Goal: Transaction & Acquisition: Purchase product/service

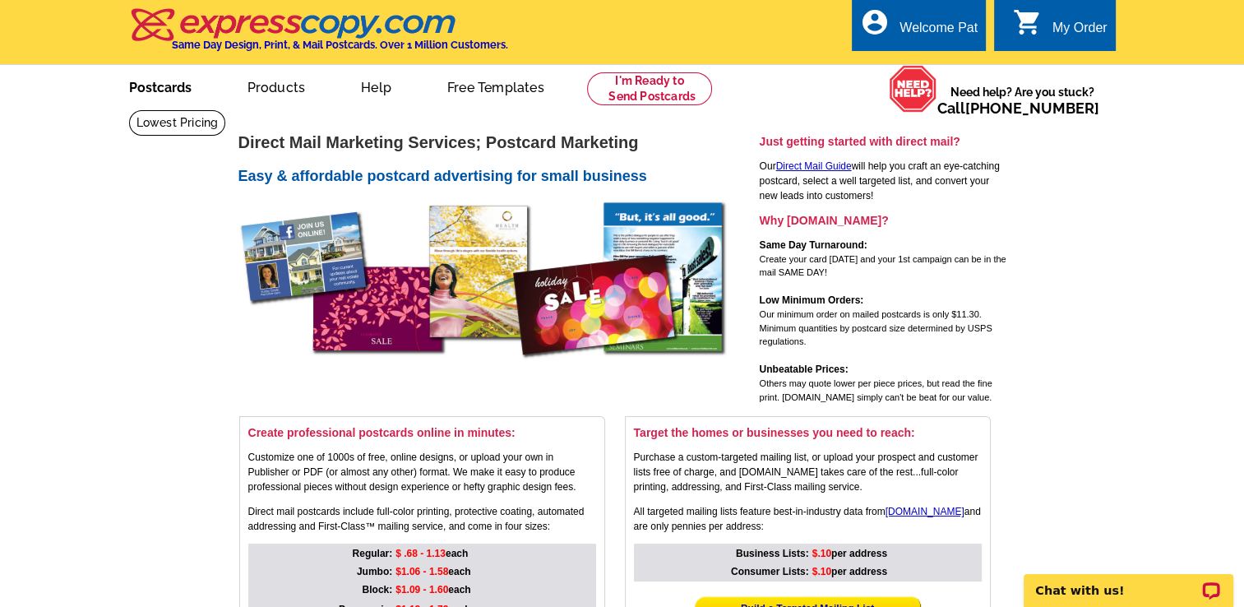
click at [161, 96] on link "Postcards" at bounding box center [160, 86] width 115 height 39
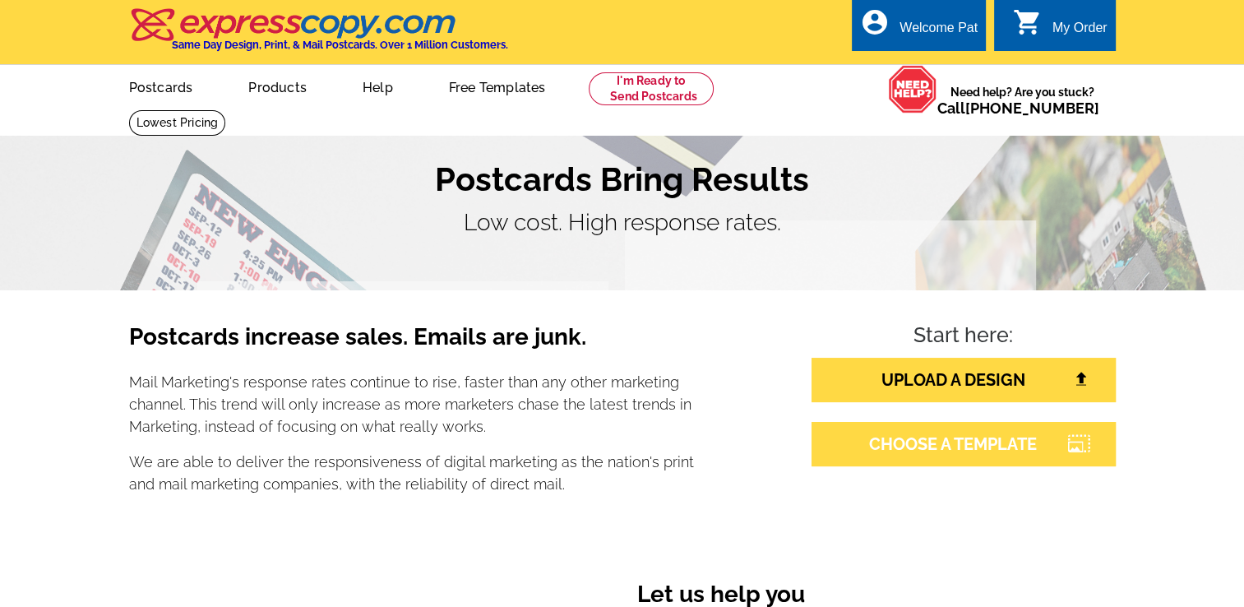
click at [918, 439] on link "CHOOSE A TEMPLATE" at bounding box center [964, 444] width 304 height 44
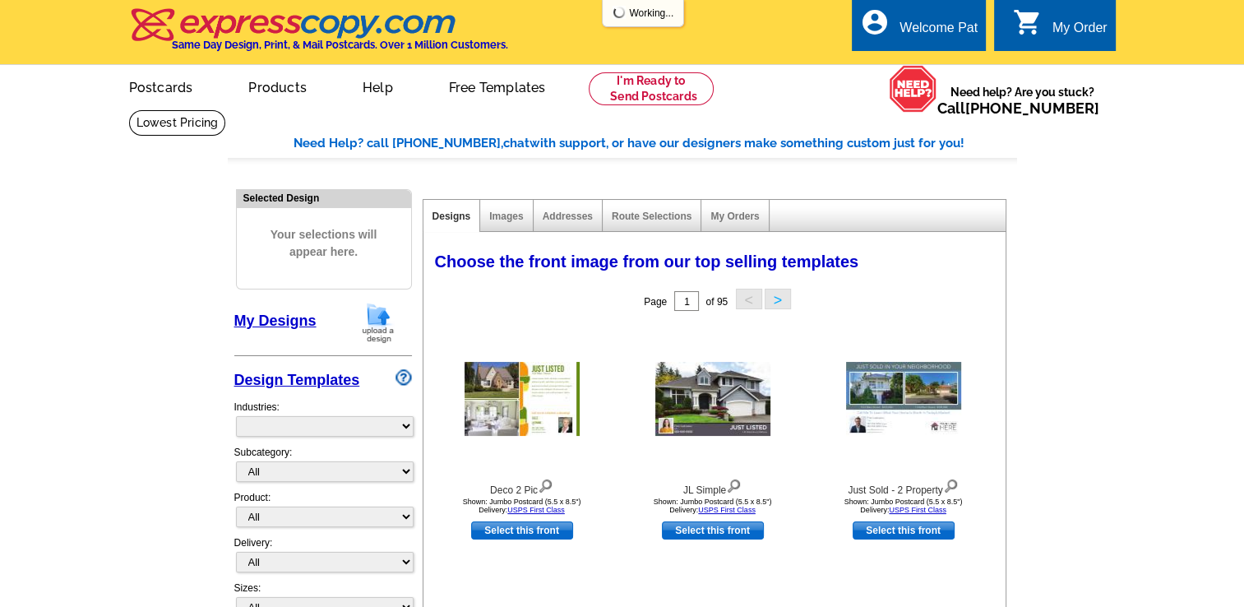
select select "785"
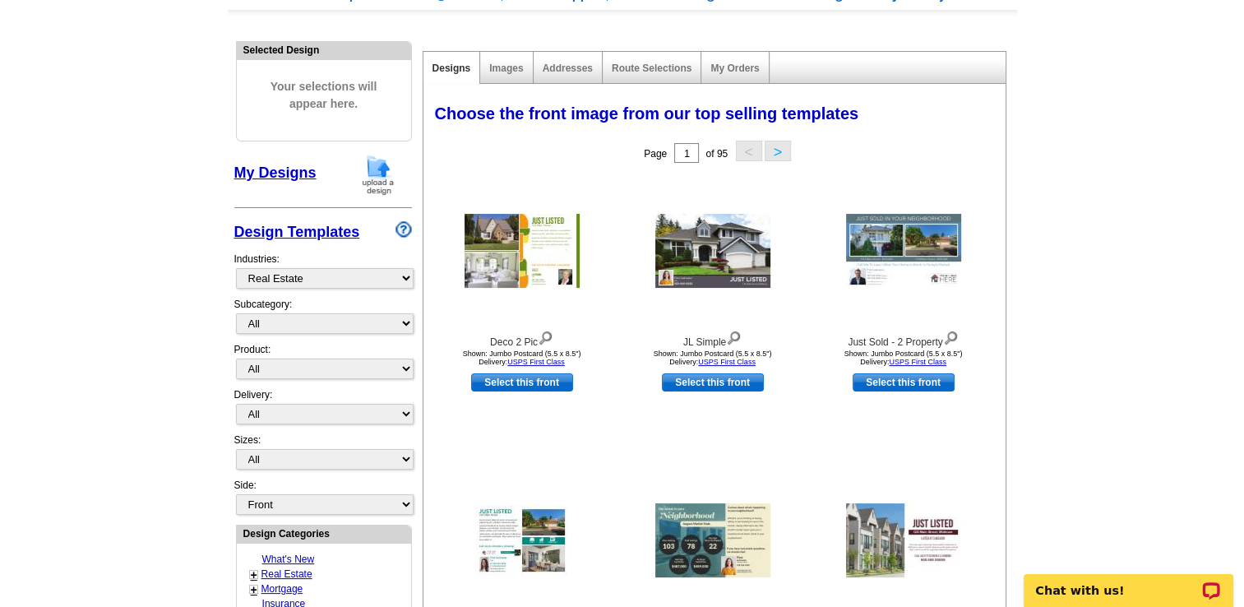
scroll to position [164, 0]
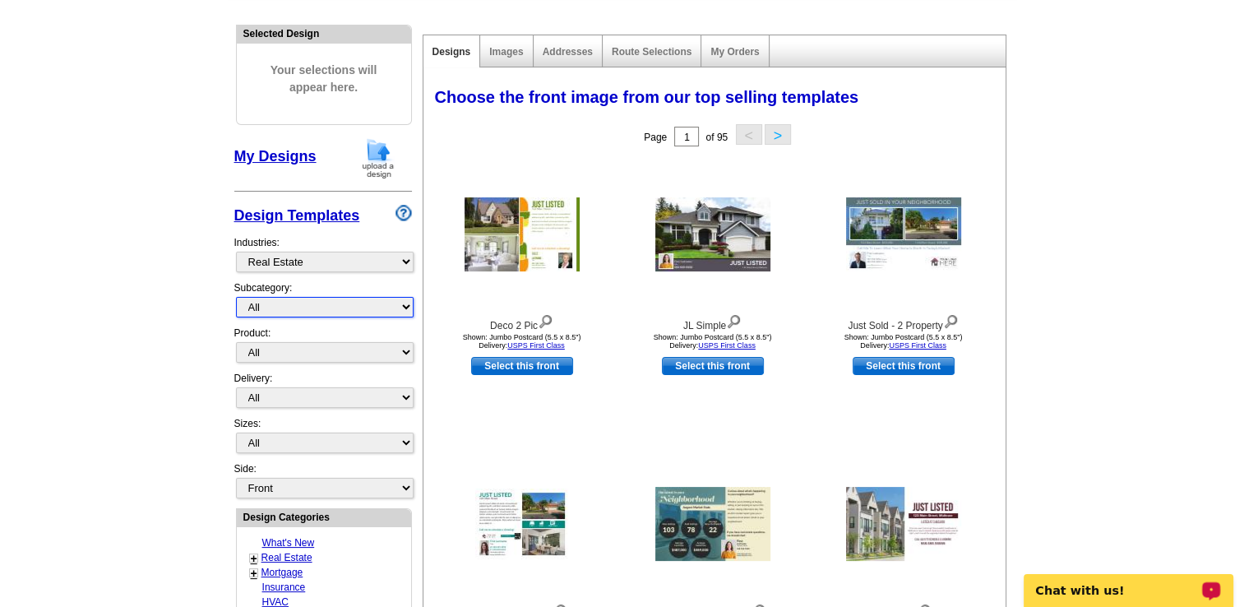
click at [327, 311] on select "All RE/MAX® Referrals Keller Williams® Berkshire Hathaway Home Services Century…" at bounding box center [325, 307] width 178 height 21
select select "807"
click at [236, 297] on select "All RE/MAX® Referrals Keller Williams® Berkshire Hathaway Home Services Century…" at bounding box center [325, 307] width 178 height 21
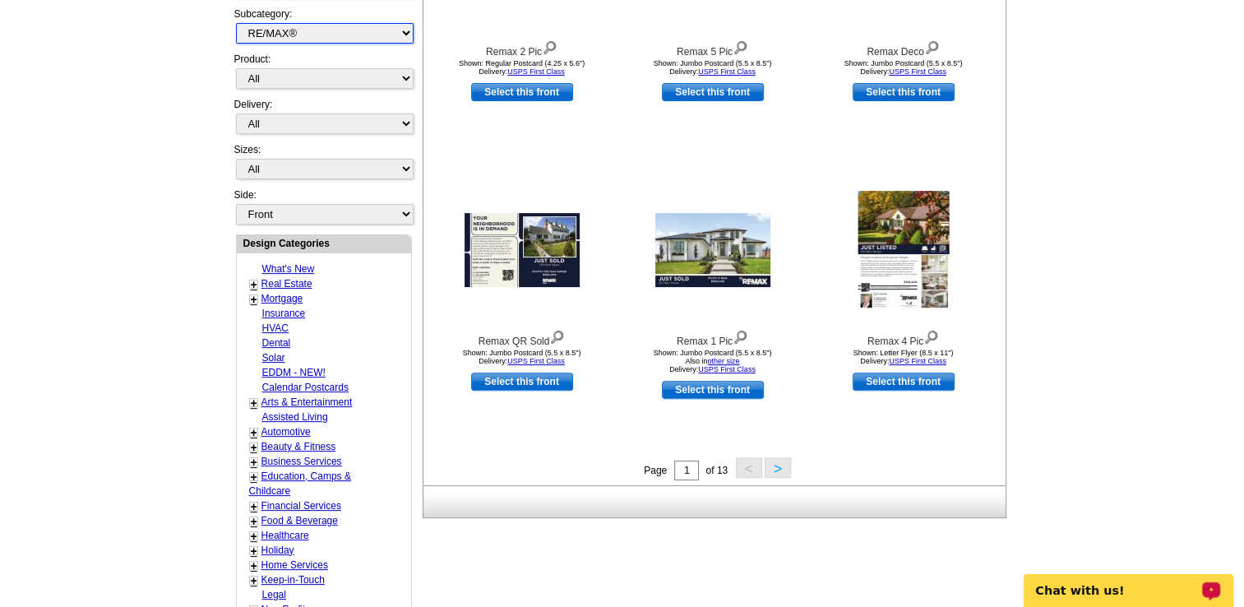
scroll to position [559, 0]
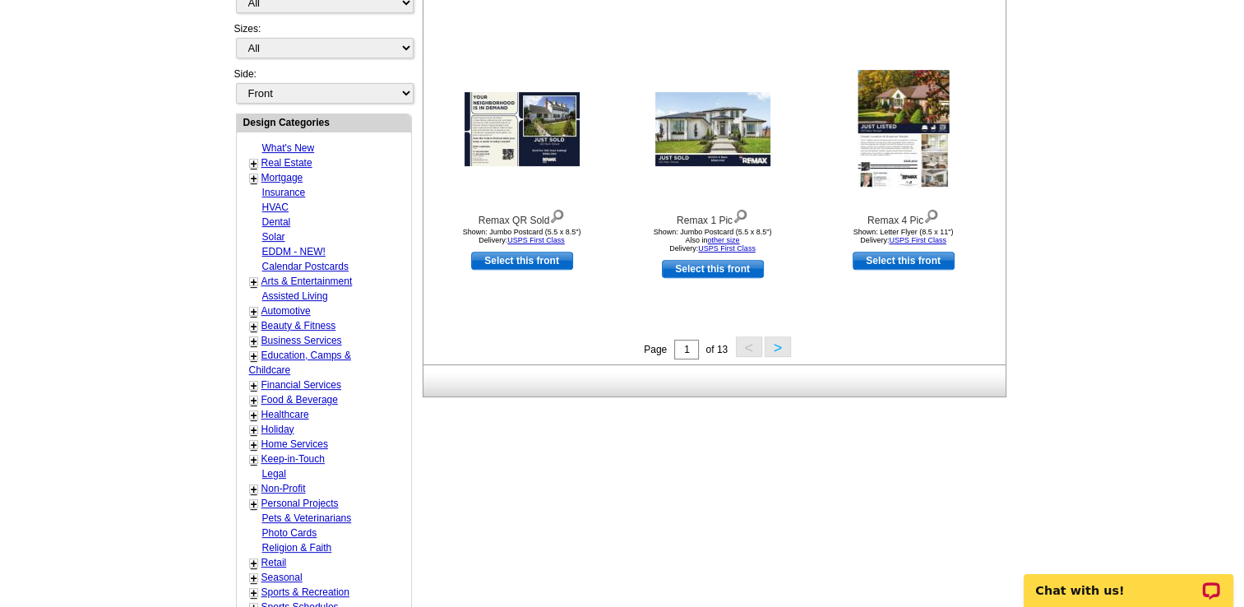
click at [779, 353] on button ">" at bounding box center [778, 346] width 26 height 21
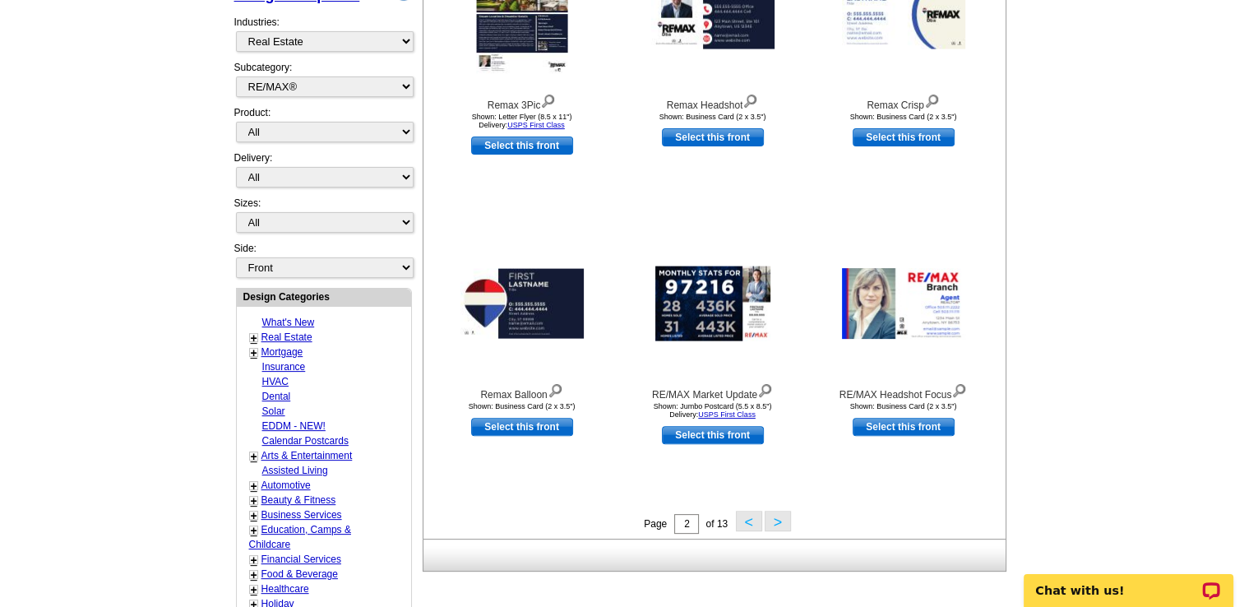
scroll to position [407, 0]
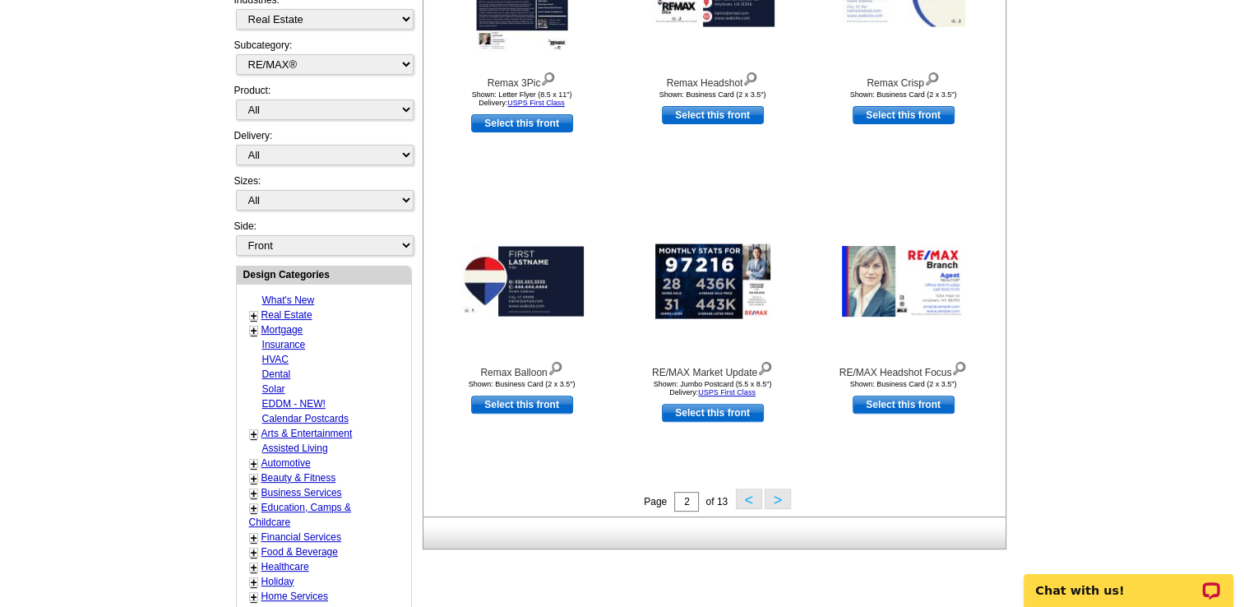
click at [775, 502] on button ">" at bounding box center [778, 498] width 26 height 21
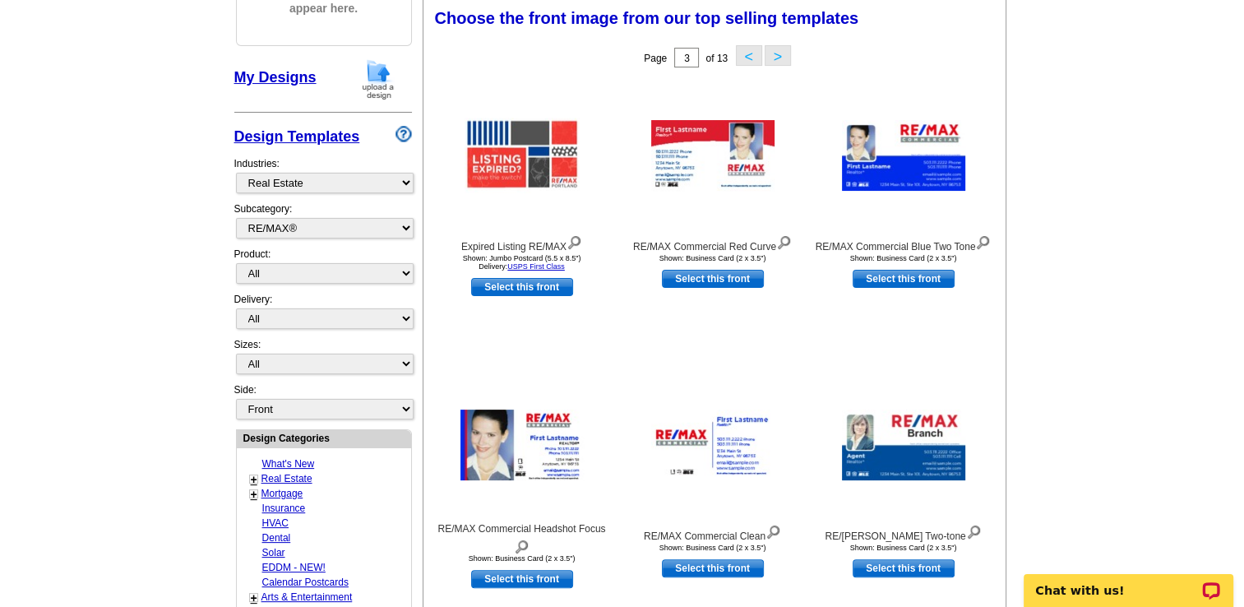
scroll to position [243, 0]
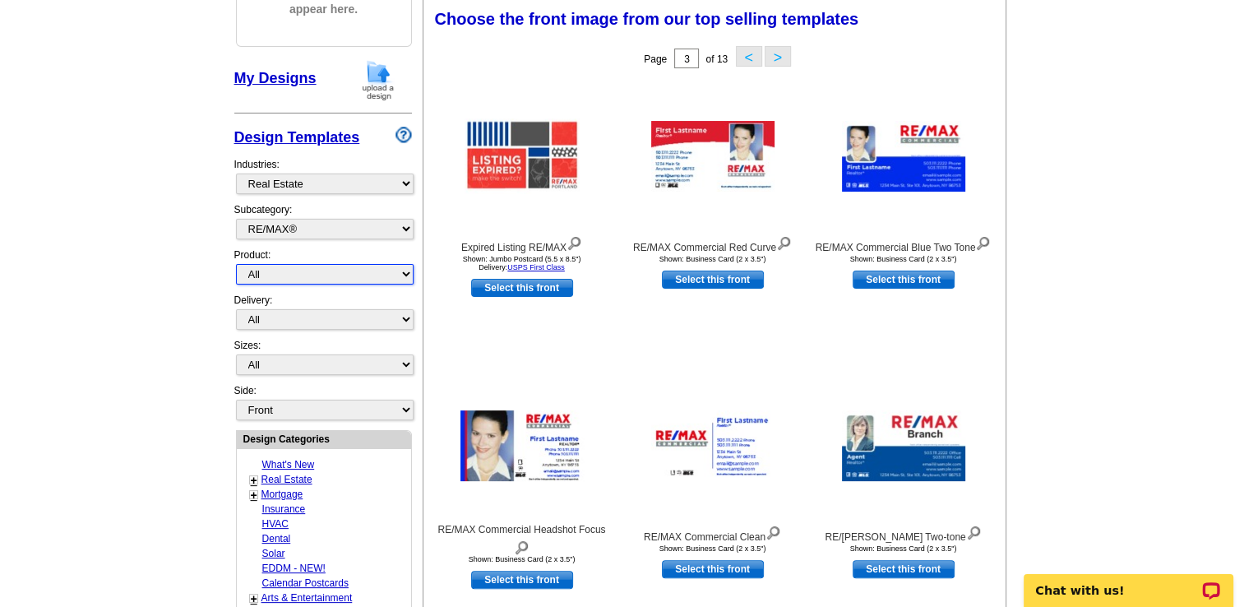
click at [306, 275] on select "All Postcards Letters and flyers Business Cards Door Hangers Greeting Cards" at bounding box center [325, 274] width 178 height 21
select select "1"
click at [236, 264] on select "All Postcards Letters and flyers Business Cards Door Hangers Greeting Cards" at bounding box center [325, 274] width 178 height 21
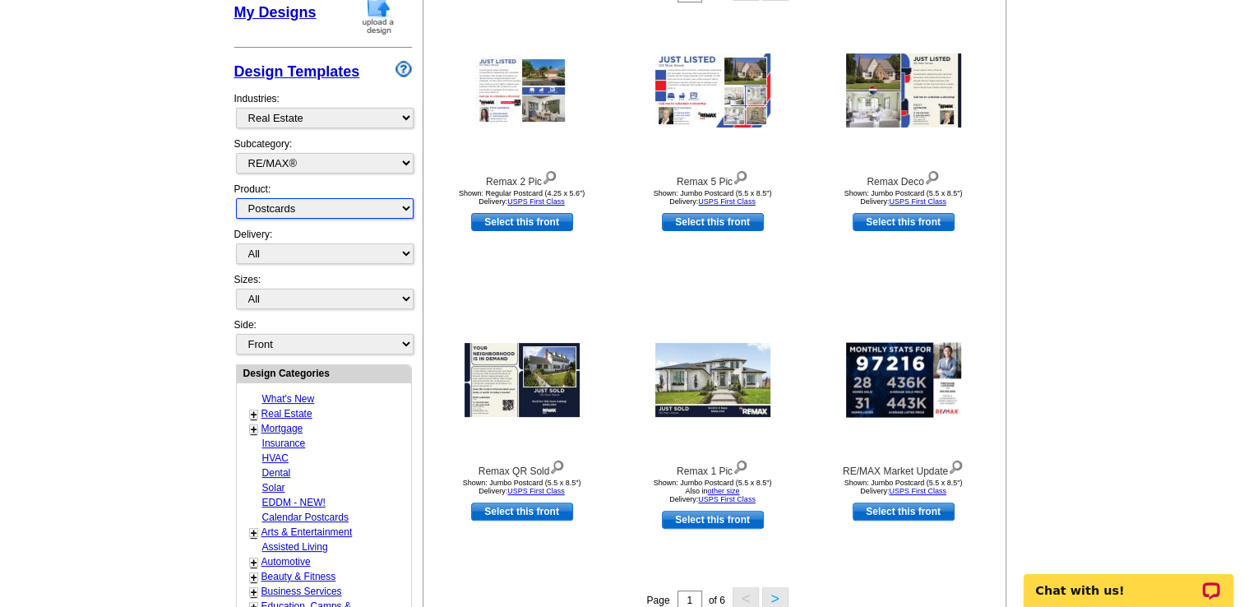
scroll to position [418, 0]
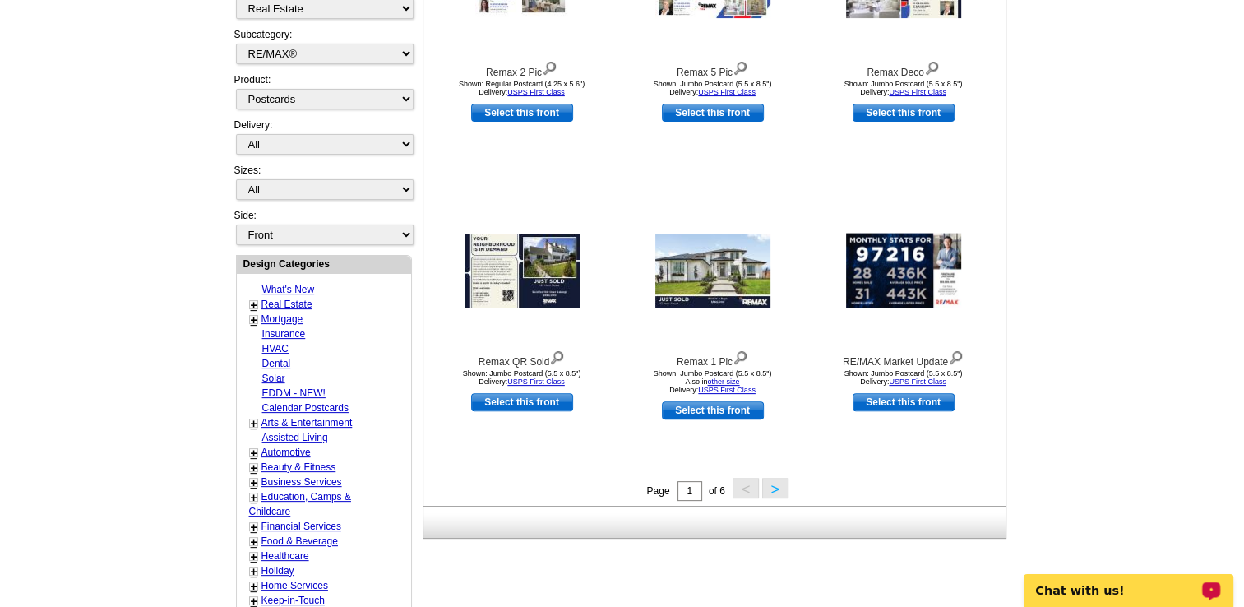
click at [774, 488] on button ">" at bounding box center [775, 488] width 26 height 21
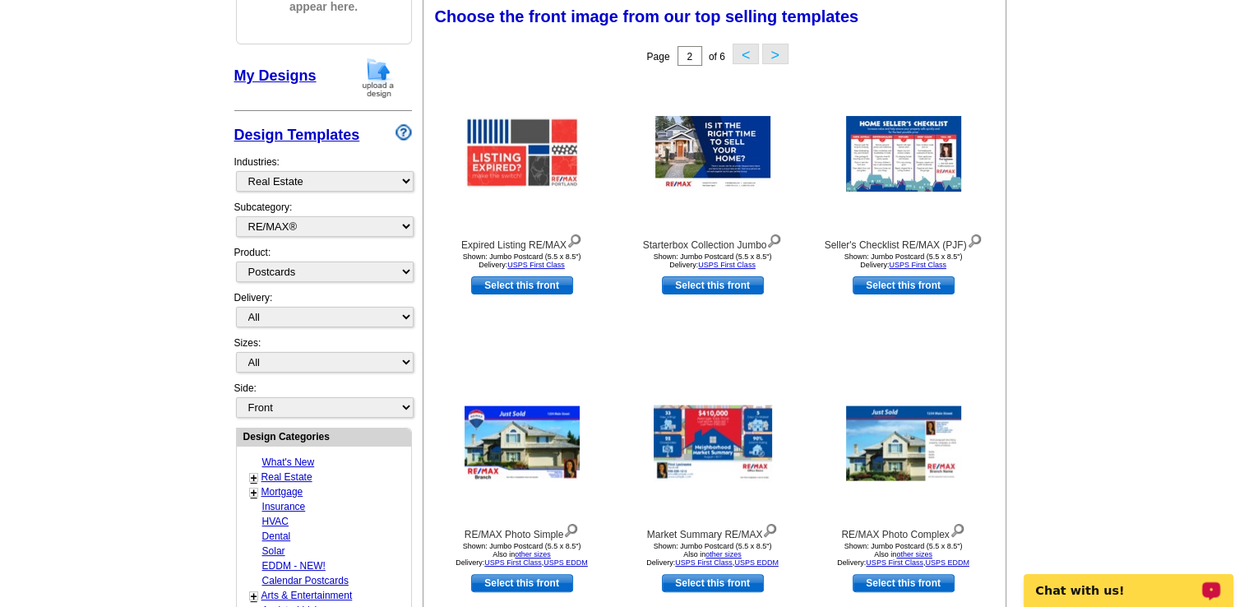
scroll to position [243, 0]
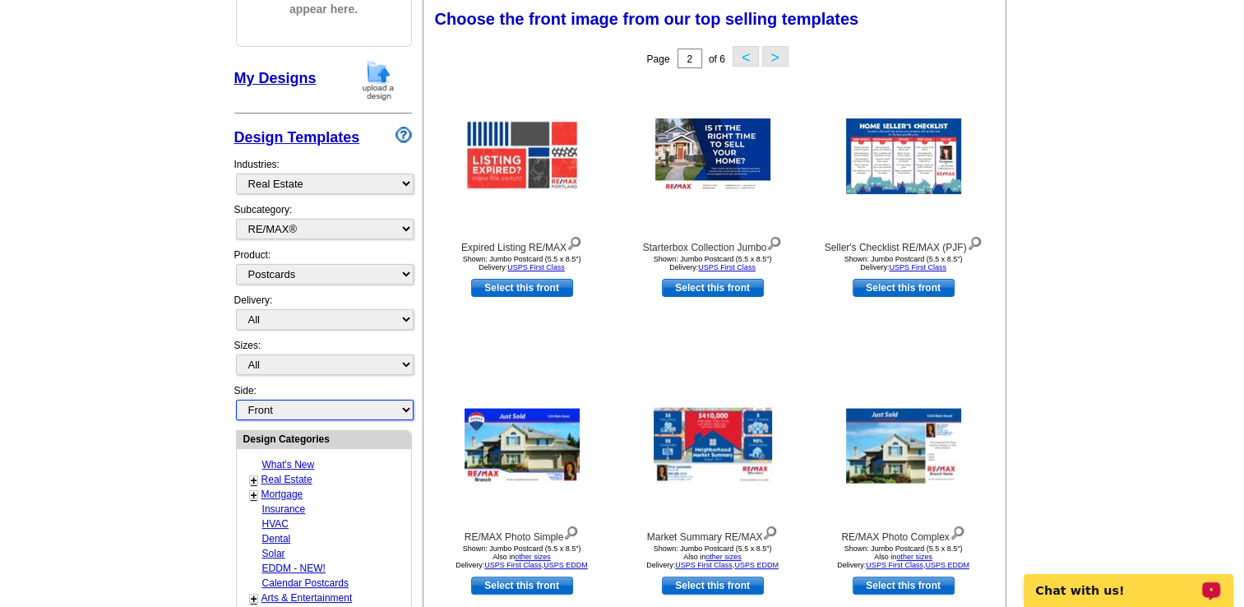
click at [349, 403] on select "Front Back" at bounding box center [325, 410] width 178 height 21
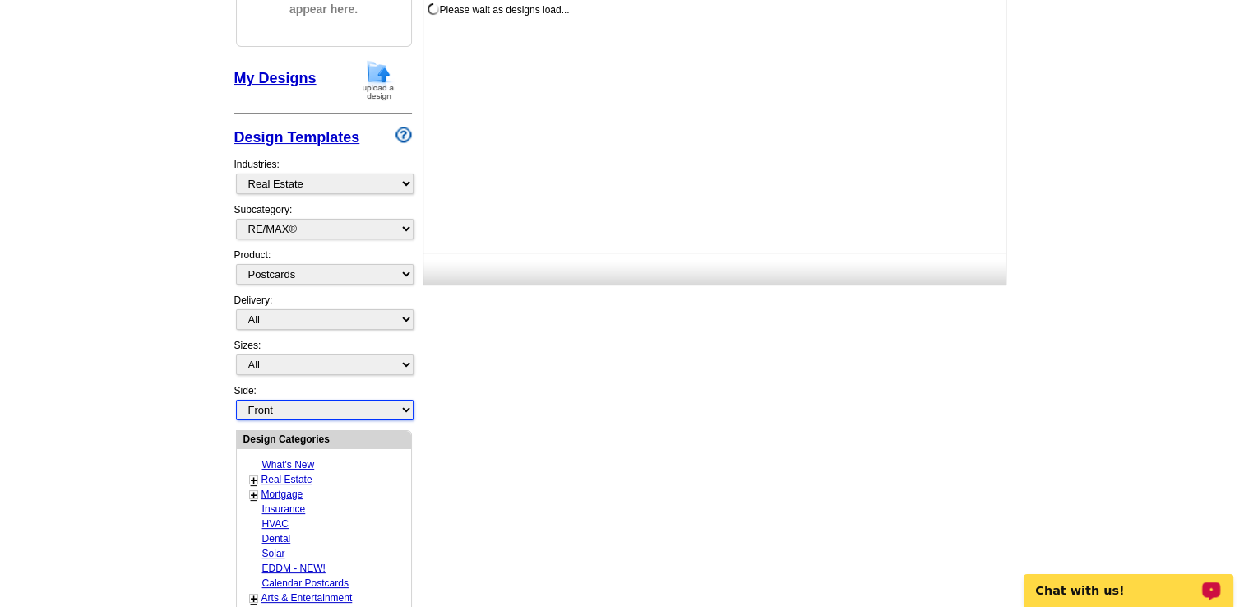
click at [349, 403] on select "Front Back" at bounding box center [325, 410] width 178 height 21
select select "front"
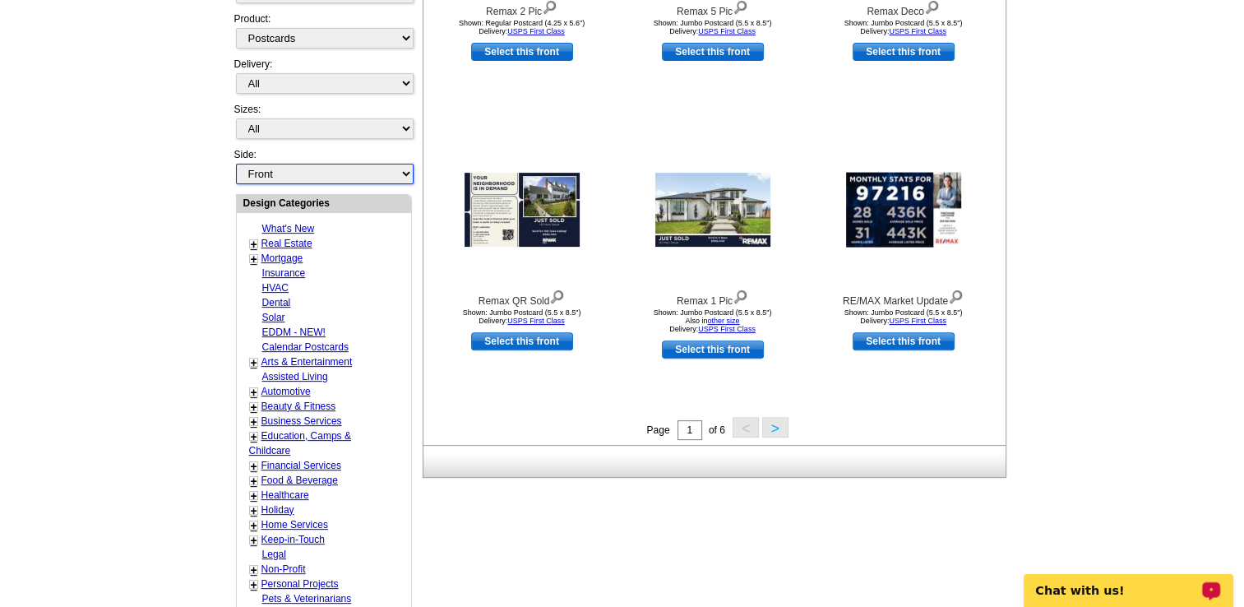
scroll to position [494, 0]
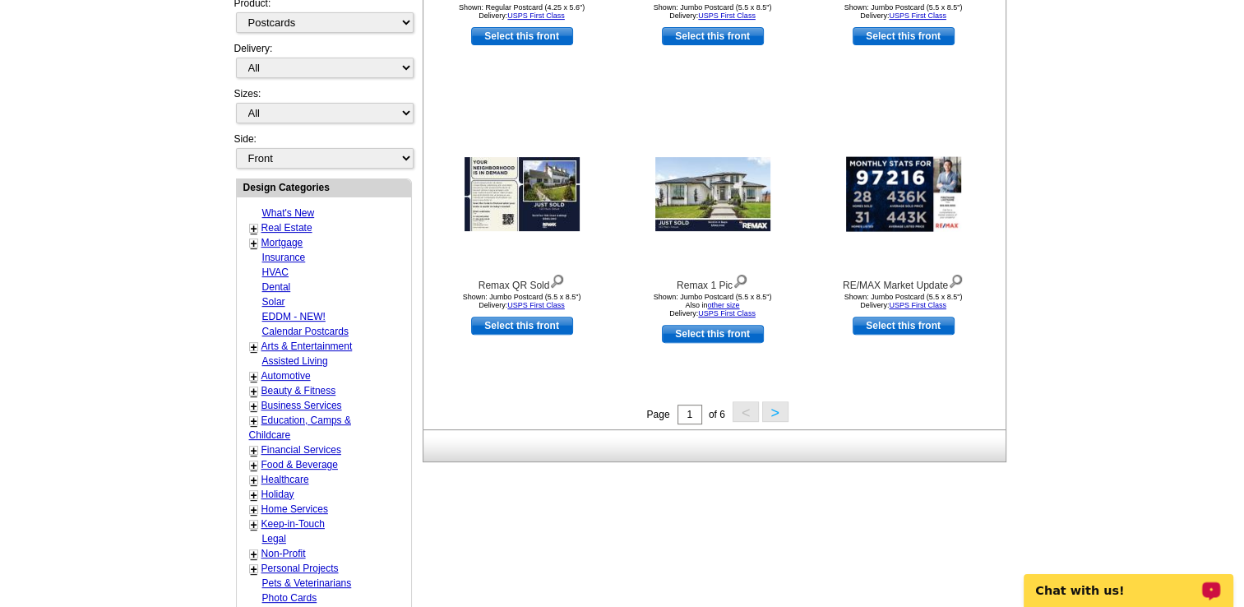
click at [772, 413] on button ">" at bounding box center [775, 411] width 26 height 21
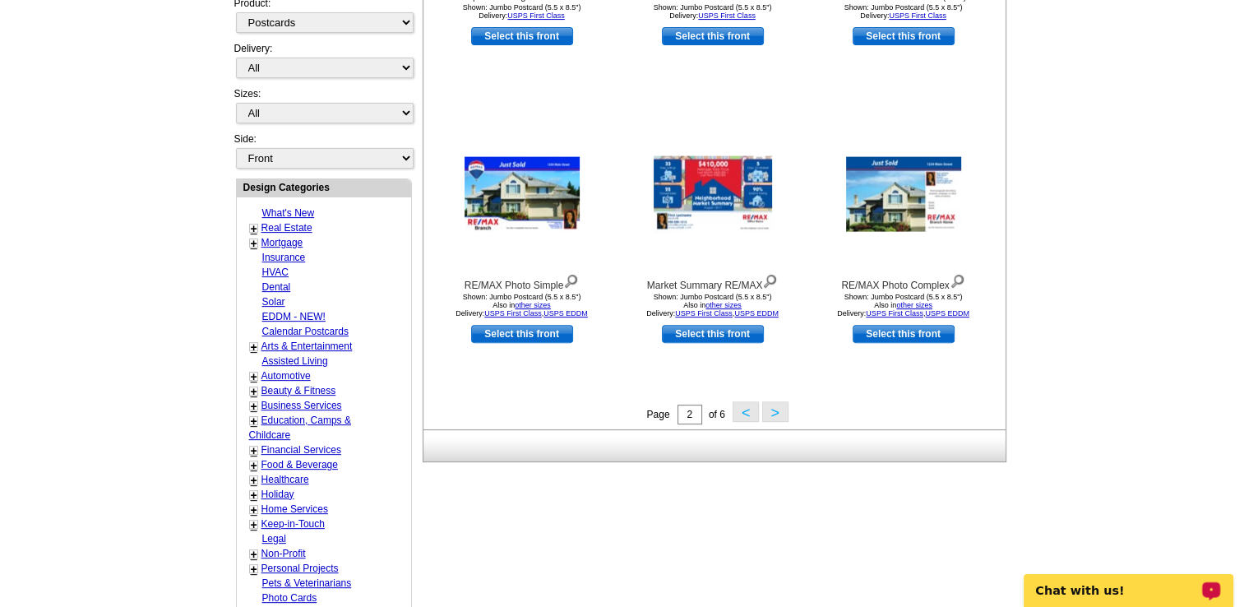
scroll to position [527, 0]
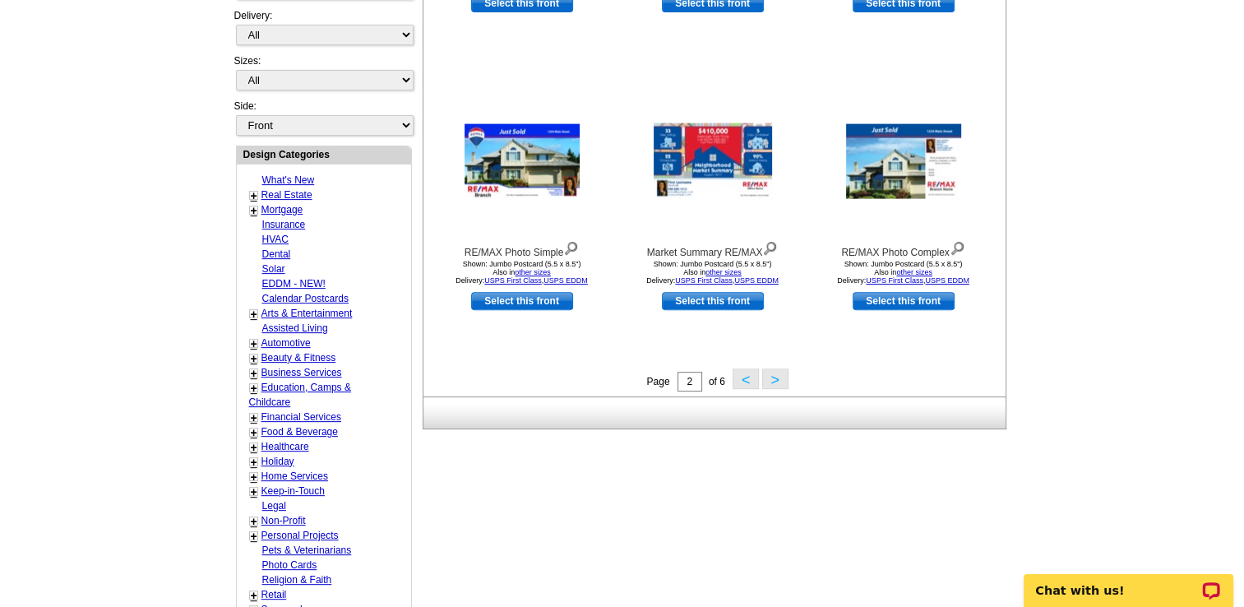
click at [770, 378] on button ">" at bounding box center [775, 378] width 26 height 21
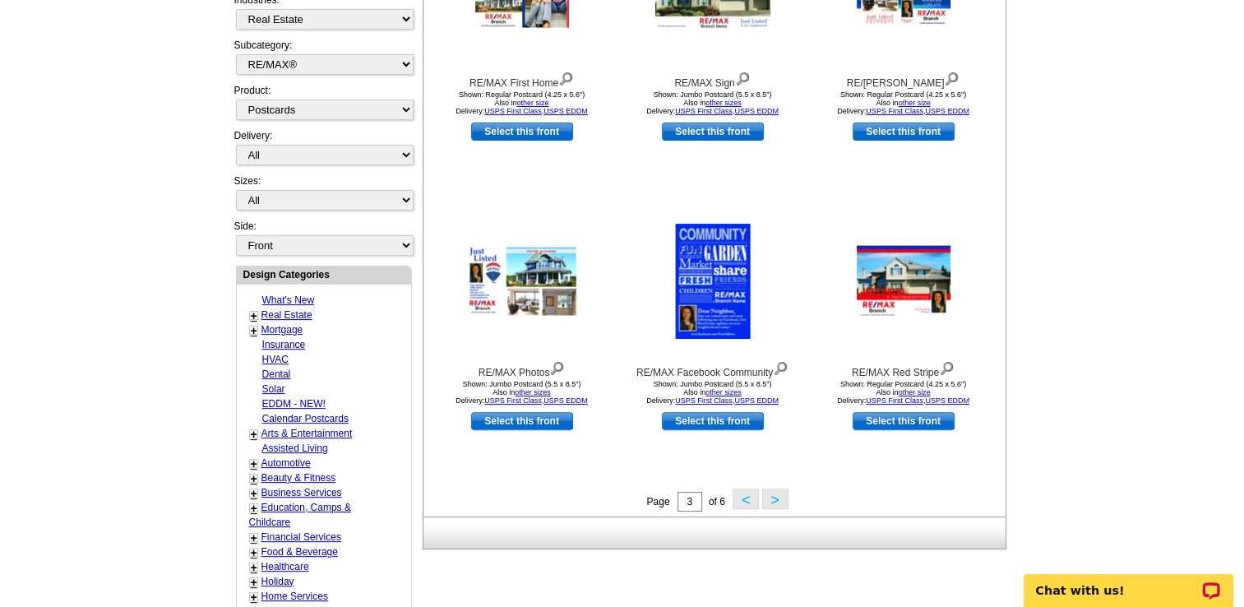
scroll to position [418, 0]
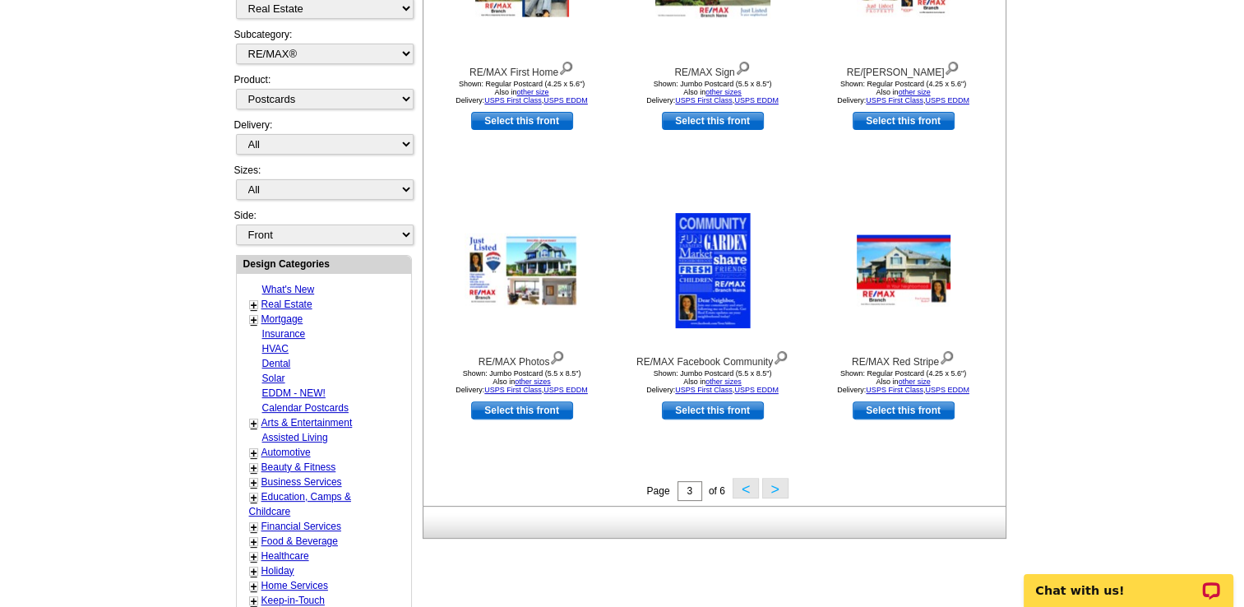
click at [775, 493] on button ">" at bounding box center [775, 488] width 26 height 21
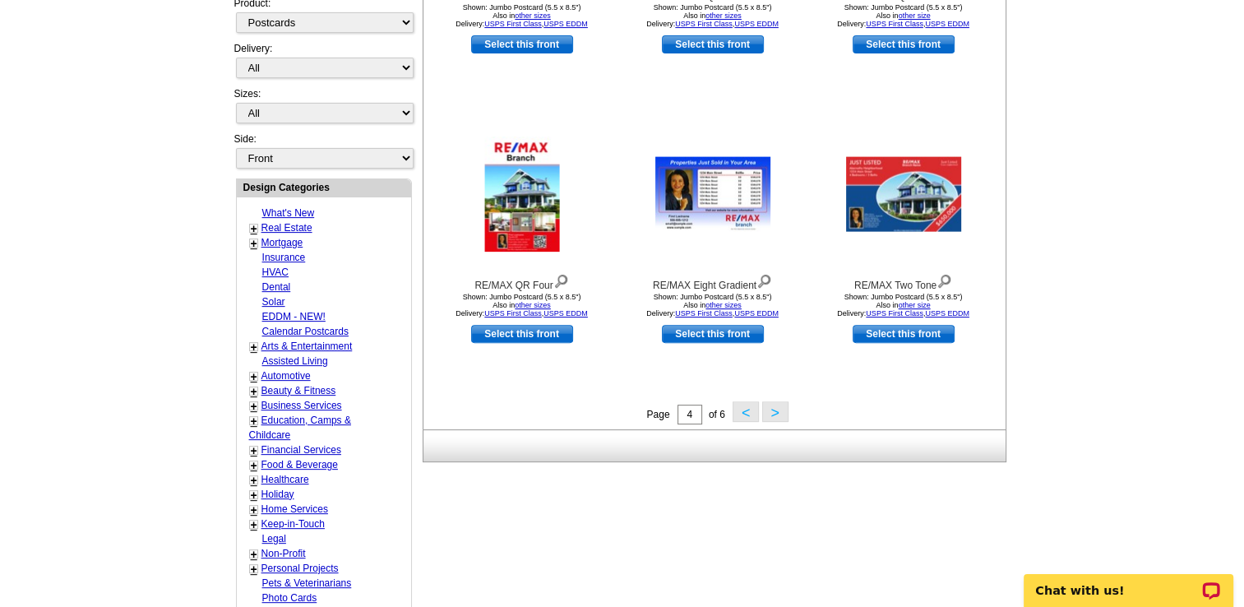
scroll to position [539, 0]
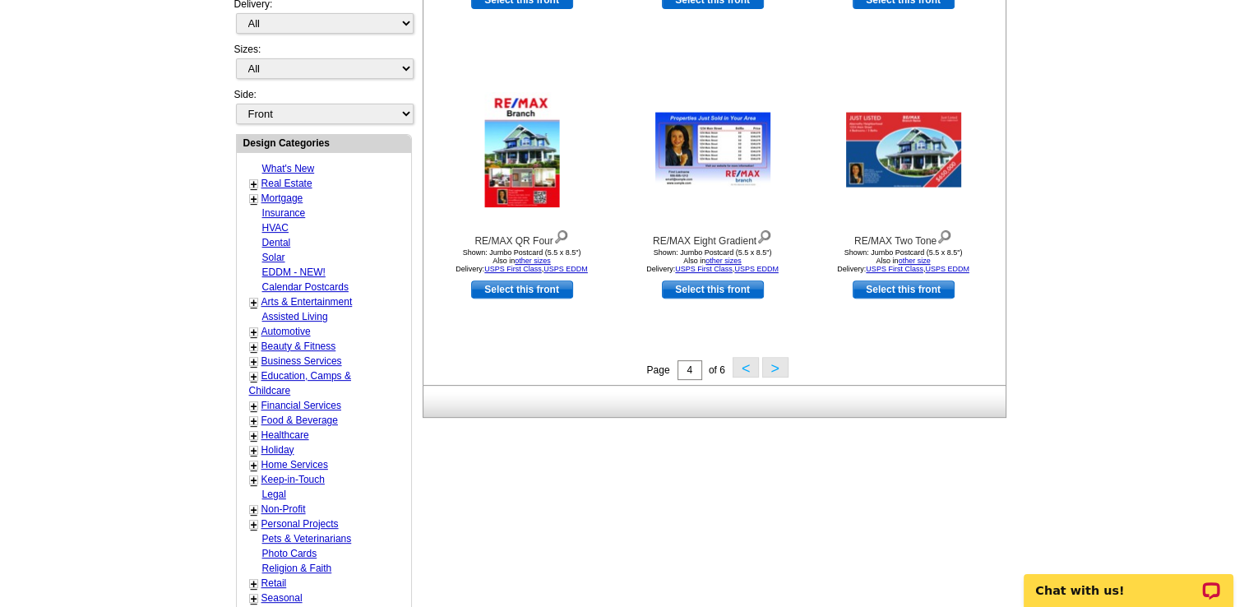
click at [772, 368] on button ">" at bounding box center [775, 367] width 26 height 21
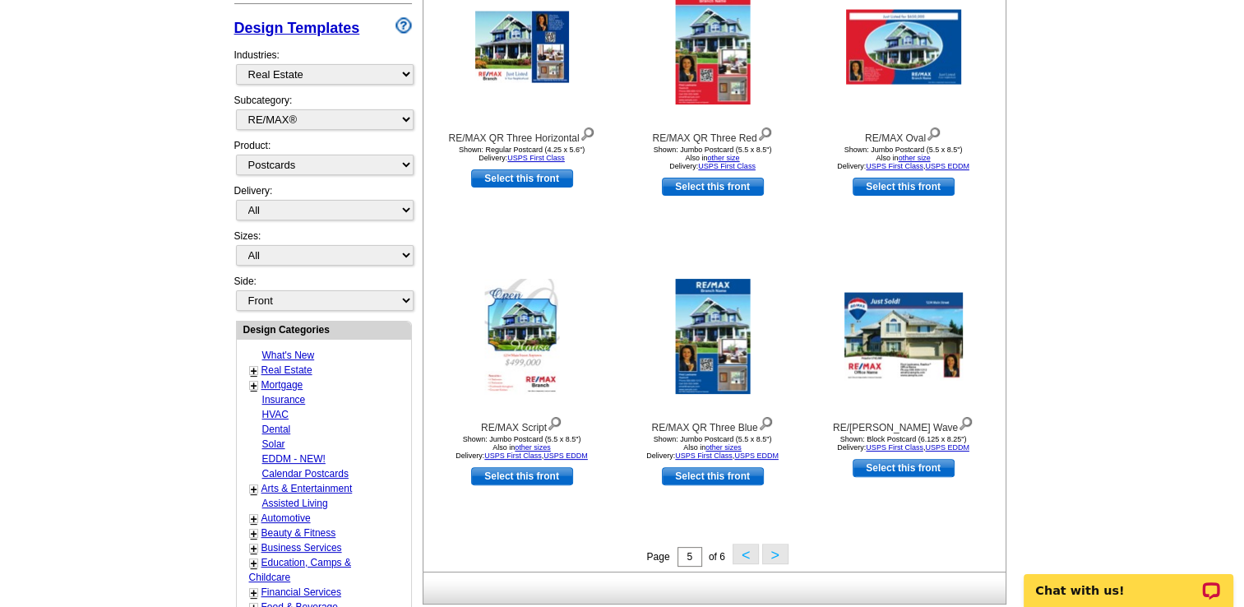
scroll to position [385, 0]
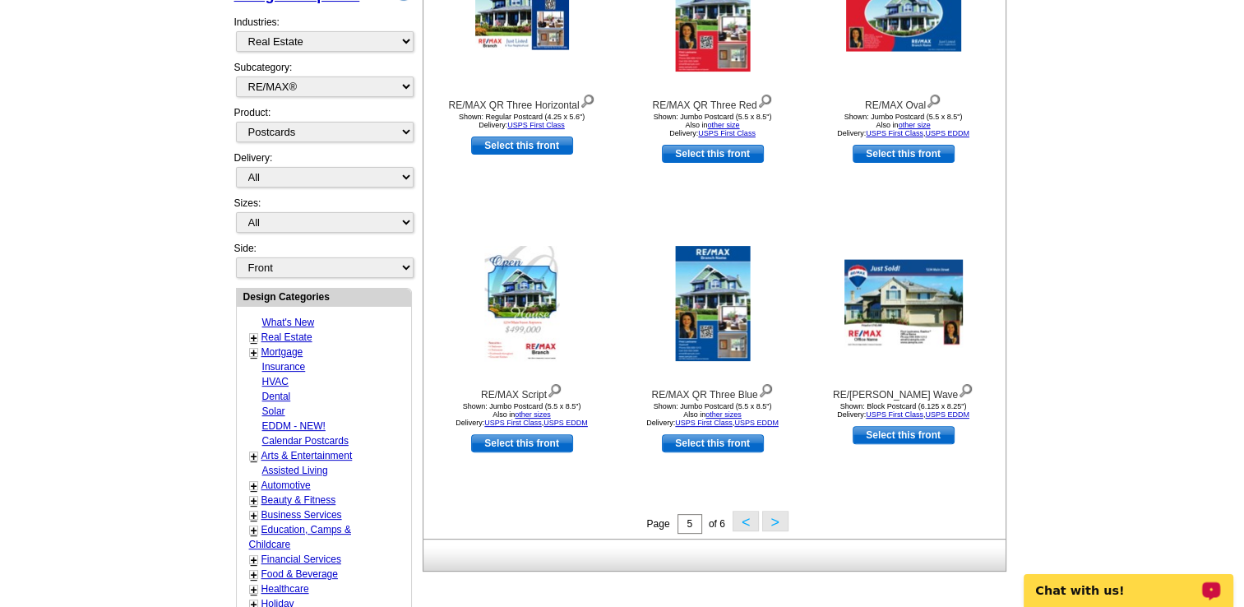
click at [772, 520] on button ">" at bounding box center [775, 521] width 26 height 21
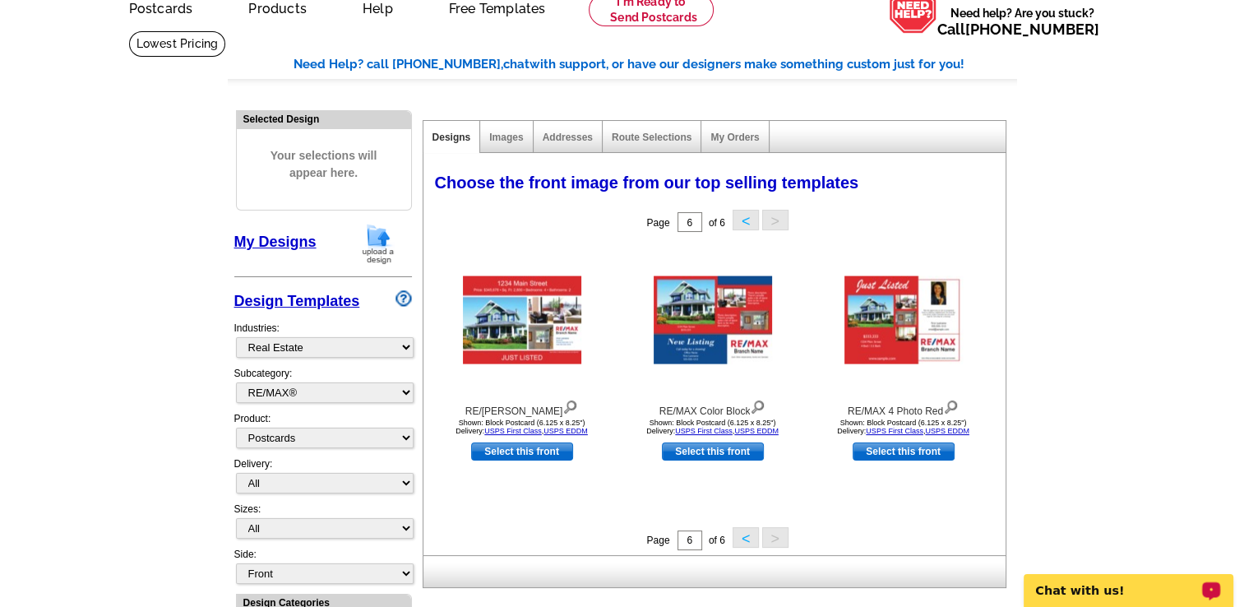
scroll to position [35, 0]
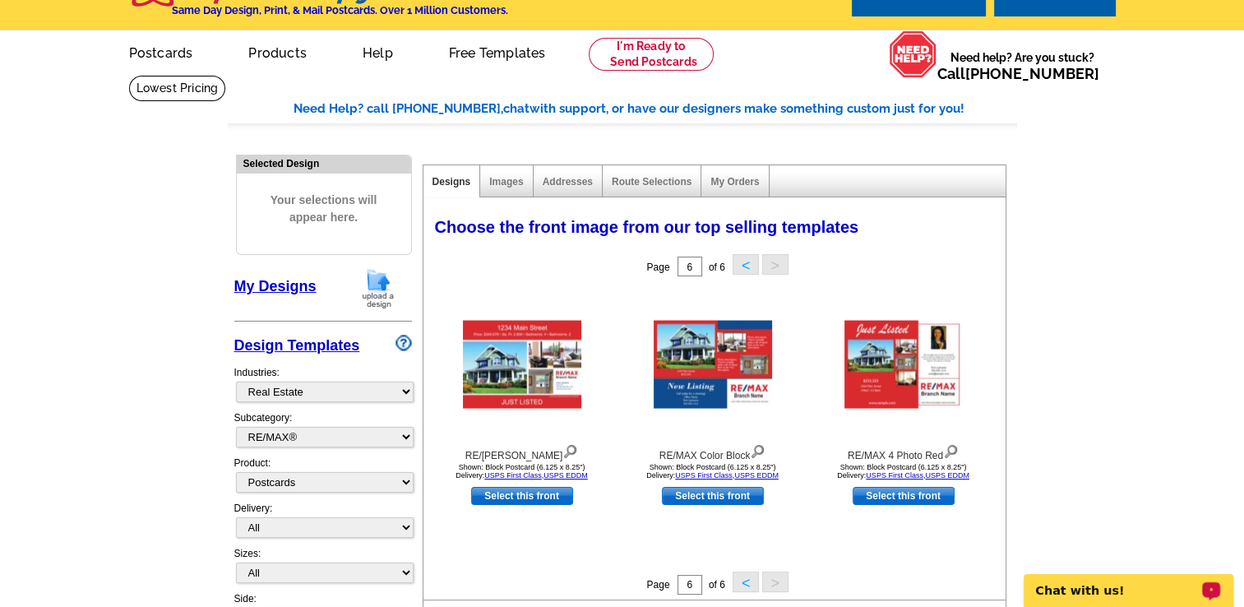
click at [743, 583] on button "<" at bounding box center [746, 581] width 26 height 21
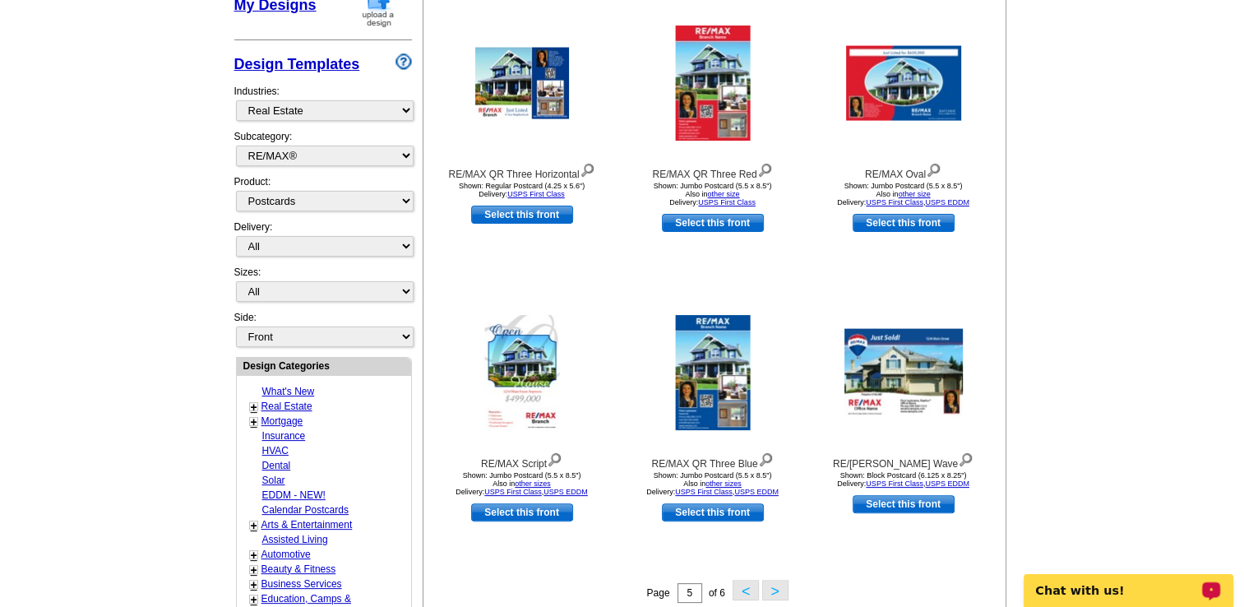
scroll to position [331, 0]
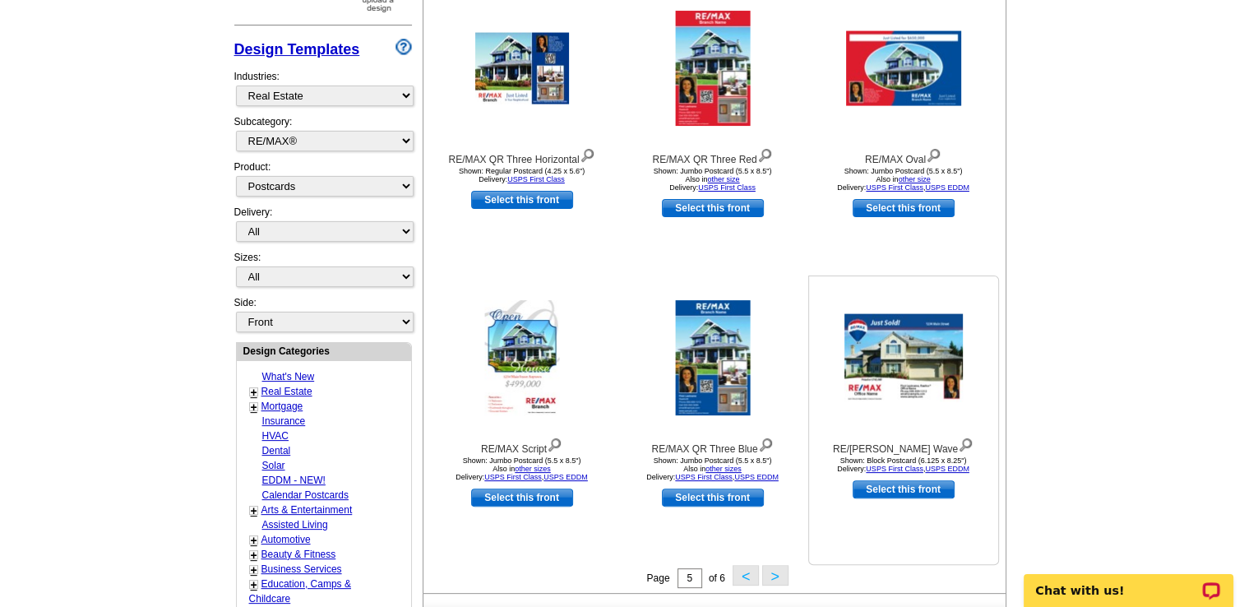
click at [904, 492] on link "Select this front" at bounding box center [904, 489] width 102 height 18
select select "14"
select select "back"
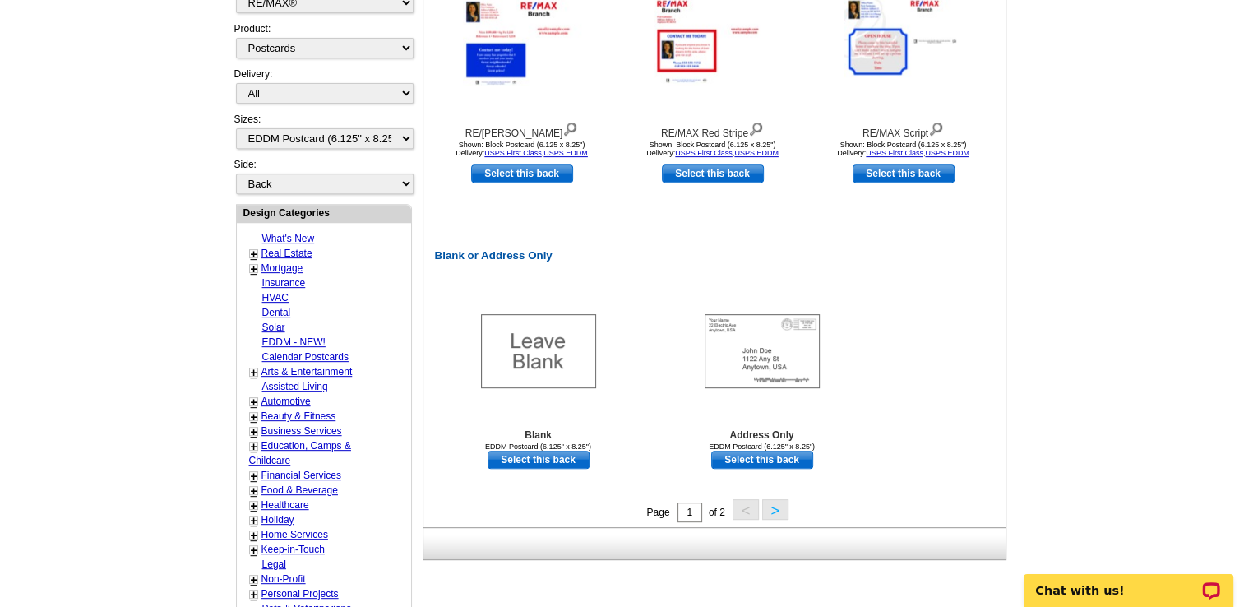
scroll to position [679, 0]
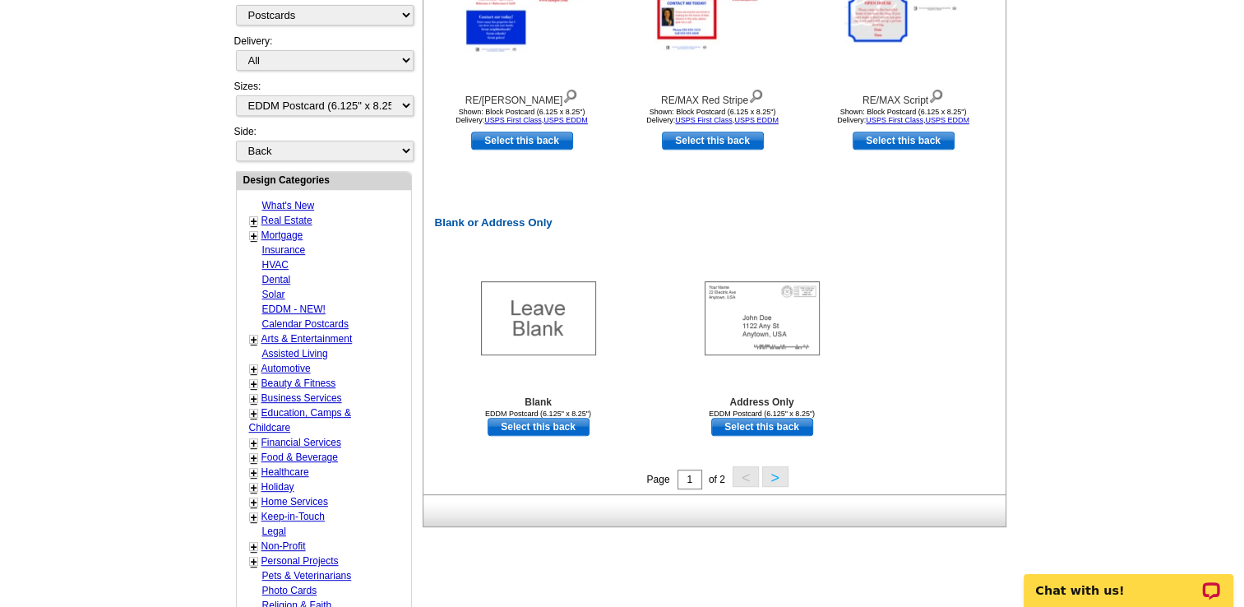
click at [770, 481] on button ">" at bounding box center [775, 476] width 26 height 21
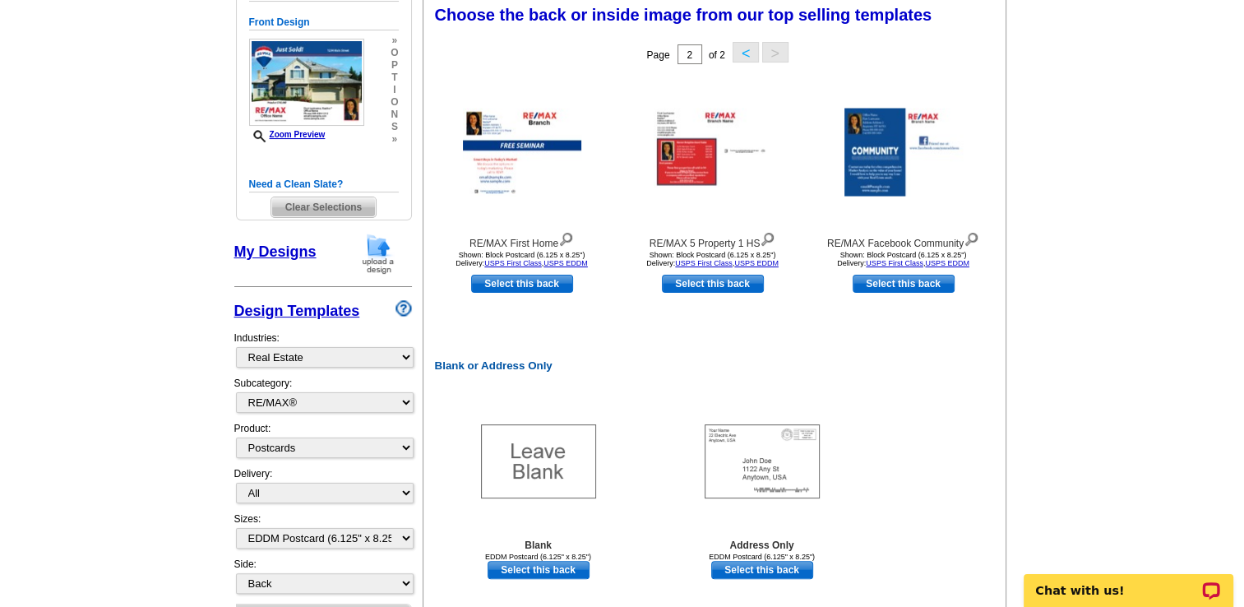
scroll to position [243, 0]
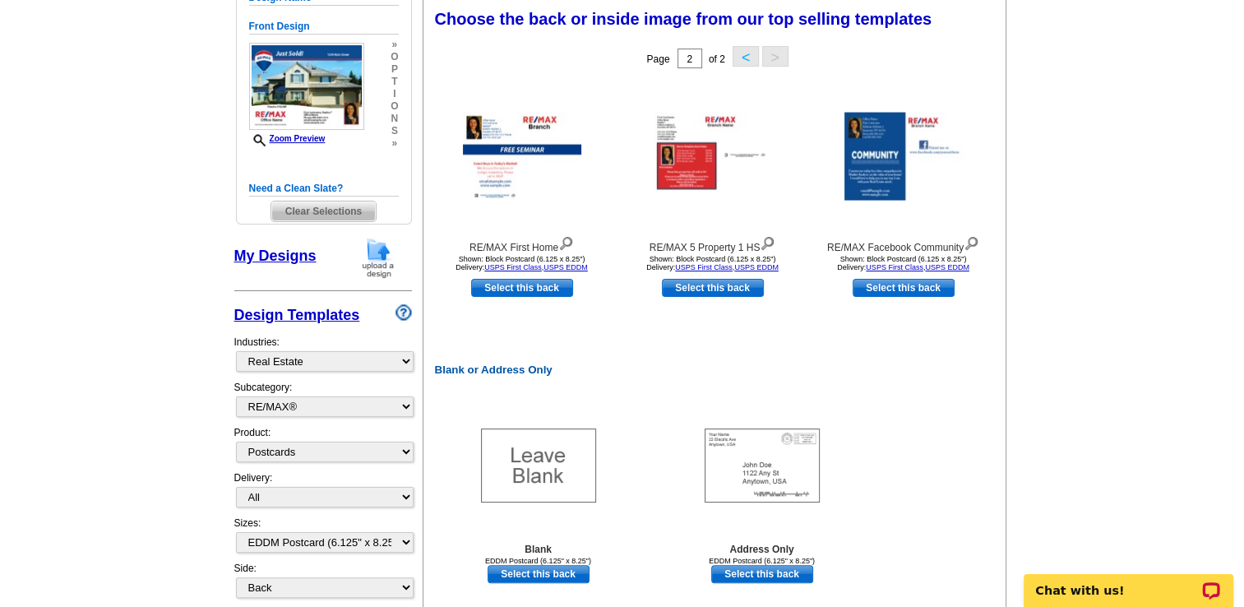
click at [275, 252] on link "My Designs" at bounding box center [275, 255] width 82 height 16
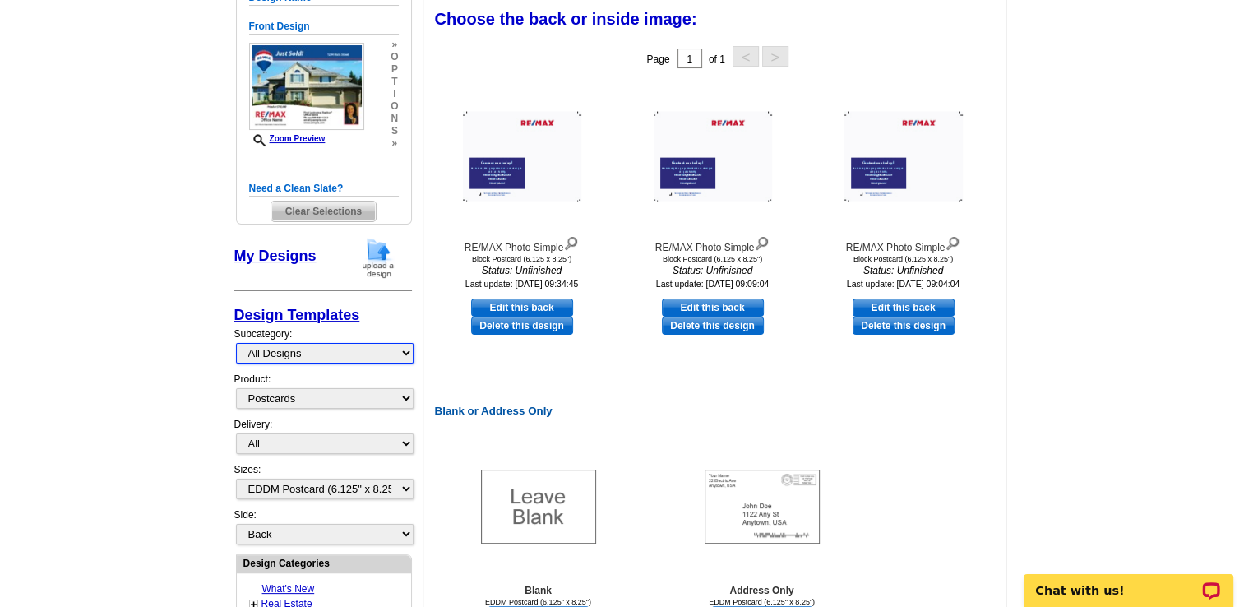
click at [322, 352] on select "All Designs Finished Designs Unfinished Designs" at bounding box center [325, 353] width 178 height 21
select select "finished"
click at [236, 343] on select "All Designs Finished Designs Unfinished Designs" at bounding box center [325, 353] width 178 height 21
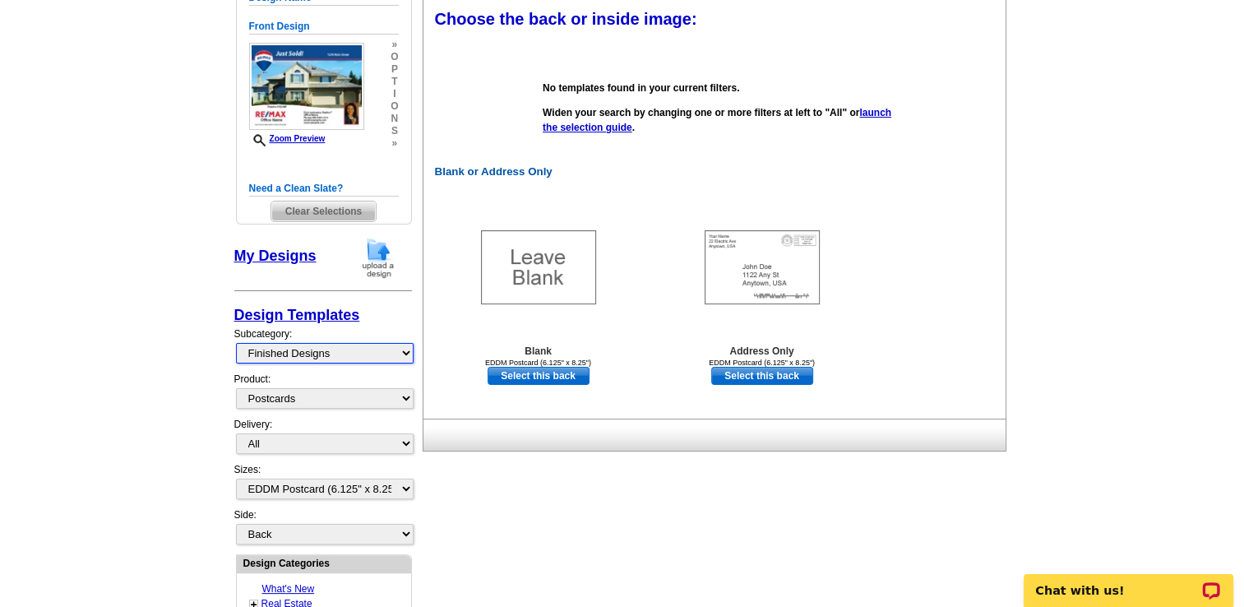
scroll to position [0, 0]
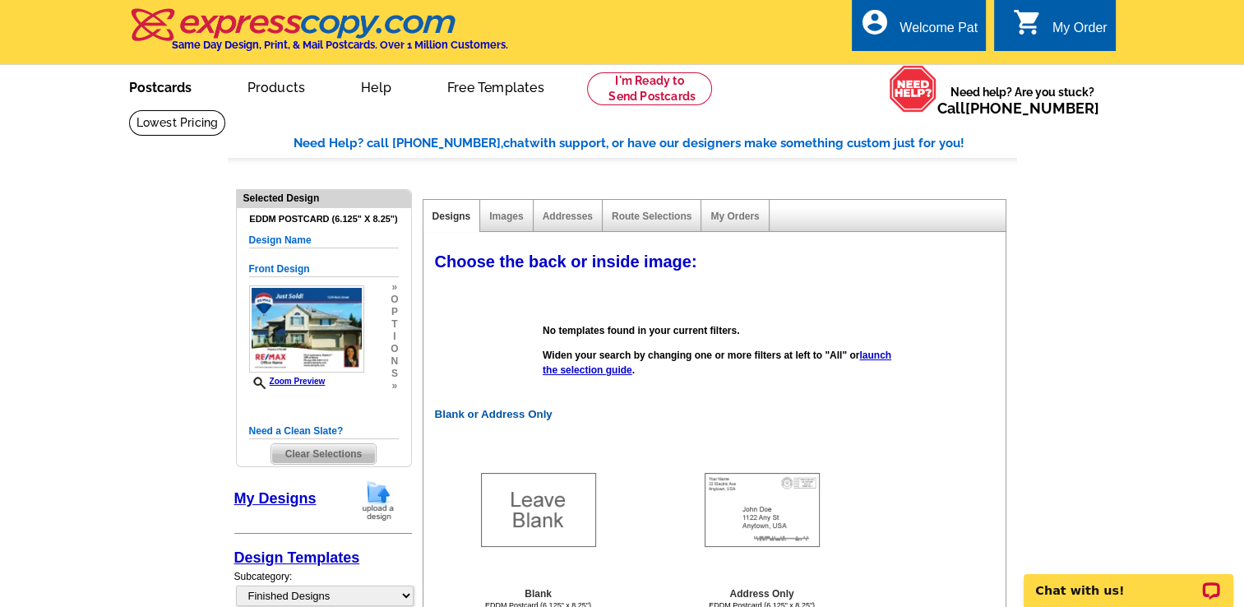
click at [173, 97] on link "Postcards" at bounding box center [160, 86] width 115 height 39
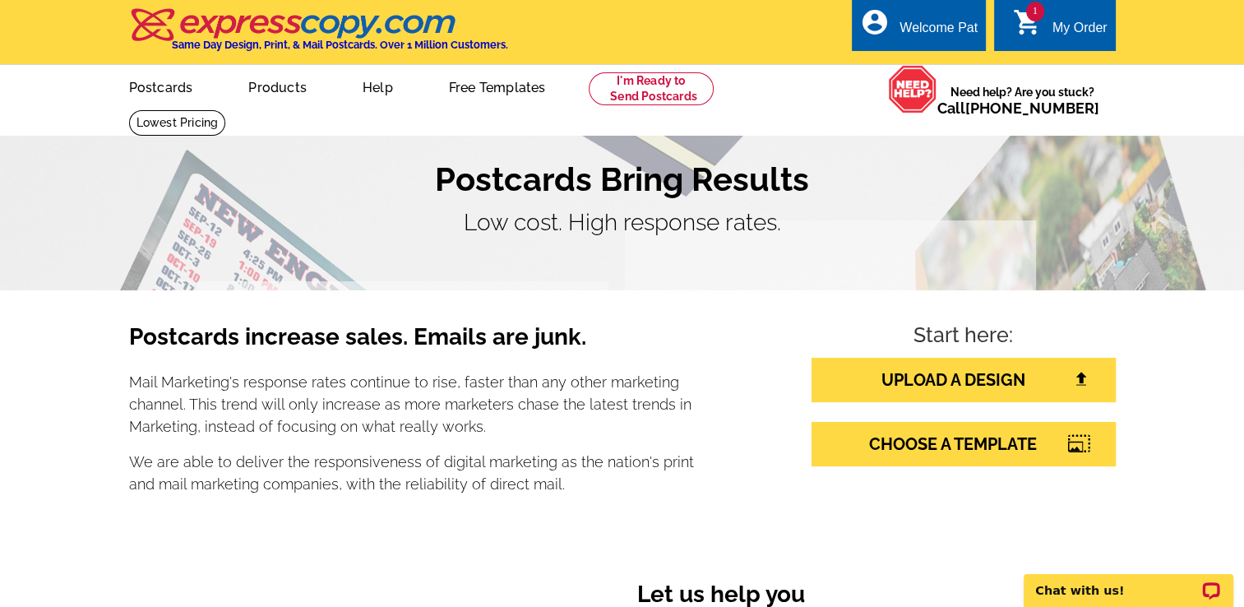
click at [1061, 30] on div "My Order" at bounding box center [1079, 32] width 55 height 23
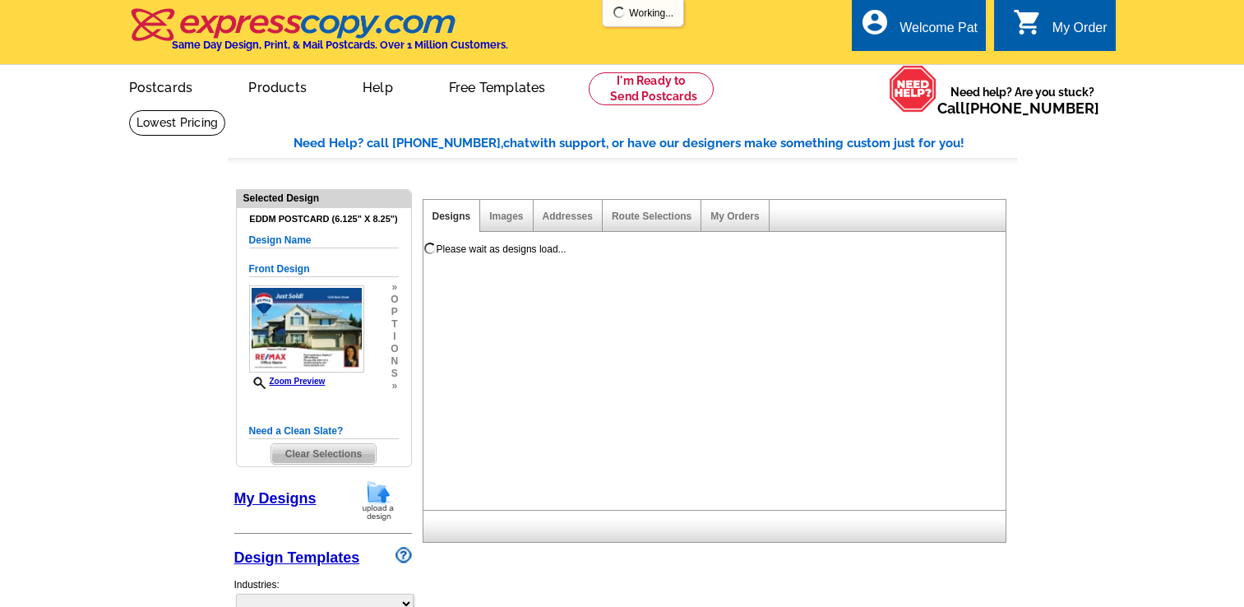
select select "1"
select select "14"
select select "back"
select select "785"
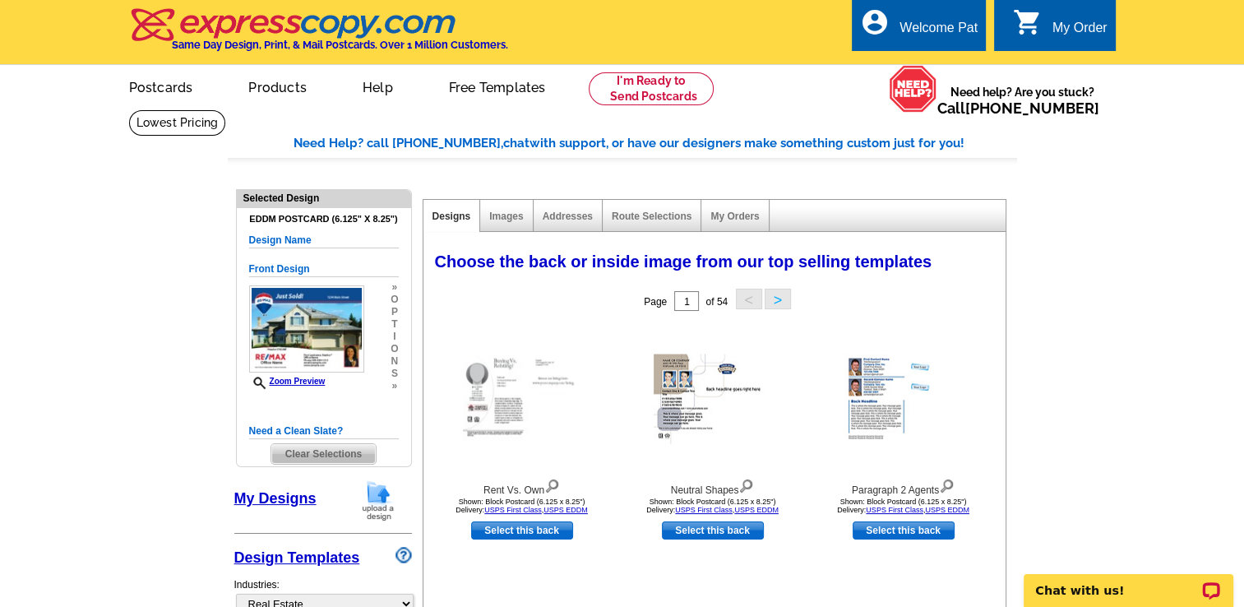
click at [777, 301] on button ">" at bounding box center [778, 299] width 26 height 21
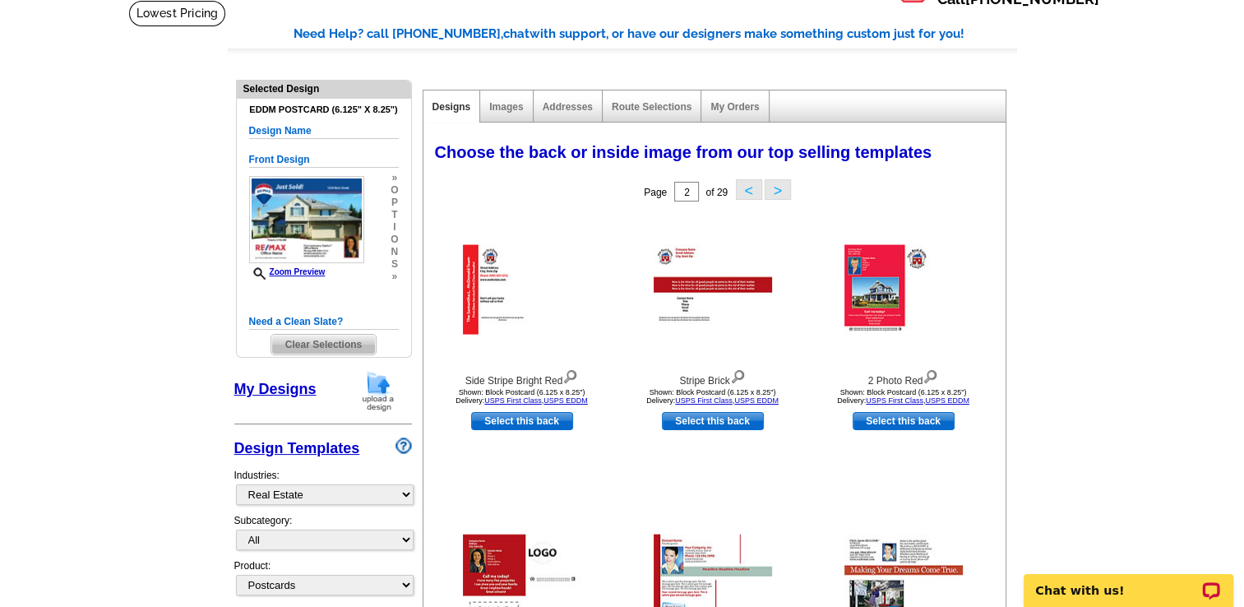
scroll to position [153, 0]
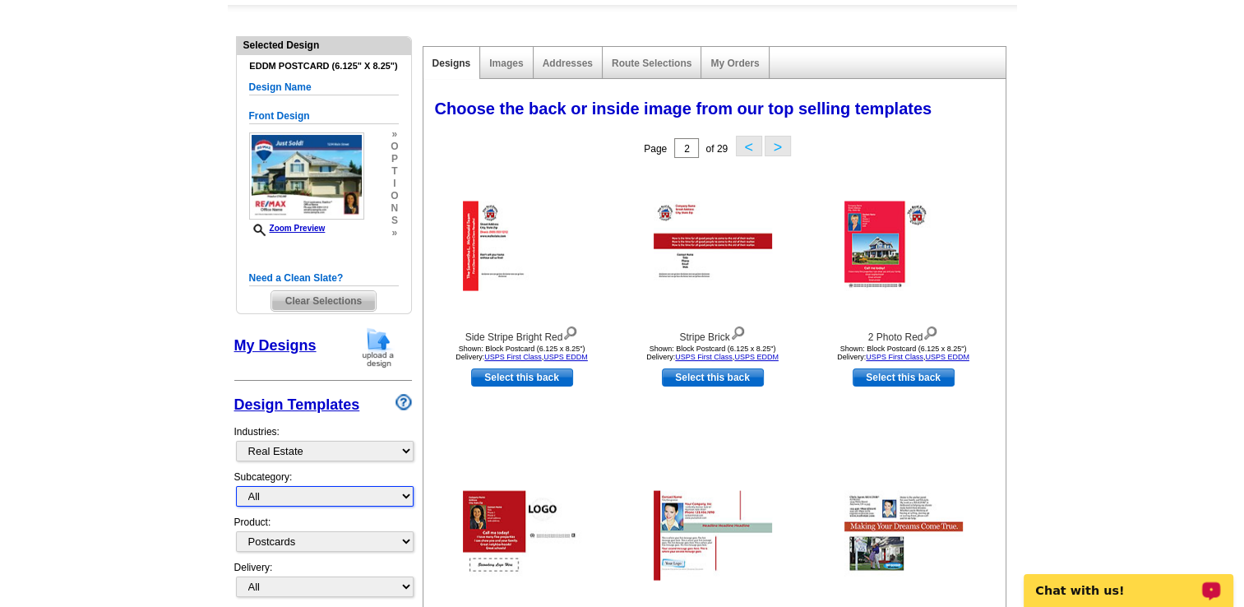
click at [312, 490] on select "All RE/MAX® Referrals Keller Williams® Berkshire Hathaway Home Services Century…" at bounding box center [325, 496] width 178 height 21
click at [236, 486] on select "All RE/MAX® Referrals Keller Williams® Berkshire Hathaway Home Services Century…" at bounding box center [325, 496] width 178 height 21
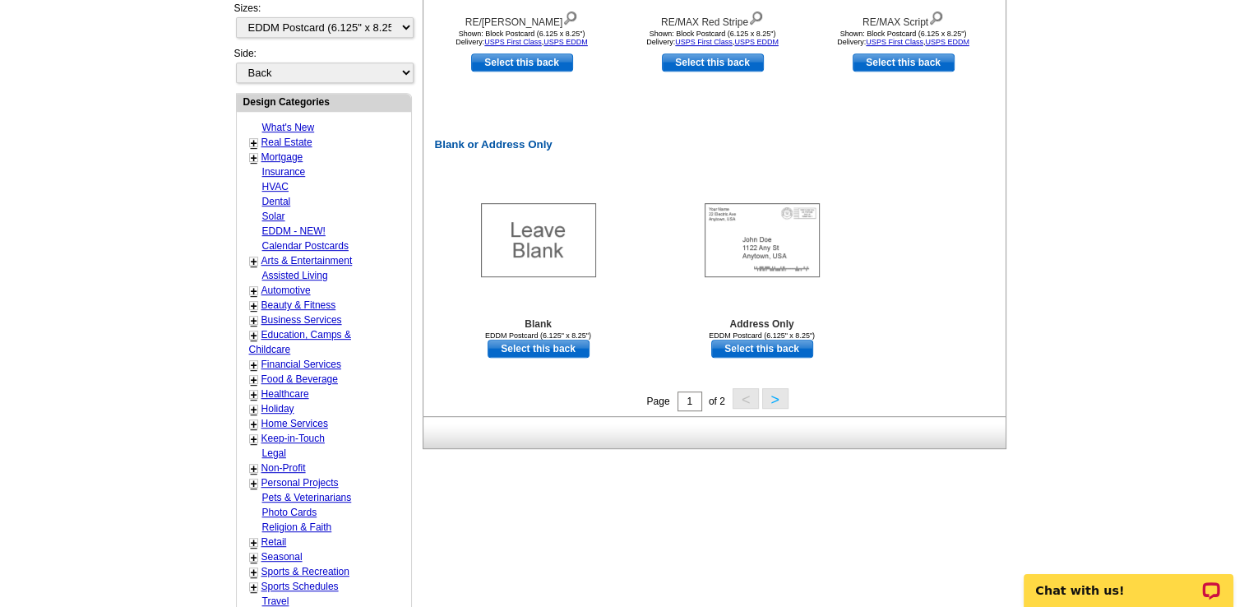
scroll to position [778, 0]
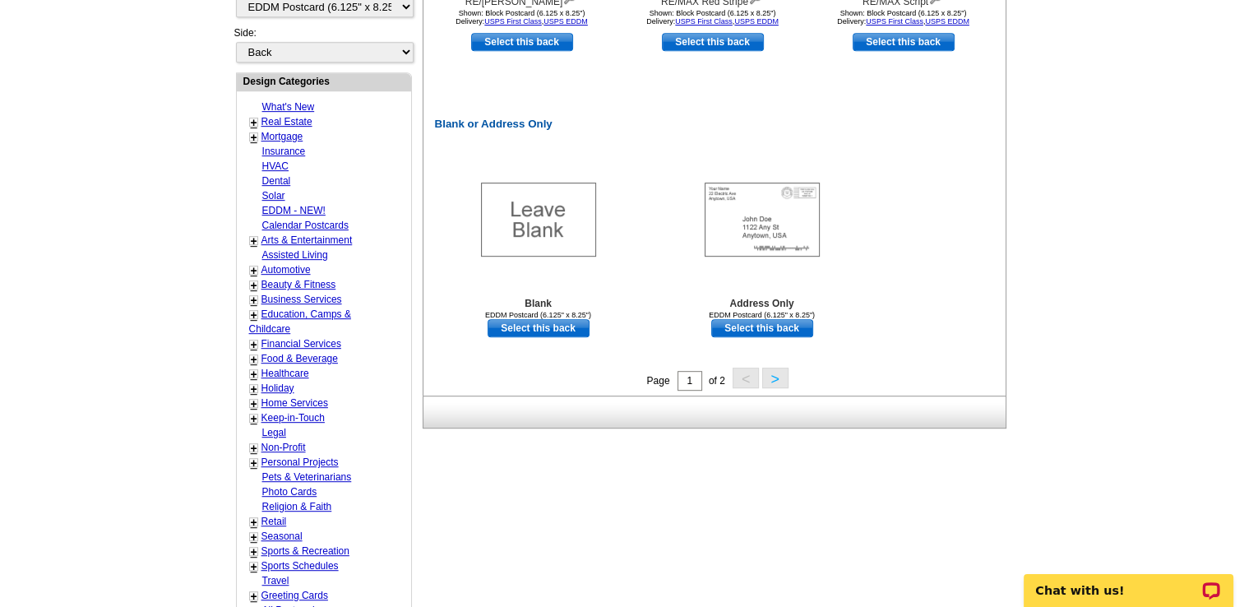
click at [251, 118] on link "+" at bounding box center [254, 122] width 7 height 13
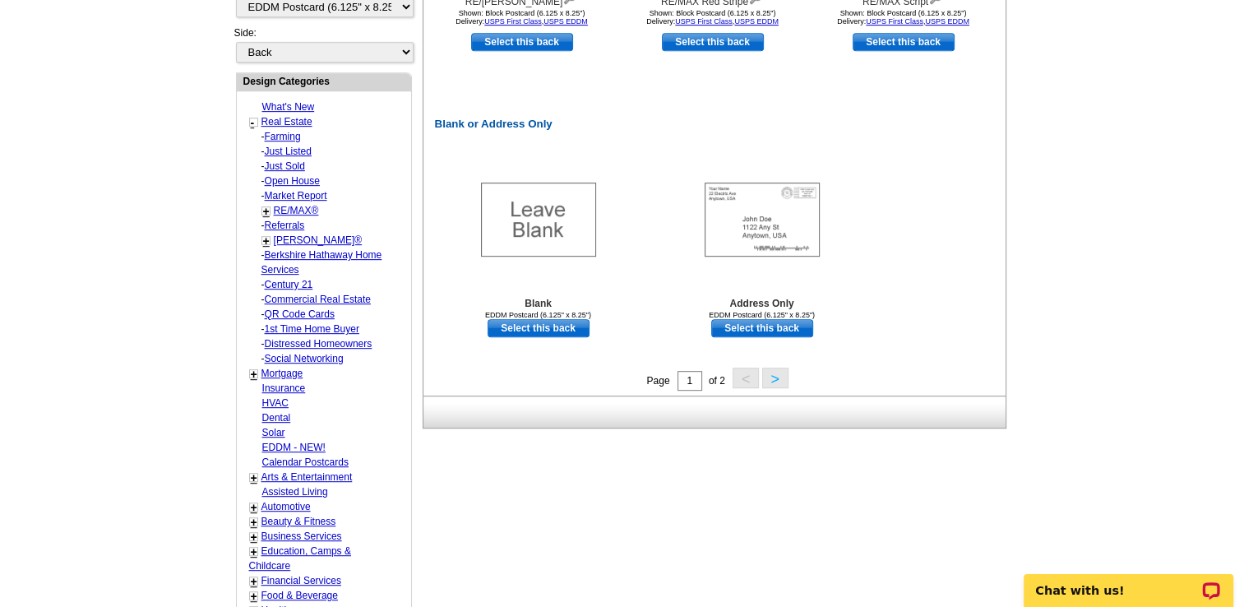
click at [301, 142] on link "Just Listed" at bounding box center [283, 137] width 36 height 12
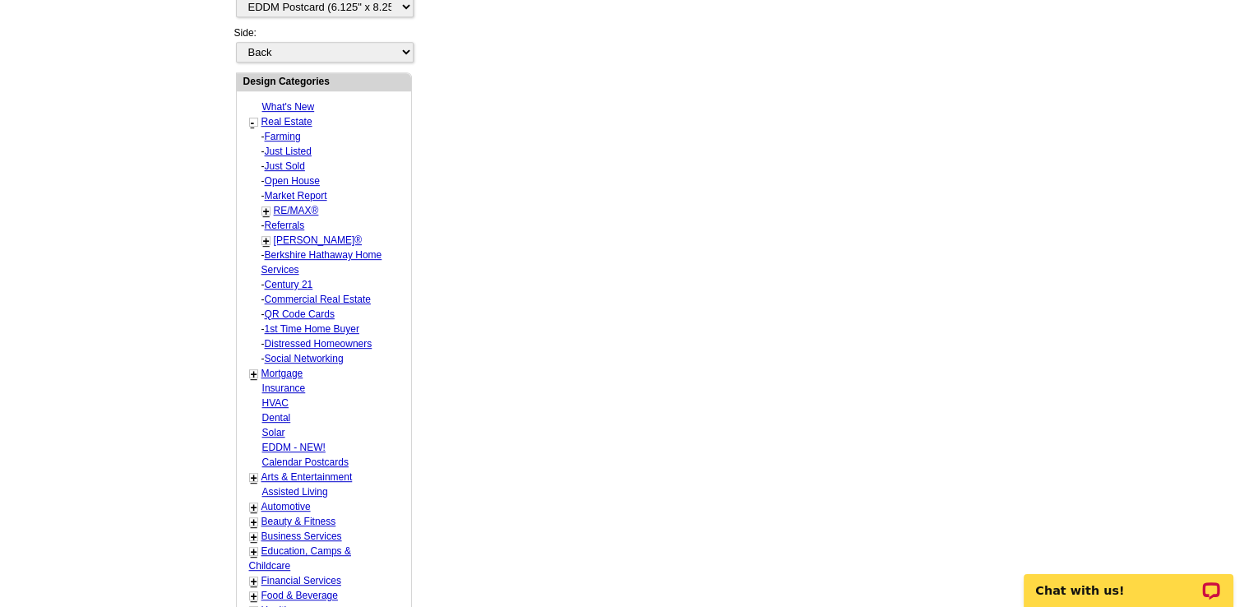
select select "788"
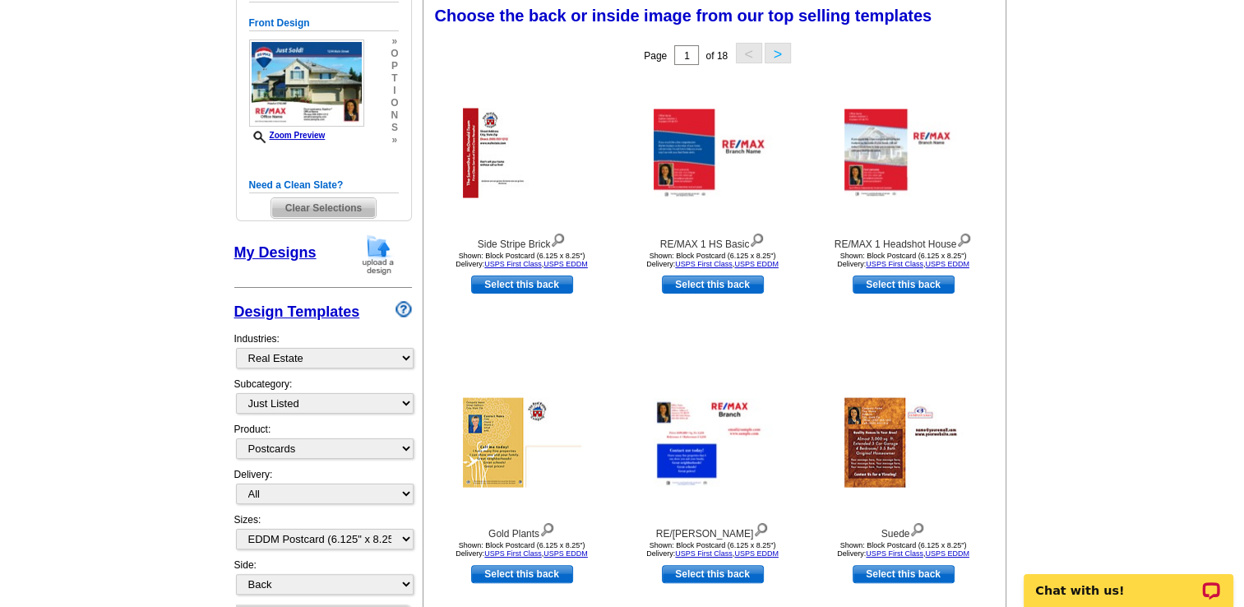
scroll to position [243, 0]
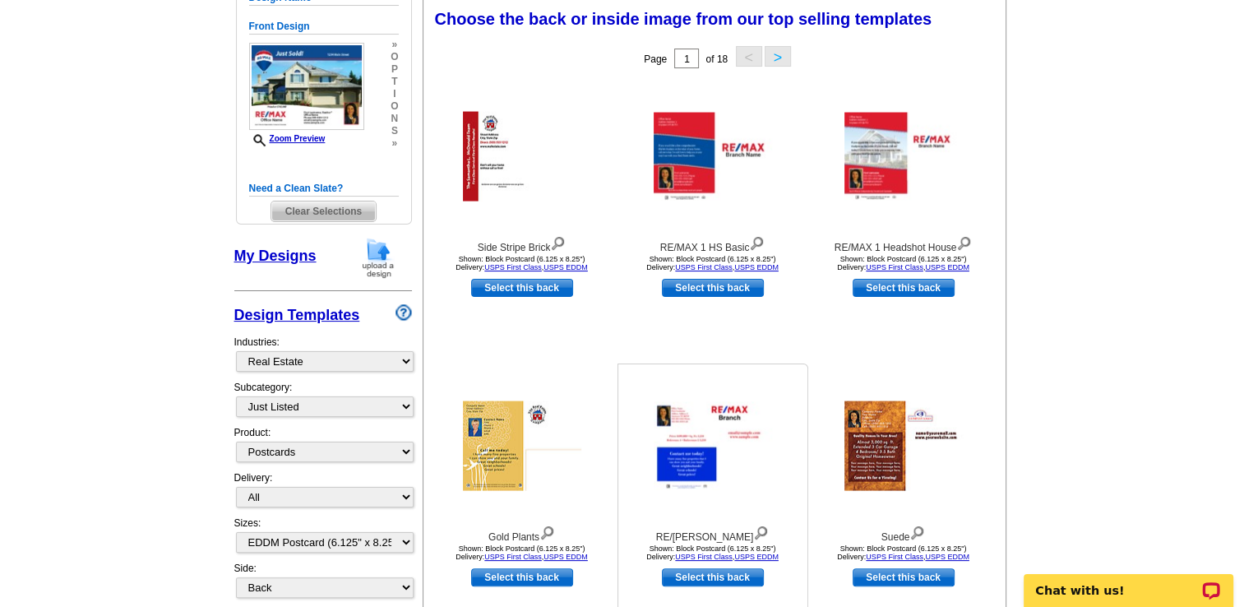
click at [712, 578] on link "Select this back" at bounding box center [713, 577] width 102 height 18
select select "front"
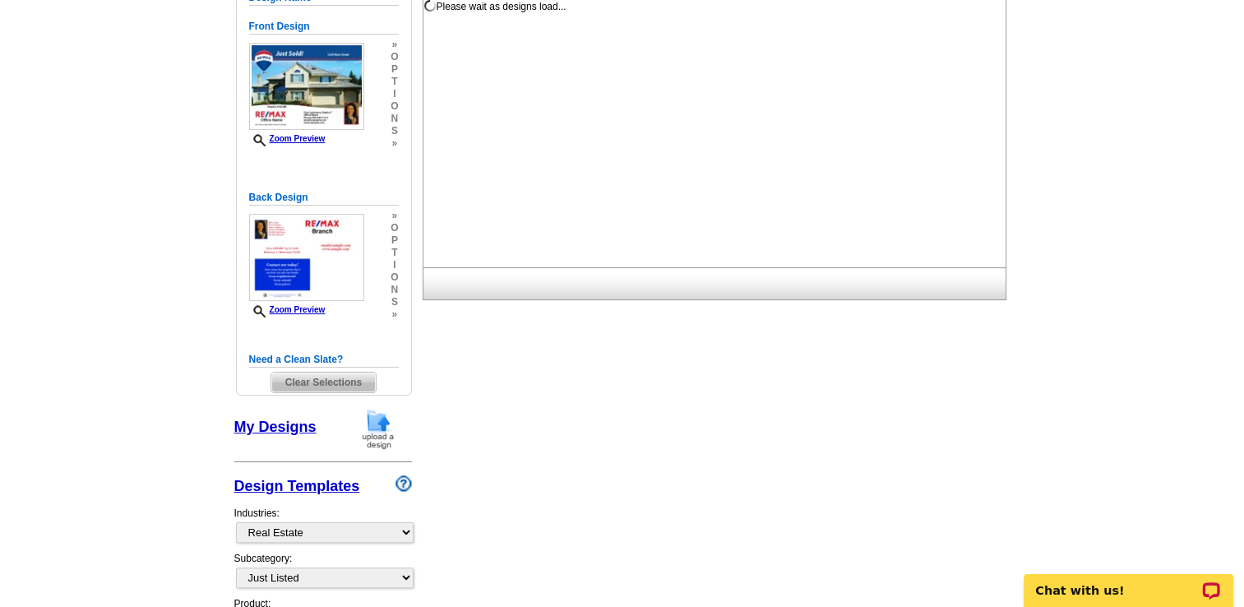
scroll to position [0, 0]
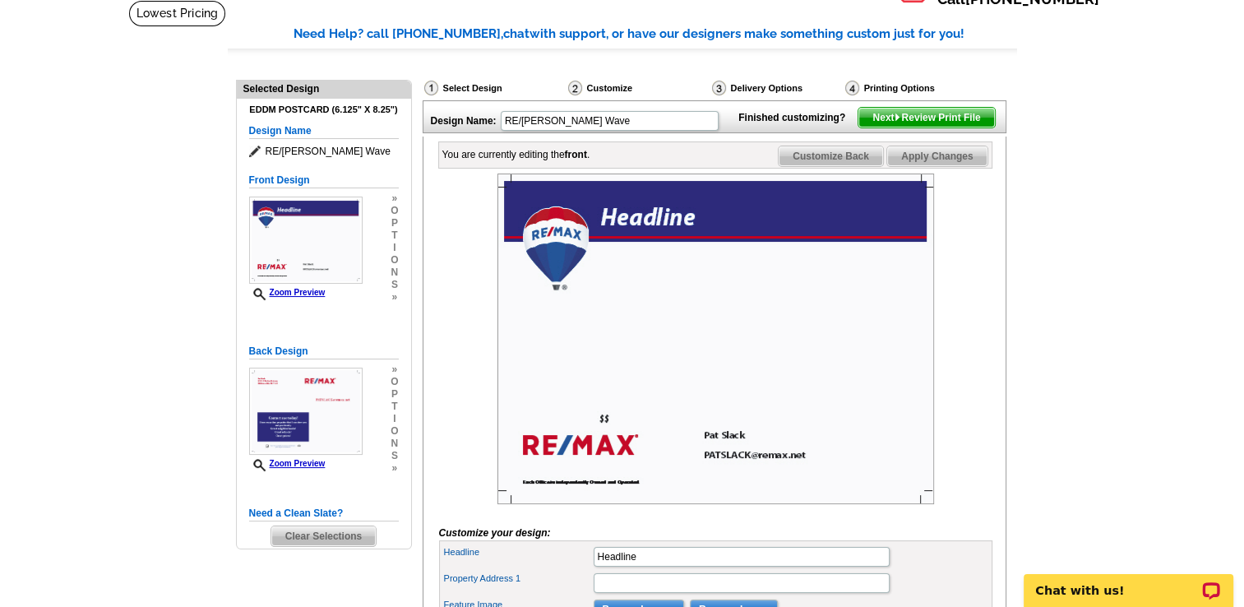
scroll to position [263, 0]
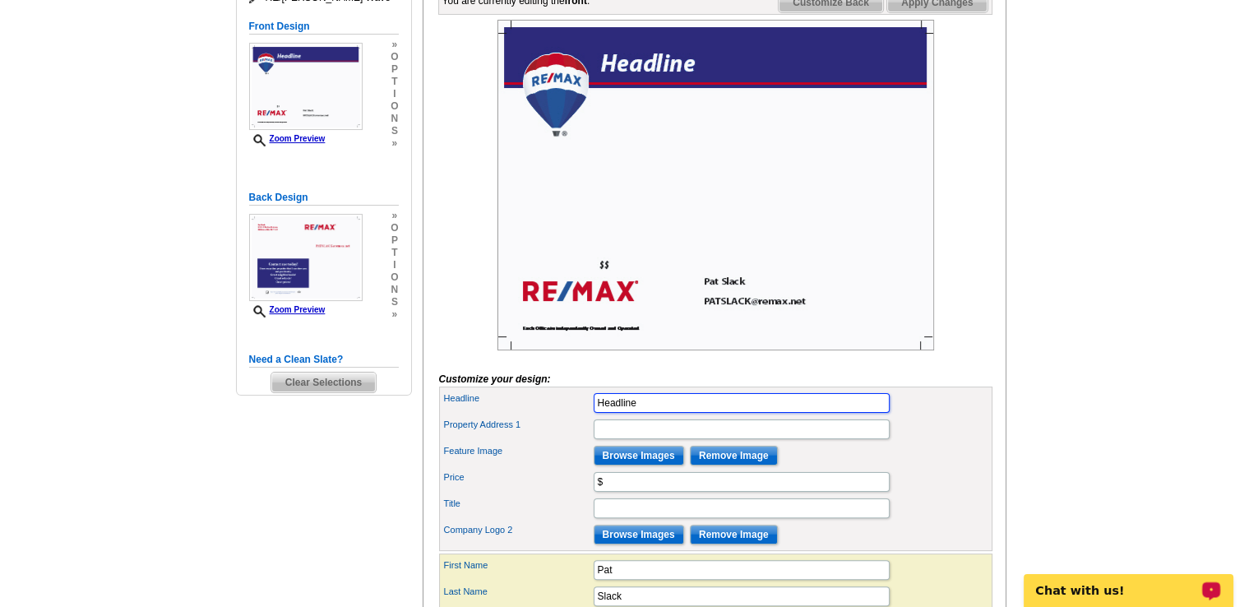
click at [672, 413] on input "Headline" at bounding box center [742, 403] width 296 height 20
type input "H"
type input "Just Listed"
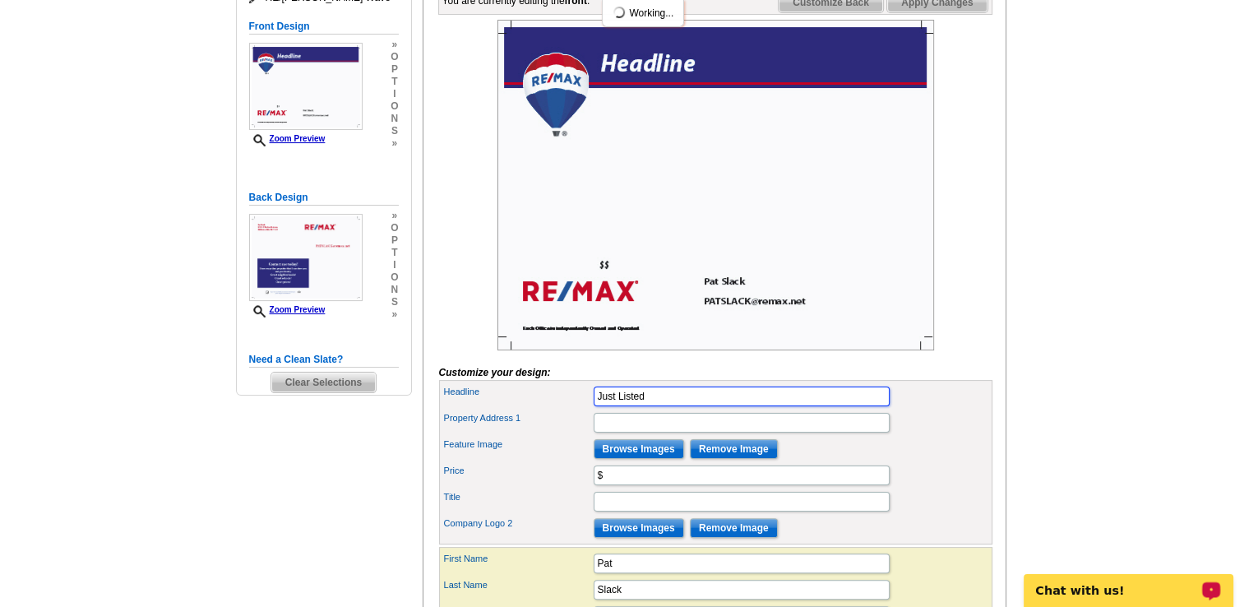
scroll to position [0, 0]
click at [664, 432] on input "Property Address 1" at bounding box center [742, 423] width 296 height 20
type input "501 Ridgecrest Rd. Edmond, OK 73013"
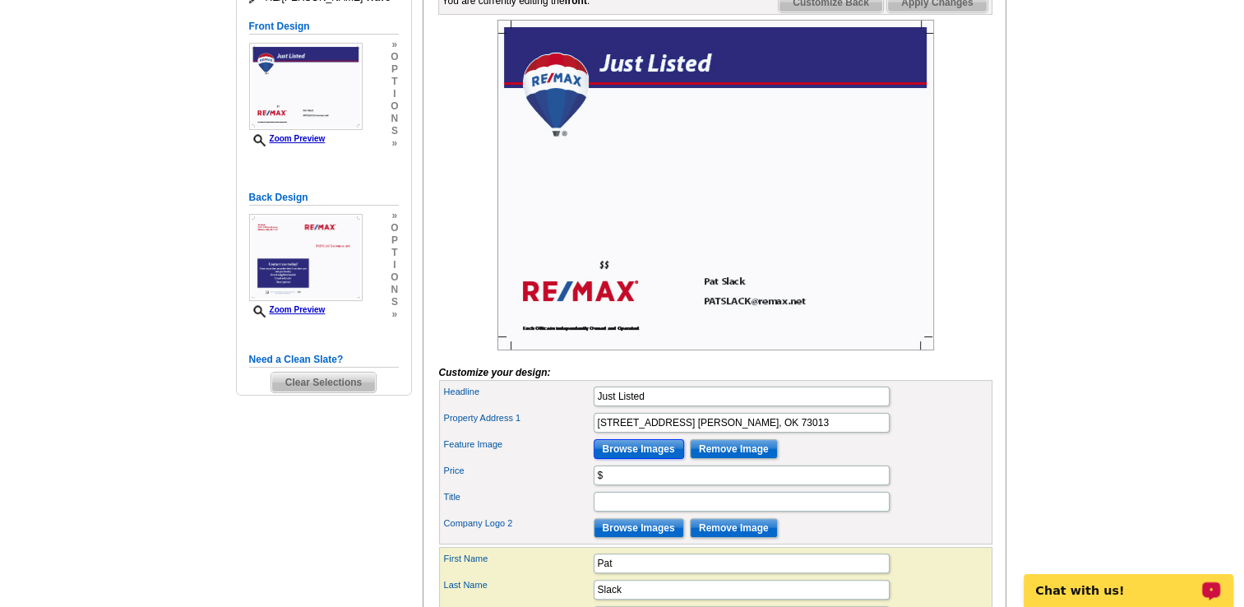
click at [648, 459] on input "Browse Images" at bounding box center [639, 449] width 90 height 20
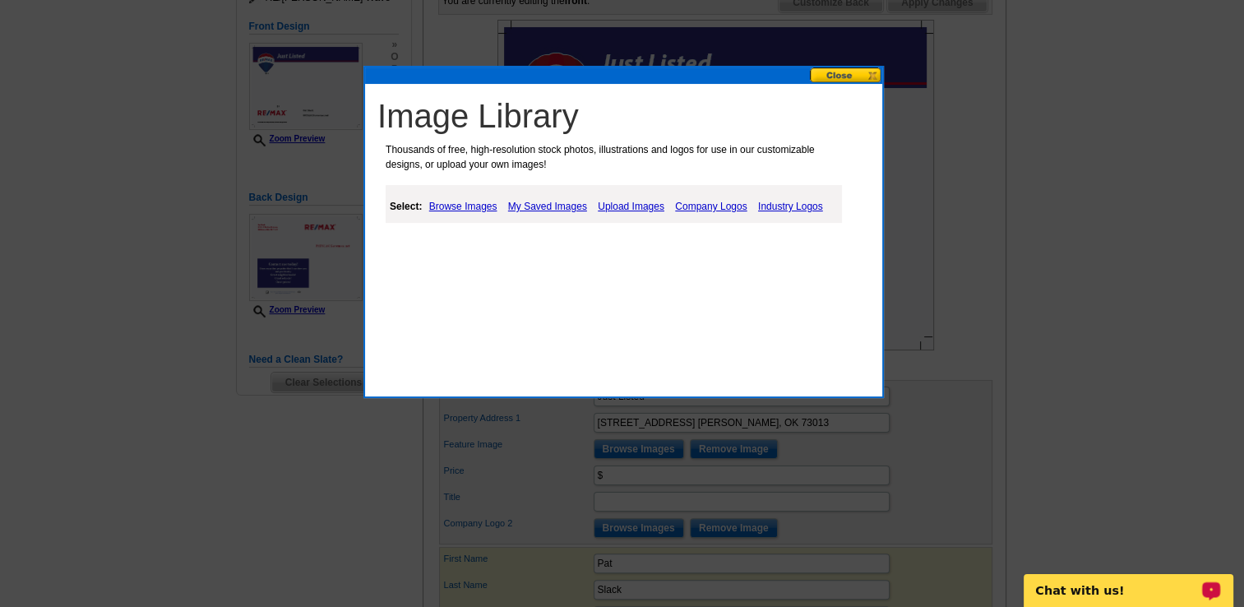
click at [642, 206] on link "Upload Images" at bounding box center [631, 207] width 75 height 20
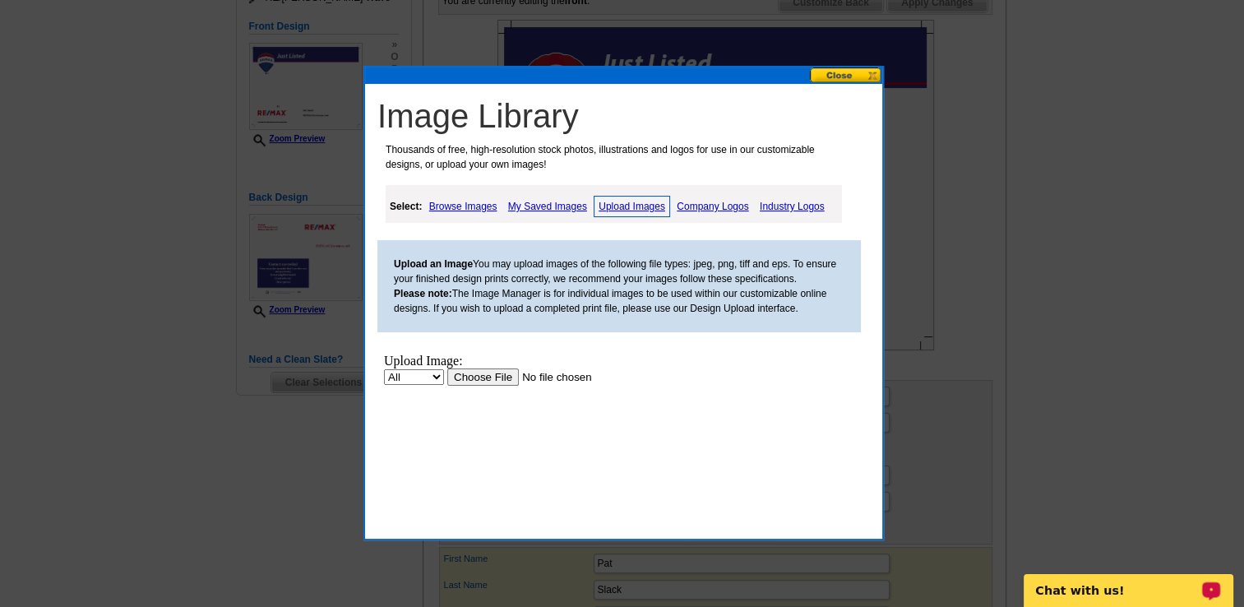
click at [489, 377] on input "file" at bounding box center [551, 376] width 208 height 17
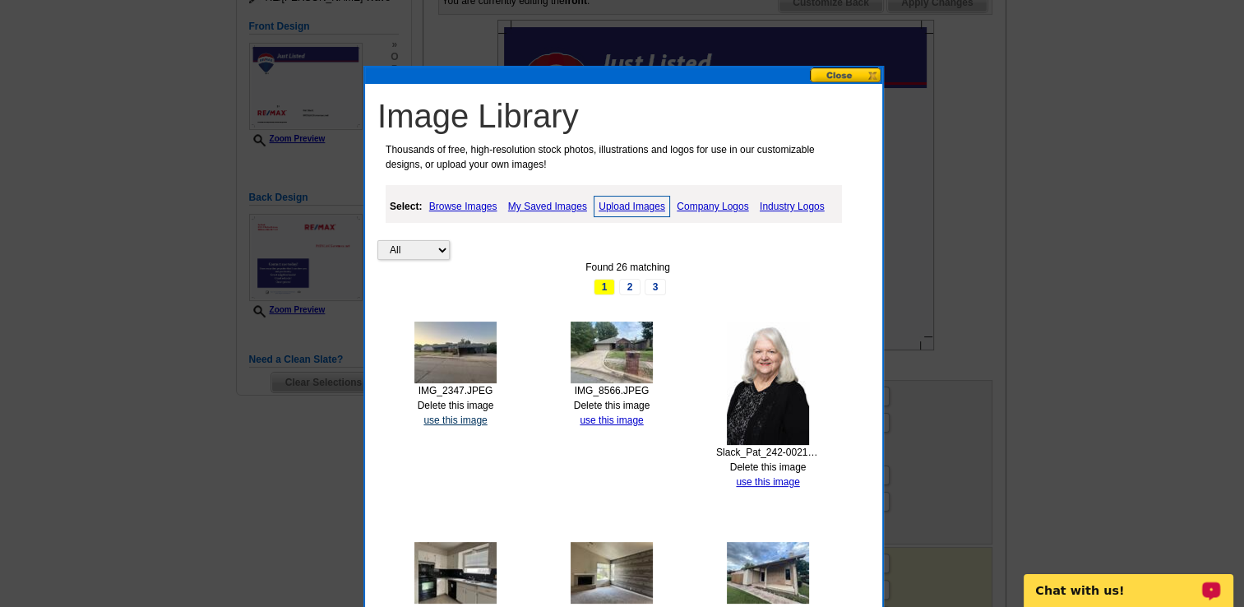
click at [467, 419] on link "use this image" at bounding box center [454, 420] width 63 height 12
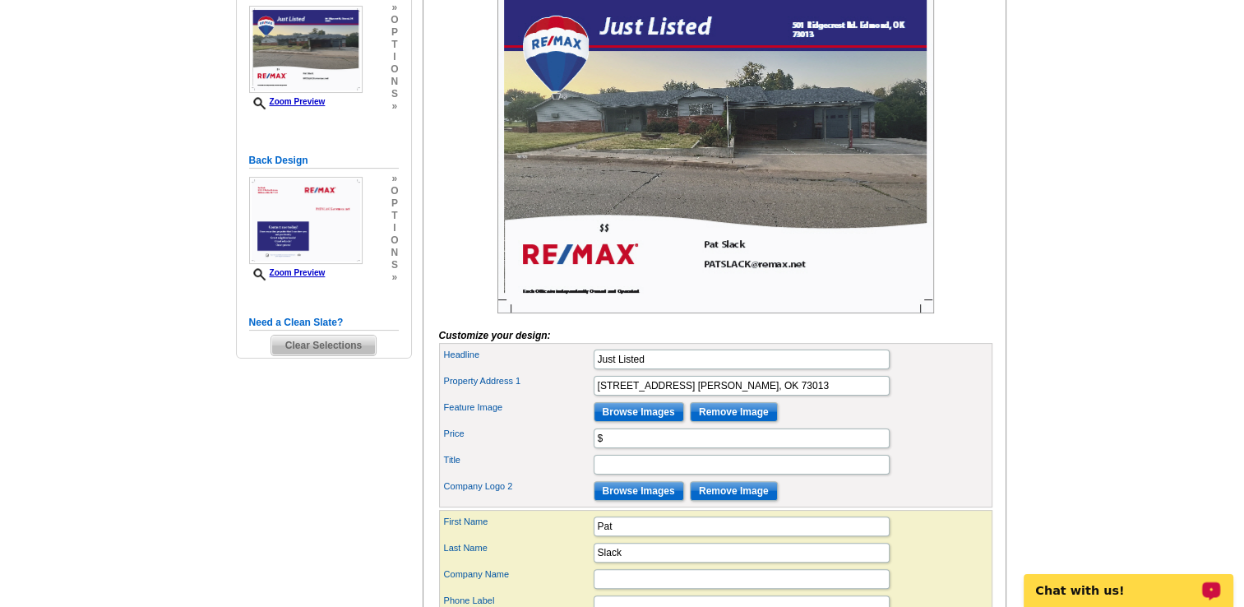
scroll to position [307, 0]
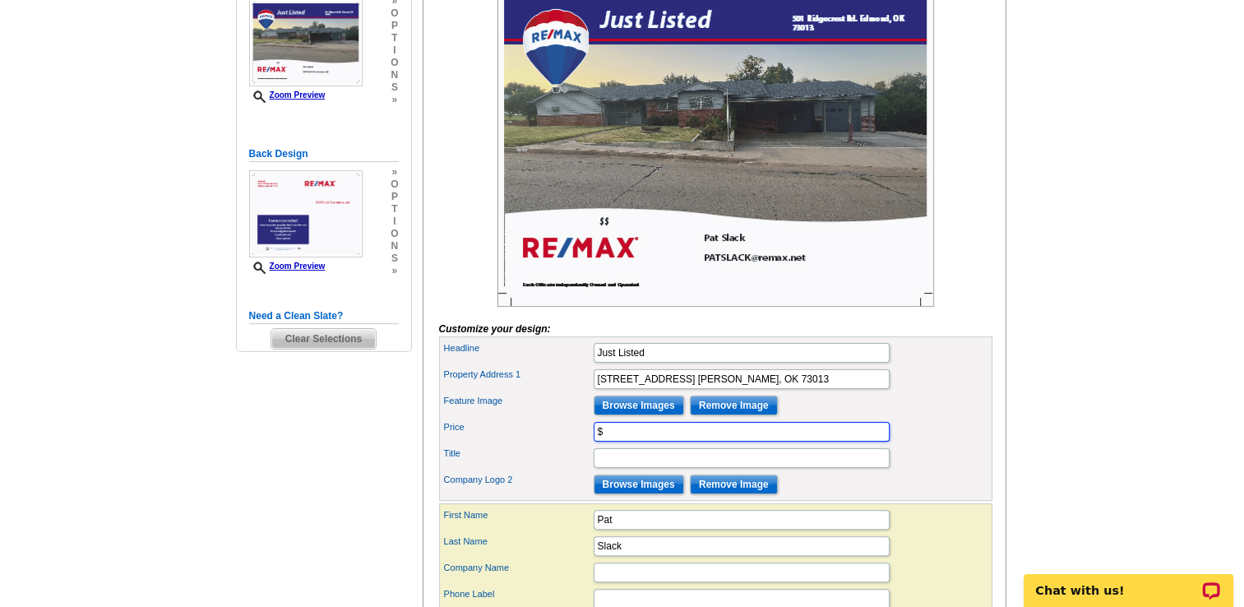
click at [660, 442] on input "$" at bounding box center [742, 432] width 296 height 20
type input "$175000"
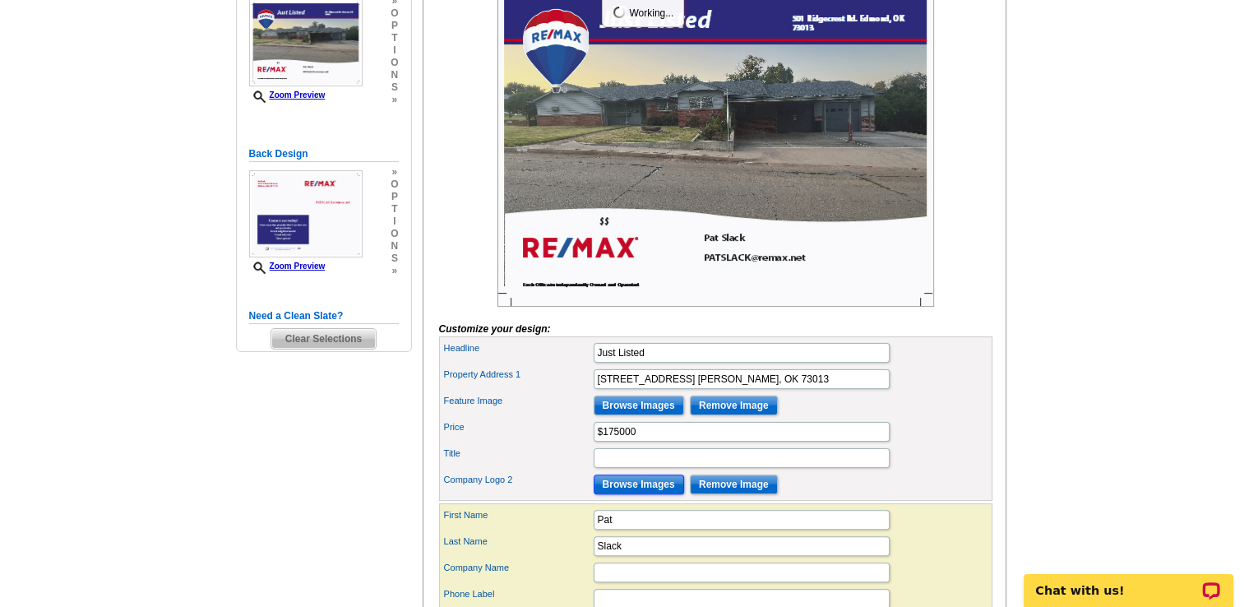
click at [640, 494] on input "Browse Images" at bounding box center [639, 484] width 90 height 20
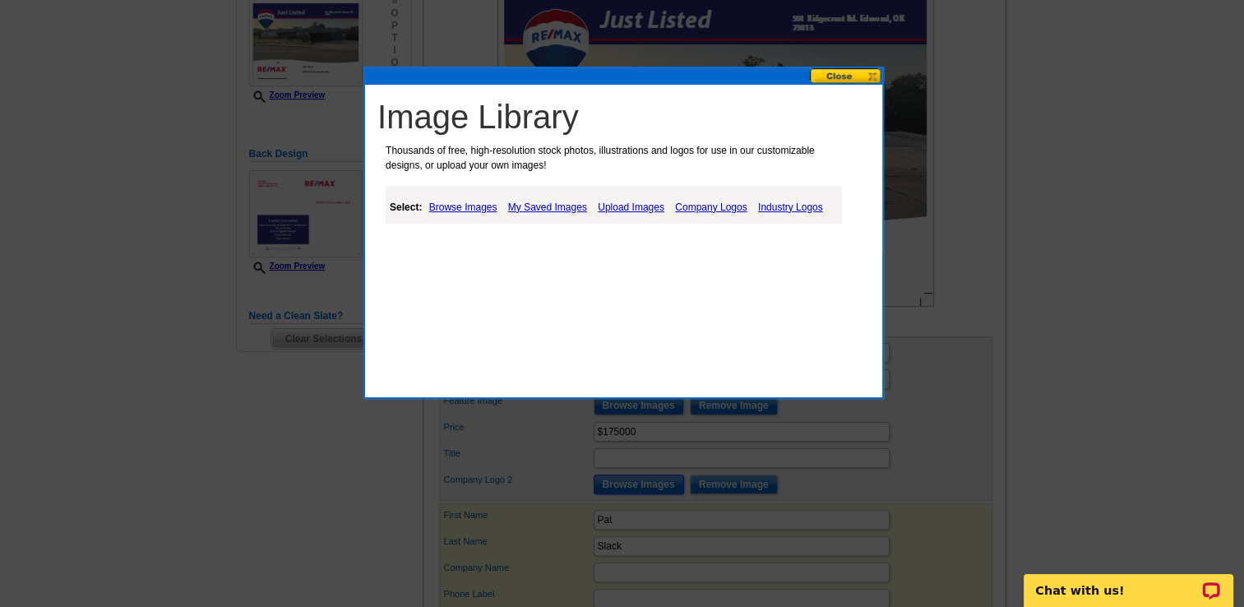
click at [840, 73] on button at bounding box center [846, 76] width 72 height 16
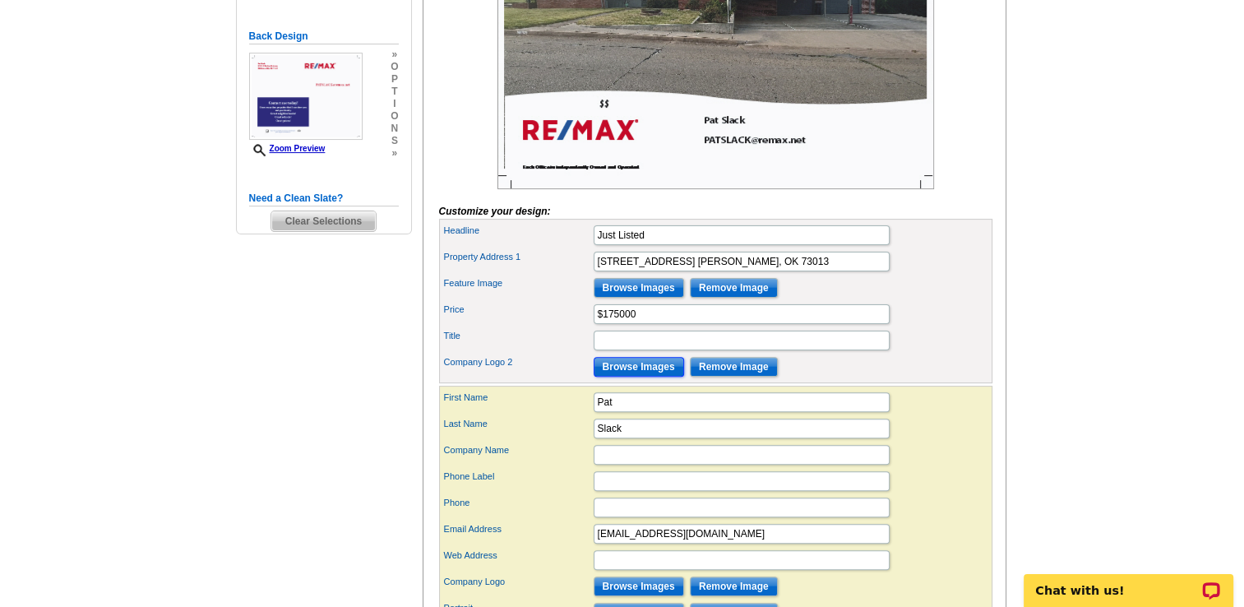
scroll to position [438, 0]
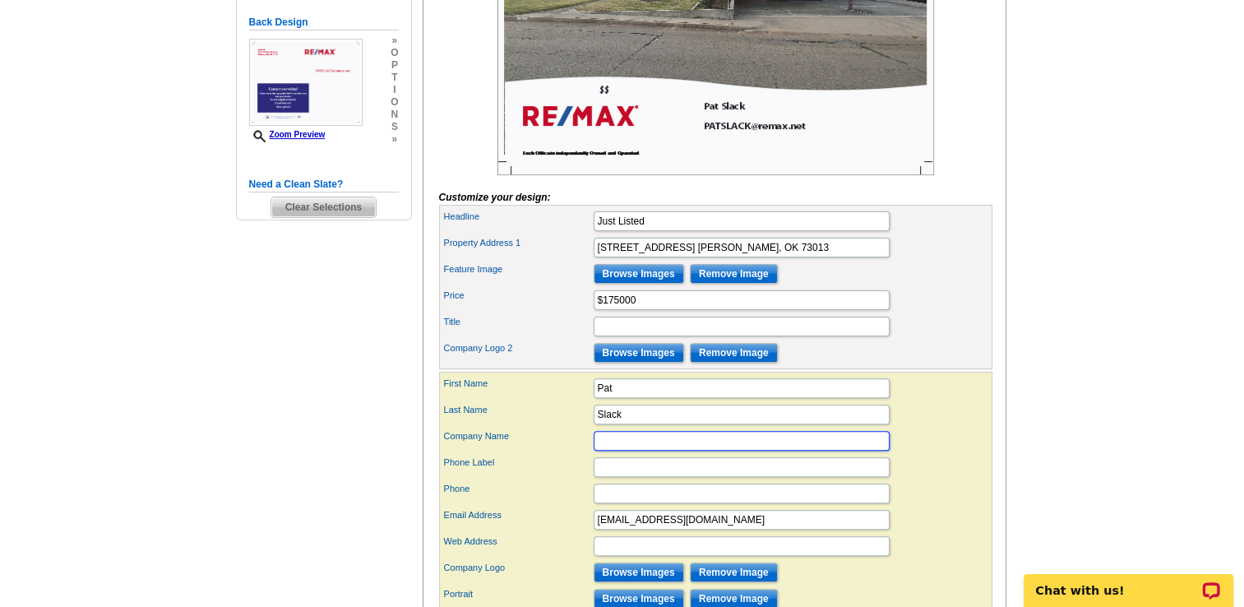
click at [664, 451] on input "Company Name" at bounding box center [742, 441] width 296 height 20
type input "RE/MAX Pros"
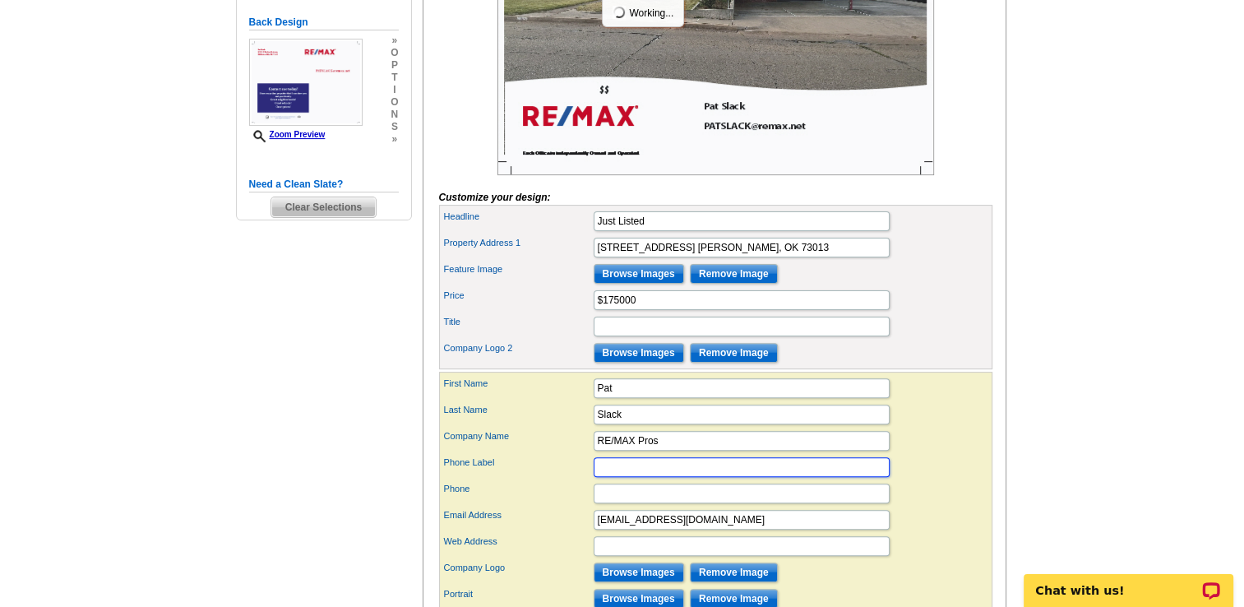
click at [654, 477] on input "Phone Label" at bounding box center [742, 467] width 296 height 20
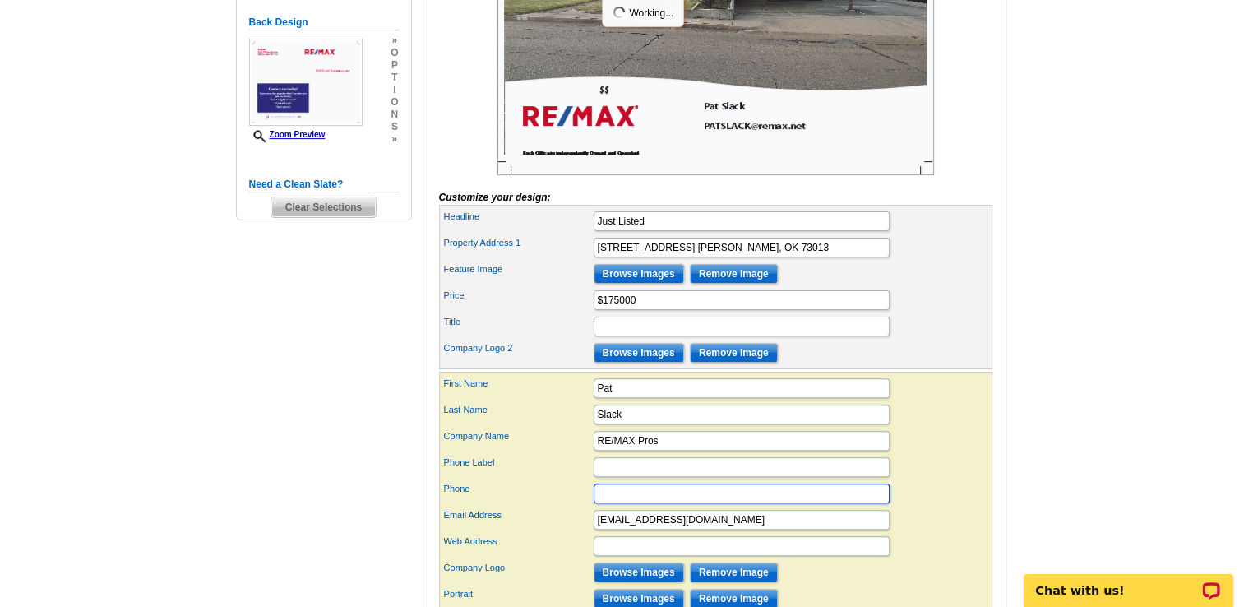
click at [652, 503] on input "Phone" at bounding box center [742, 493] width 296 height 20
type input "[PHONE_NUMBER]"
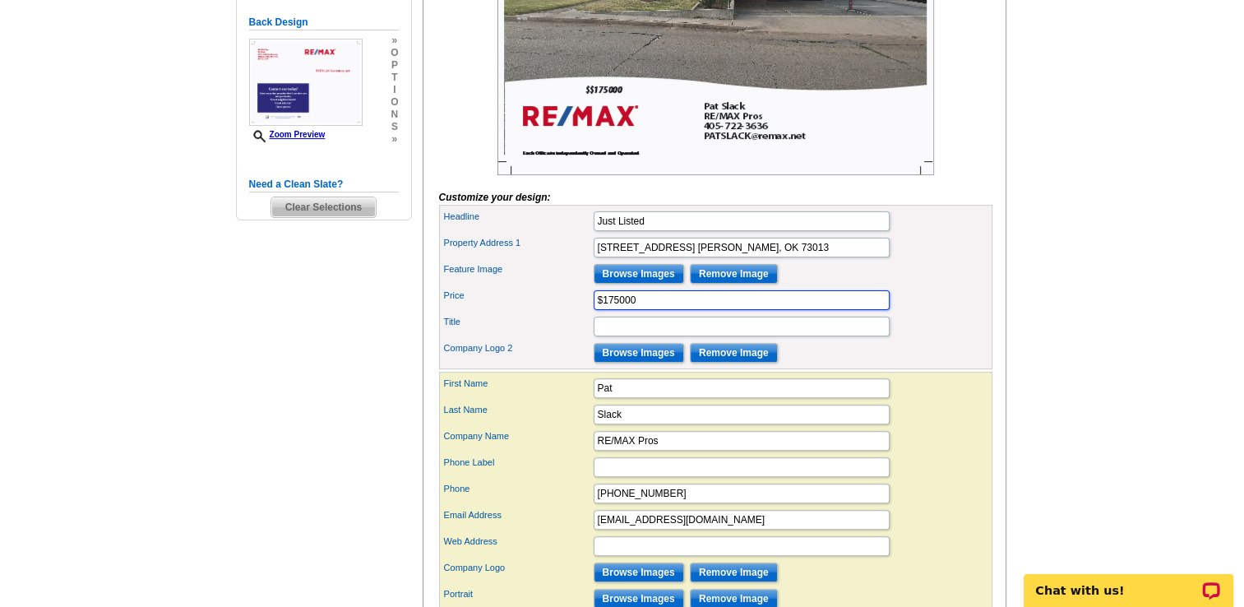
click at [618, 310] on input "$175000" at bounding box center [742, 300] width 296 height 20
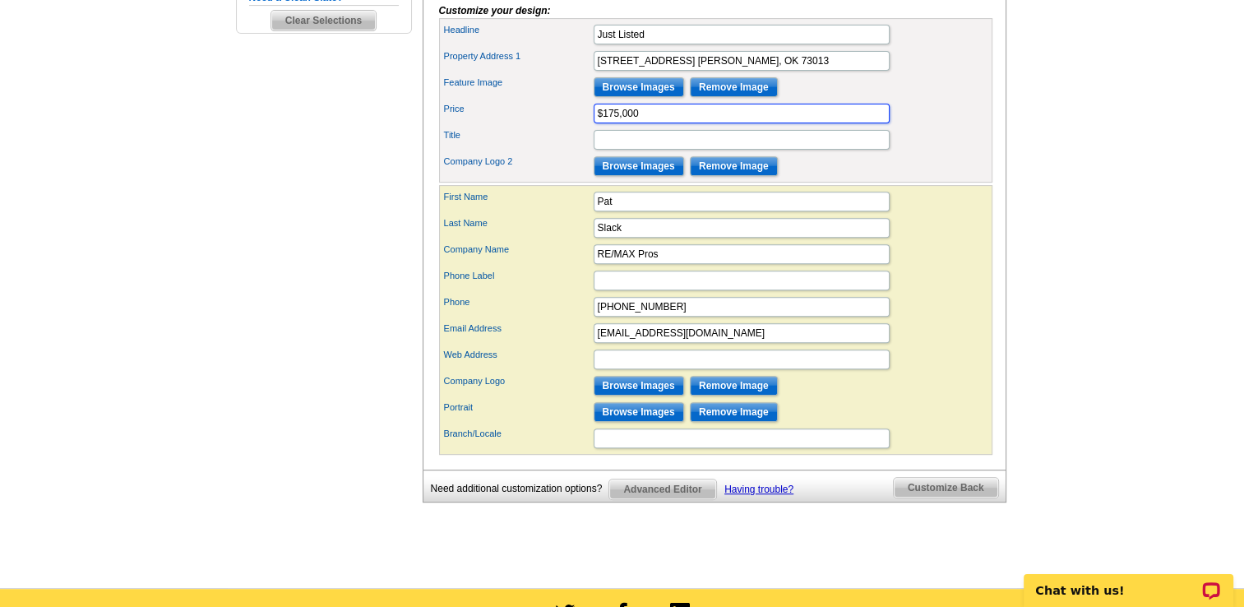
scroll to position [679, 0]
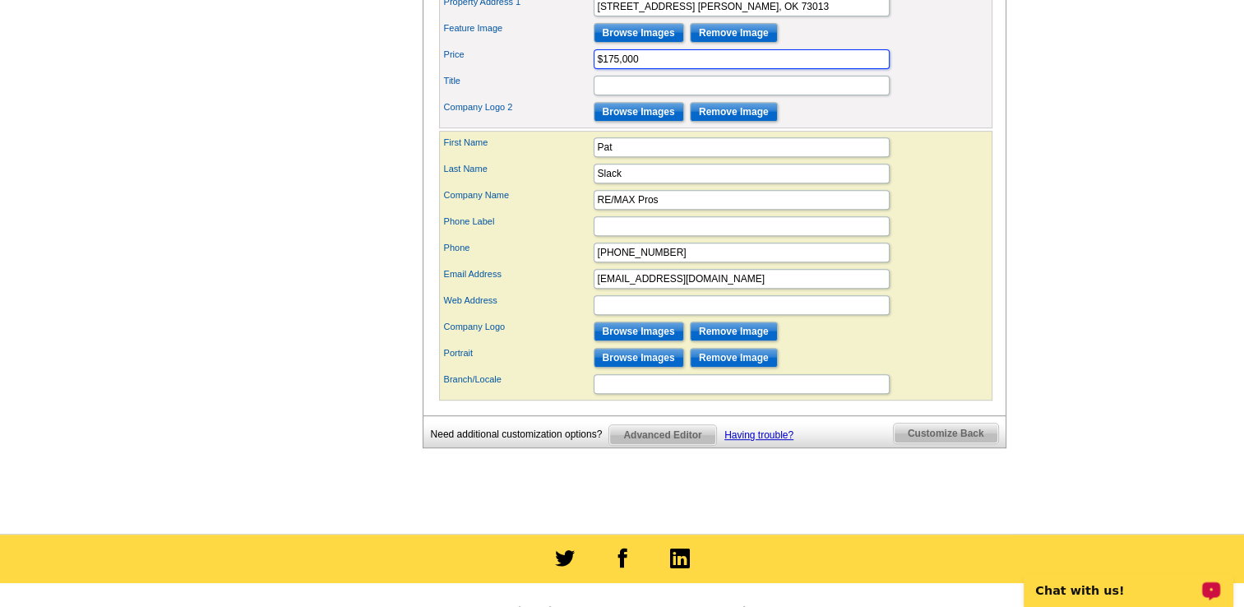
type input "$175,000"
click at [649, 368] on input "Browse Images" at bounding box center [639, 358] width 90 height 20
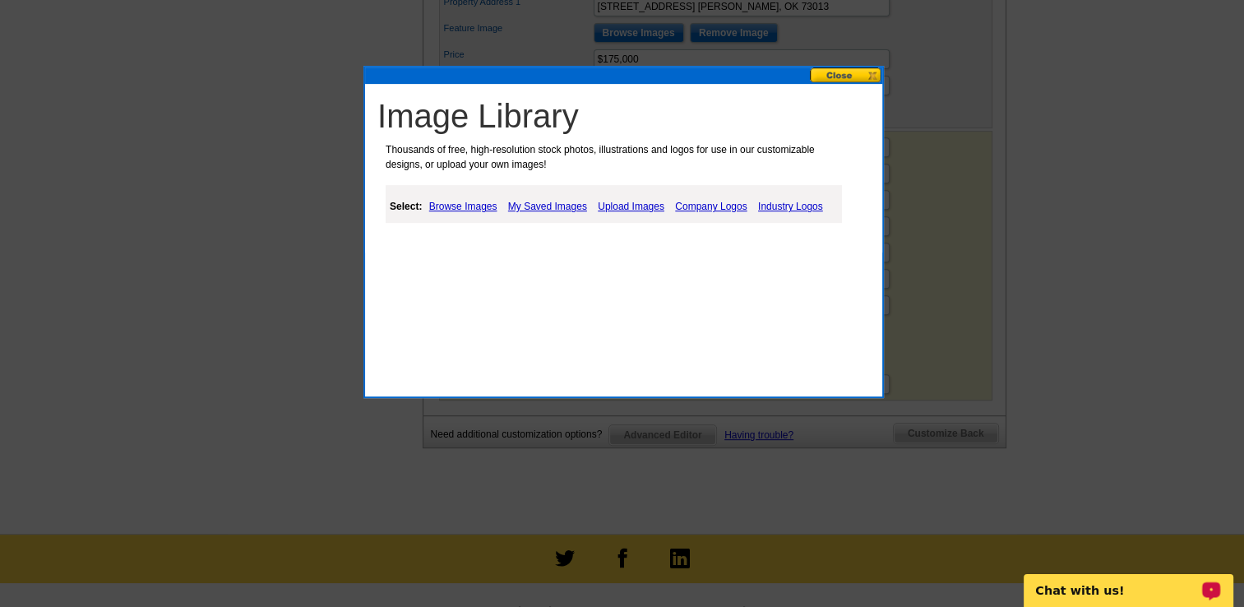
click at [627, 206] on link "Upload Images" at bounding box center [631, 207] width 75 height 20
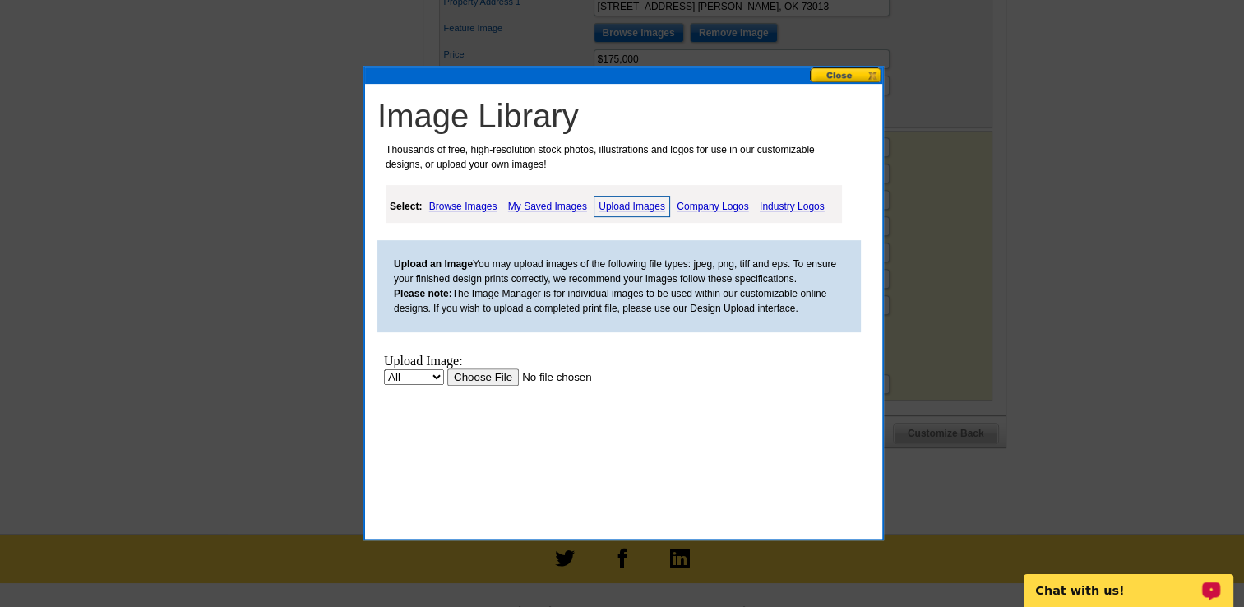
scroll to position [0, 0]
click at [552, 209] on link "My Saved Images" at bounding box center [547, 207] width 87 height 20
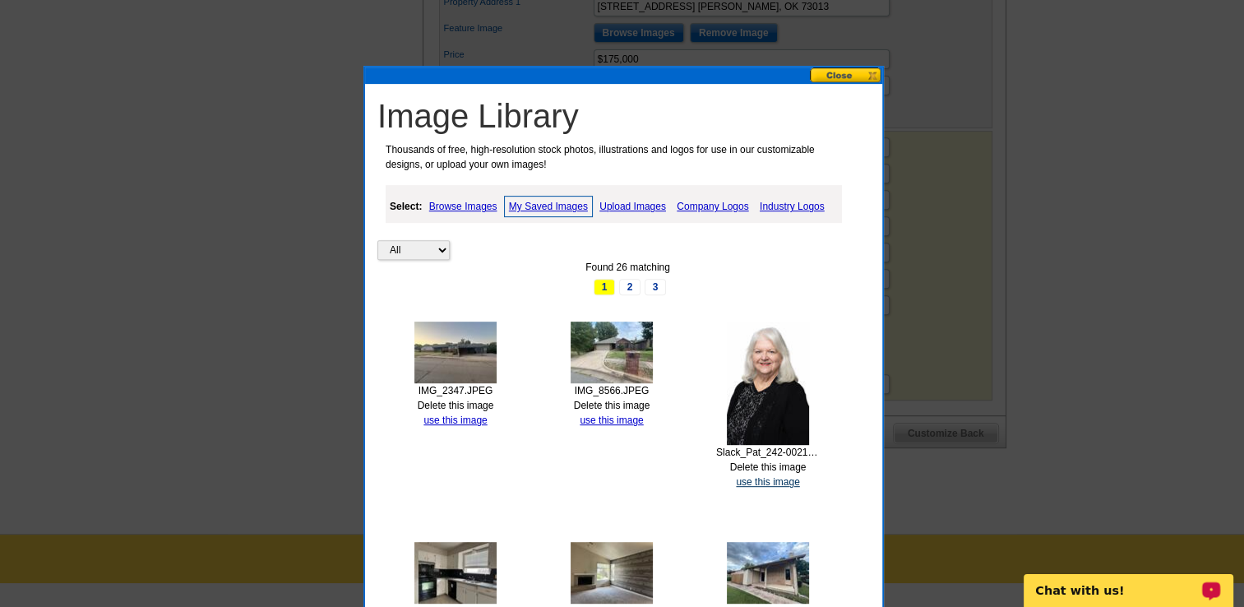
click at [763, 483] on link "use this image" at bounding box center [767, 482] width 63 height 12
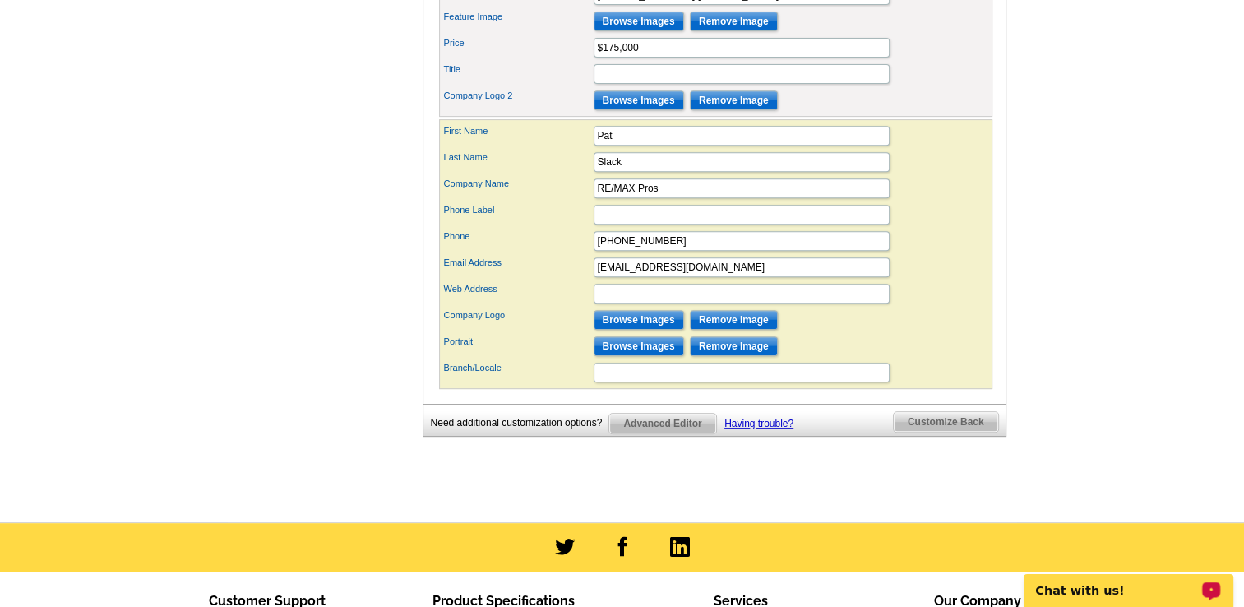
scroll to position [160, 0]
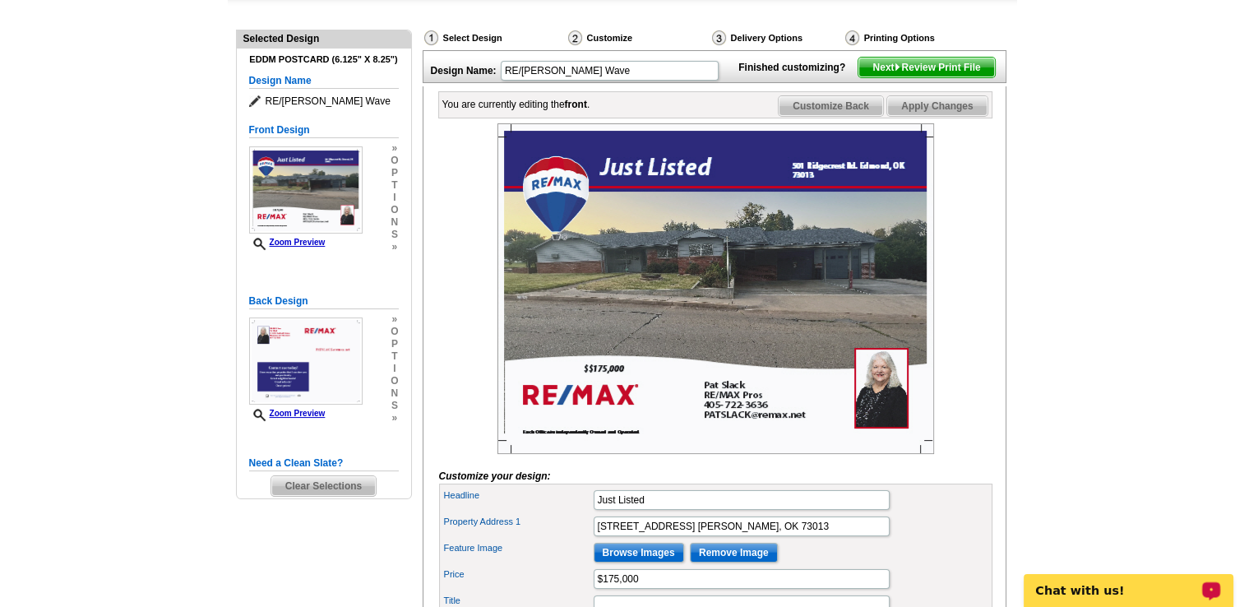
click at [920, 77] on span "Next Review Print File" at bounding box center [926, 68] width 136 height 20
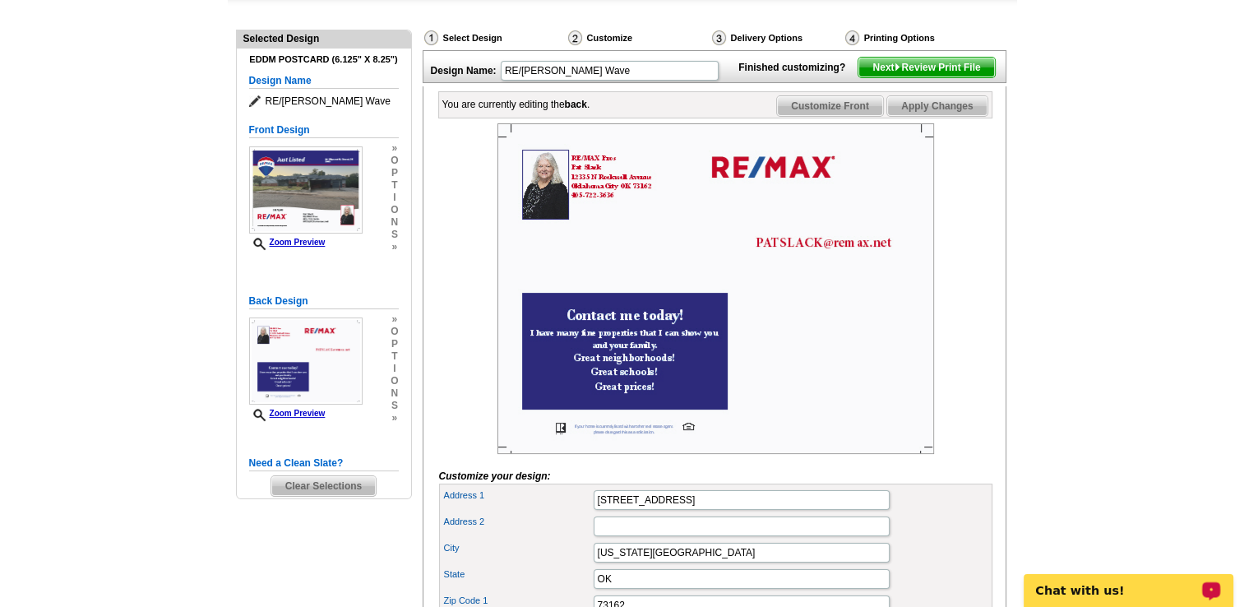
click at [349, 442] on div "Back Design Zoom Preview » o p t i o n s » Change Your Design Edit Design Copy …" at bounding box center [324, 369] width 150 height 171
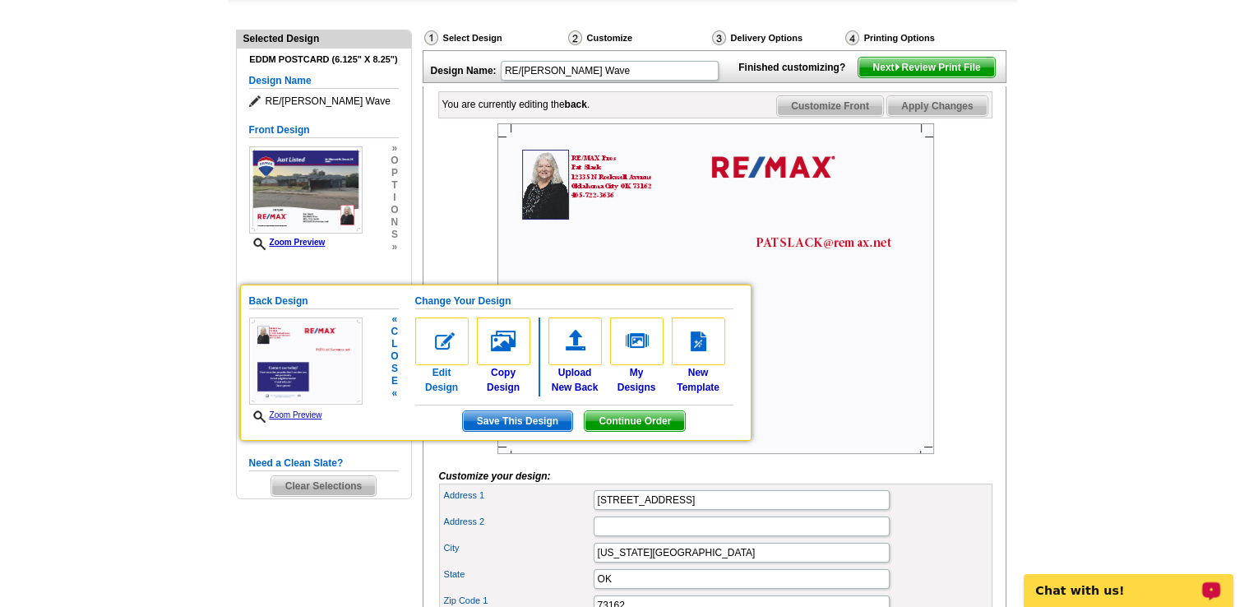
click at [437, 383] on link "Edit Design" at bounding box center [441, 355] width 53 height 77
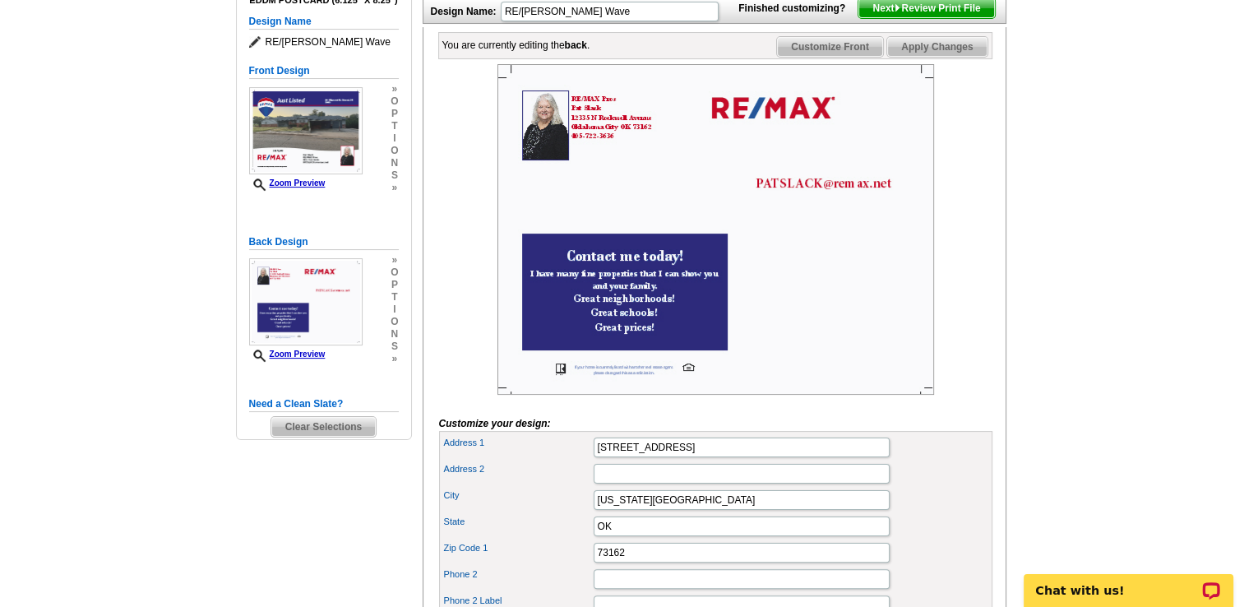
scroll to position [230, 0]
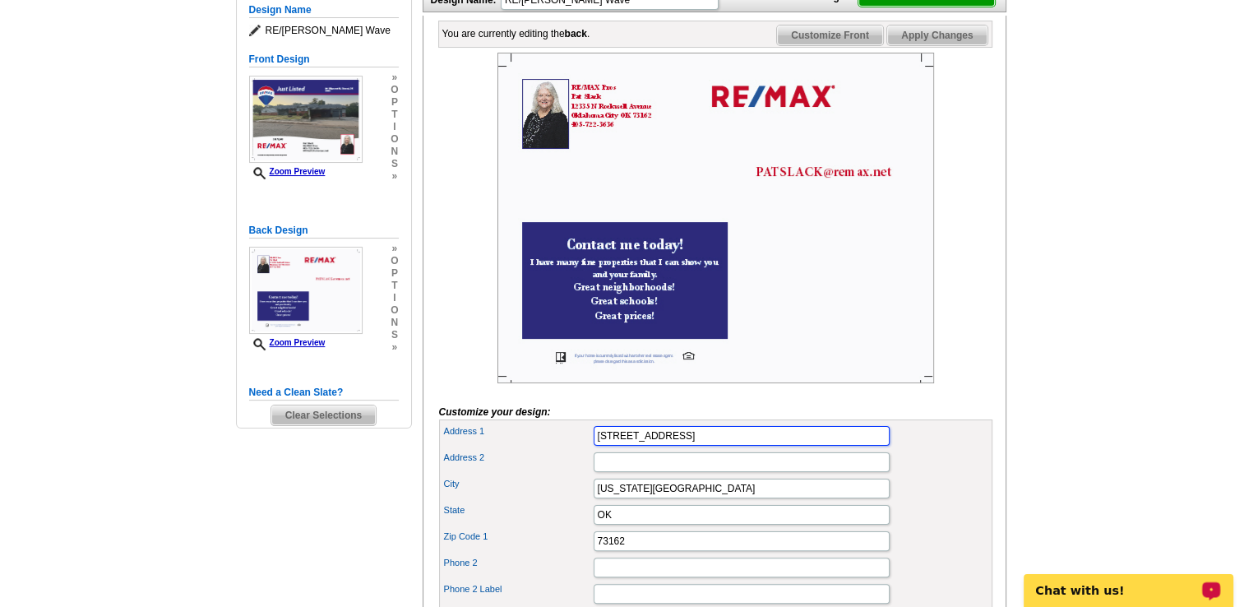
click at [746, 446] on input "12335 N Rockwell Avenue" at bounding box center [742, 436] width 296 height 20
type input "1"
type input "12309 Hidden Forest Blvd"
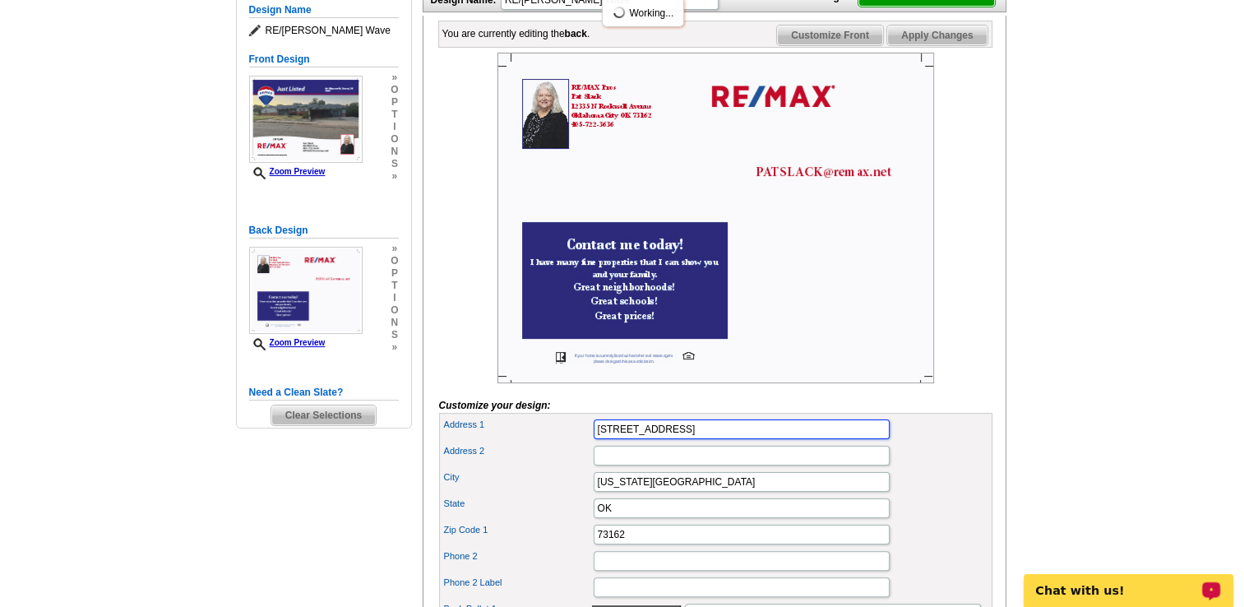
scroll to position [0, 0]
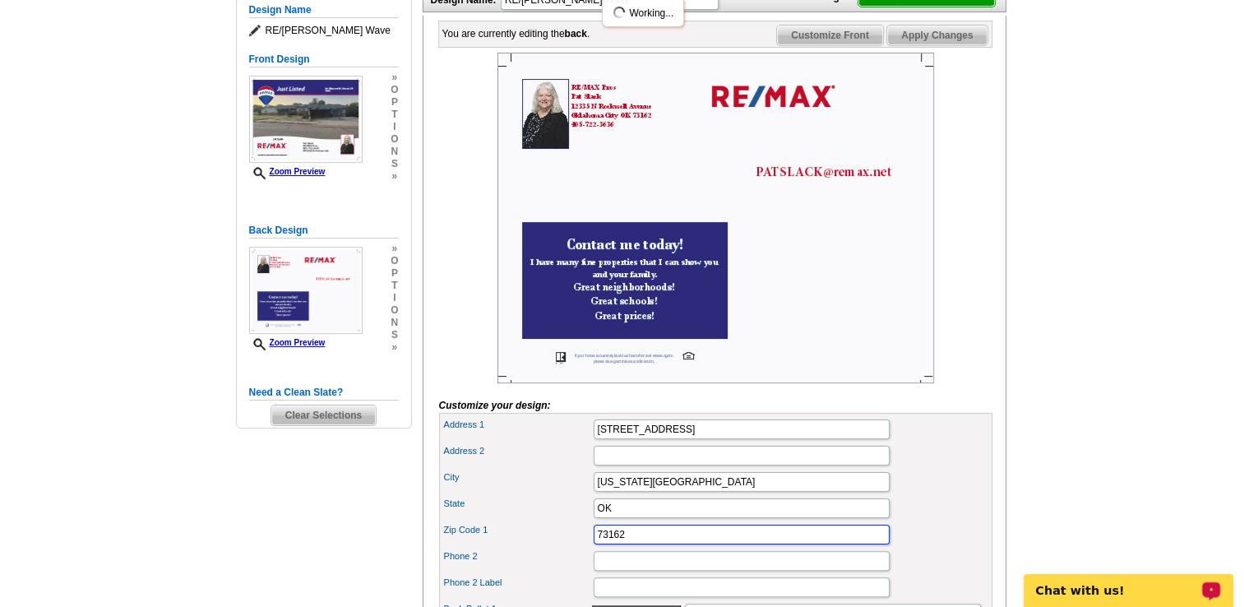
click at [687, 544] on input "73162" at bounding box center [742, 535] width 296 height 20
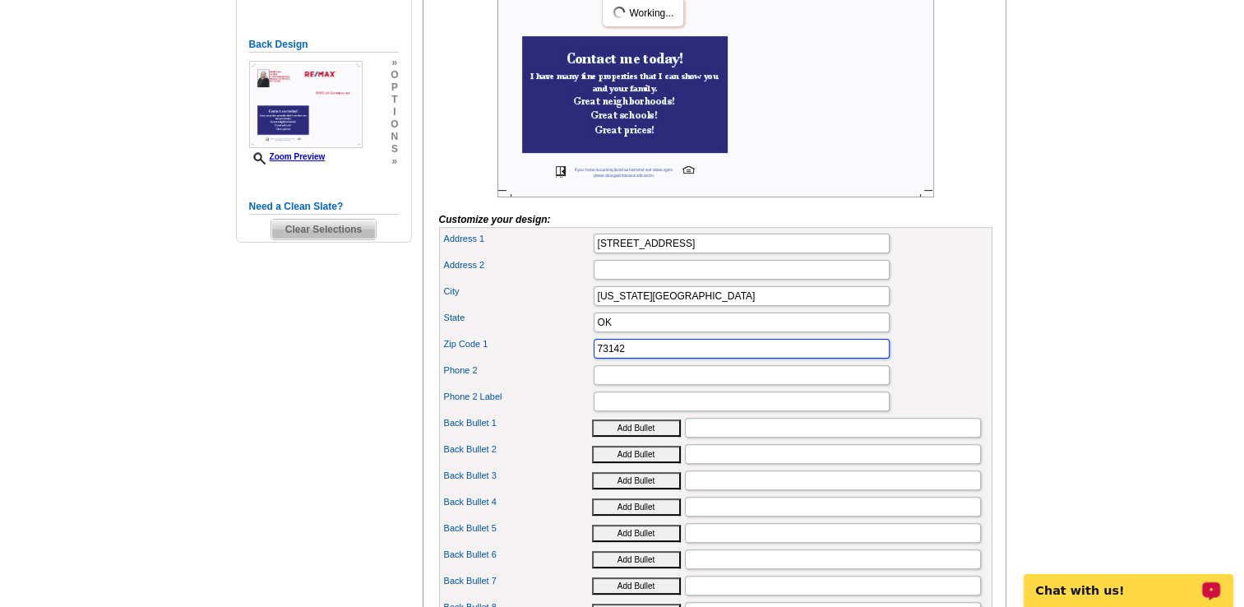
scroll to position [482, 0]
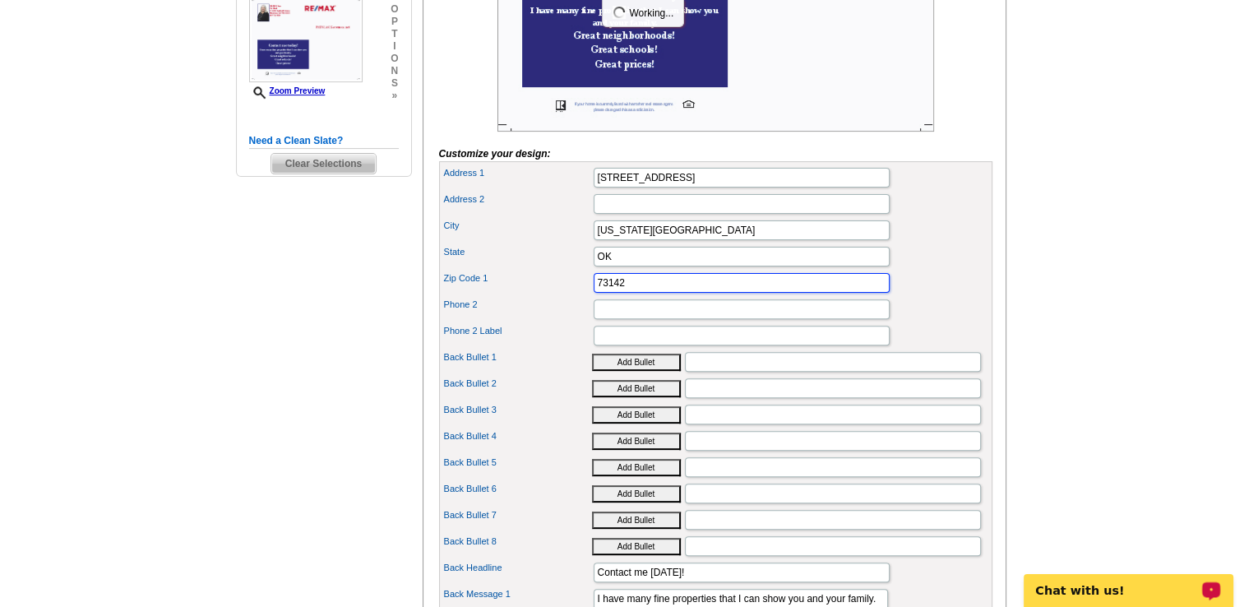
type input "73142"
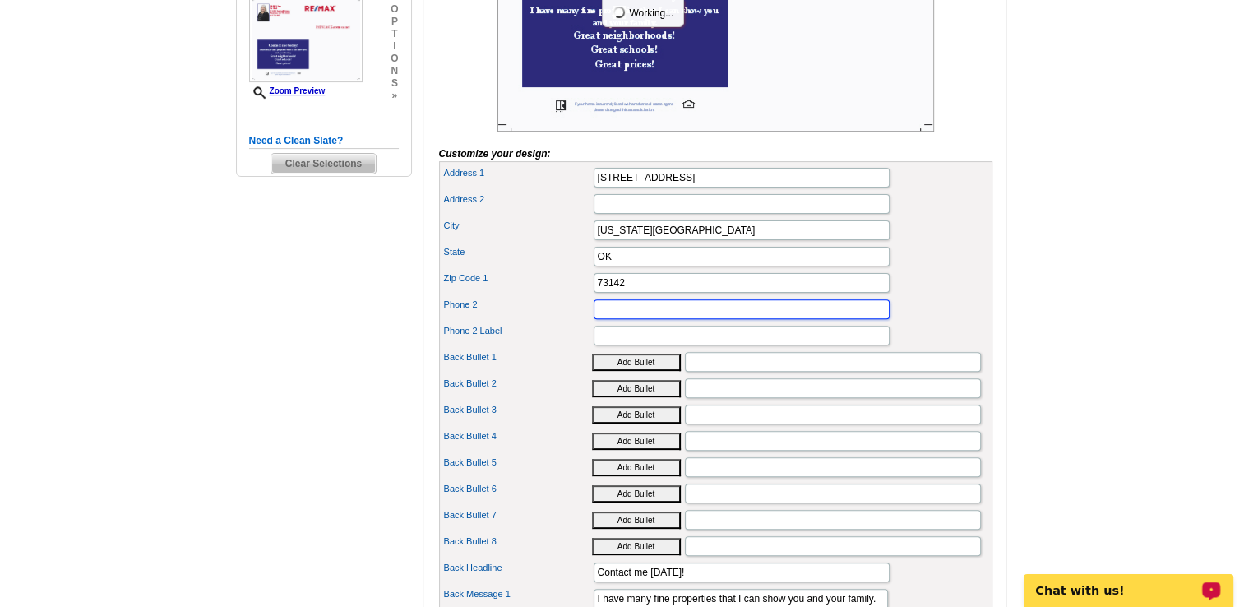
click at [631, 319] on input "Phone 2" at bounding box center [742, 309] width 296 height 20
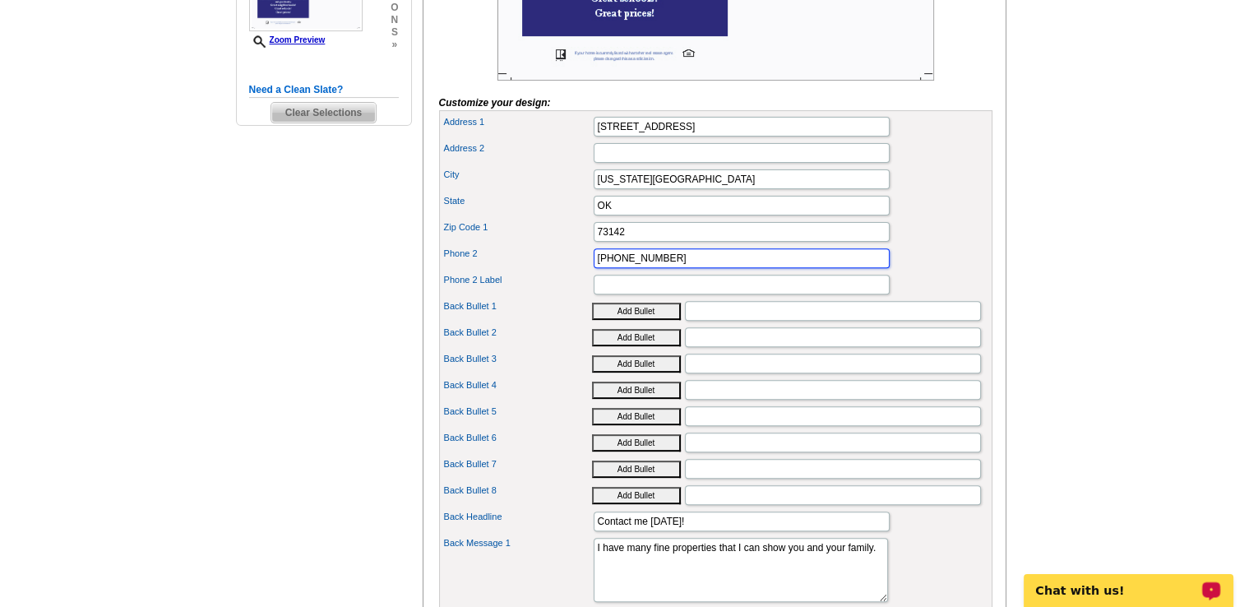
scroll to position [2, 0]
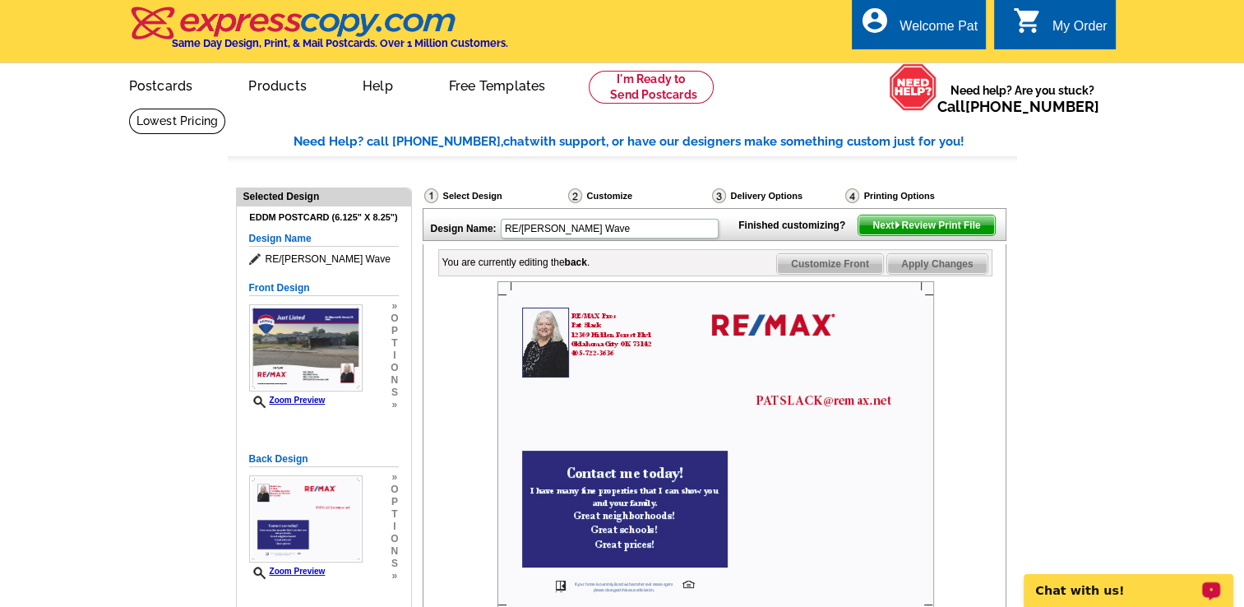
type input "405-722-3636"
click at [921, 235] on span "Next Review Print File" at bounding box center [926, 225] width 136 height 20
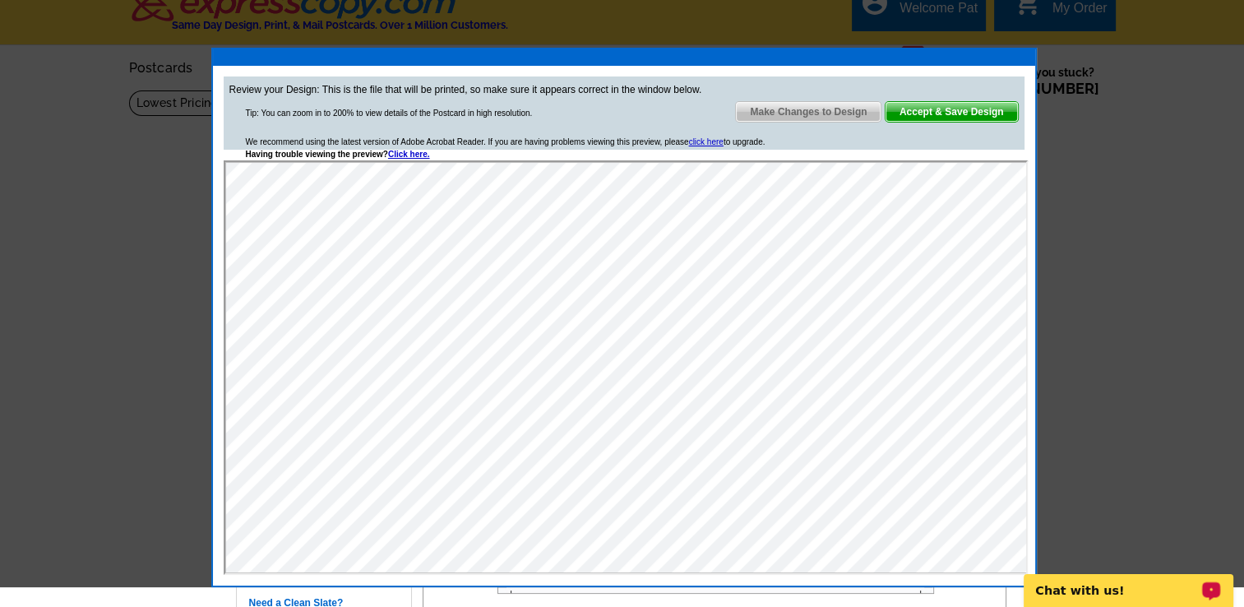
scroll to position [0, 0]
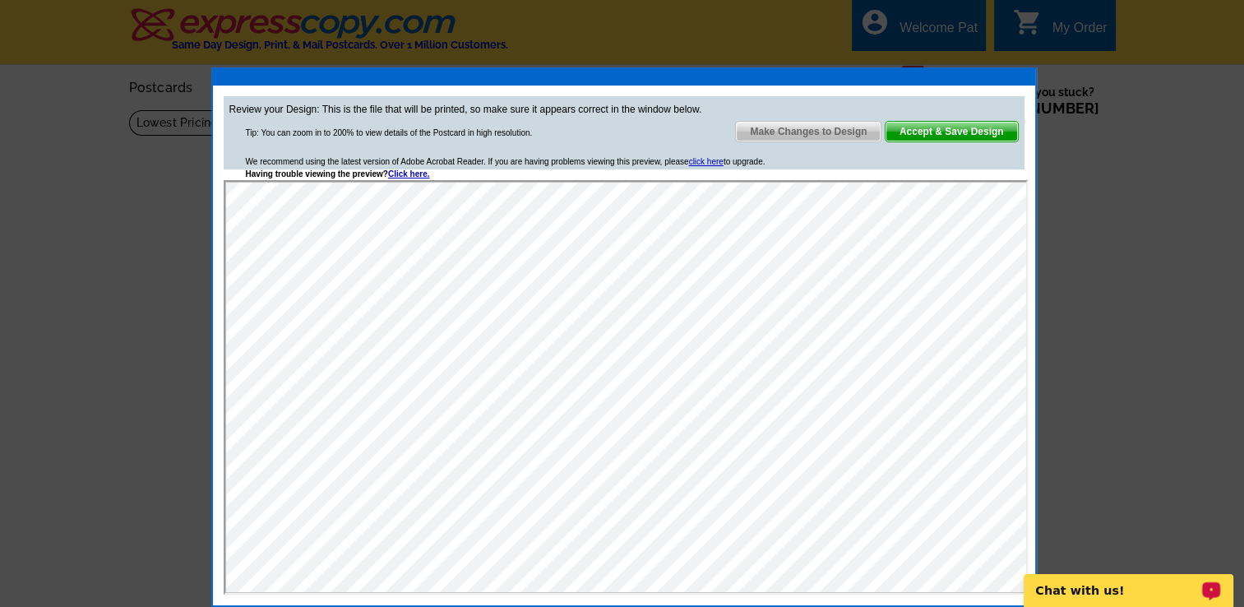
click at [839, 129] on span "Make Changes to Design" at bounding box center [808, 132] width 145 height 20
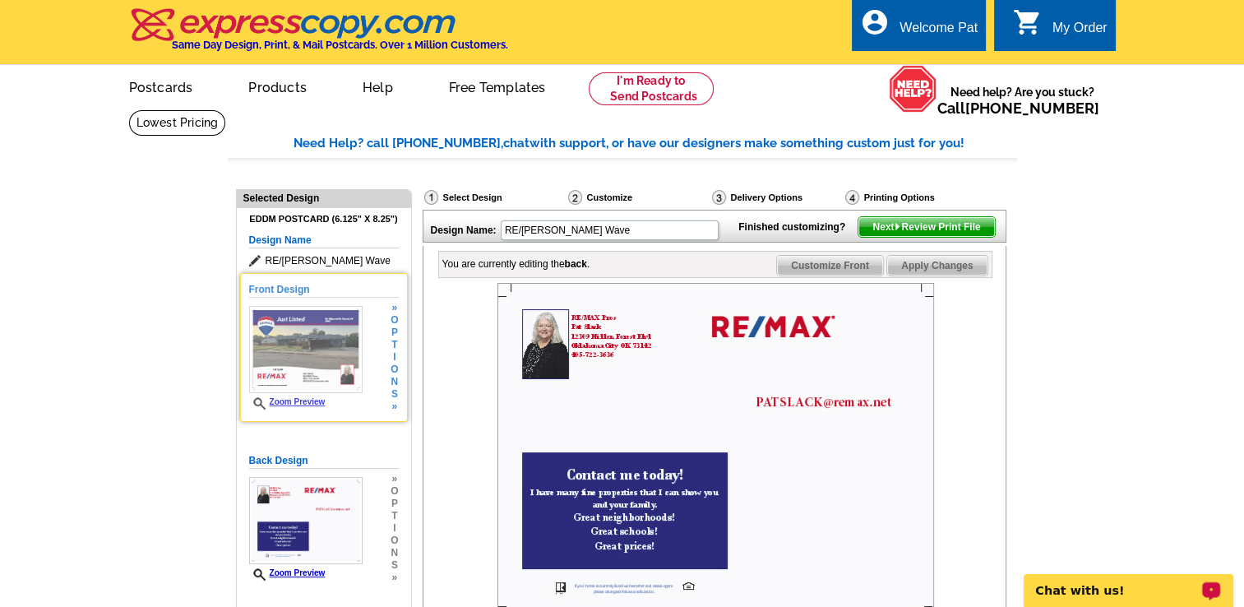
click at [334, 416] on div "Front Design Zoom Preview » o p t i o n s » Change Your Design Edit Design Copy…" at bounding box center [324, 347] width 168 height 149
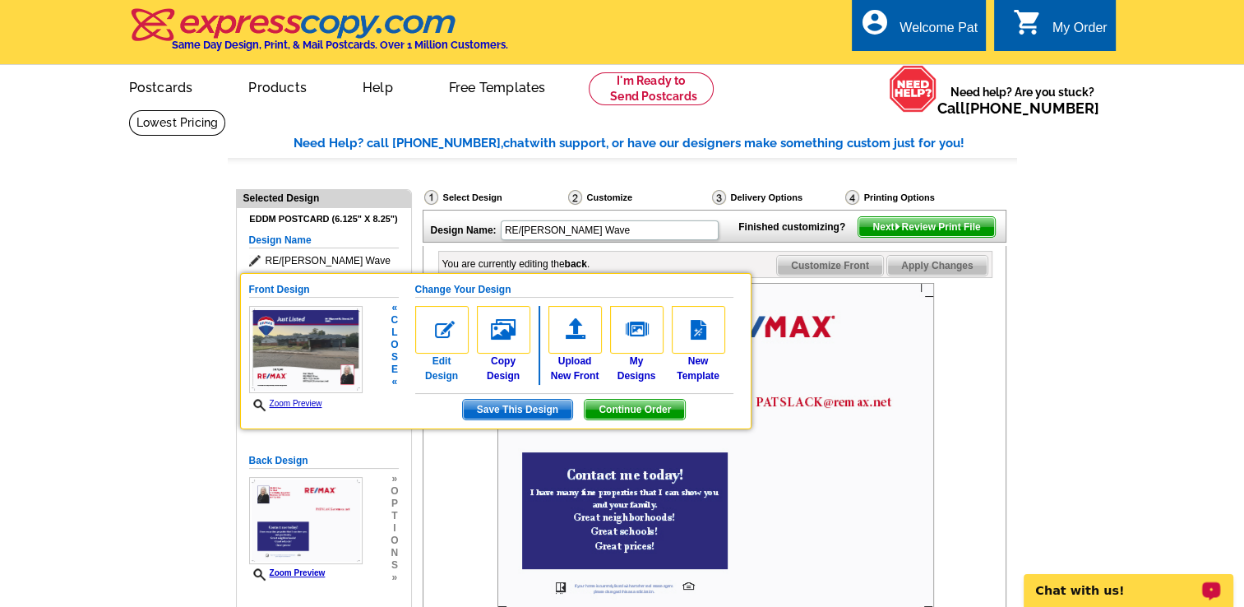
click at [451, 363] on link "Edit Design" at bounding box center [441, 344] width 53 height 77
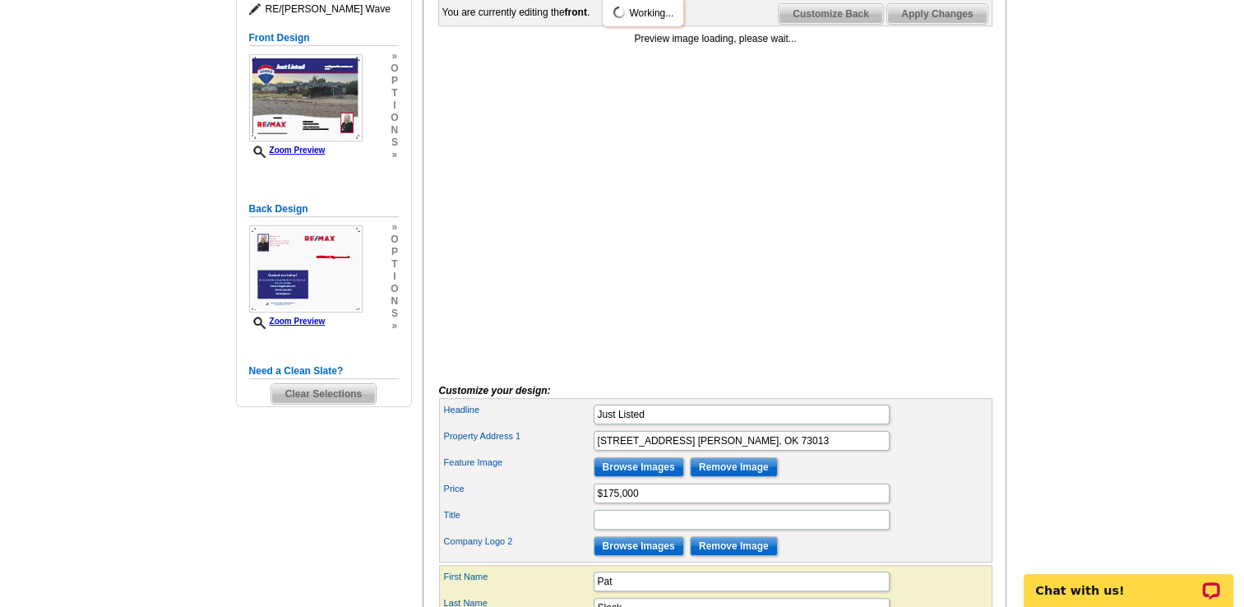
scroll to position [284, 0]
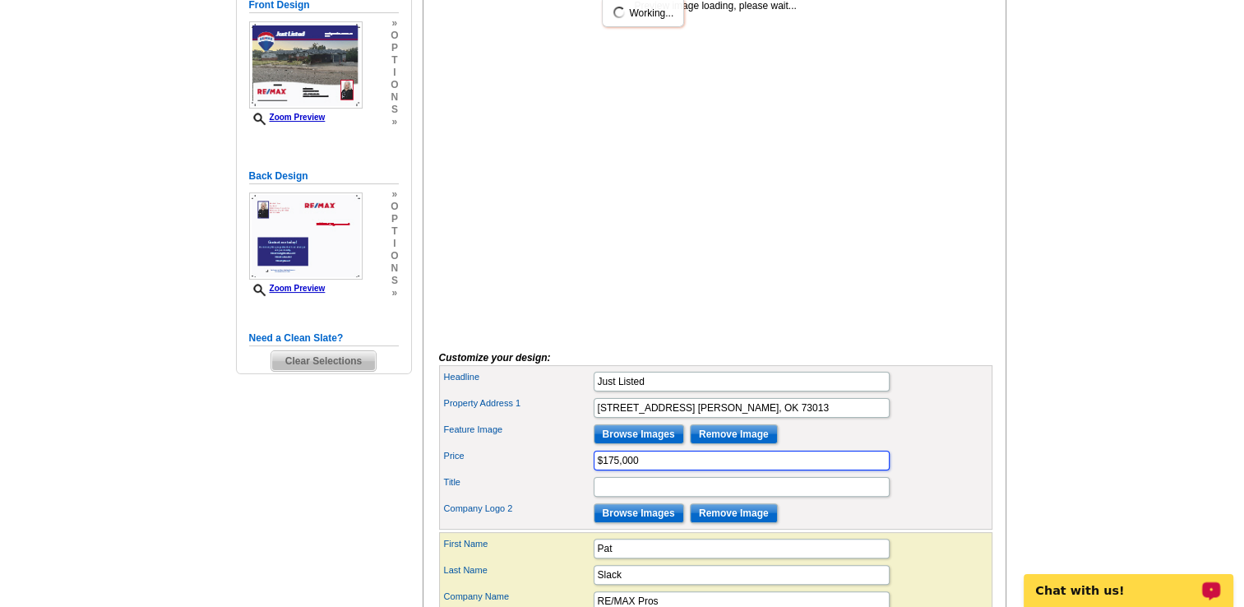
click at [600, 470] on input "$175,000" at bounding box center [742, 461] width 296 height 20
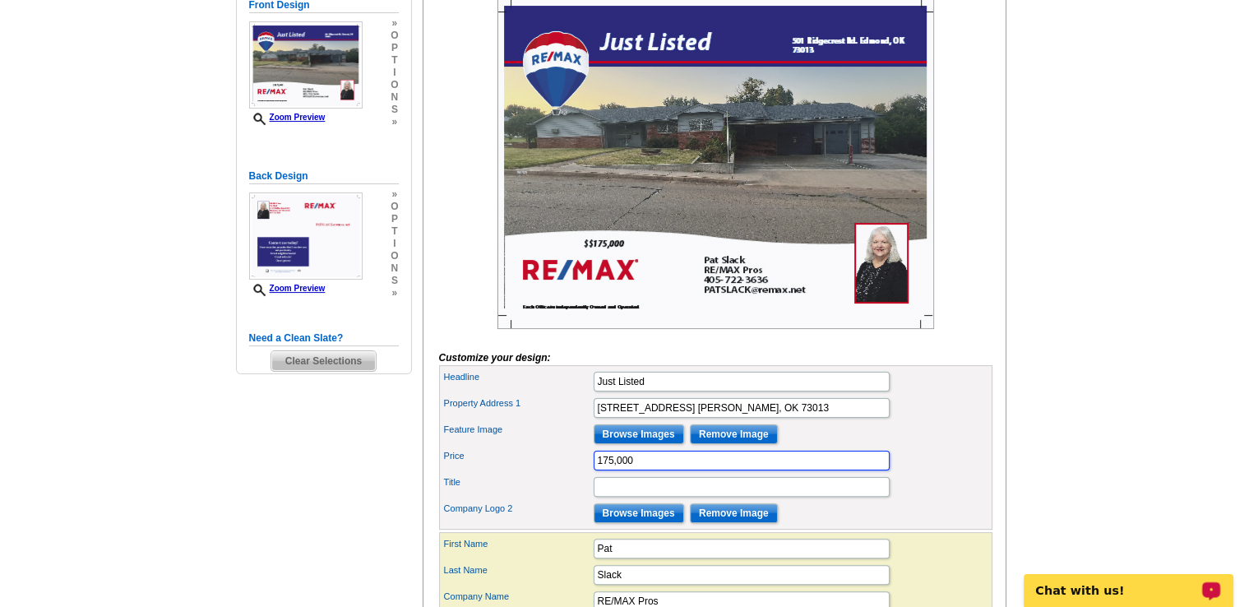
type input "175,000"
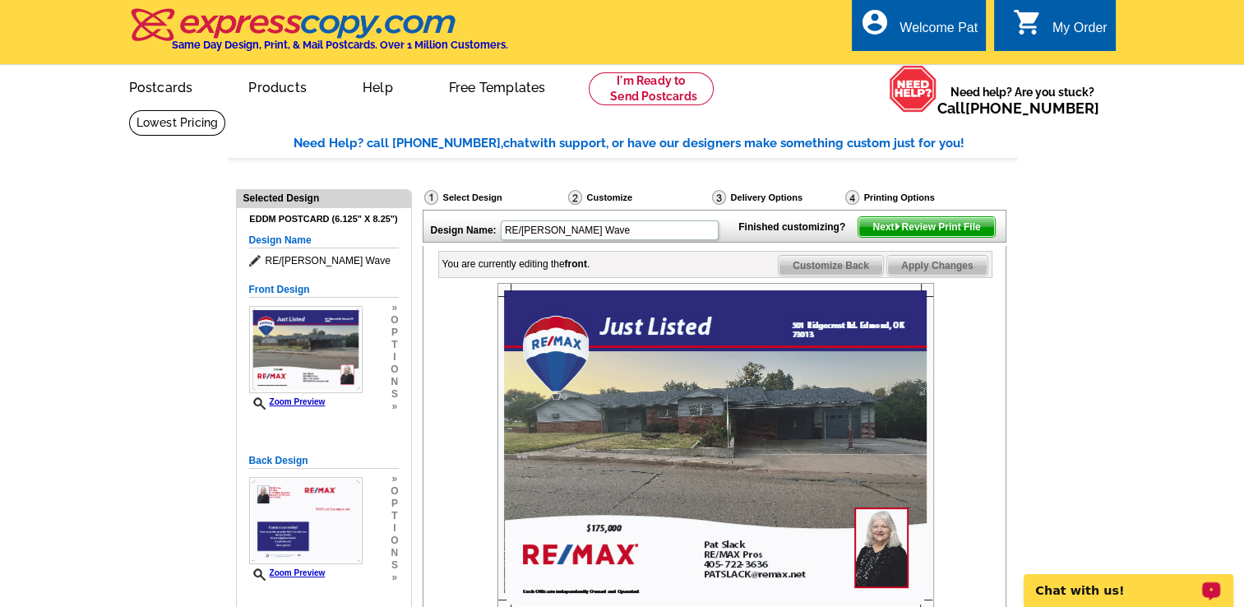
click at [957, 237] on span "Next Review Print File" at bounding box center [926, 227] width 136 height 20
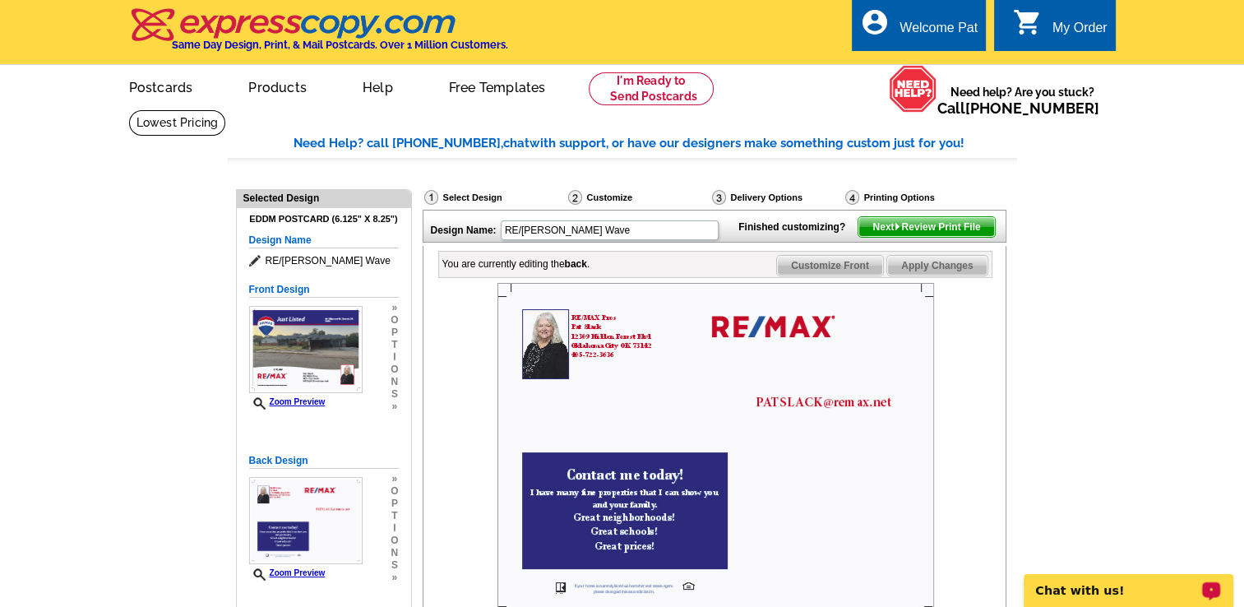
click at [915, 237] on span "Next Review Print File" at bounding box center [926, 227] width 136 height 20
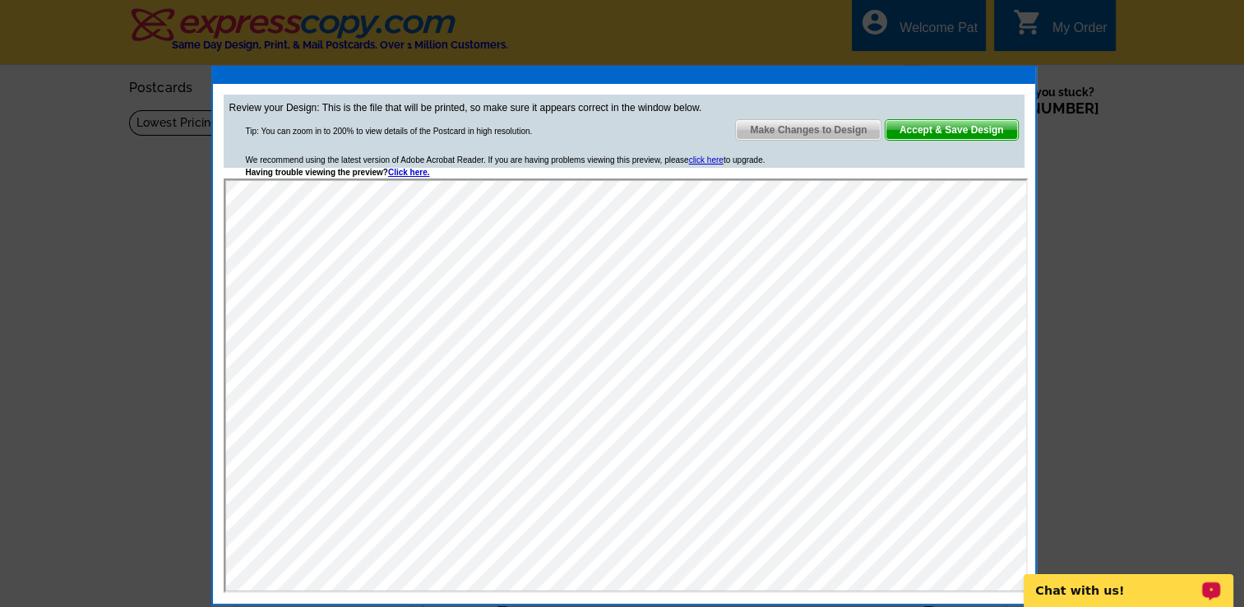
click at [951, 130] on span "Accept & Save Design" at bounding box center [952, 130] width 132 height 20
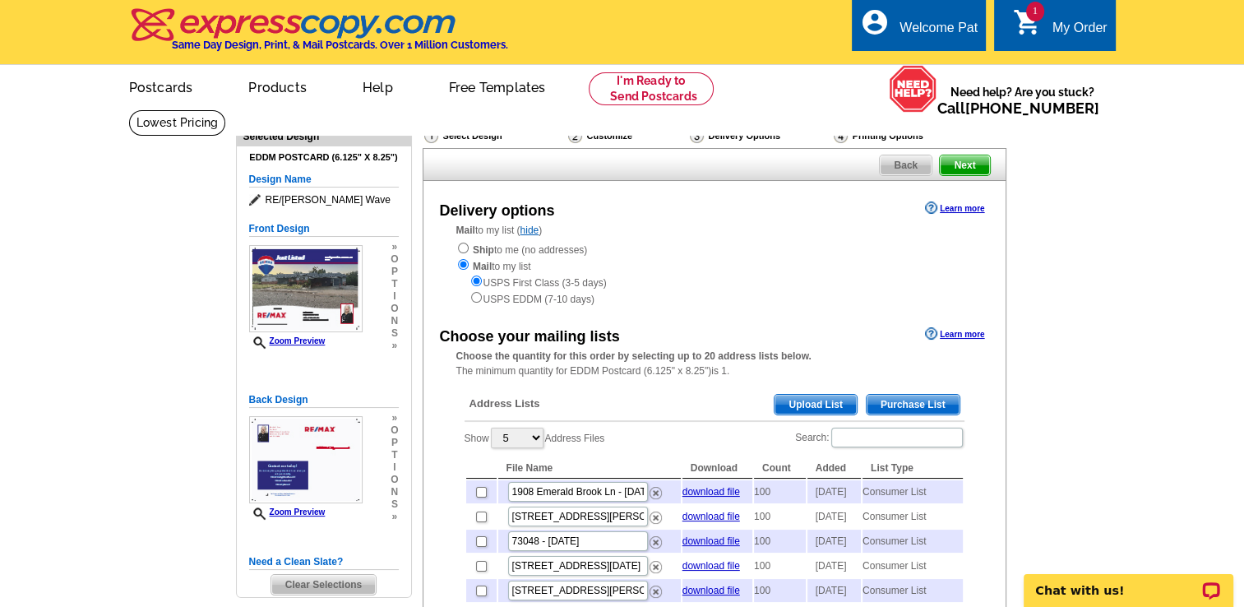
click at [910, 407] on span "Purchase List" at bounding box center [913, 405] width 93 height 20
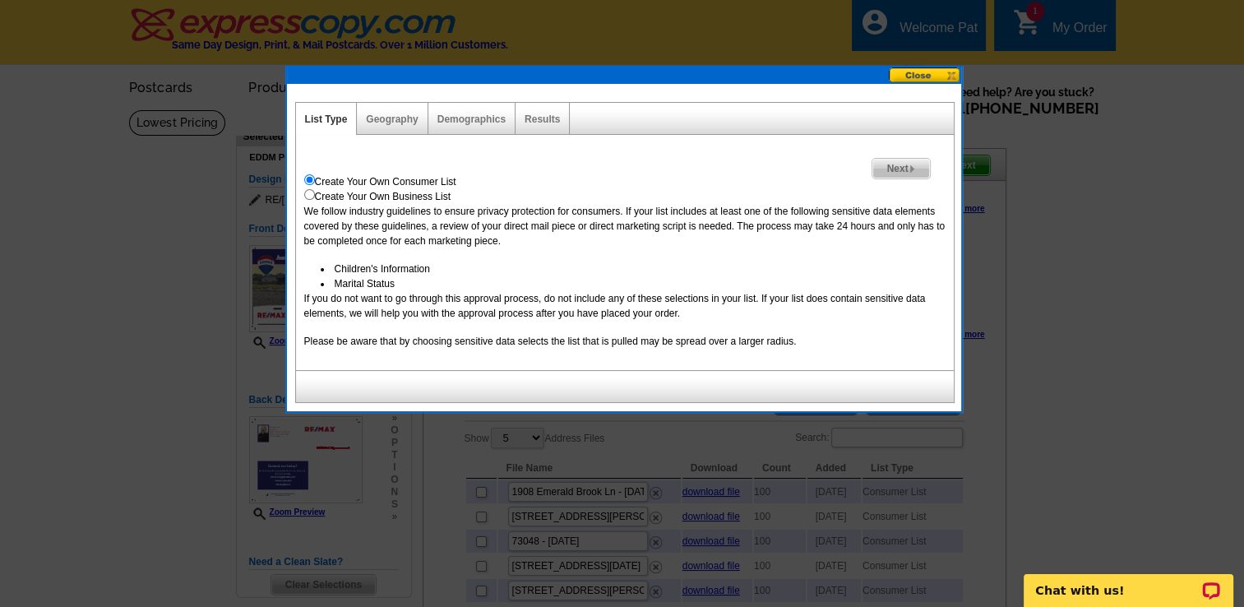
click at [893, 169] on span "Next" at bounding box center [900, 169] width 57 height 20
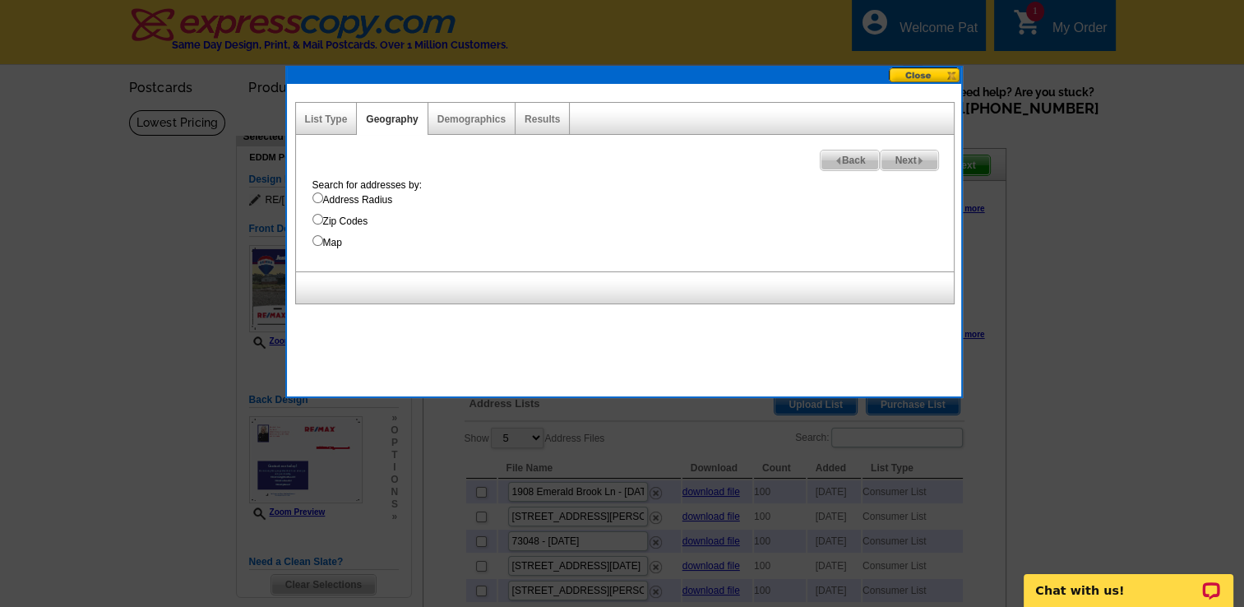
click at [317, 197] on input "Address Radius" at bounding box center [317, 197] width 11 height 11
radio input "true"
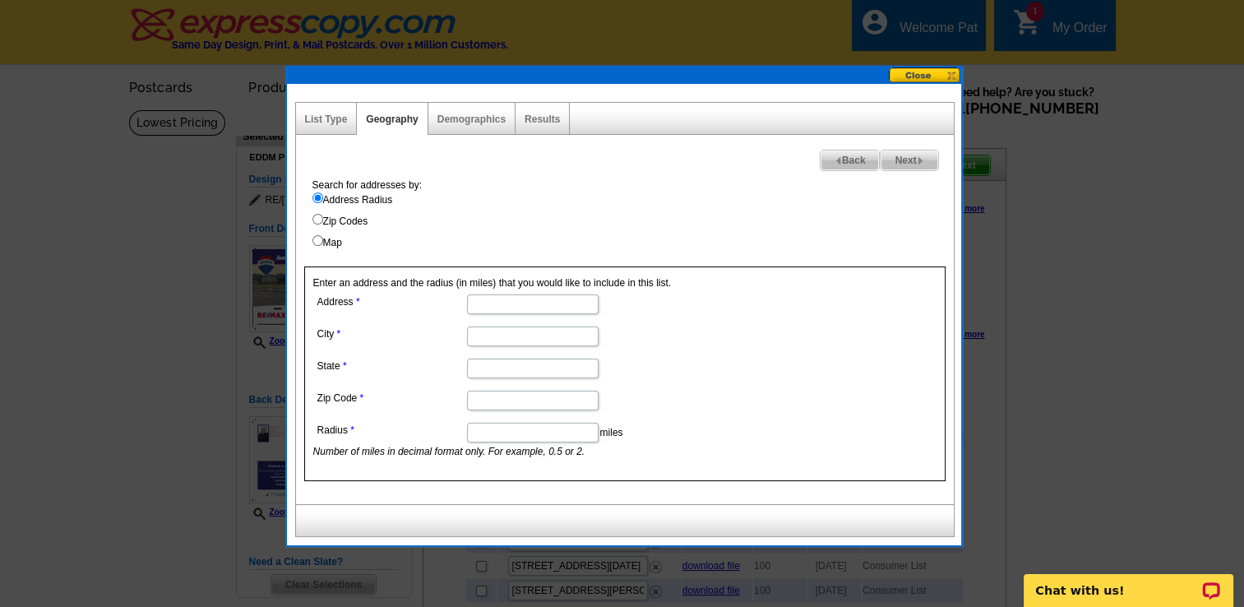
click at [529, 301] on input "Address" at bounding box center [533, 304] width 132 height 20
type input "[STREET_ADDRESS]"
click at [531, 335] on input "City" at bounding box center [533, 336] width 132 height 20
type input "[PERSON_NAME]"
click at [484, 373] on input "State" at bounding box center [533, 368] width 132 height 20
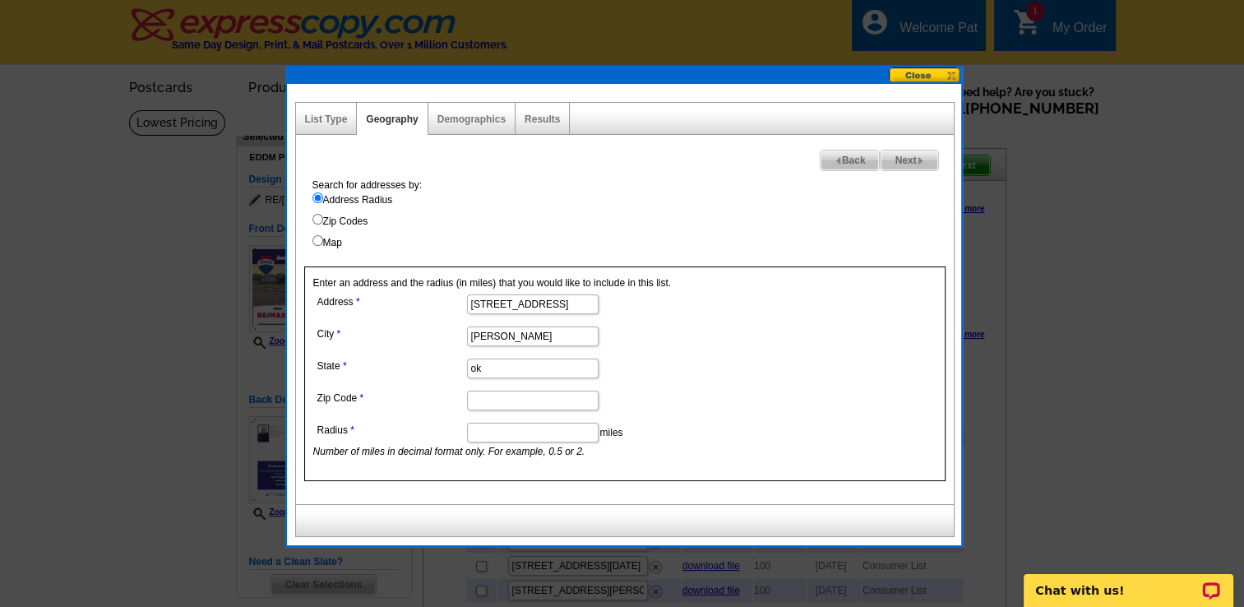
type input "ok"
click at [482, 404] on input "Zip Code" at bounding box center [533, 401] width 132 height 20
type input "73013"
click at [733, 334] on dd "Edmond" at bounding box center [531, 334] width 437 height 25
click at [548, 432] on input "Radius" at bounding box center [533, 433] width 132 height 20
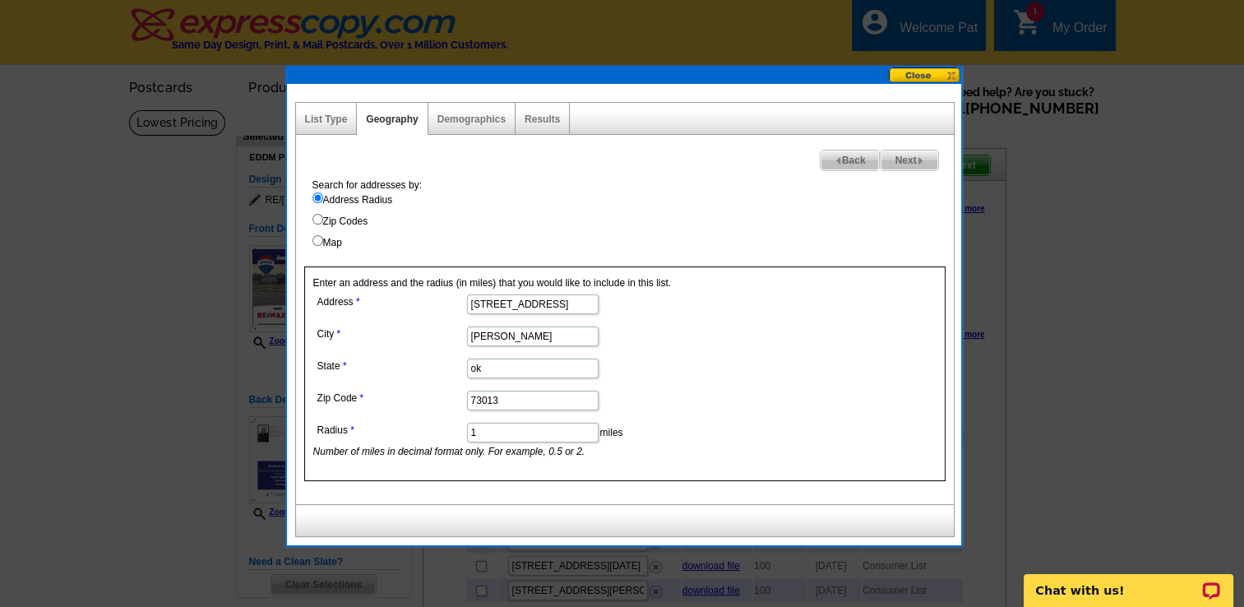
type input "1"
click at [905, 160] on span "Next" at bounding box center [909, 160] width 57 height 20
select select
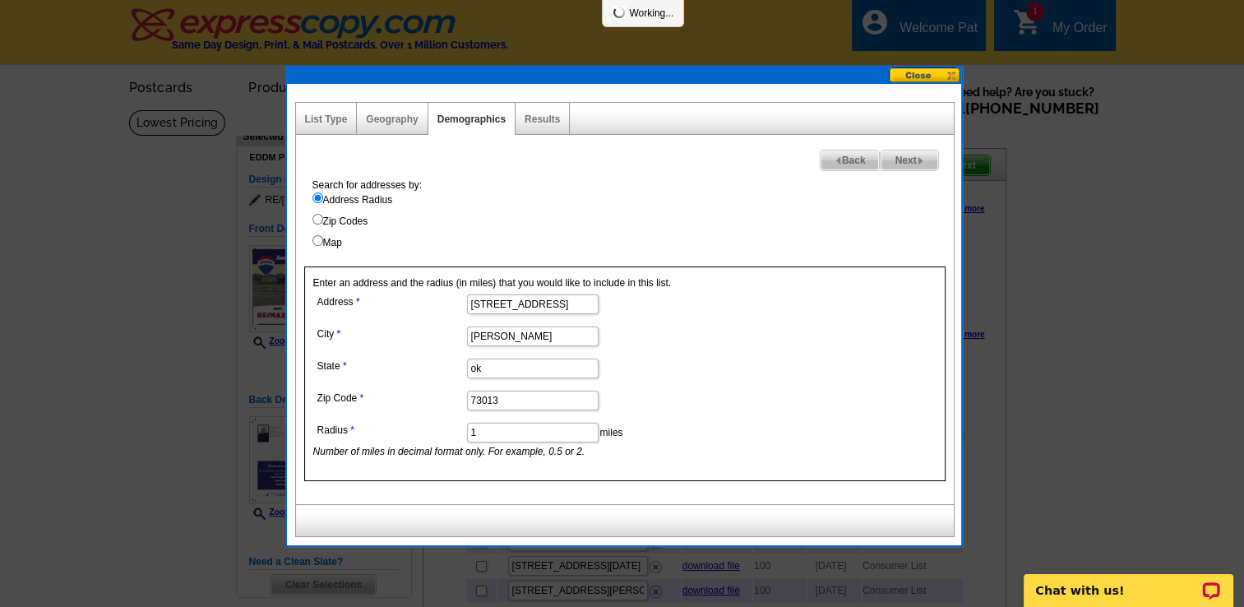
select select
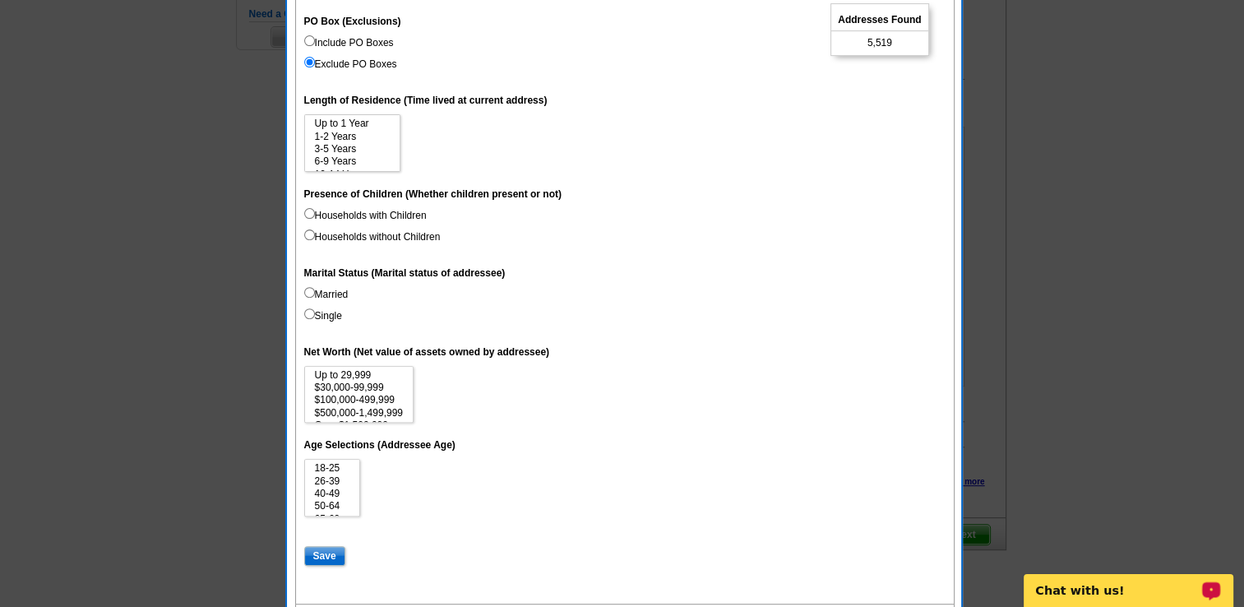
scroll to position [16, 0]
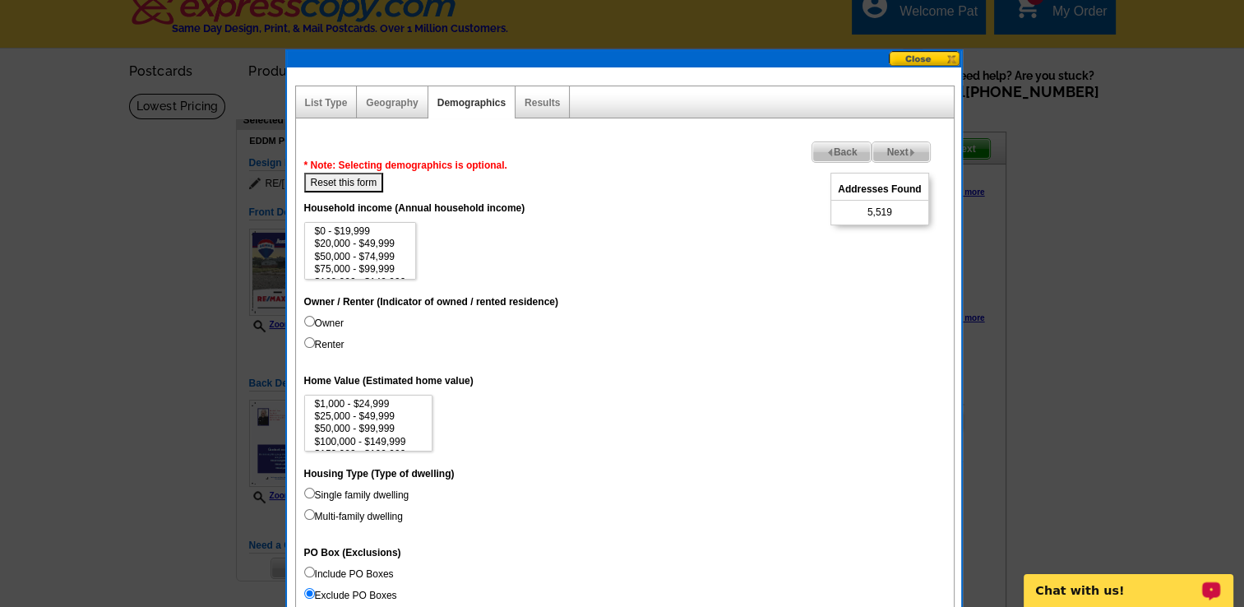
click at [915, 142] on span "Next" at bounding box center [900, 152] width 57 height 20
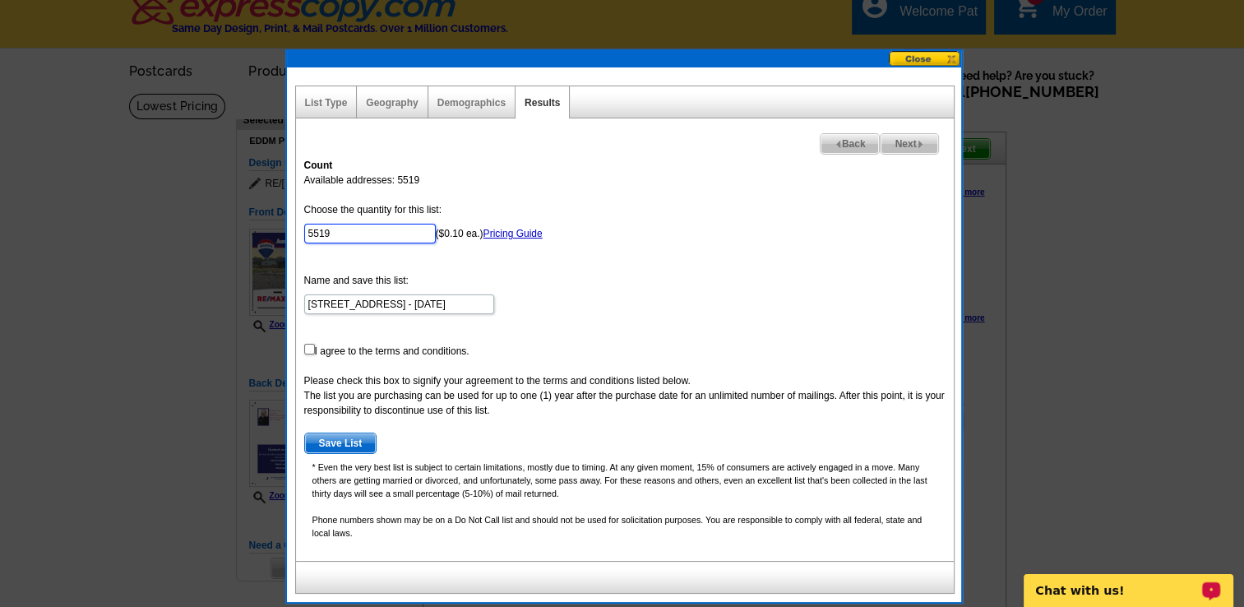
click at [352, 233] on input "5519" at bounding box center [370, 234] width 132 height 20
type input "5"
type input "100"
click at [308, 347] on input "checkbox" at bounding box center [309, 349] width 11 height 11
checkbox input "true"
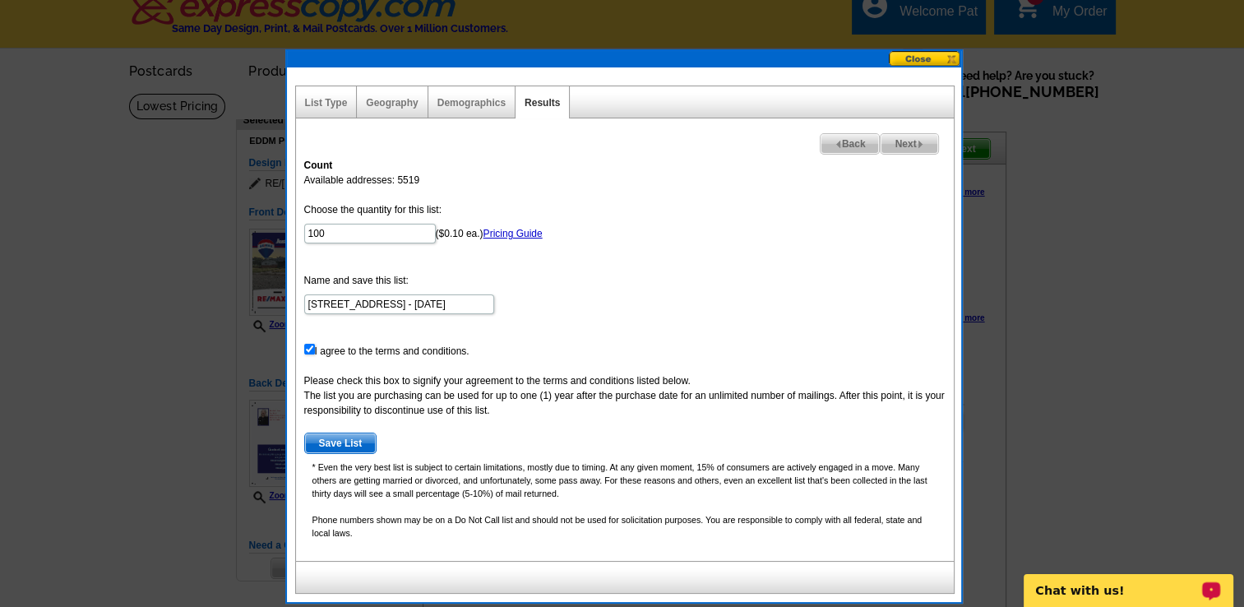
click at [335, 447] on span "Save List" at bounding box center [341, 443] width 72 height 20
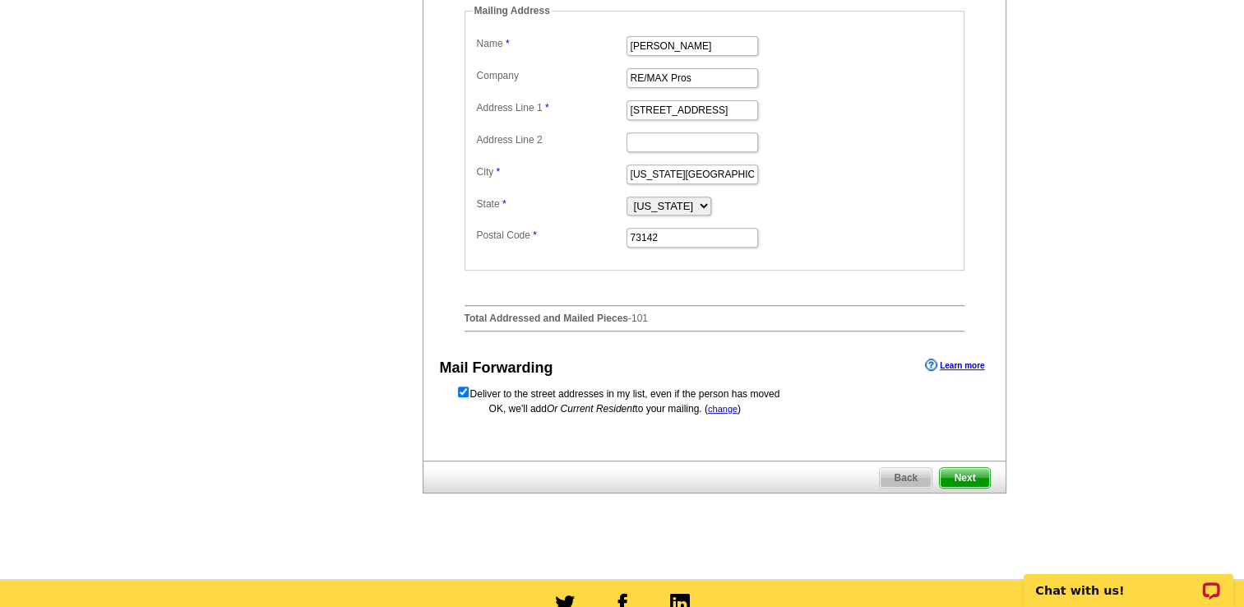
scroll to position [696, 0]
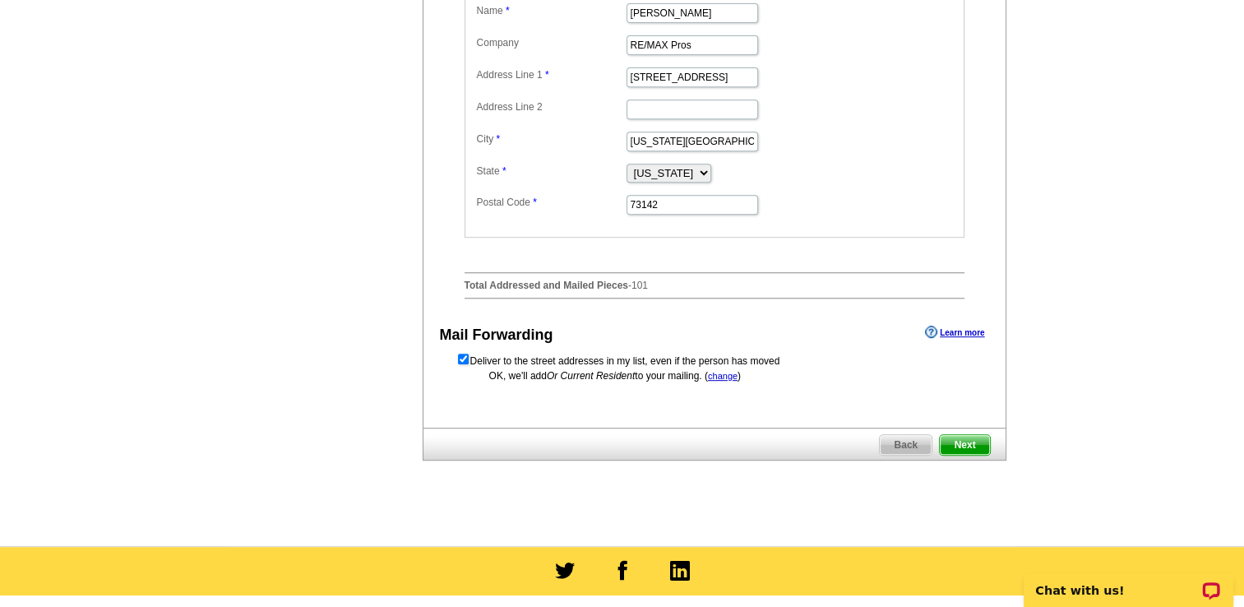
click at [967, 455] on span "Next" at bounding box center [964, 445] width 49 height 20
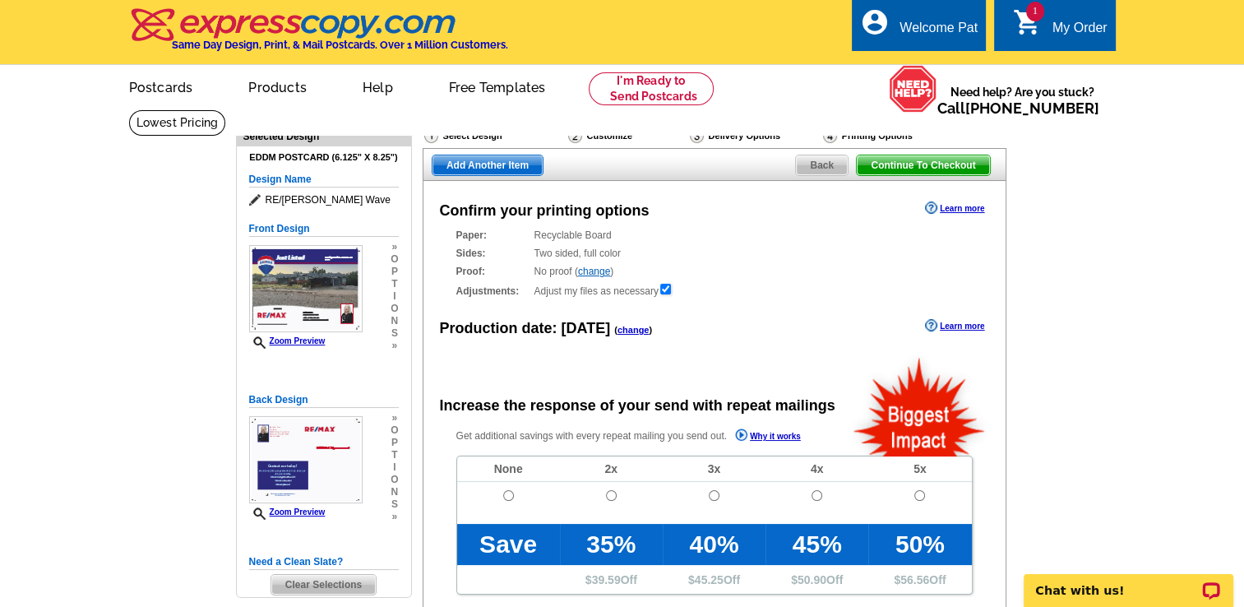
radio input "false"
click at [509, 498] on input "radio" at bounding box center [508, 495] width 11 height 11
radio input "true"
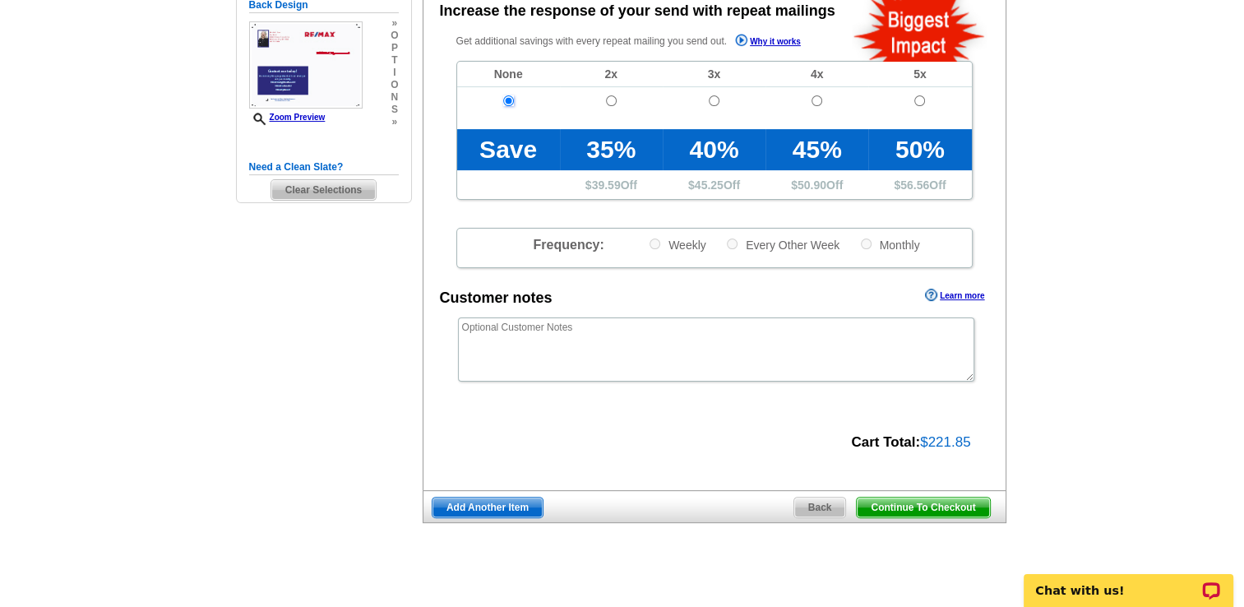
scroll to position [417, 0]
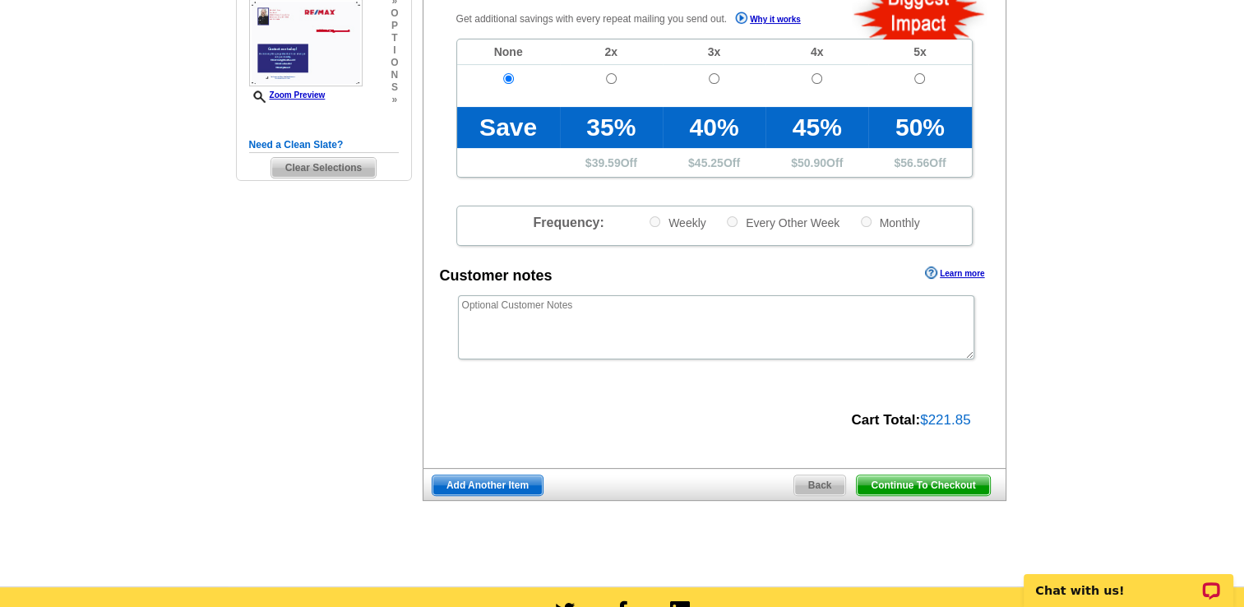
click at [918, 485] on span "Continue To Checkout" at bounding box center [923, 485] width 132 height 20
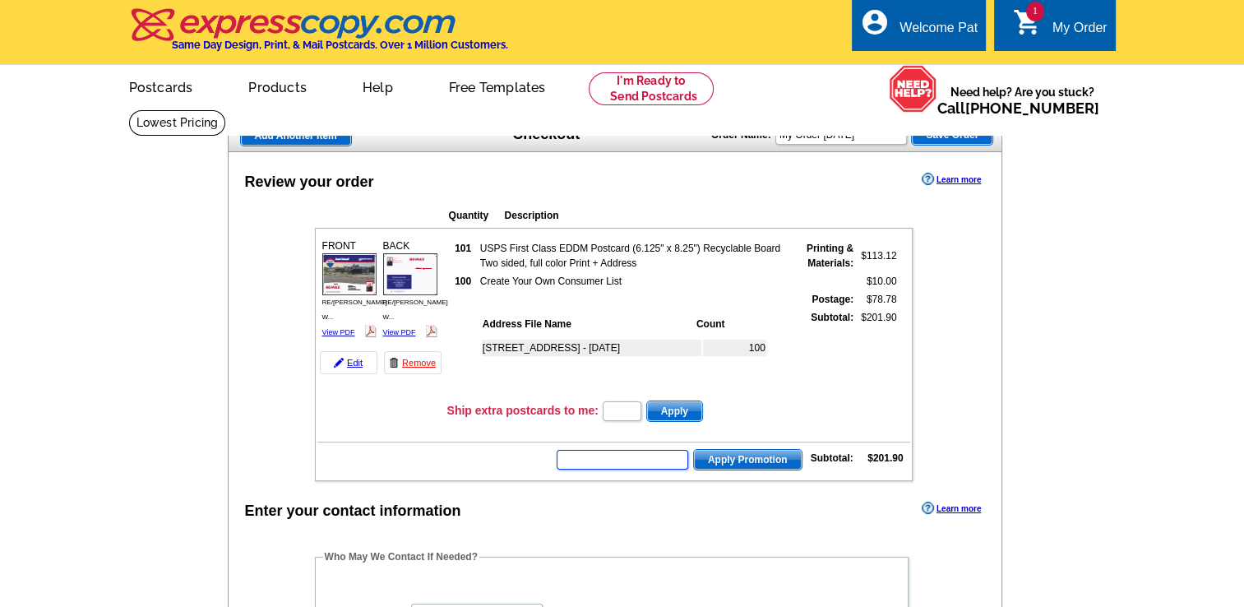
click at [609, 456] on input "text" at bounding box center [623, 460] width 132 height 20
type input "HURRY40"
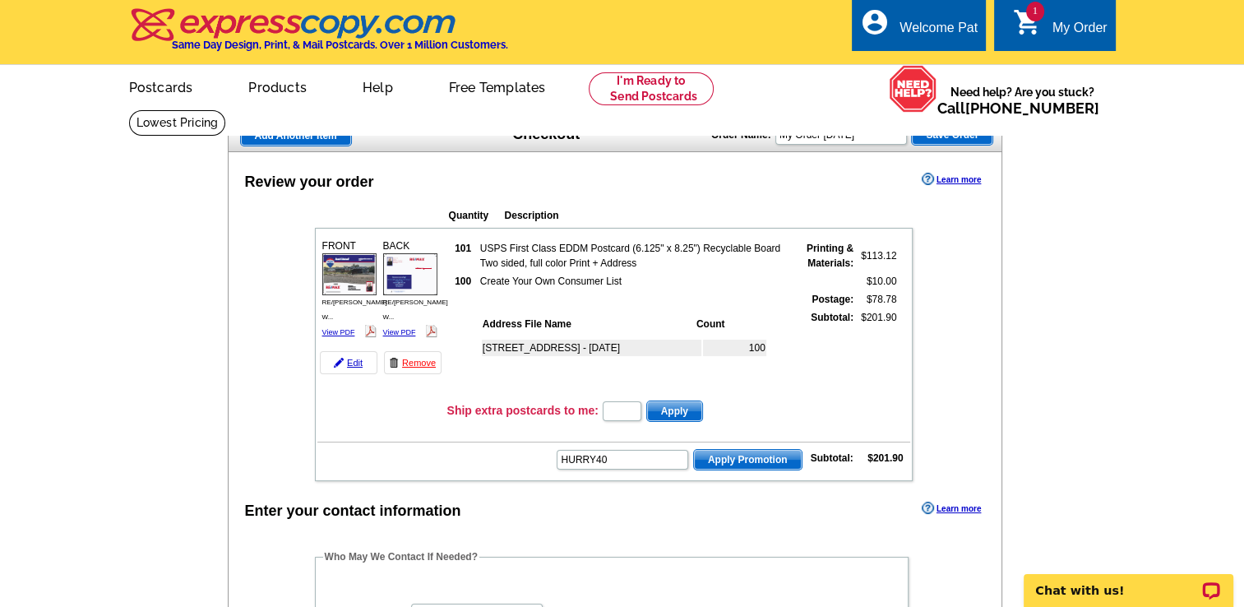
click at [761, 455] on span "Apply Promotion" at bounding box center [748, 460] width 108 height 20
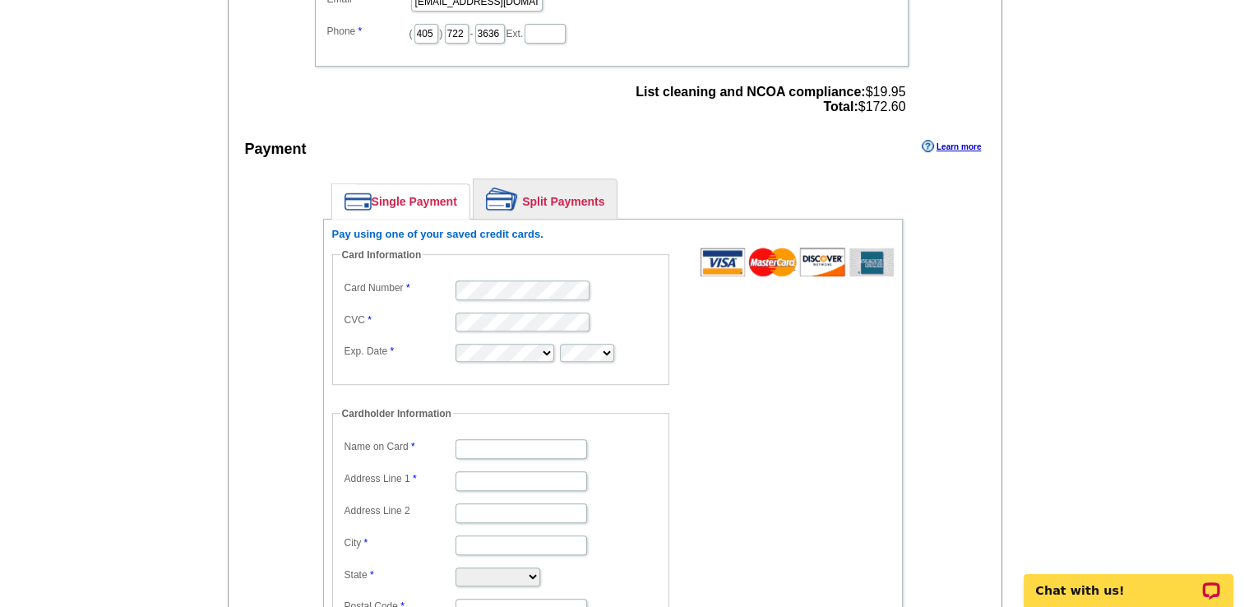
scroll to position [701, 0]
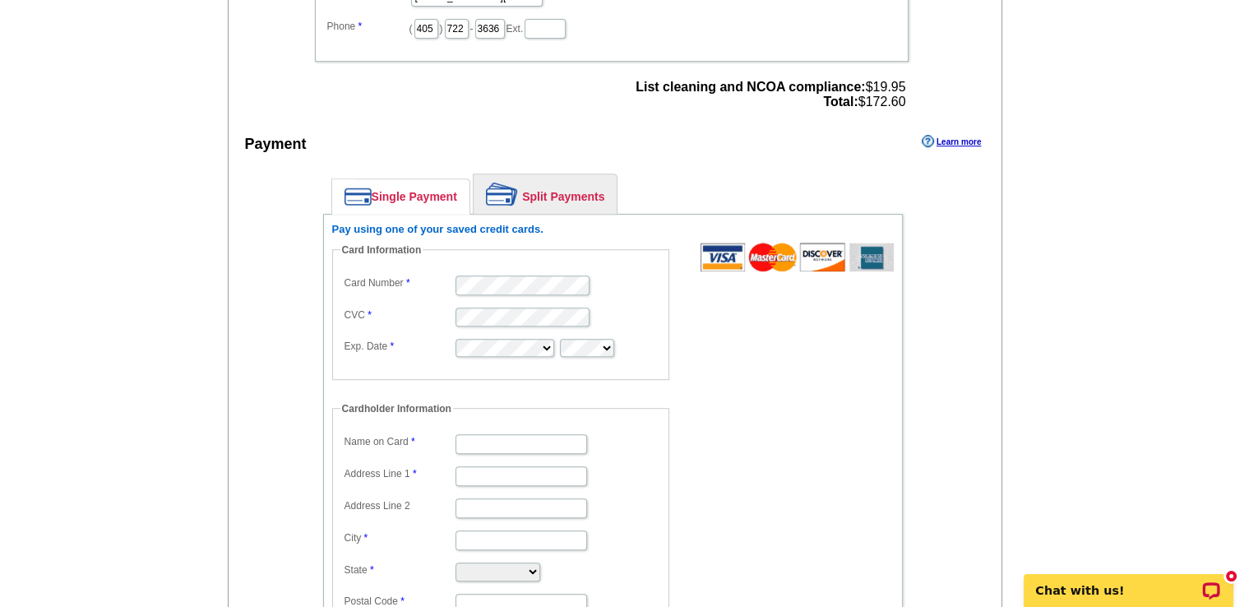
click at [135, 357] on main "Add Another Item Checkout Order Name: My Order 2025-08-20 Save Order Review you…" at bounding box center [622, 143] width 1244 height 1470
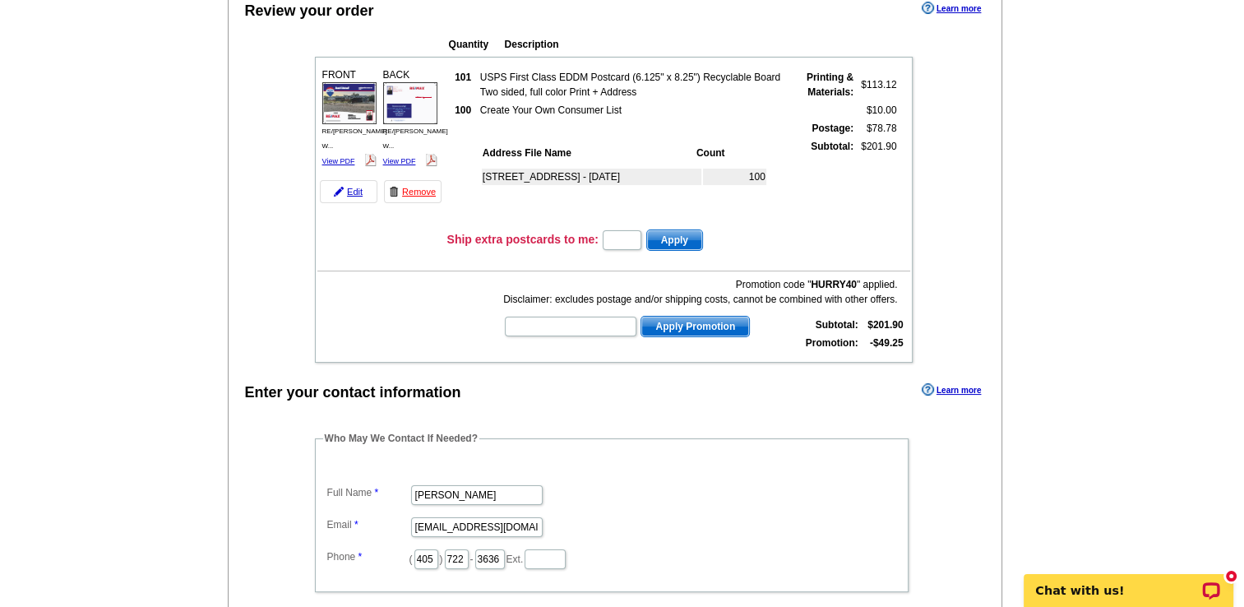
scroll to position [0, 0]
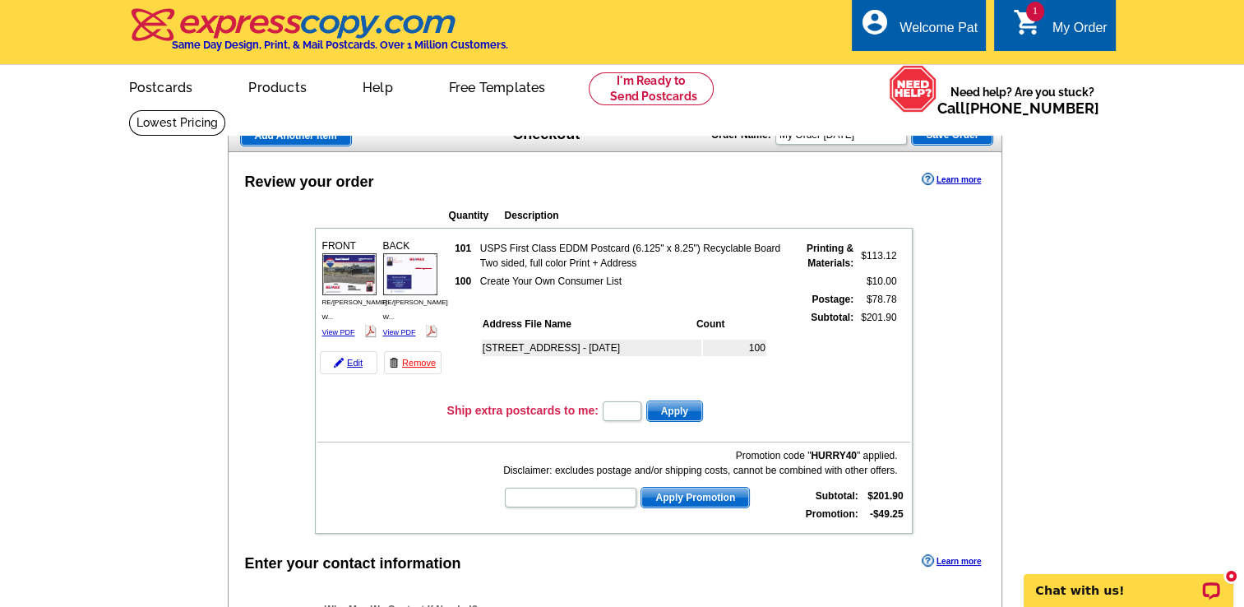
click at [322, 137] on span "Add Another Item" at bounding box center [296, 136] width 110 height 20
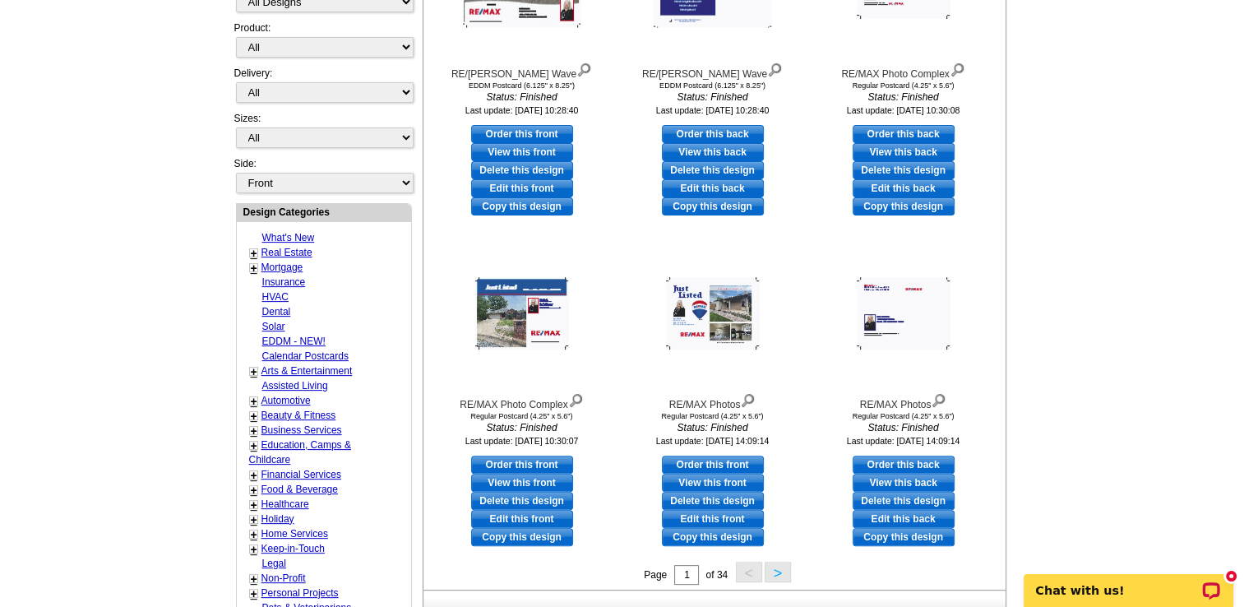
scroll to position [449, 0]
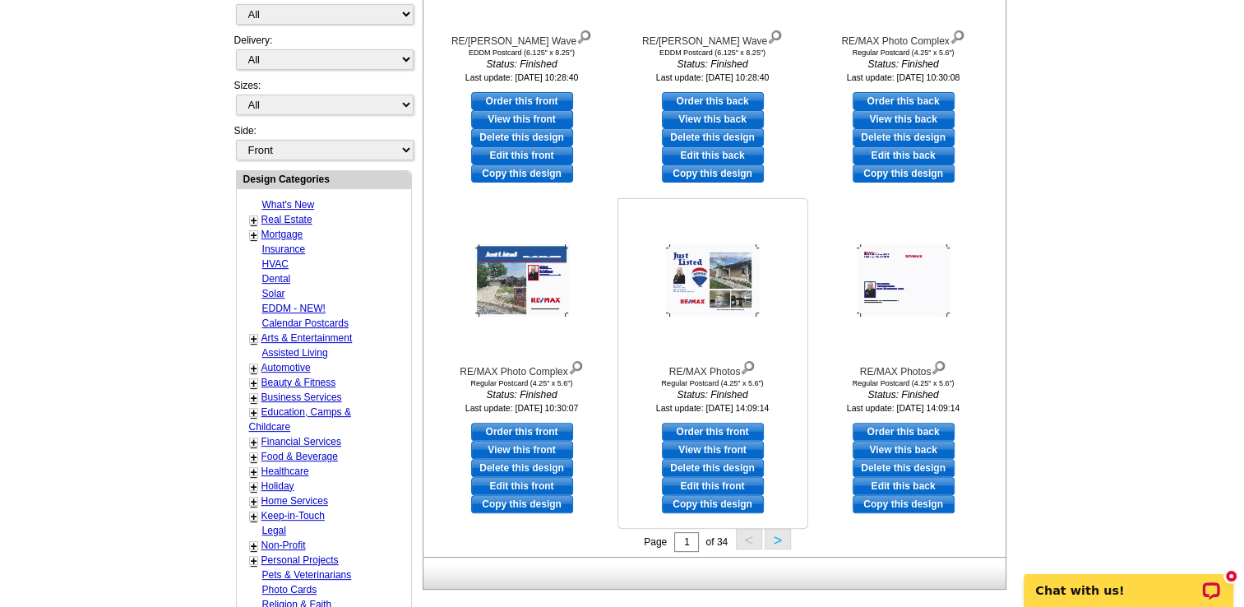
click at [727, 430] on link "Order this front" at bounding box center [713, 432] width 102 height 18
select select "1"
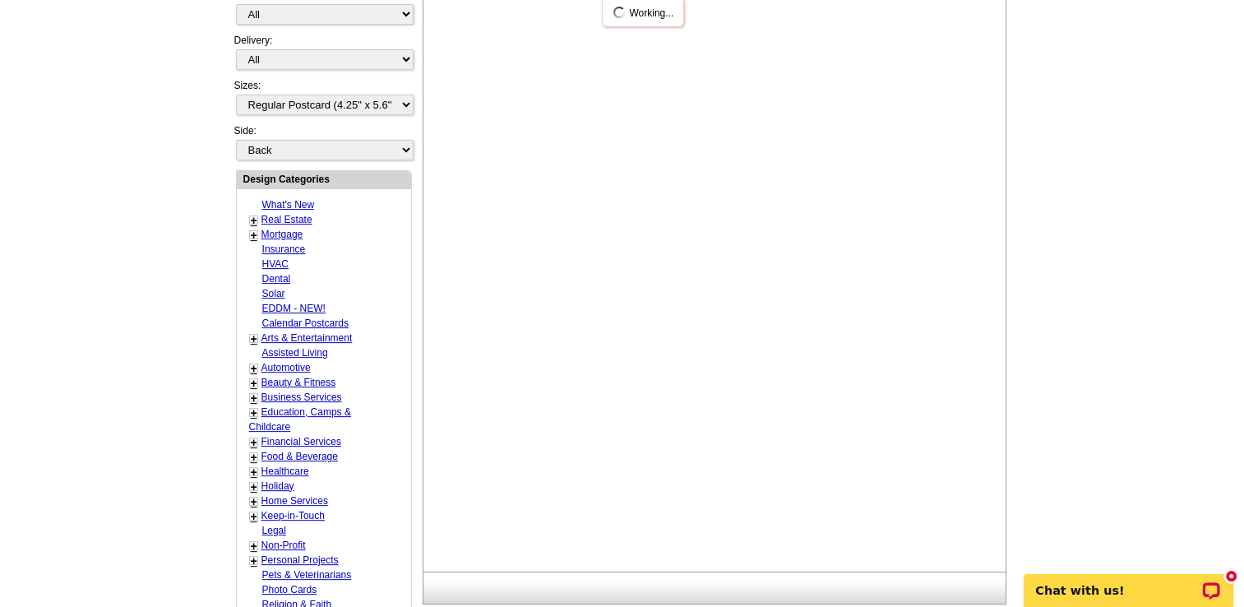
scroll to position [0, 0]
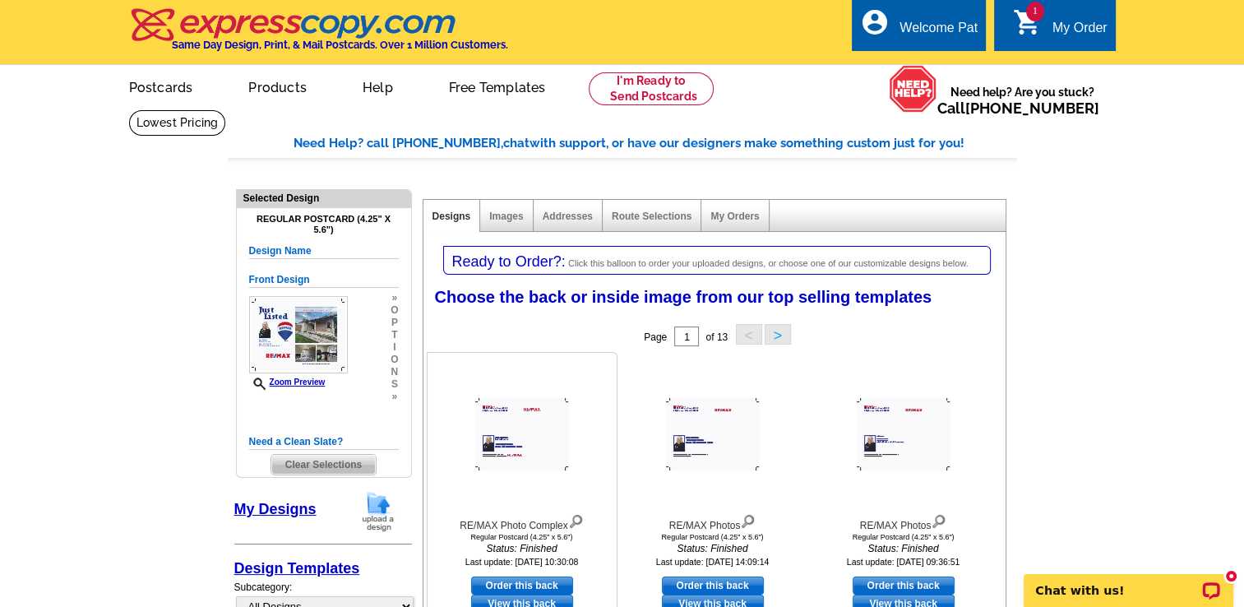
click at [539, 586] on link "Order this back" at bounding box center [522, 585] width 102 height 18
select select "front"
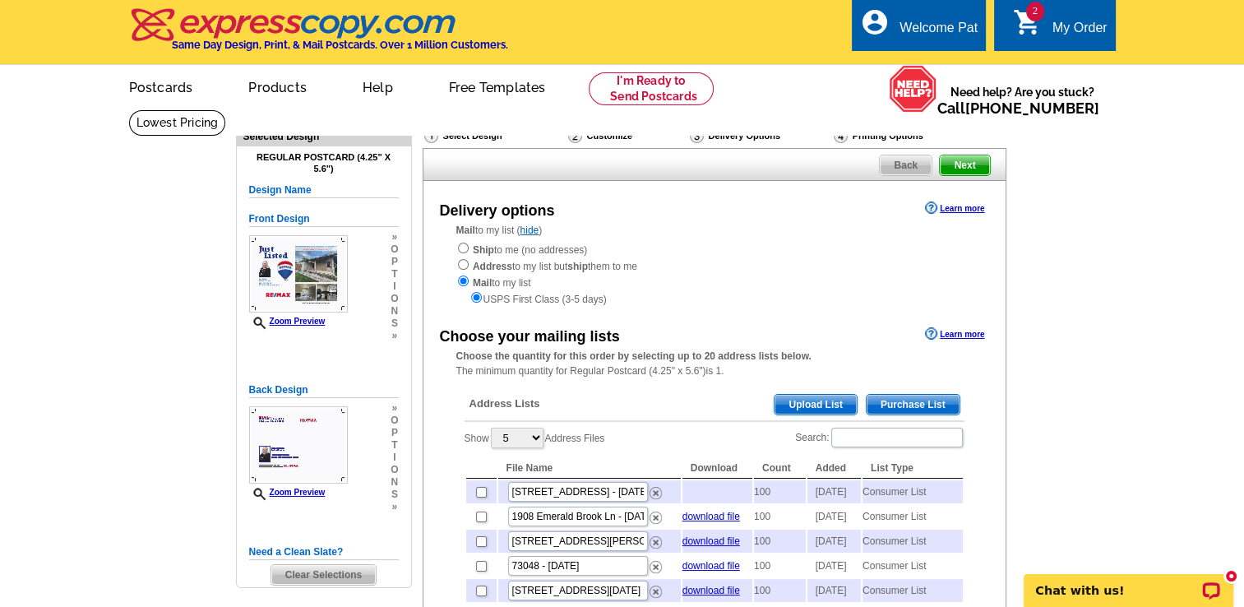
click at [298, 355] on div "Front Design Zoom Preview » o p t i o n s » Change Your Design Edit Design Copy…" at bounding box center [324, 287] width 150 height 171
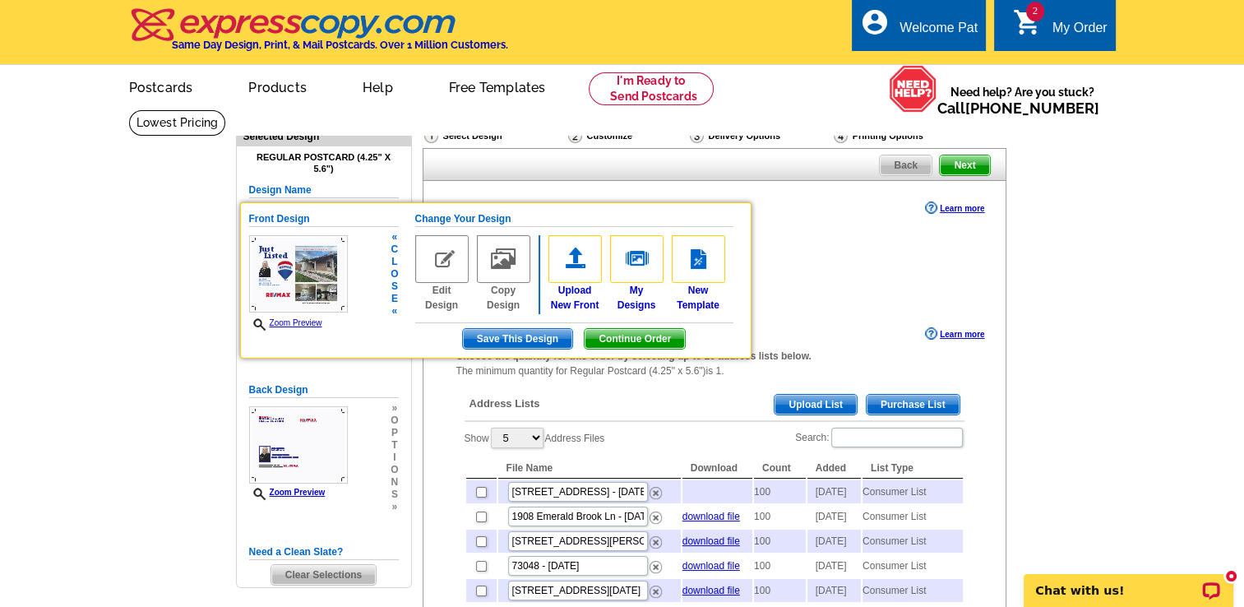
click at [446, 298] on link "Edit Design" at bounding box center [441, 273] width 53 height 77
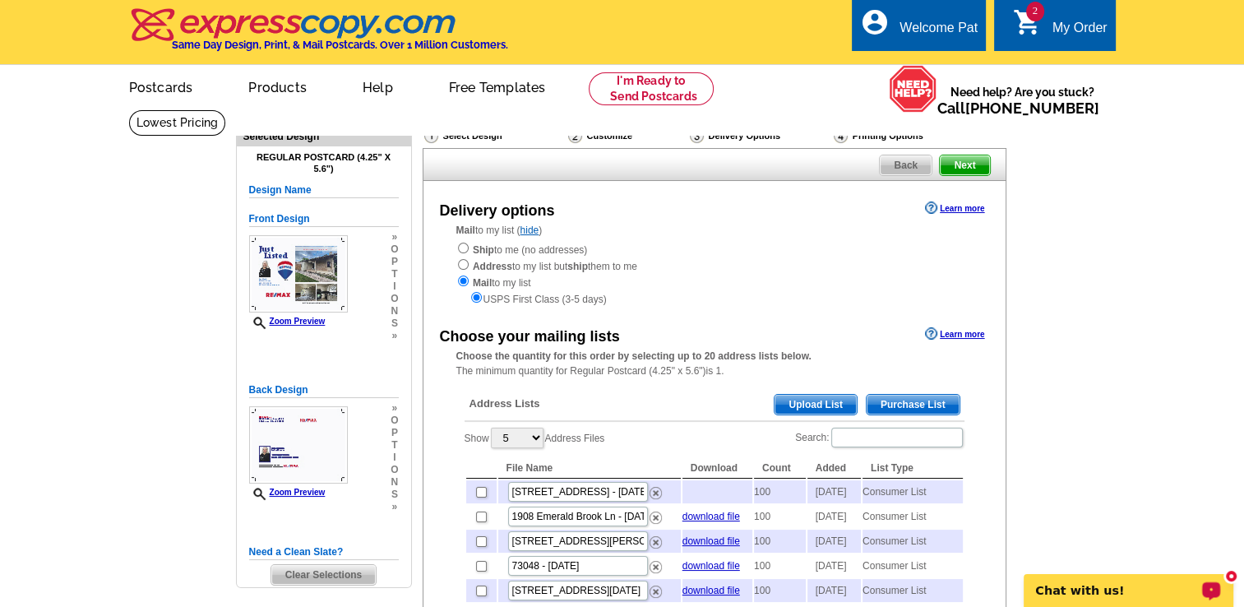
click at [1136, 588] on p "Chat with us!" at bounding box center [1117, 590] width 163 height 13
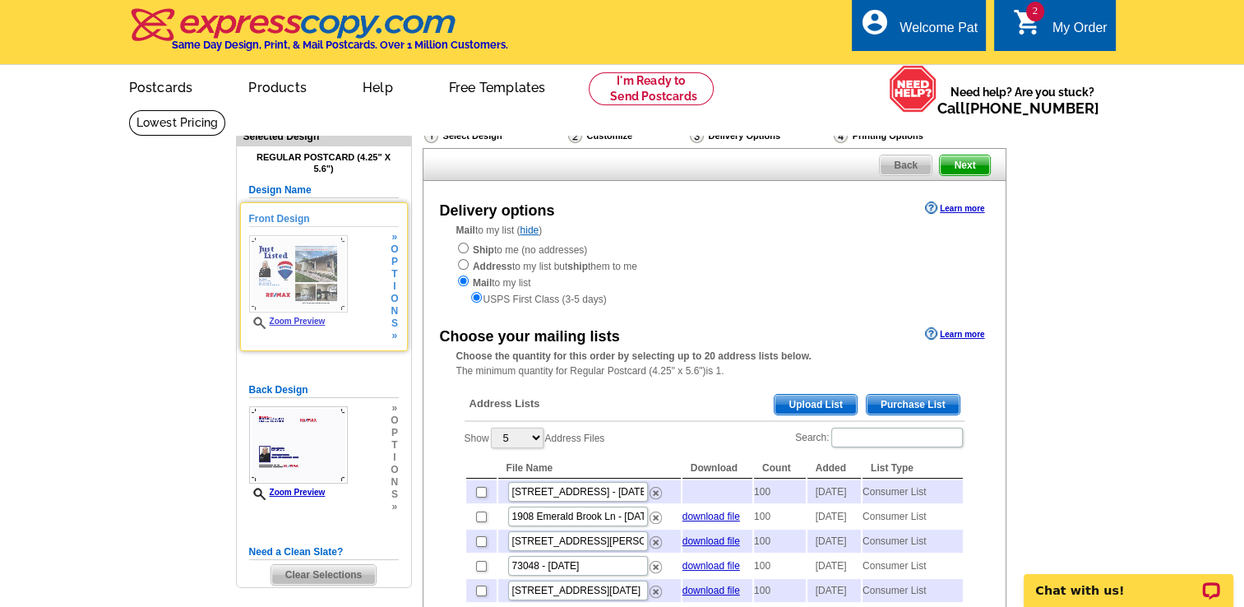
click at [286, 333] on div "Front Design Zoom Preview » o p t i o n s »" at bounding box center [324, 276] width 150 height 131
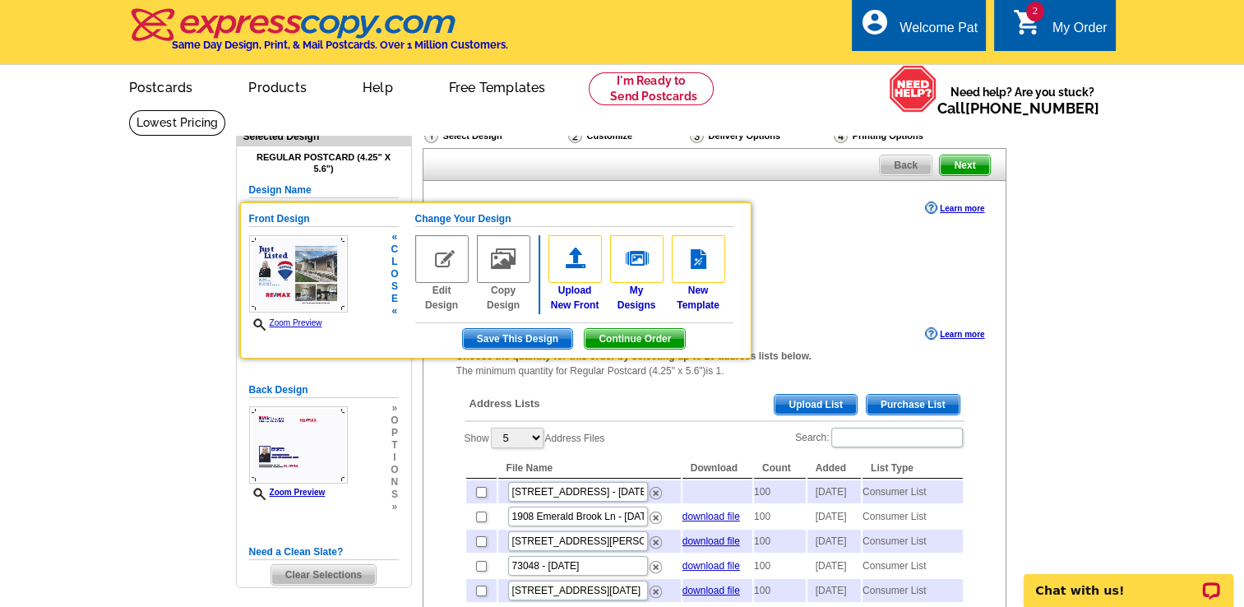
click at [443, 261] on img at bounding box center [441, 259] width 53 height 48
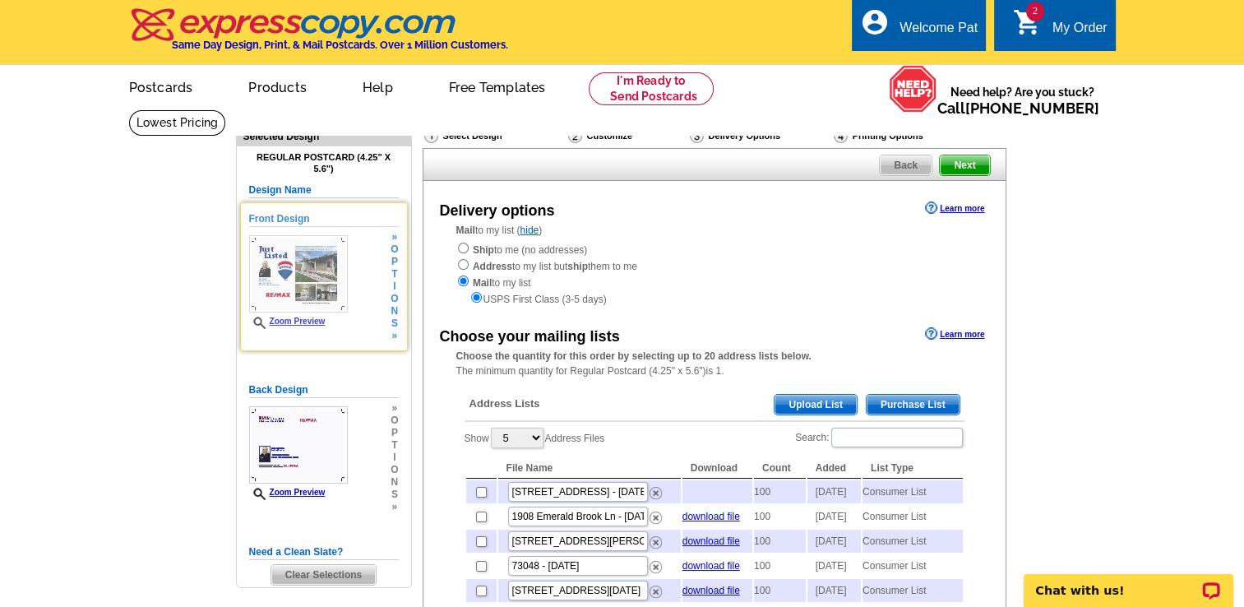
click at [352, 348] on div "Front Design Zoom Preview » o p t i o n s » Change Your Design Edit Design Copy…" at bounding box center [324, 276] width 168 height 149
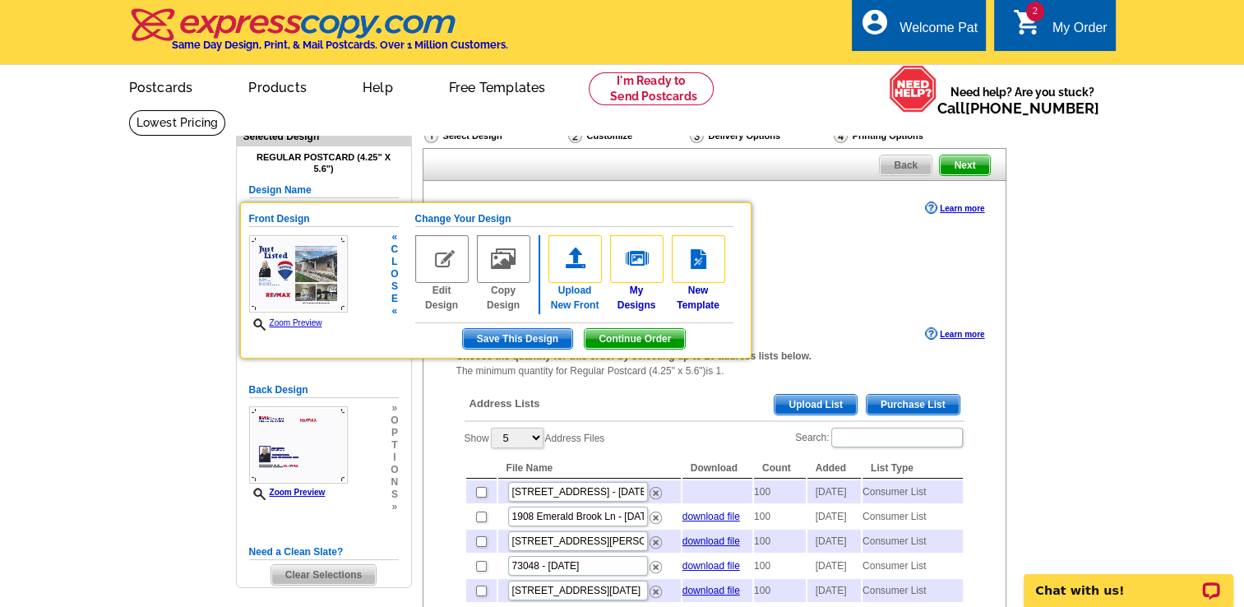
click at [560, 301] on link "Upload New Front" at bounding box center [574, 273] width 53 height 77
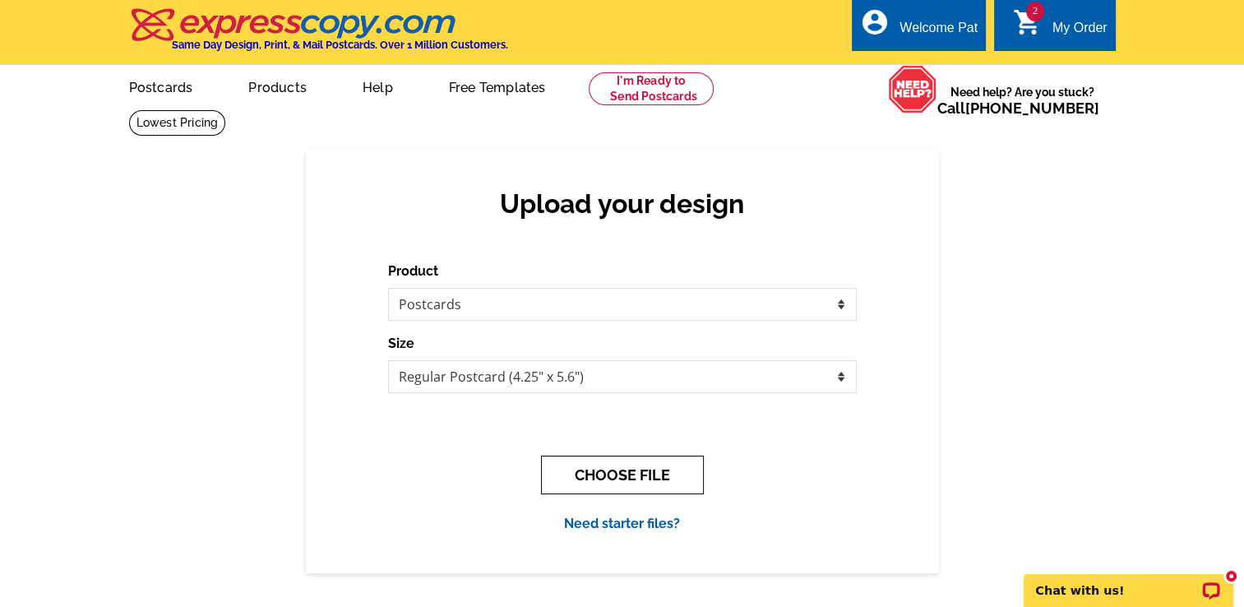
click at [668, 472] on button "CHOOSE FILE" at bounding box center [622, 474] width 163 height 39
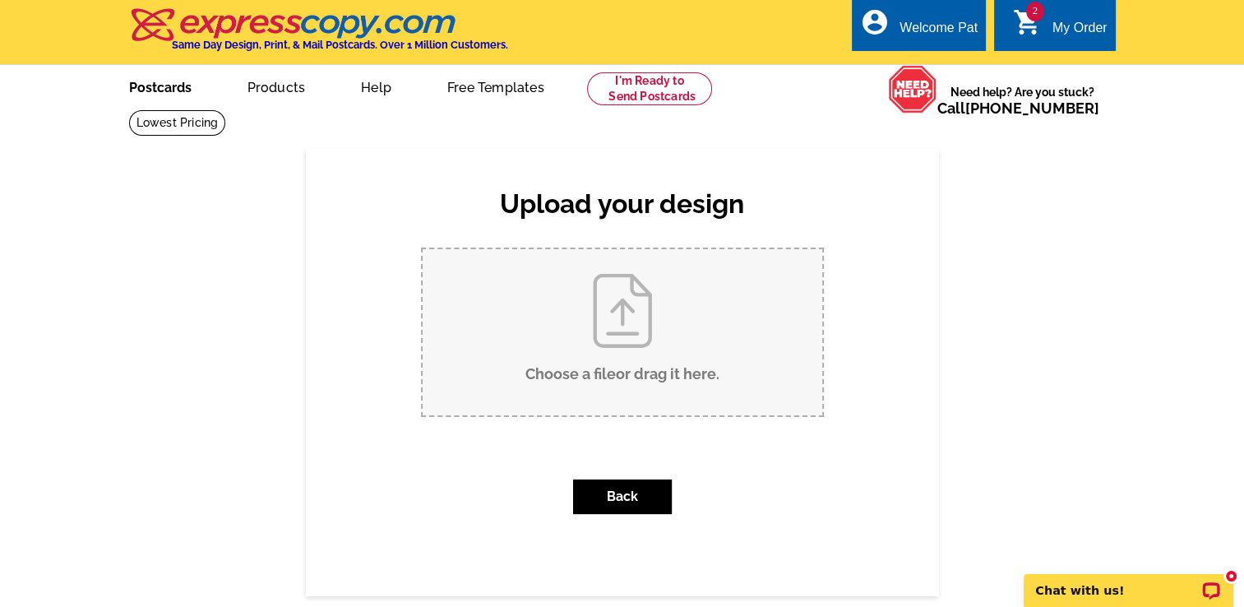
click at [159, 100] on link "Postcards" at bounding box center [160, 86] width 115 height 39
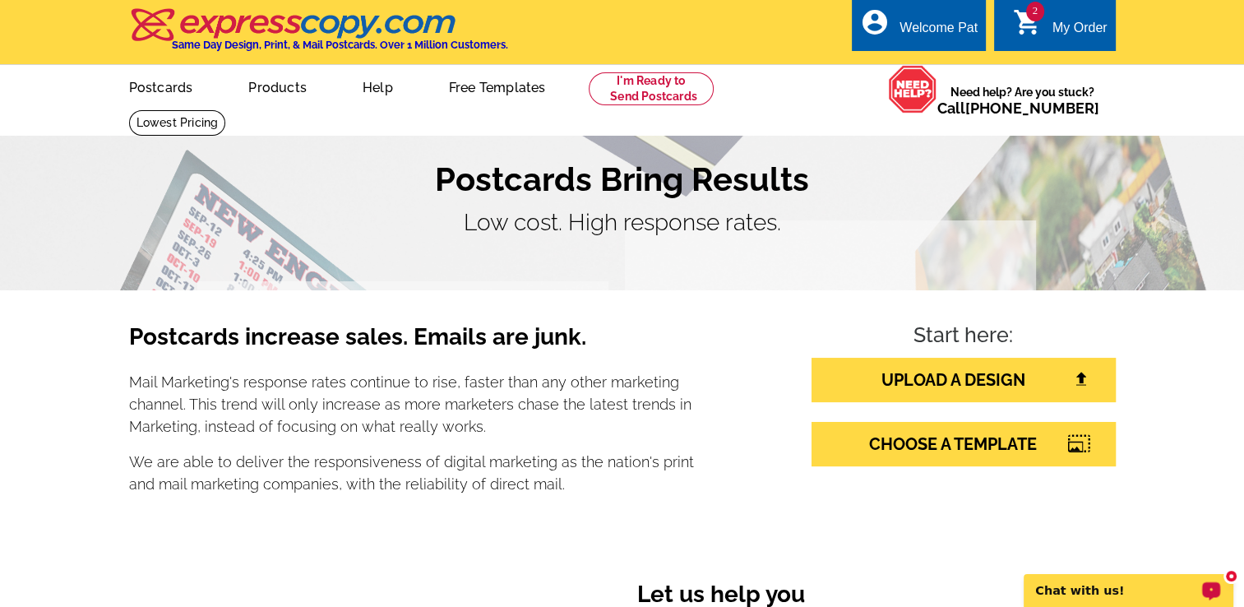
click at [1189, 585] on p "Chat with us!" at bounding box center [1117, 590] width 163 height 13
click at [899, 449] on link "CHOOSE A TEMPLATE" at bounding box center [964, 444] width 304 height 44
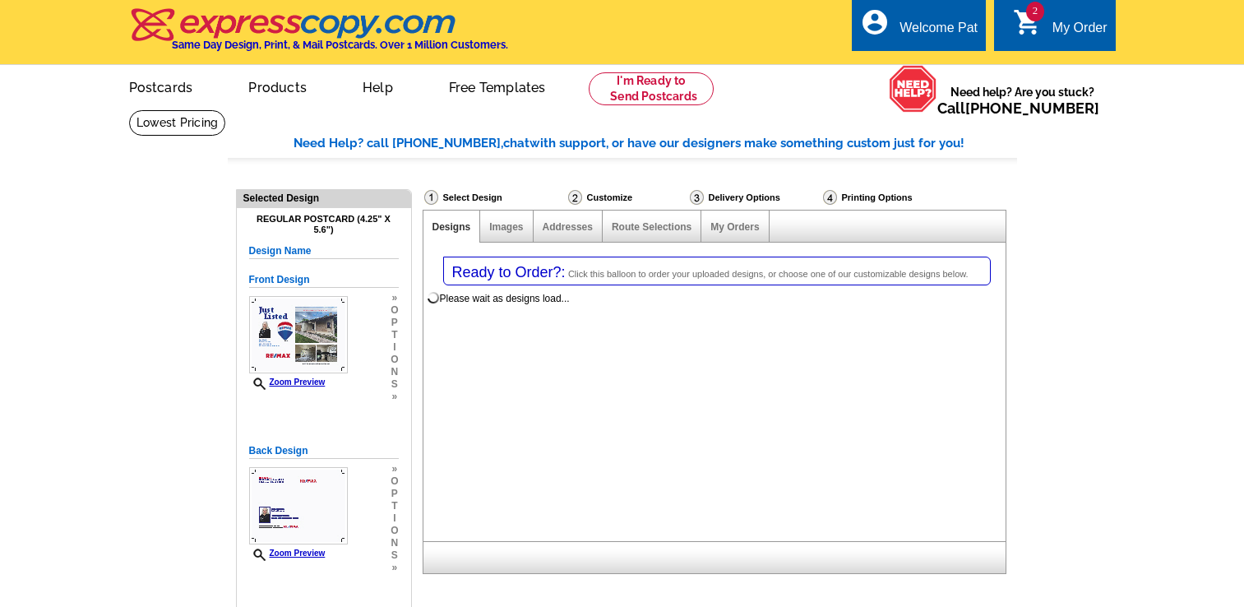
select select "1"
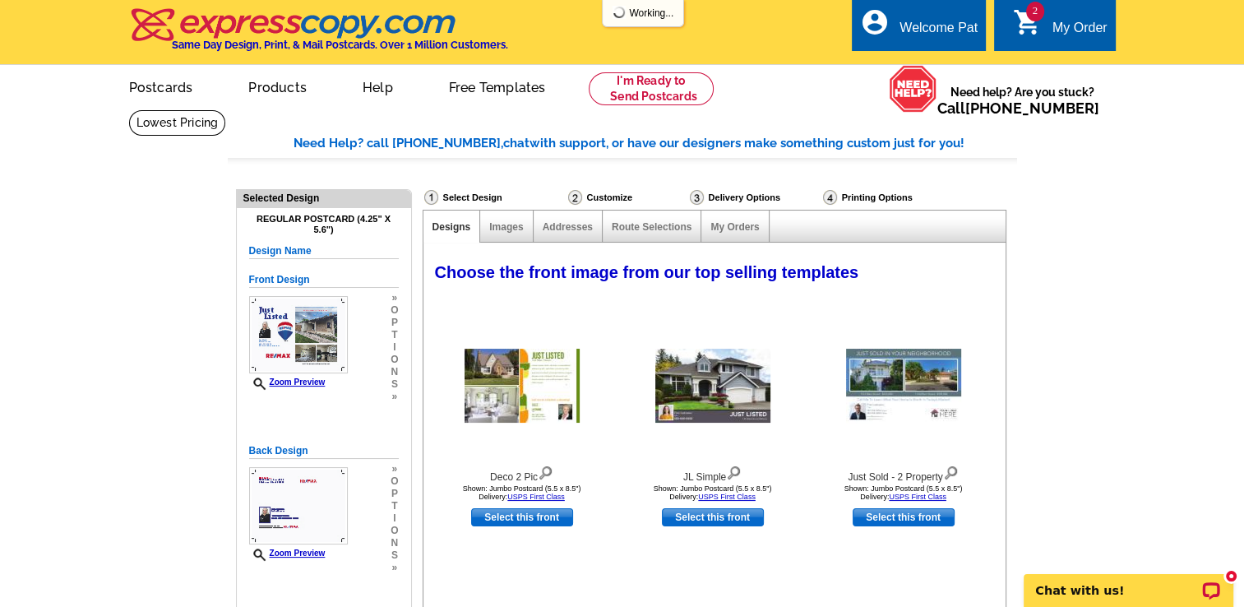
select select "785"
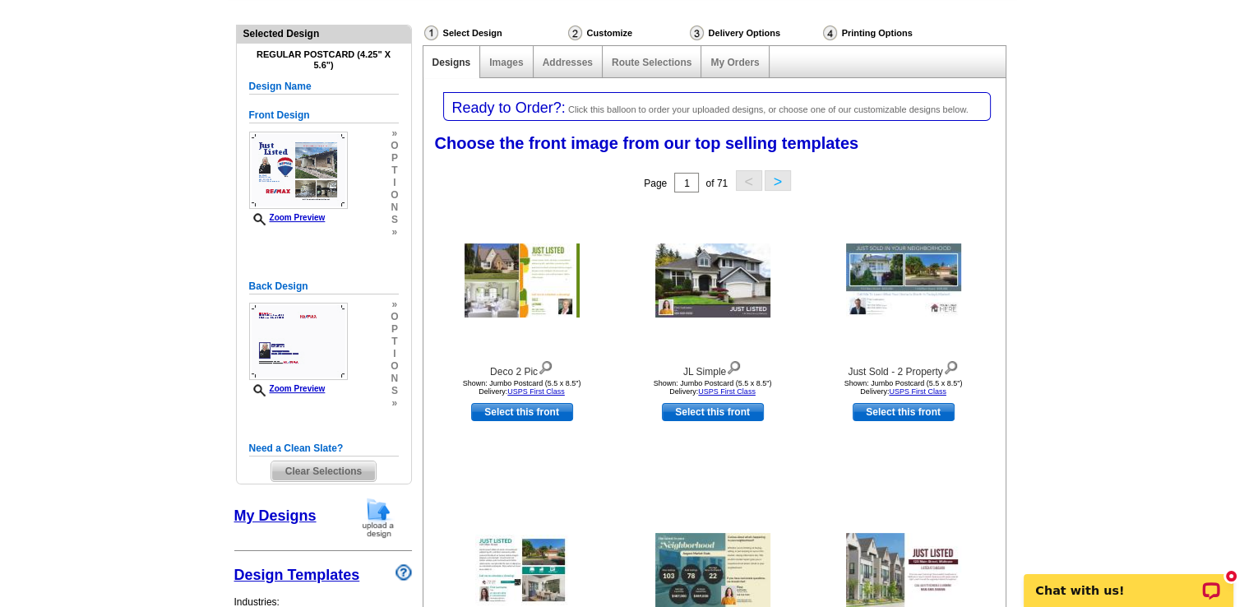
scroll to position [197, 0]
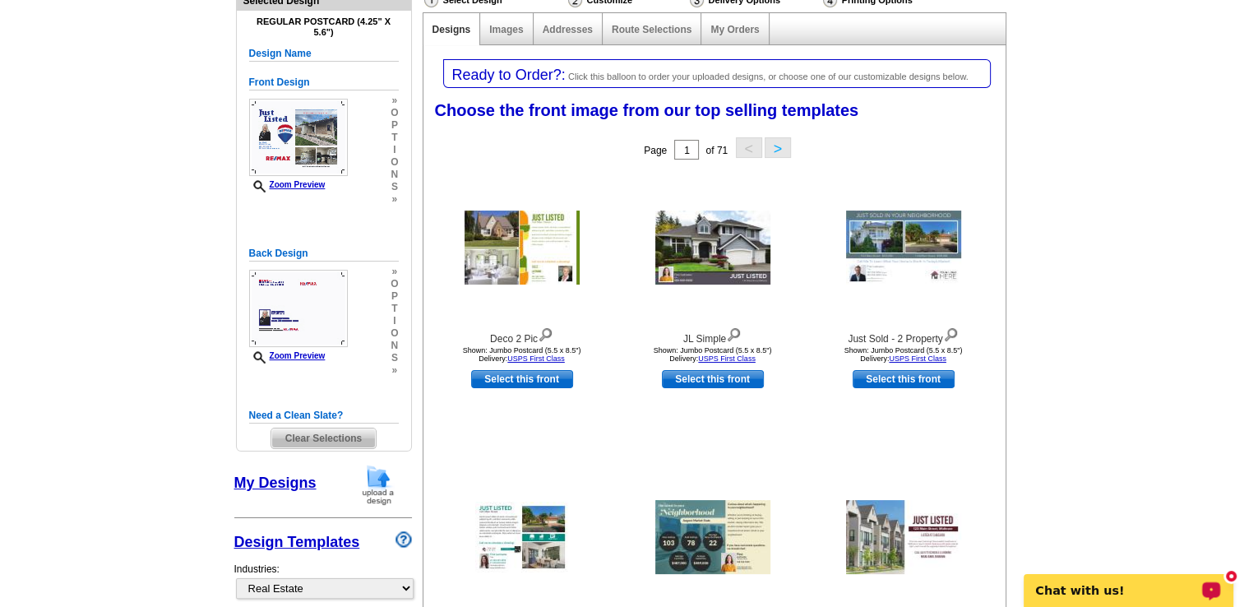
click at [297, 547] on link "Design Templates" at bounding box center [297, 542] width 126 height 16
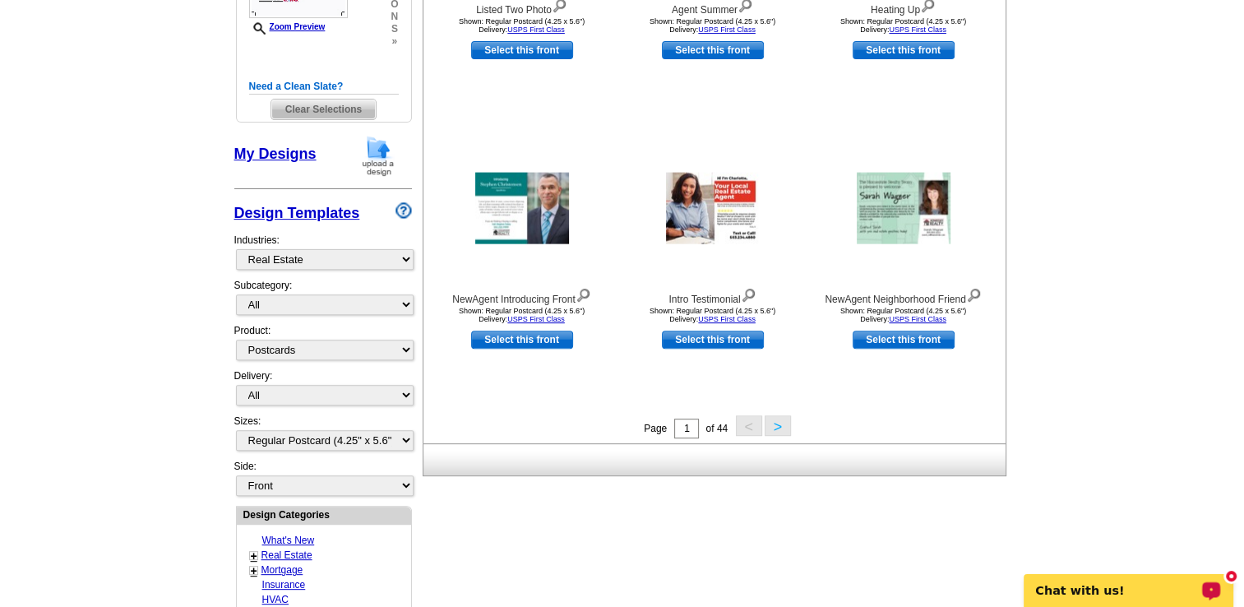
scroll to position [536, 0]
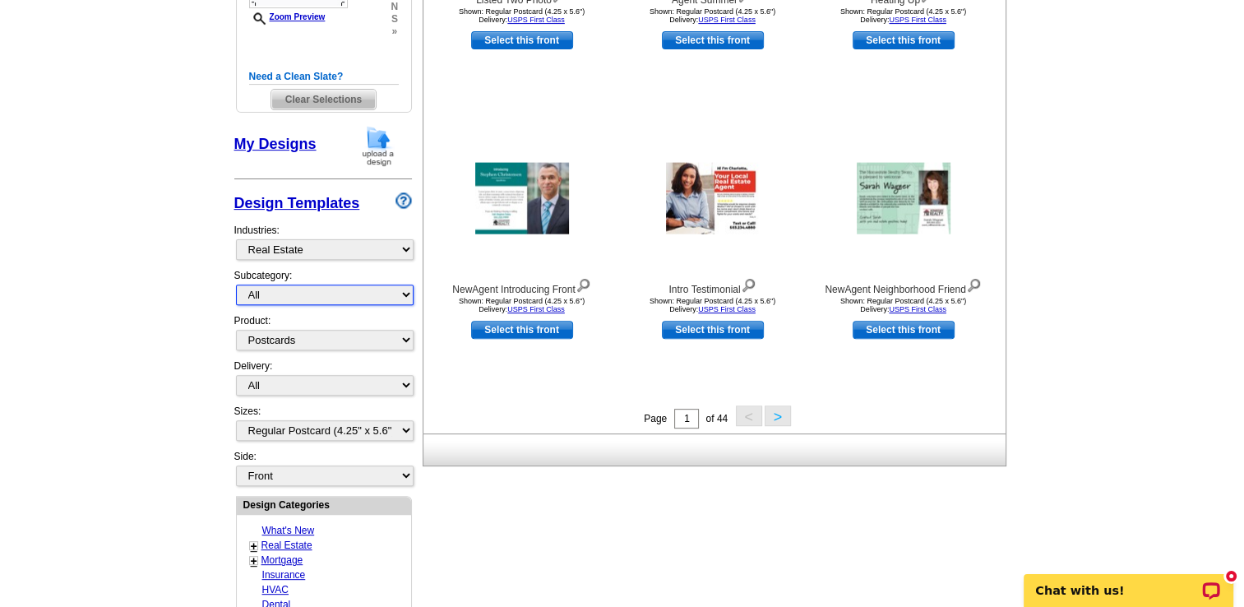
click at [278, 289] on select "All RE/MAX® Referrals Keller Williams® Berkshire Hathaway Home Services Century…" at bounding box center [325, 294] width 178 height 21
select select "807"
click at [236, 284] on select "All RE/MAX® Referrals Keller Williams® Berkshire Hathaway Home Services Century…" at bounding box center [325, 294] width 178 height 21
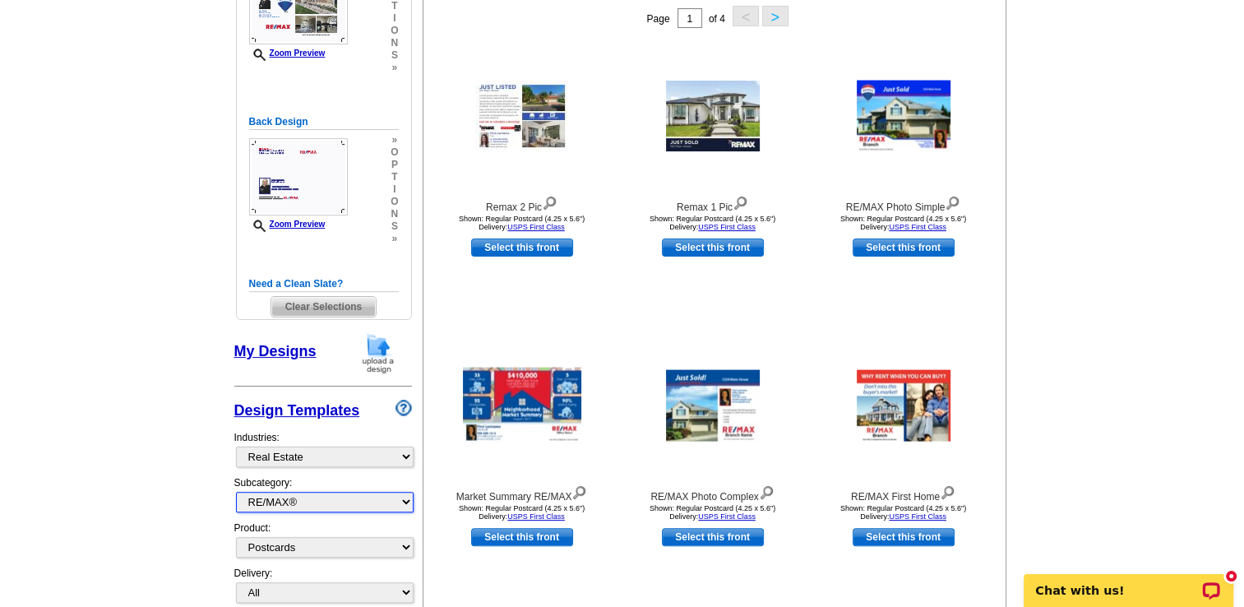
scroll to position [330, 0]
click at [733, 531] on link "Select this front" at bounding box center [713, 536] width 102 height 18
select select "back"
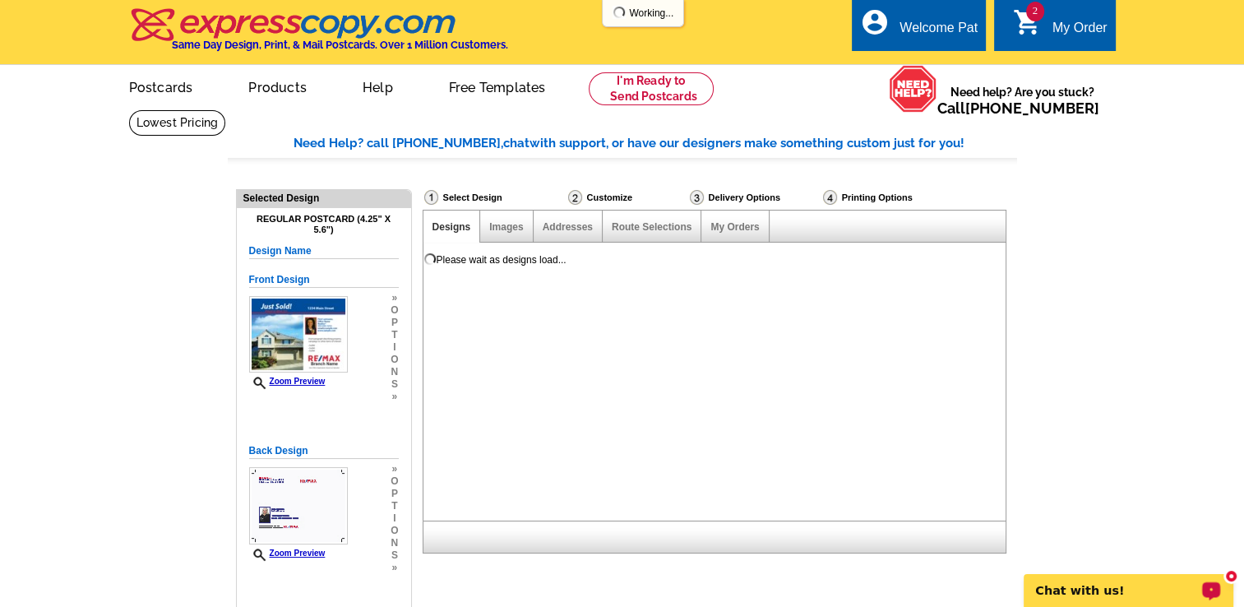
scroll to position [0, 0]
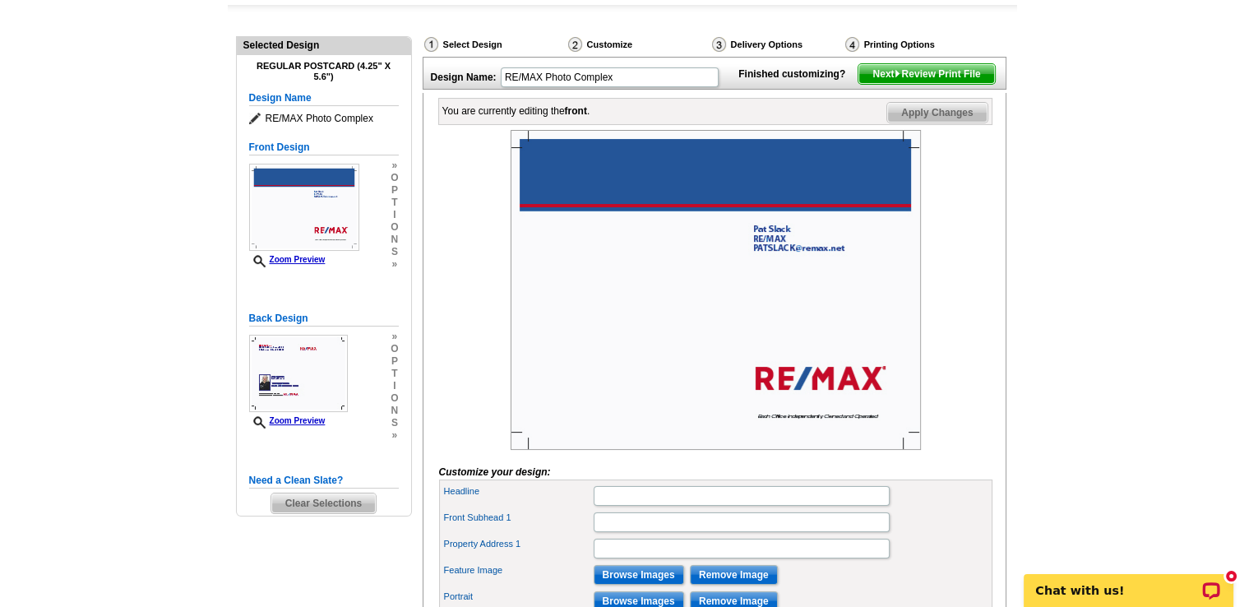
scroll to position [186, 0]
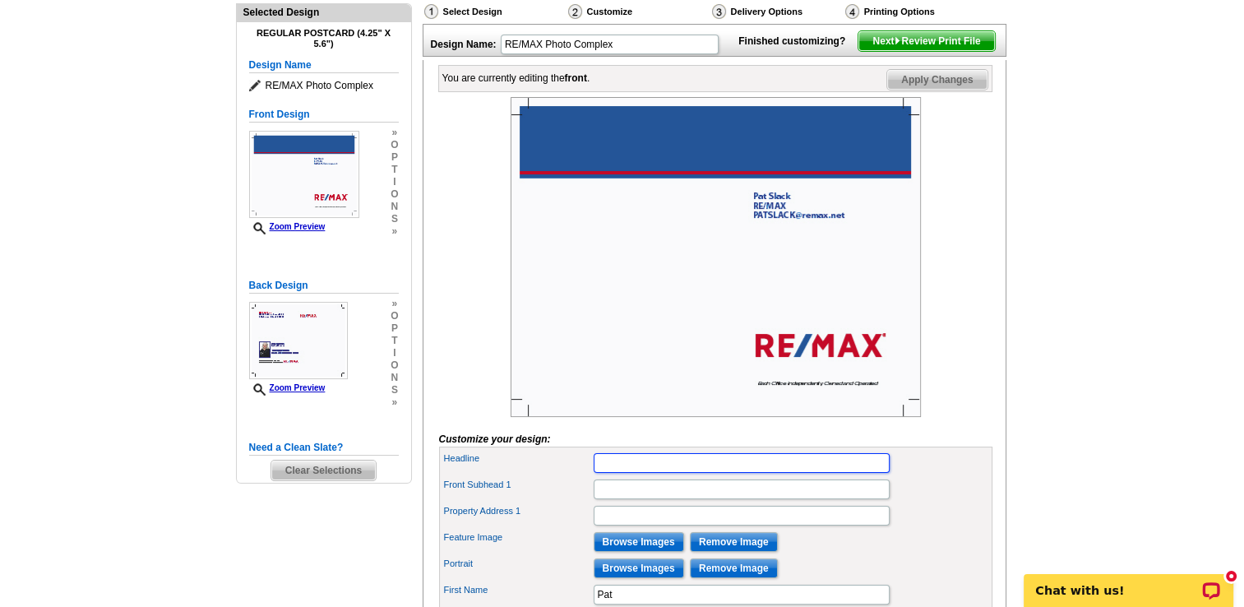
click at [682, 473] on input "Headline" at bounding box center [742, 463] width 296 height 20
type input "Just Listed"
click at [662, 499] on input "Front Subhead 1" at bounding box center [742, 489] width 296 height 20
click at [645, 525] on input "Property Address 1" at bounding box center [742, 516] width 296 height 20
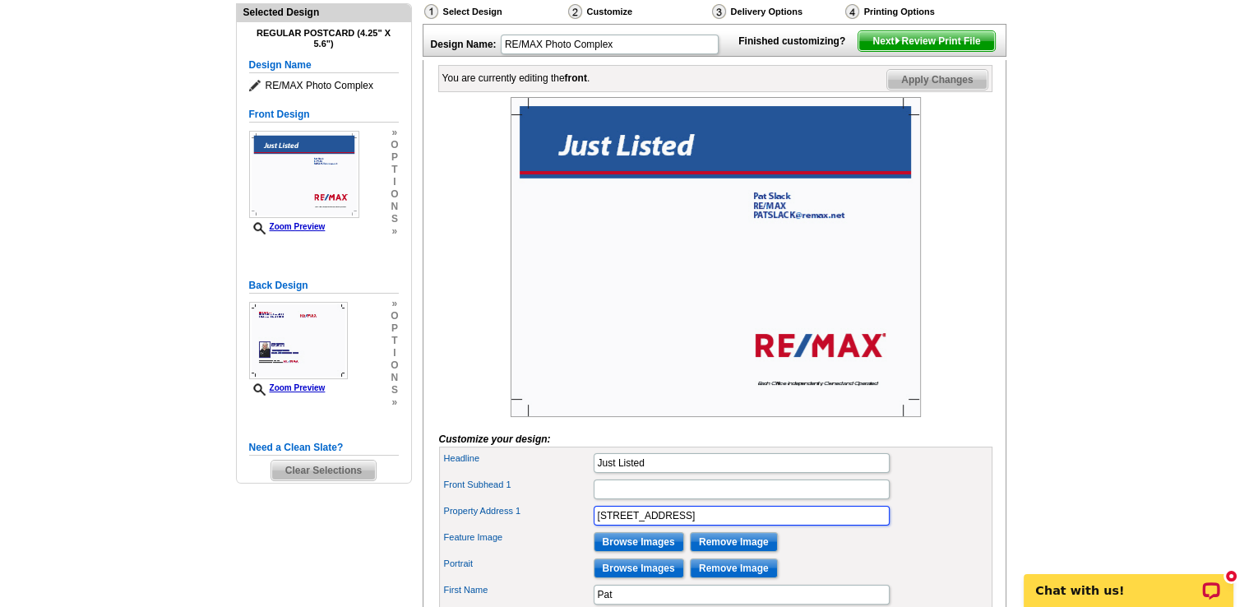
type input "[STREET_ADDRESS]"
click at [654, 552] on input "Browse Images" at bounding box center [639, 542] width 90 height 20
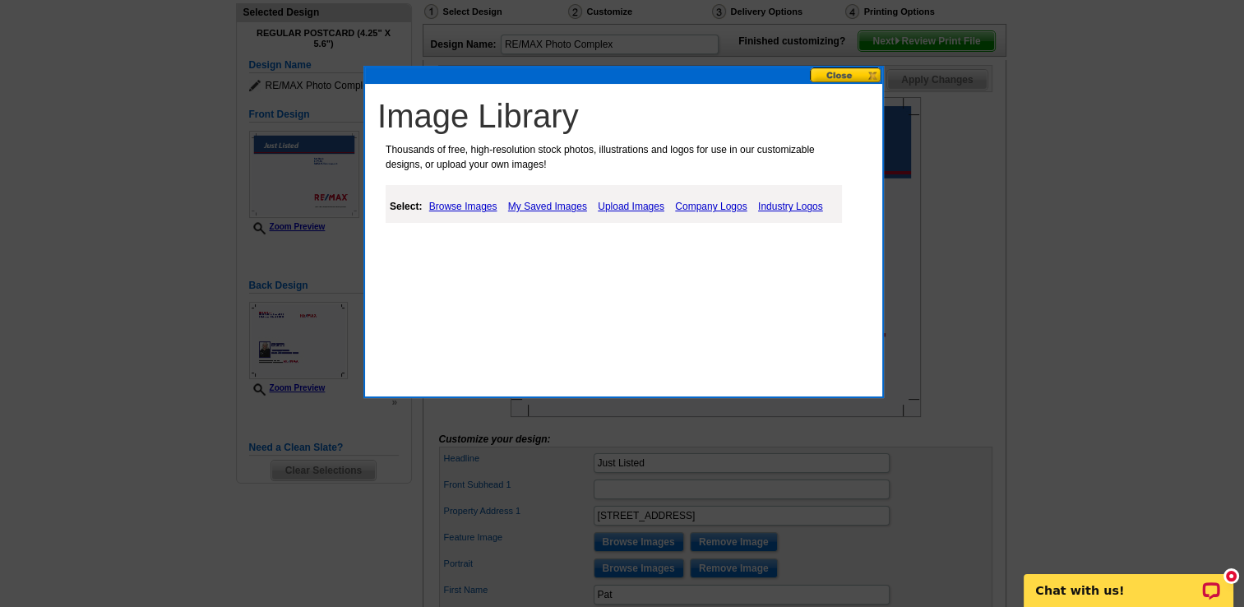
click at [623, 206] on link "Upload Images" at bounding box center [631, 207] width 75 height 20
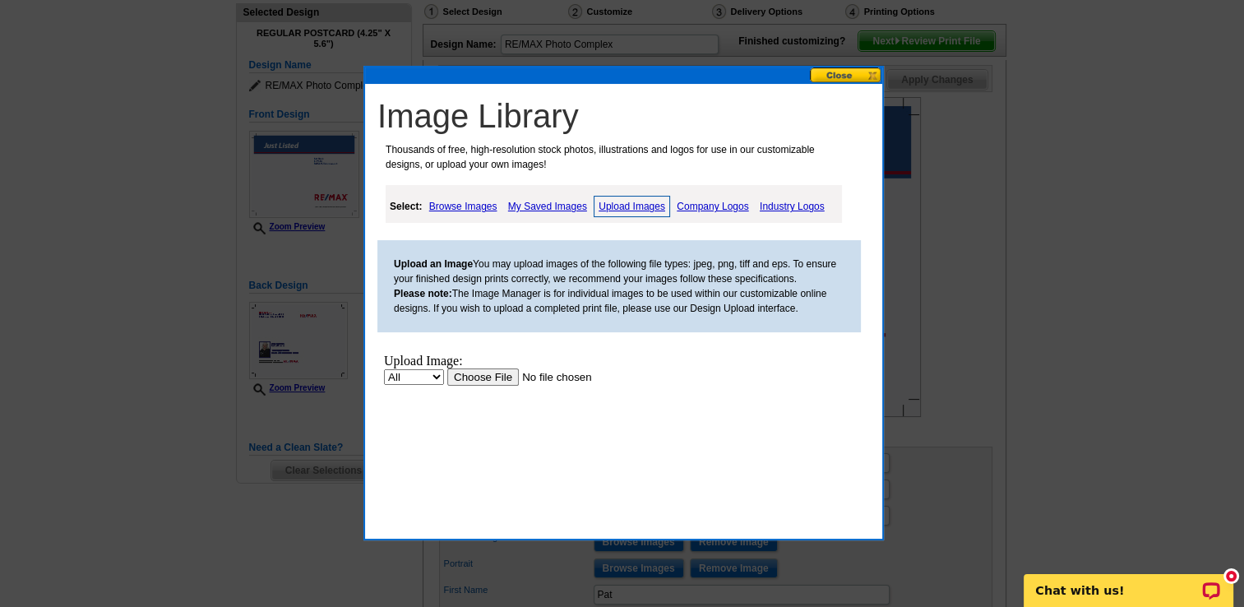
click at [473, 377] on input "file" at bounding box center [551, 376] width 208 height 17
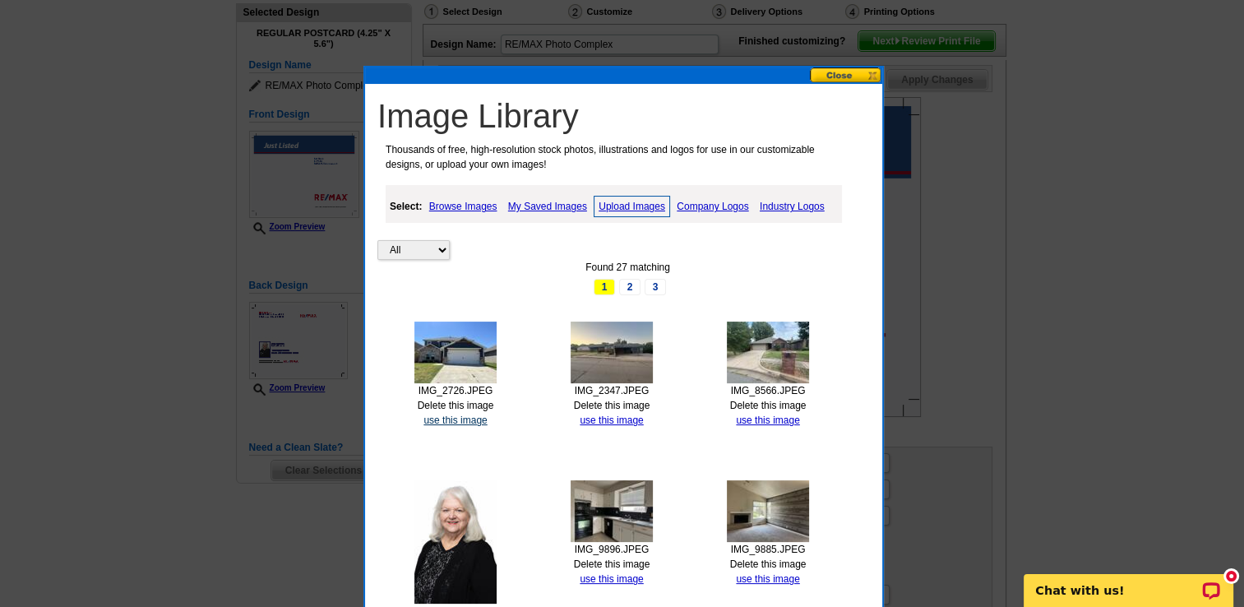
click at [465, 421] on link "use this image" at bounding box center [454, 420] width 63 height 12
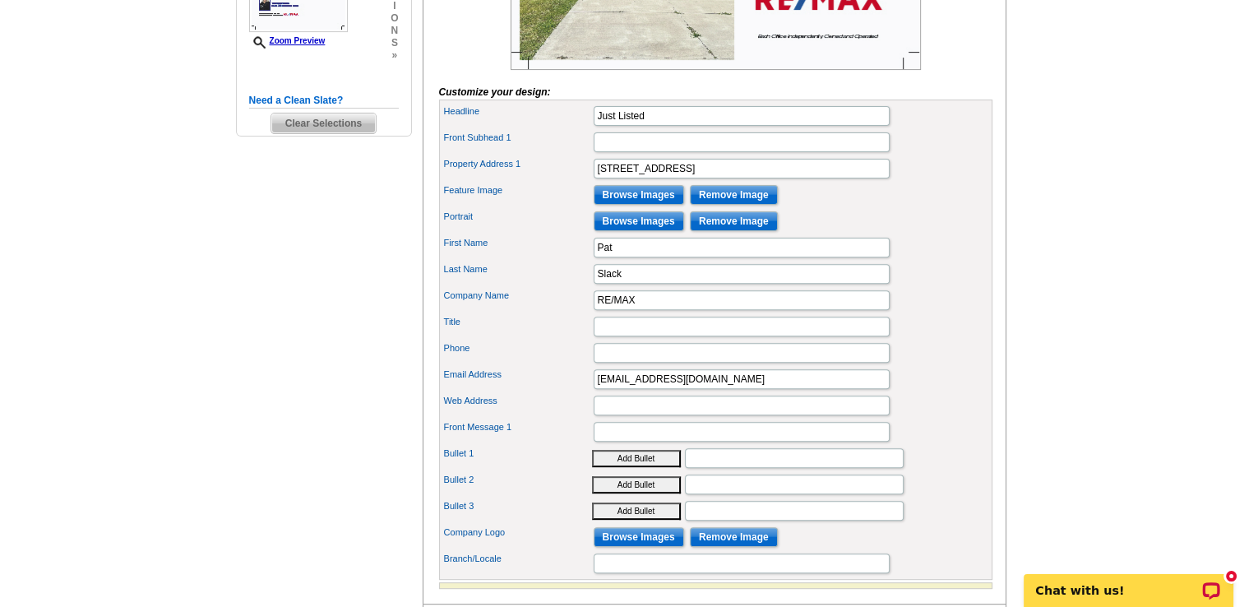
scroll to position [548, 0]
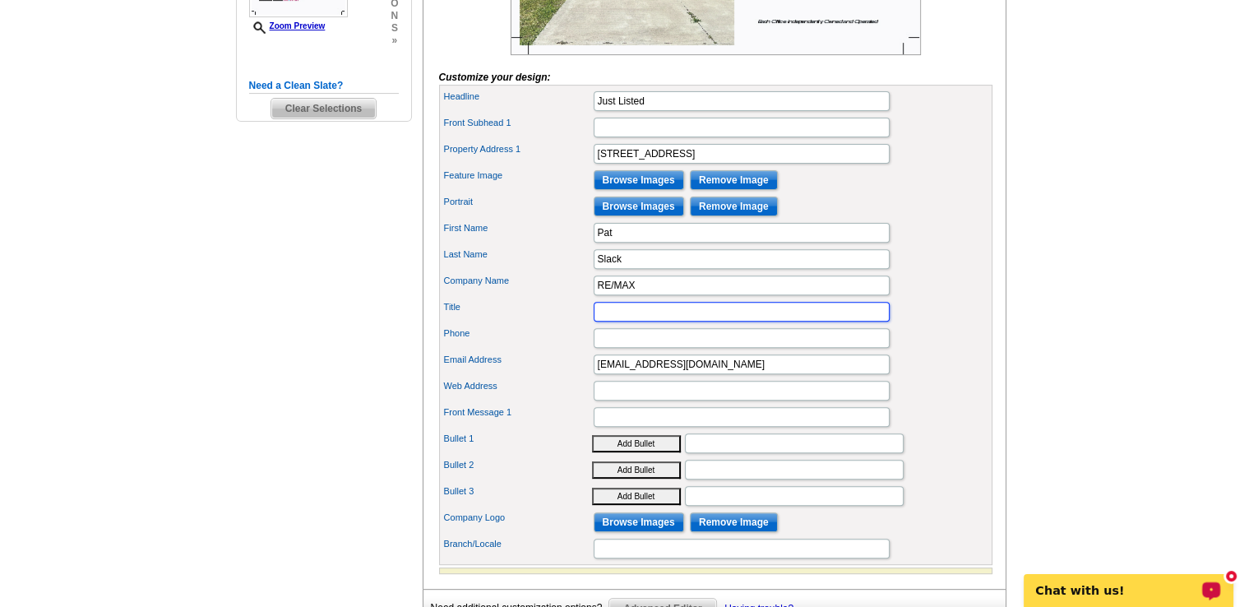
click at [674, 321] on input "Title" at bounding box center [742, 312] width 296 height 20
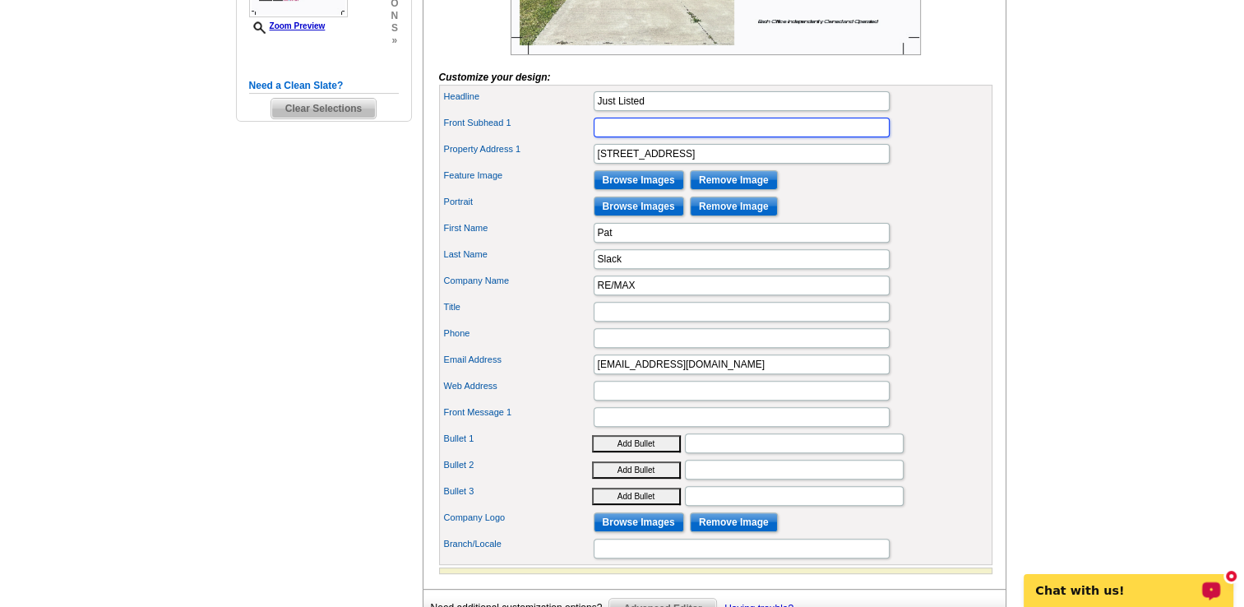
click at [615, 137] on input "Front Subhead 1" at bounding box center [742, 128] width 296 height 20
type input "Crimson Lake Estates"
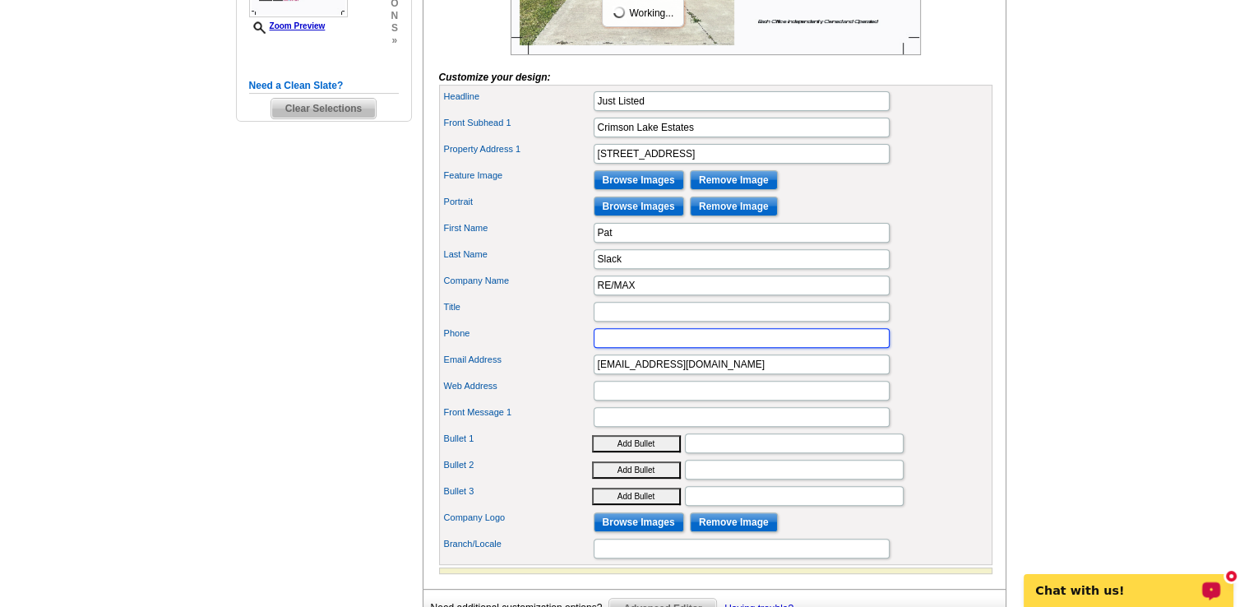
click at [642, 348] on input "Phone" at bounding box center [742, 338] width 296 height 20
type input "405-722-3636"
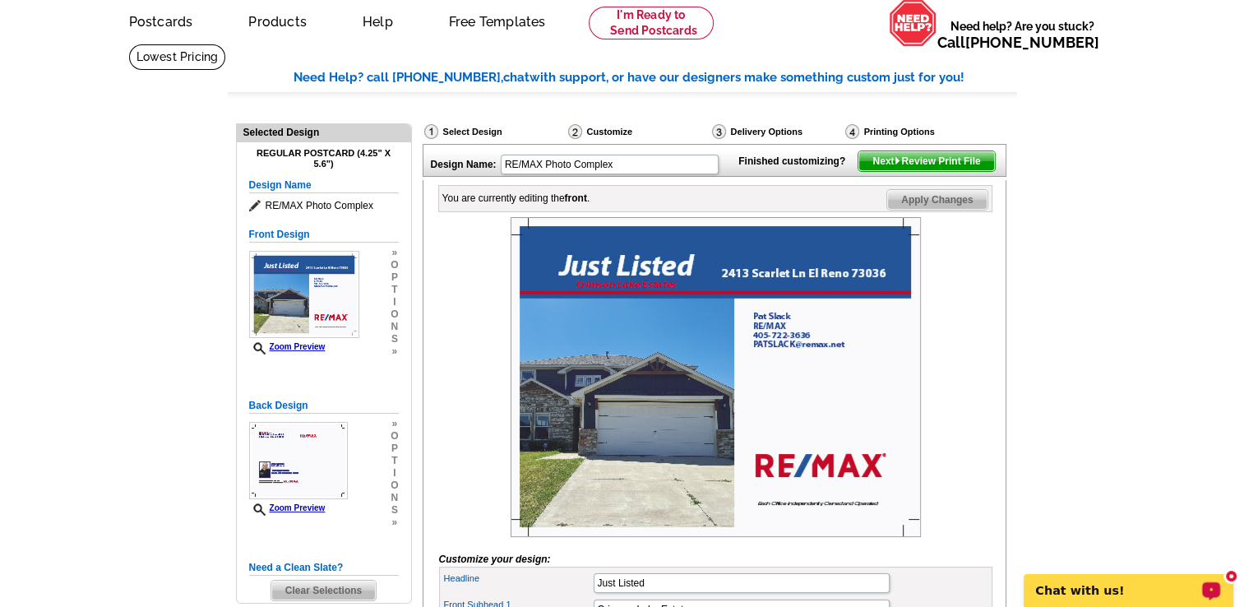
scroll to position [54, 0]
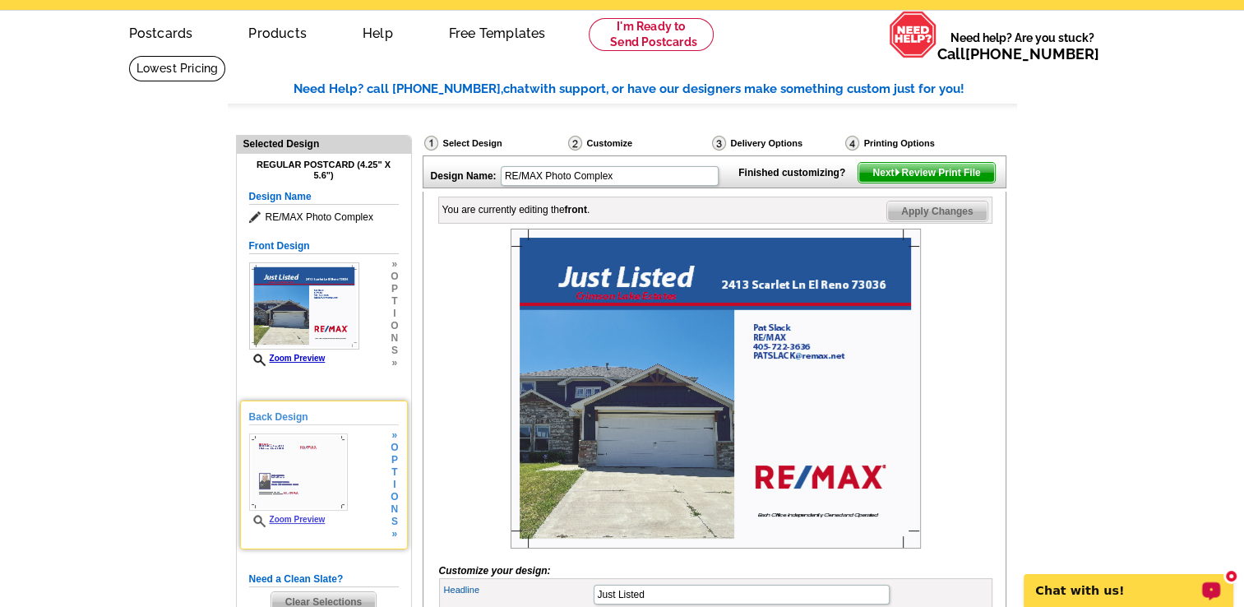
click at [354, 491] on div "Back Design Zoom Preview » o p t i o n s »" at bounding box center [324, 474] width 150 height 131
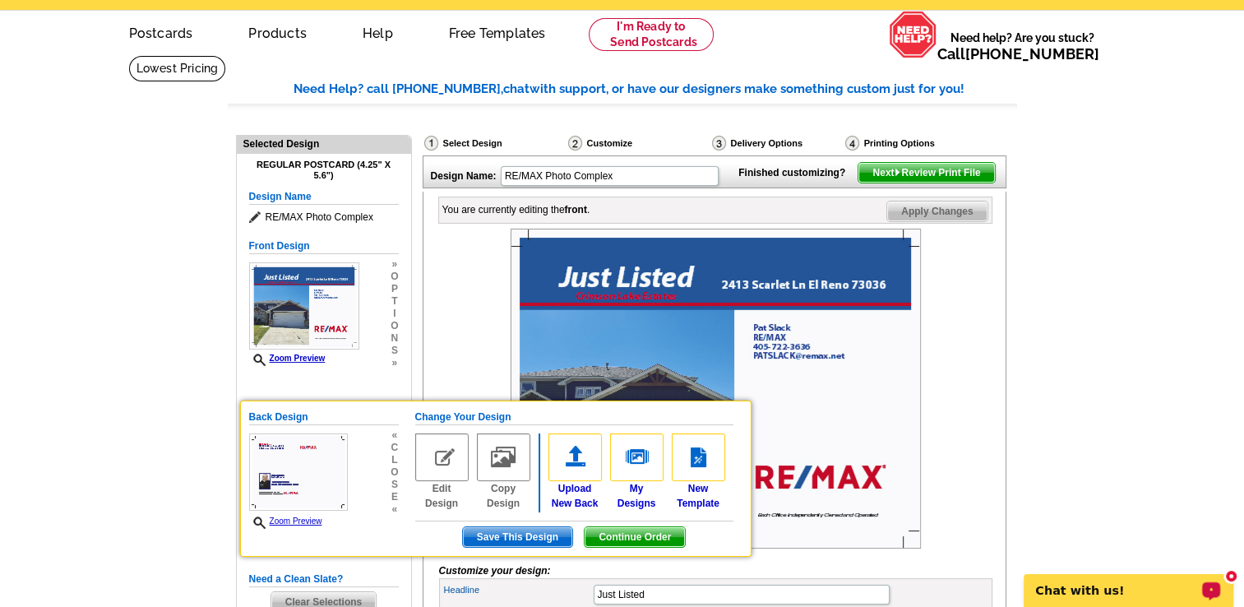
click at [953, 183] on span "Next Review Print File" at bounding box center [926, 173] width 136 height 20
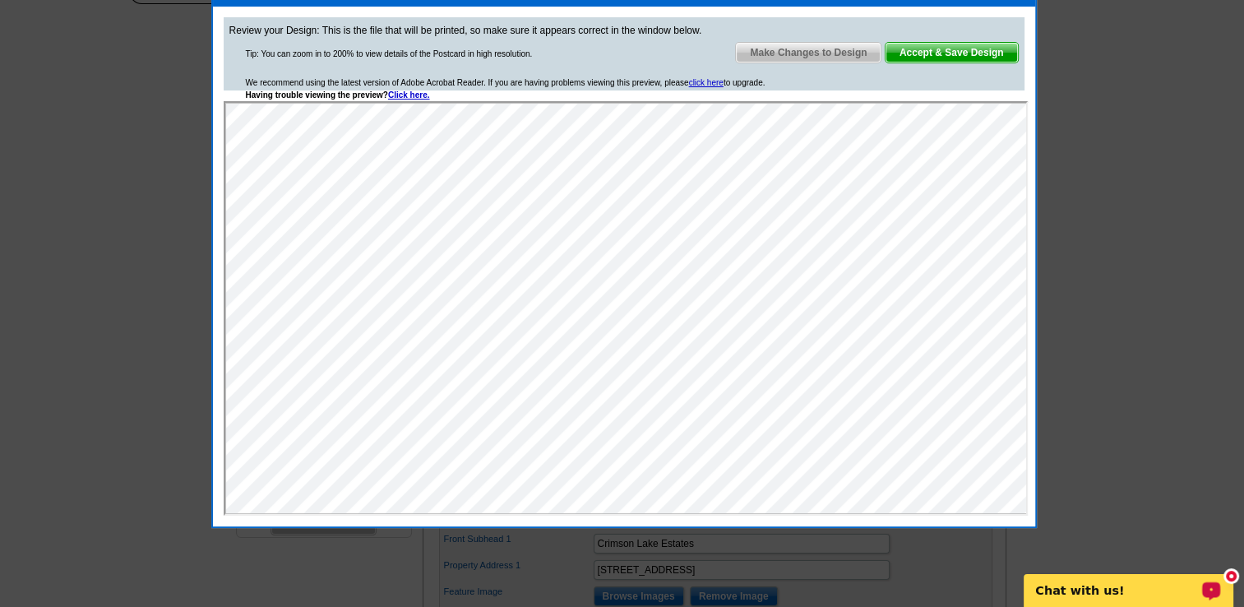
scroll to position [142, 0]
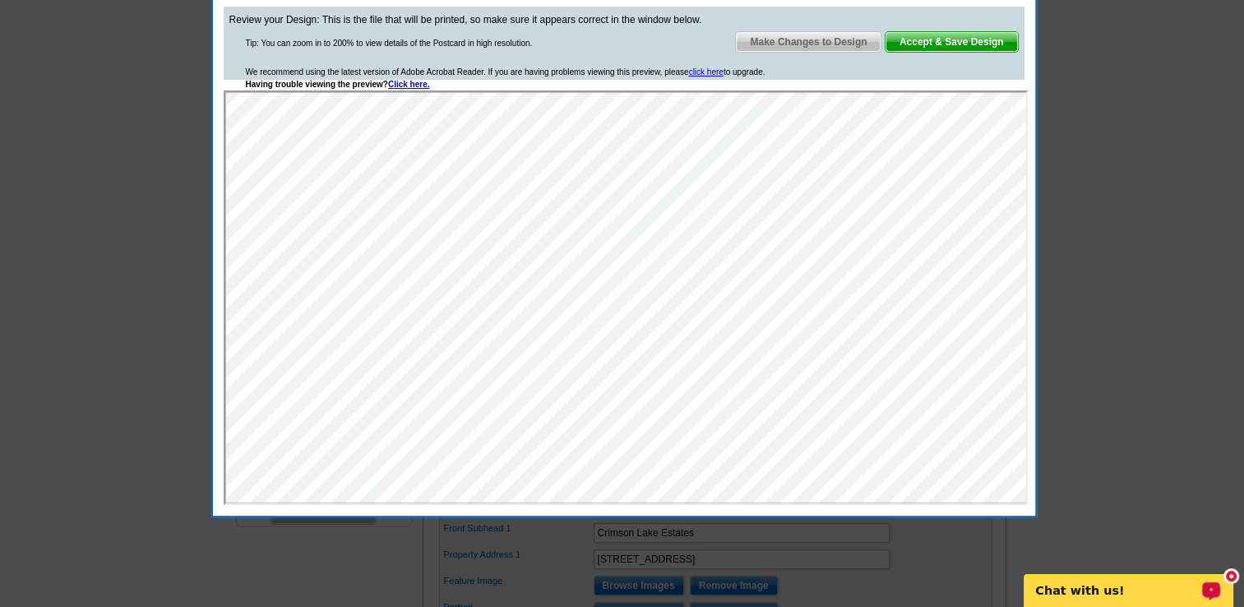
click at [831, 44] on span "Make Changes to Design" at bounding box center [808, 42] width 145 height 20
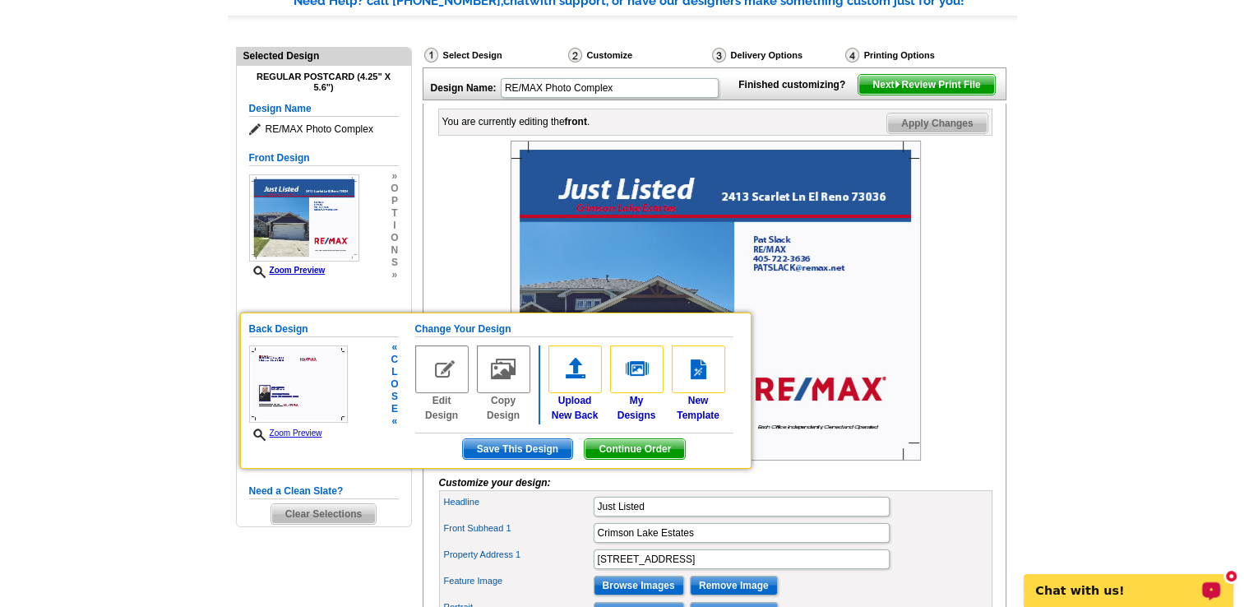
click at [643, 455] on span "Continue Order" at bounding box center [635, 449] width 100 height 20
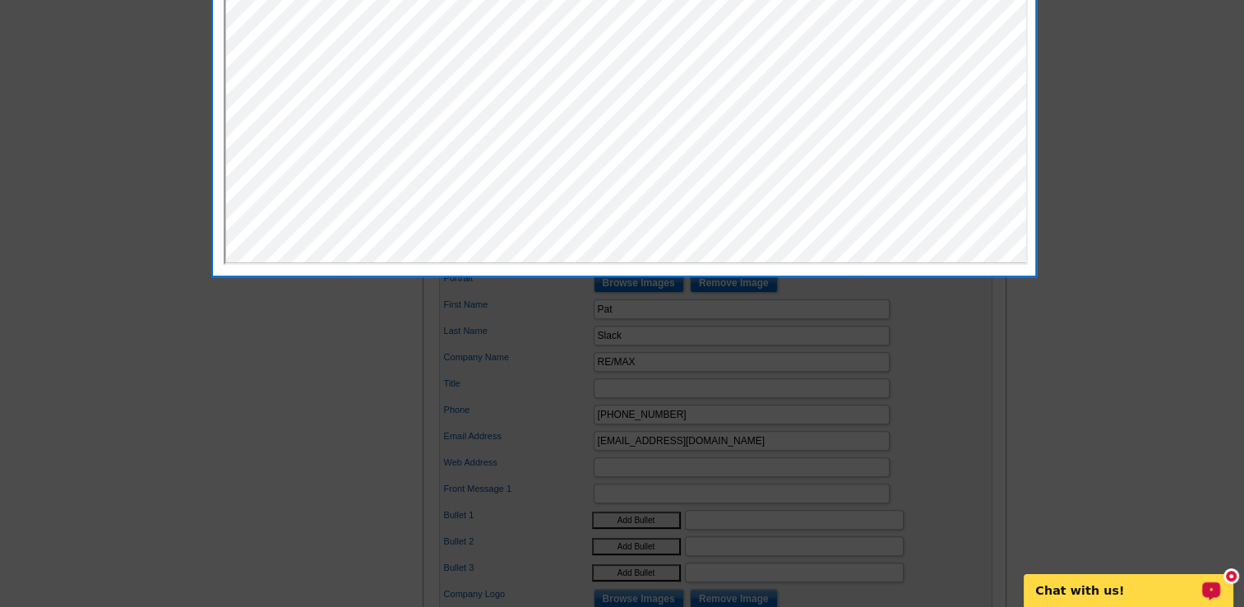
scroll to position [0, 0]
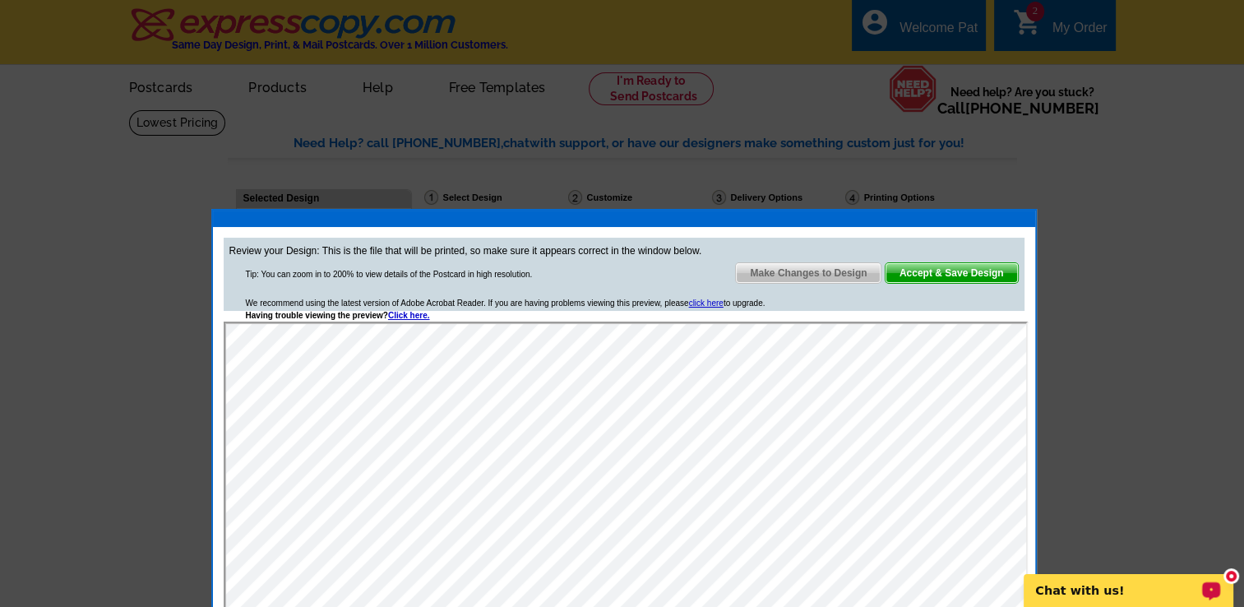
click at [816, 271] on span "Make Changes to Design" at bounding box center [808, 273] width 145 height 20
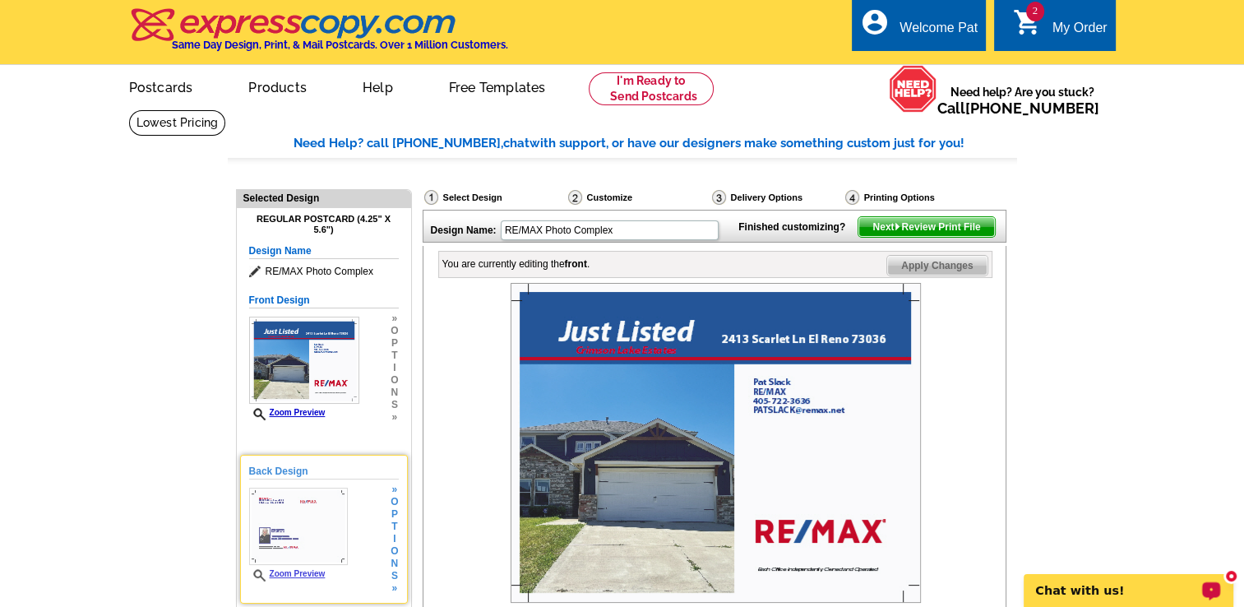
click at [358, 530] on div "Back Design Zoom Preview » o p t i o n s »" at bounding box center [324, 529] width 150 height 131
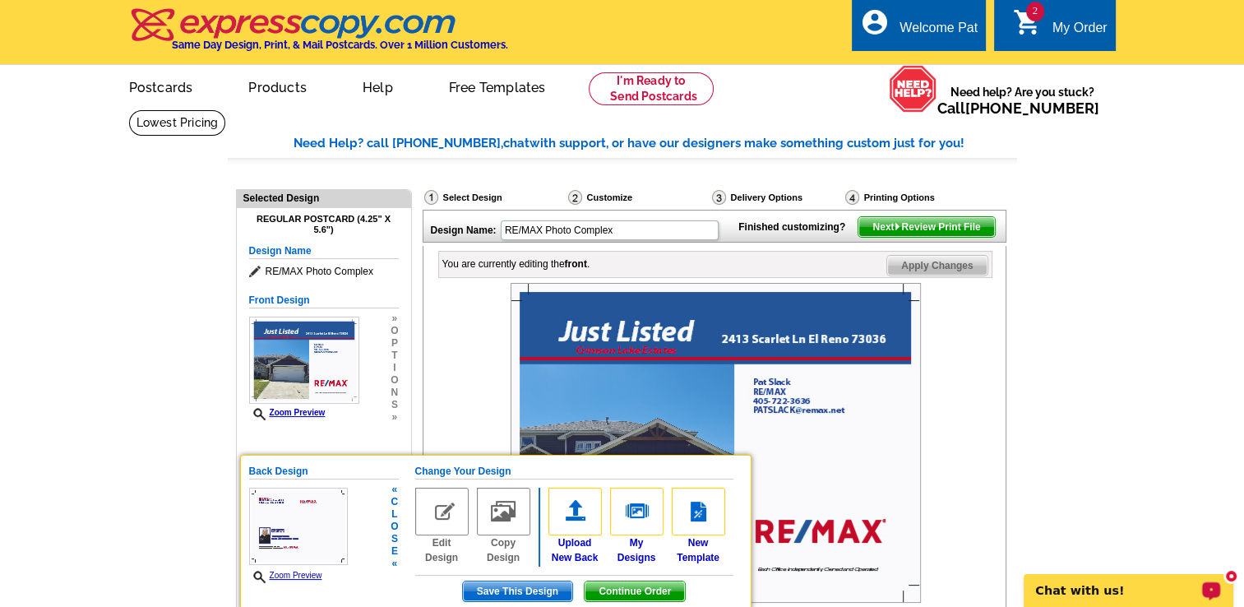
click at [502, 590] on span "Save This Design" at bounding box center [517, 591] width 109 height 20
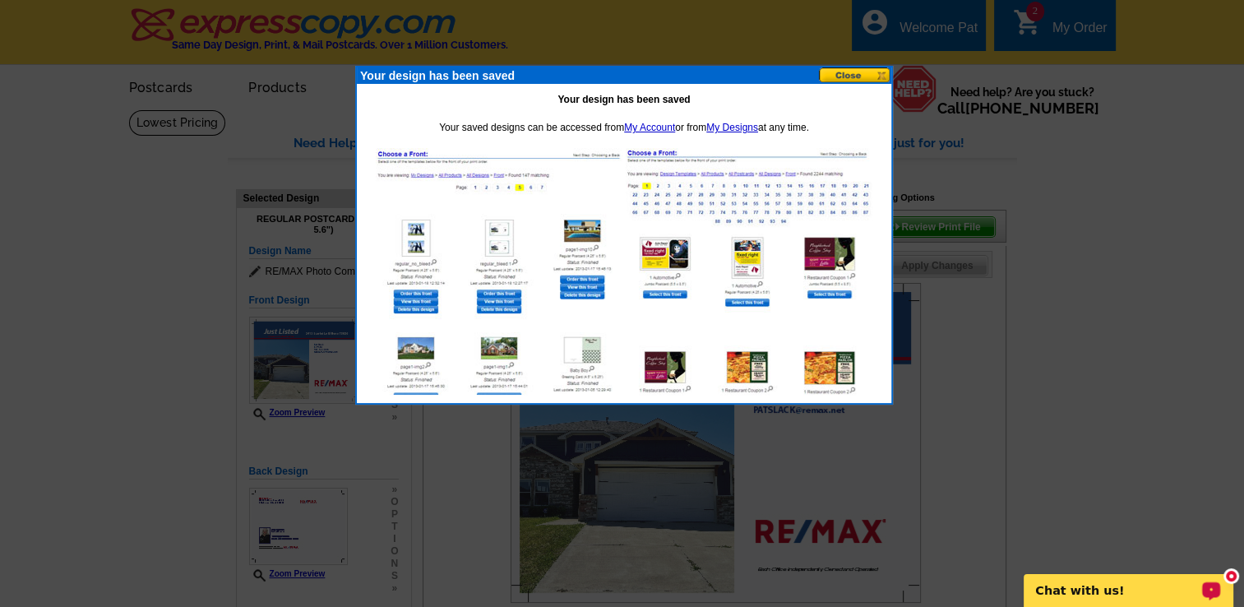
click at [838, 76] on button at bounding box center [855, 75] width 72 height 16
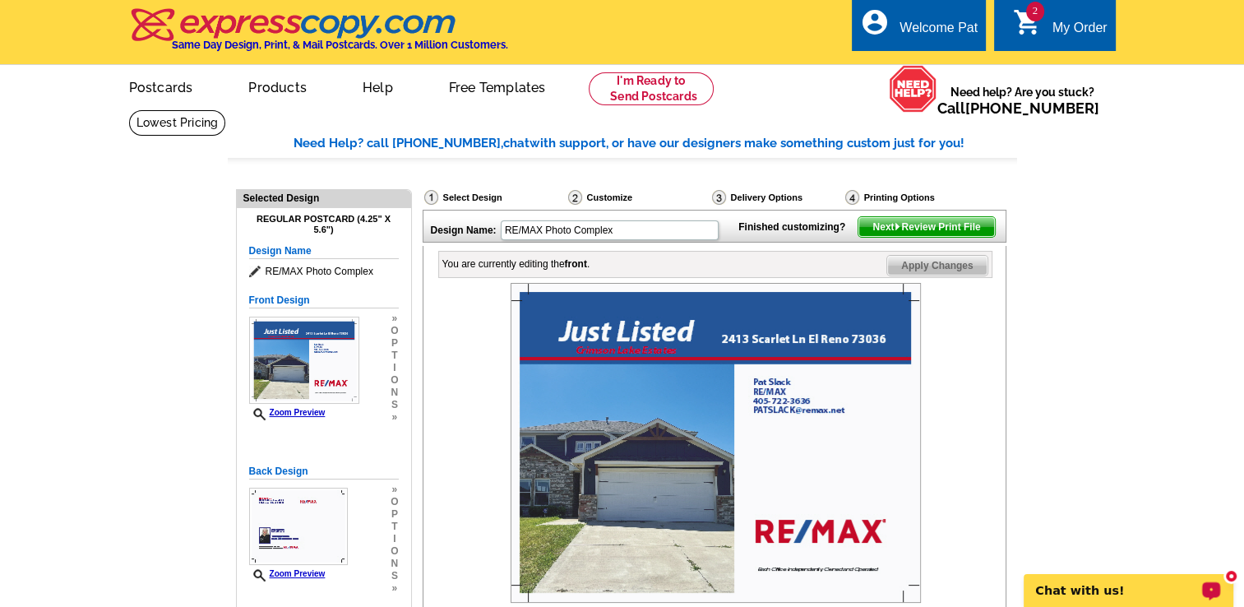
click at [943, 237] on span "Next Review Print File" at bounding box center [926, 227] width 136 height 20
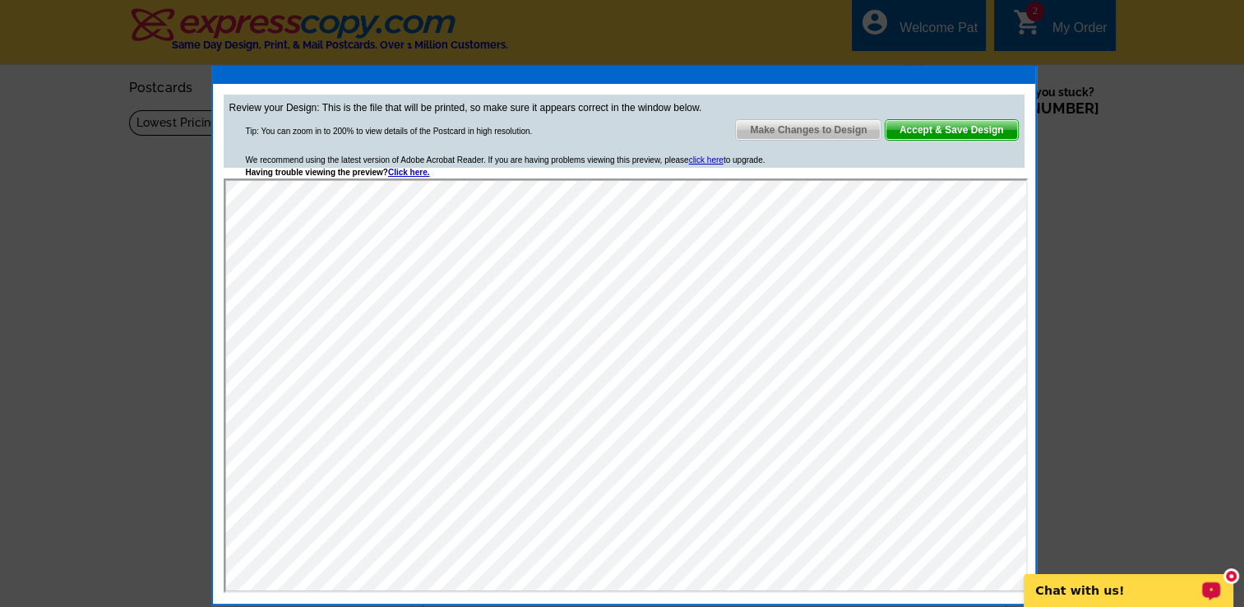
click at [797, 137] on span "Make Changes to Design" at bounding box center [808, 130] width 145 height 20
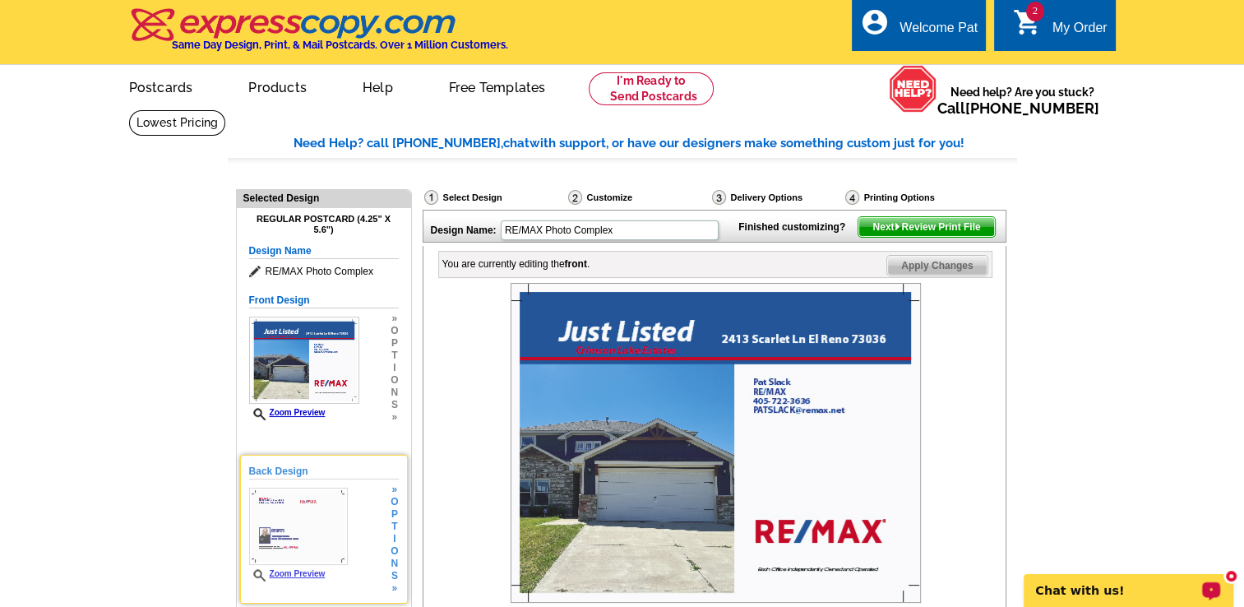
click at [266, 469] on h5 "Back Design" at bounding box center [324, 472] width 150 height 16
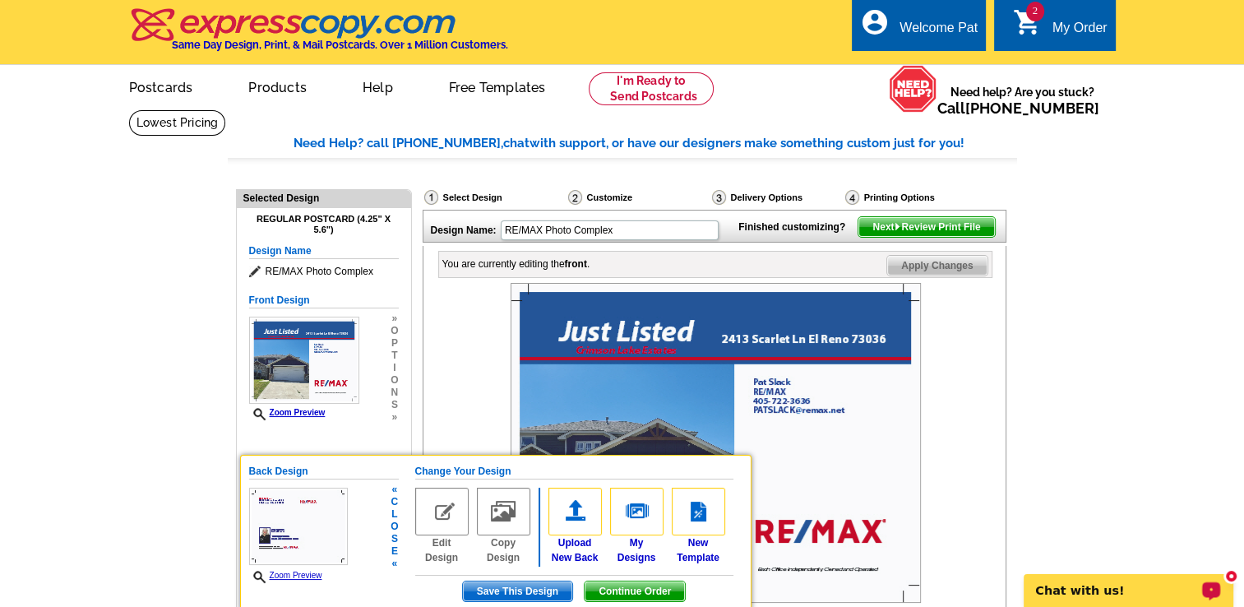
click at [429, 525] on img at bounding box center [441, 512] width 53 height 48
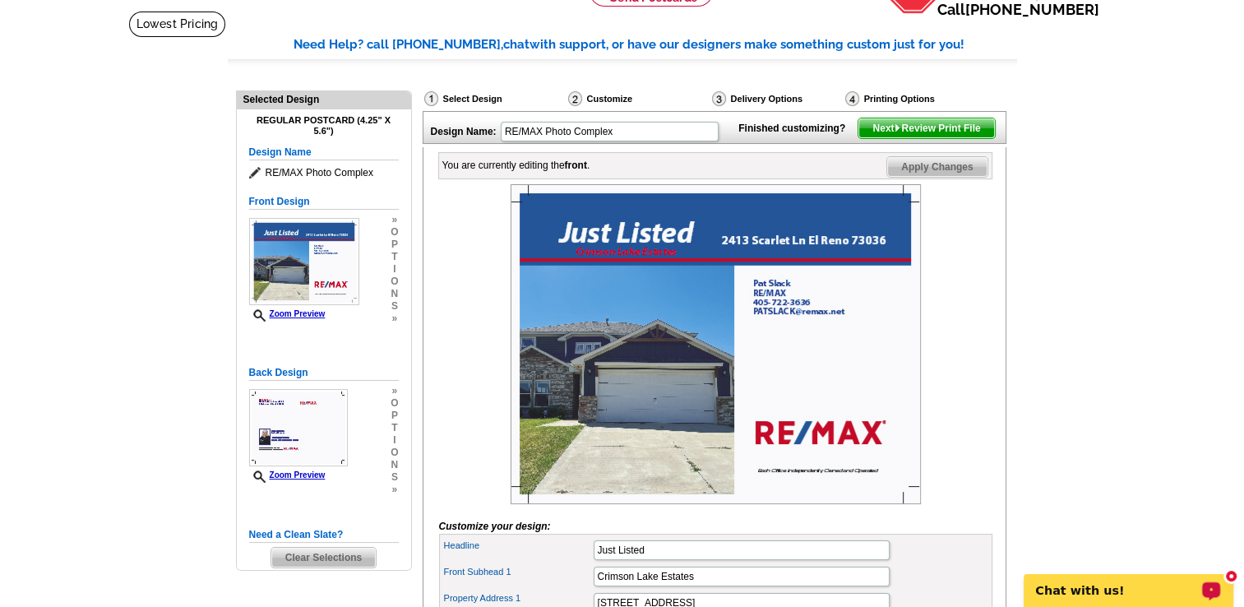
scroll to position [132, 0]
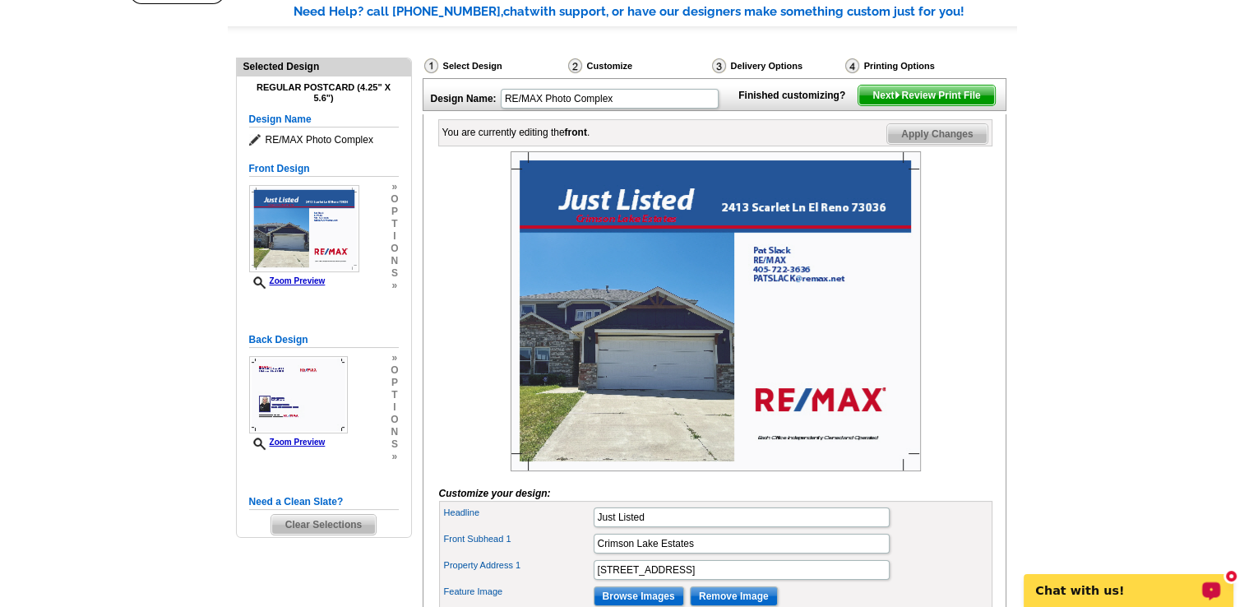
click at [392, 486] on div "Back Design Zoom Preview » o p t i o n s » Change Your Design Edit Design Copy …" at bounding box center [324, 408] width 150 height 171
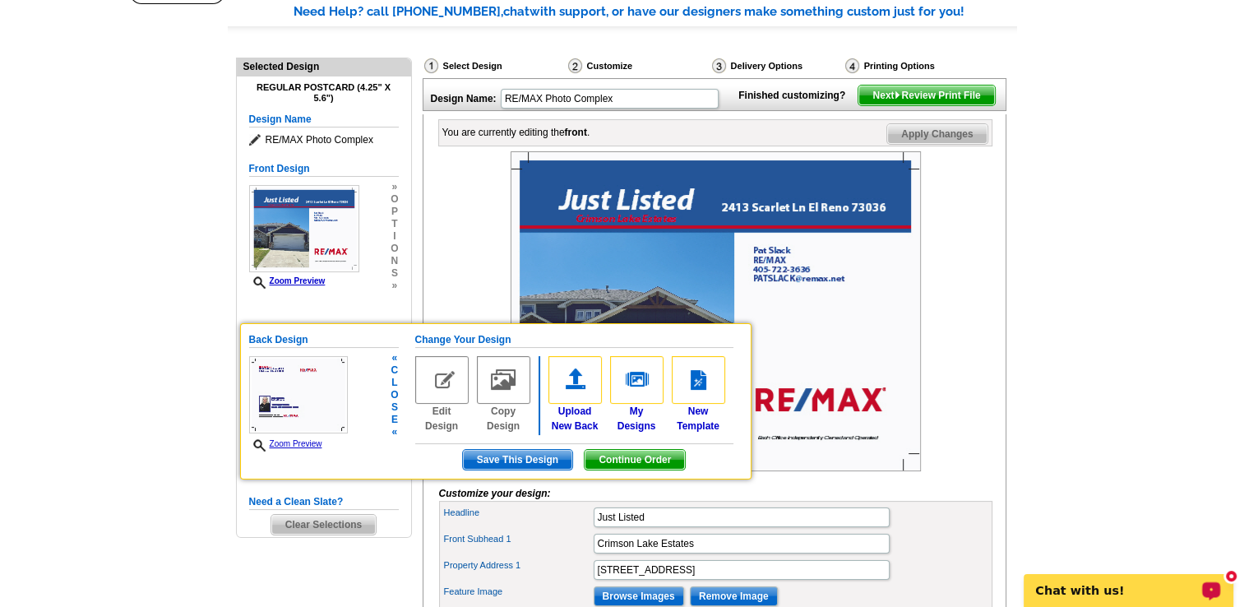
click at [279, 340] on h5 "Back Design" at bounding box center [324, 340] width 150 height 16
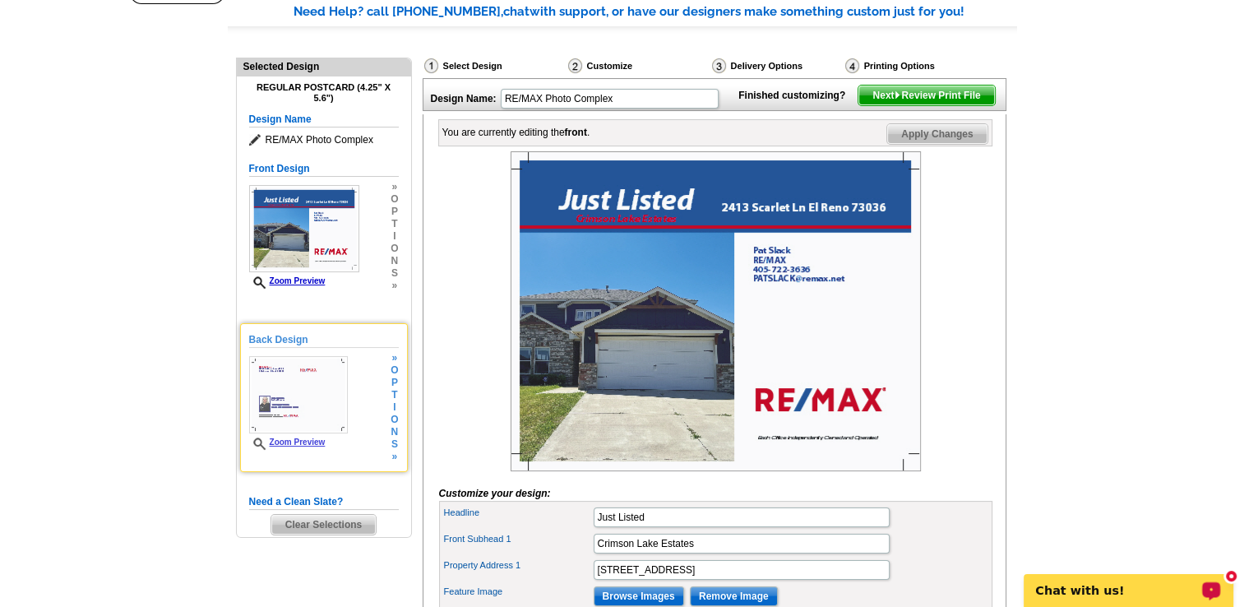
click at [362, 449] on div "Back Design Zoom Preview » o p t i o n s »" at bounding box center [324, 397] width 150 height 131
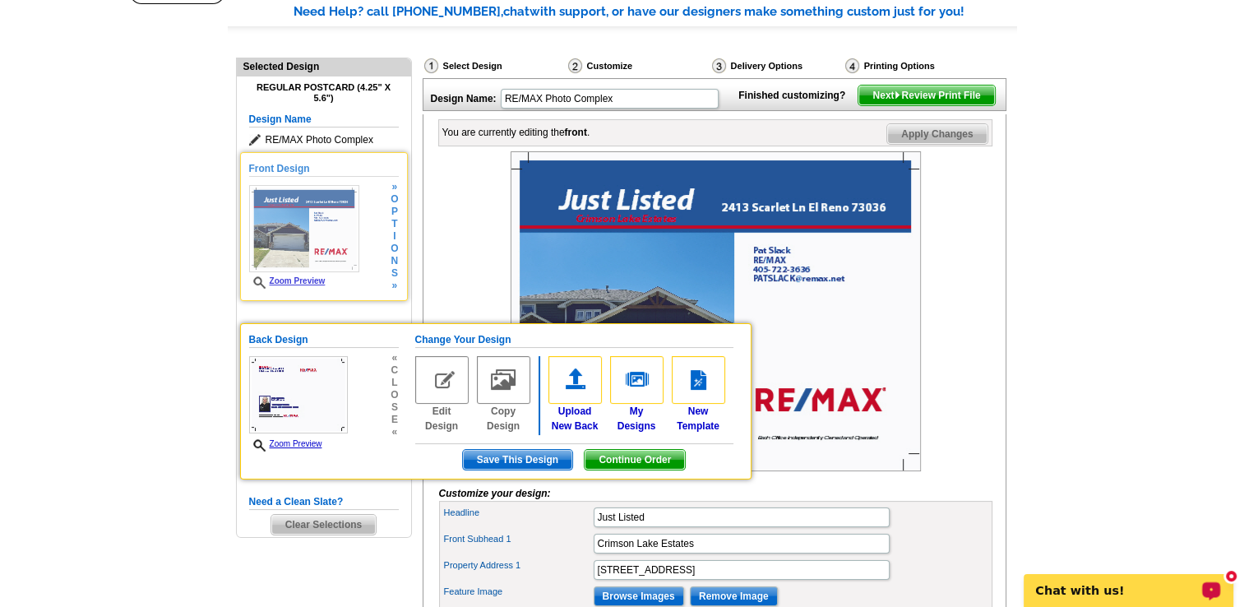
click at [374, 250] on div "Front Design Zoom Preview » o p t i o n s »" at bounding box center [324, 226] width 150 height 131
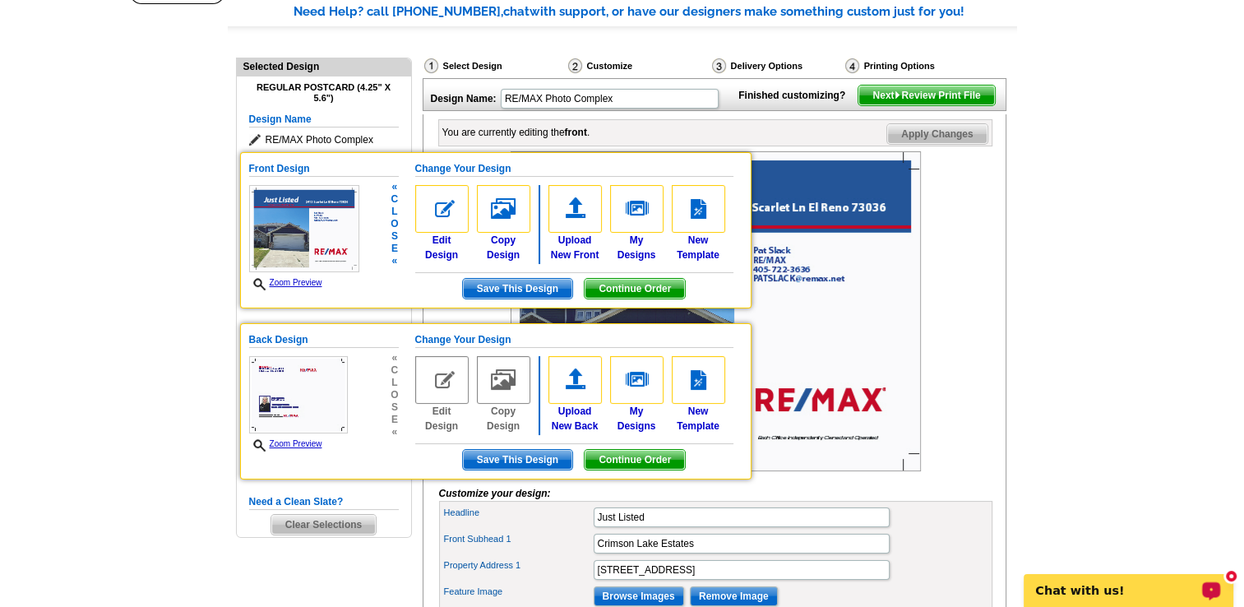
click at [374, 250] on div "Front Design Zoom Preview « c l o s e «" at bounding box center [324, 225] width 150 height 129
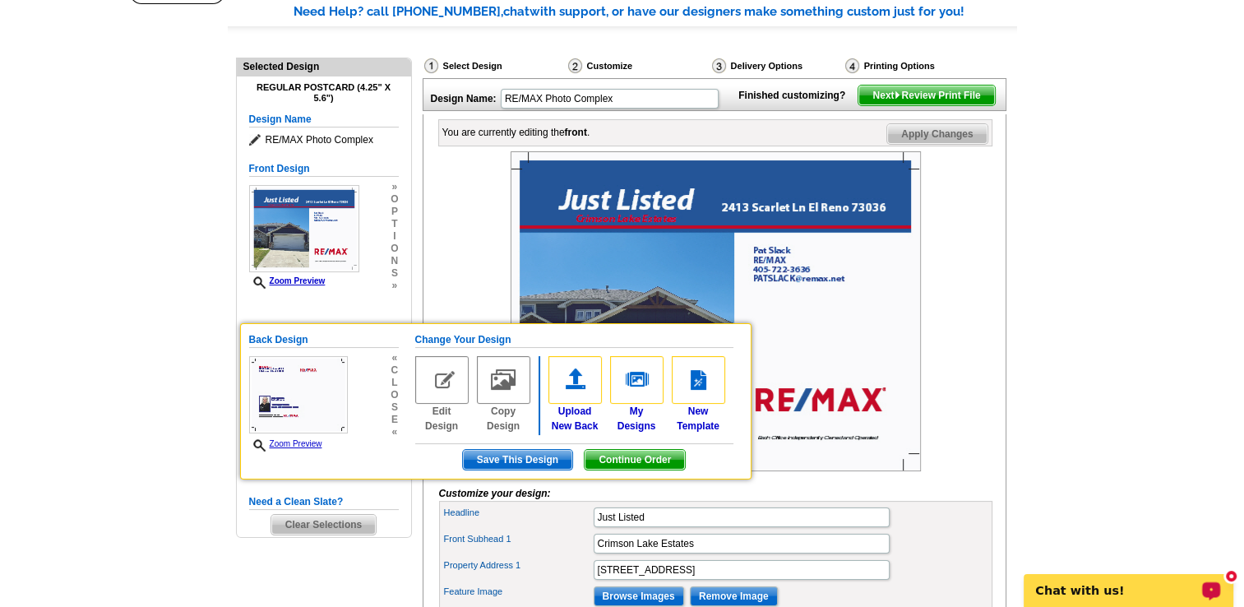
click at [623, 112] on div "Design Name: RE/MAX Photo Complex" at bounding box center [576, 96] width 307 height 35
click at [294, 571] on div "Need Help? call 800-260-5887, chat with support, or have our designers make som…" at bounding box center [622, 555] width 789 height 1106
click at [1171, 268] on main "Need Help? call 800-260-5887, chat with support, or have our designers make som…" at bounding box center [622, 550] width 1244 height 1145
click at [606, 459] on span "Continue Order" at bounding box center [635, 460] width 100 height 20
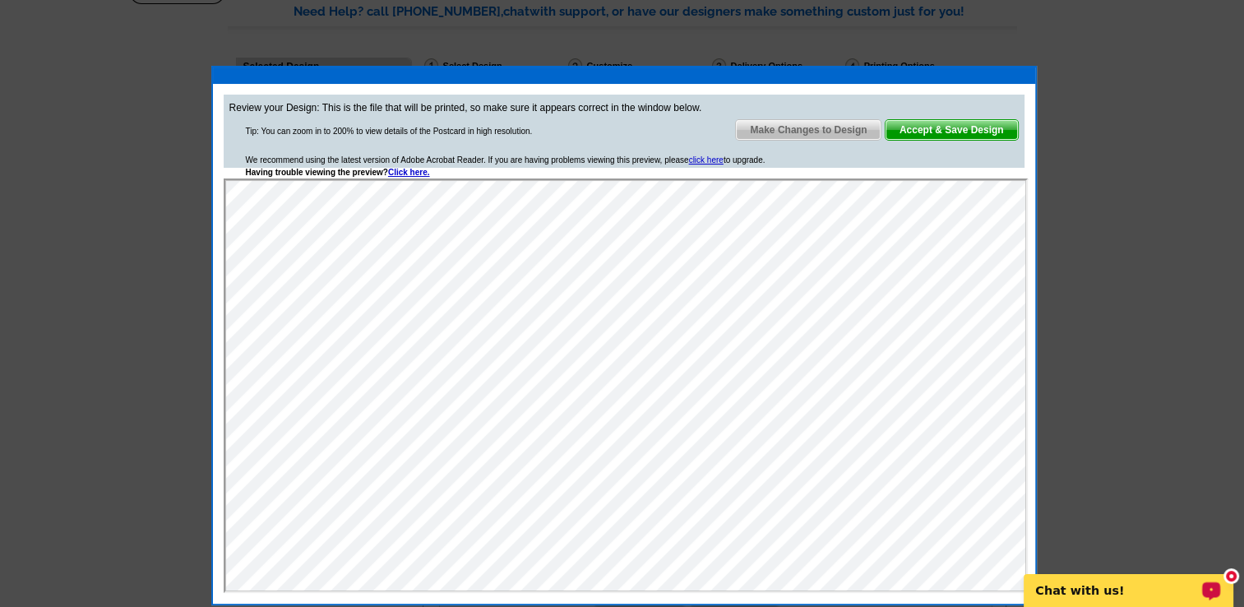
scroll to position [0, 0]
click at [825, 133] on span "Make Changes to Design" at bounding box center [808, 130] width 145 height 20
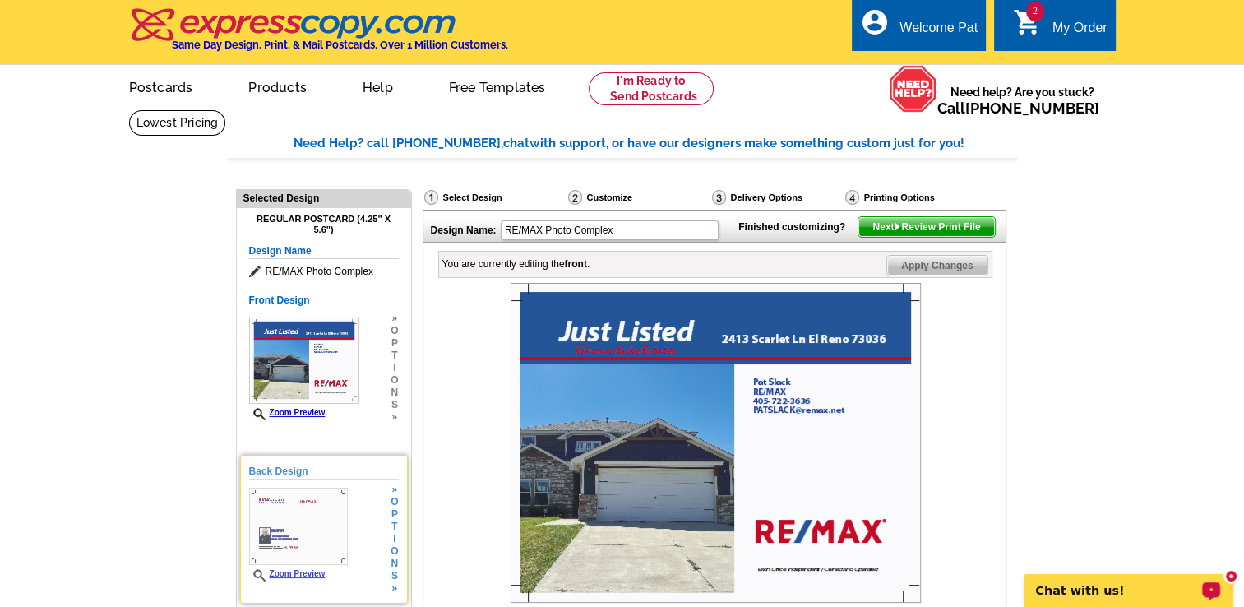
click at [290, 467] on h5 "Back Design" at bounding box center [324, 472] width 150 height 16
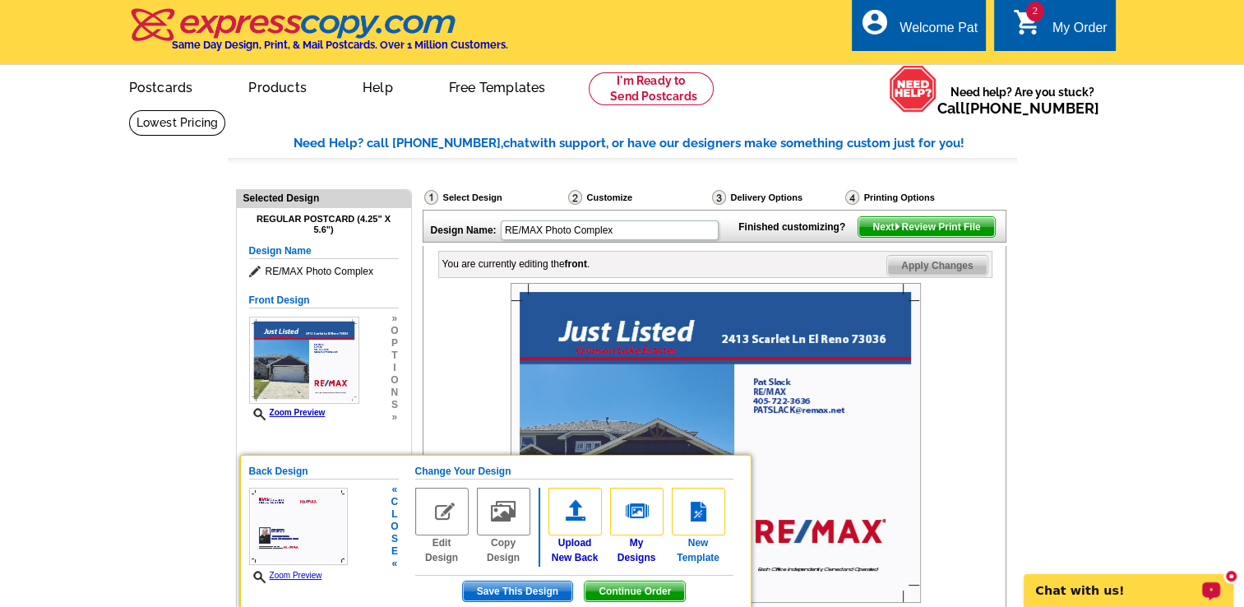
click at [697, 544] on link "New Template" at bounding box center [698, 526] width 53 height 77
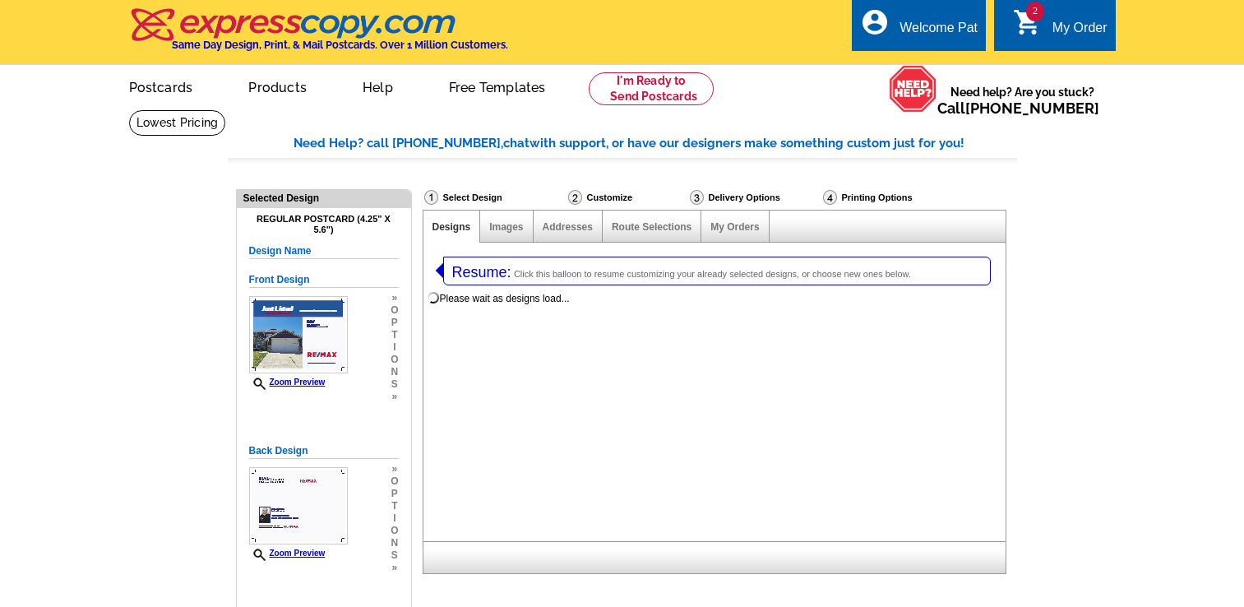
select select "1"
select select "back"
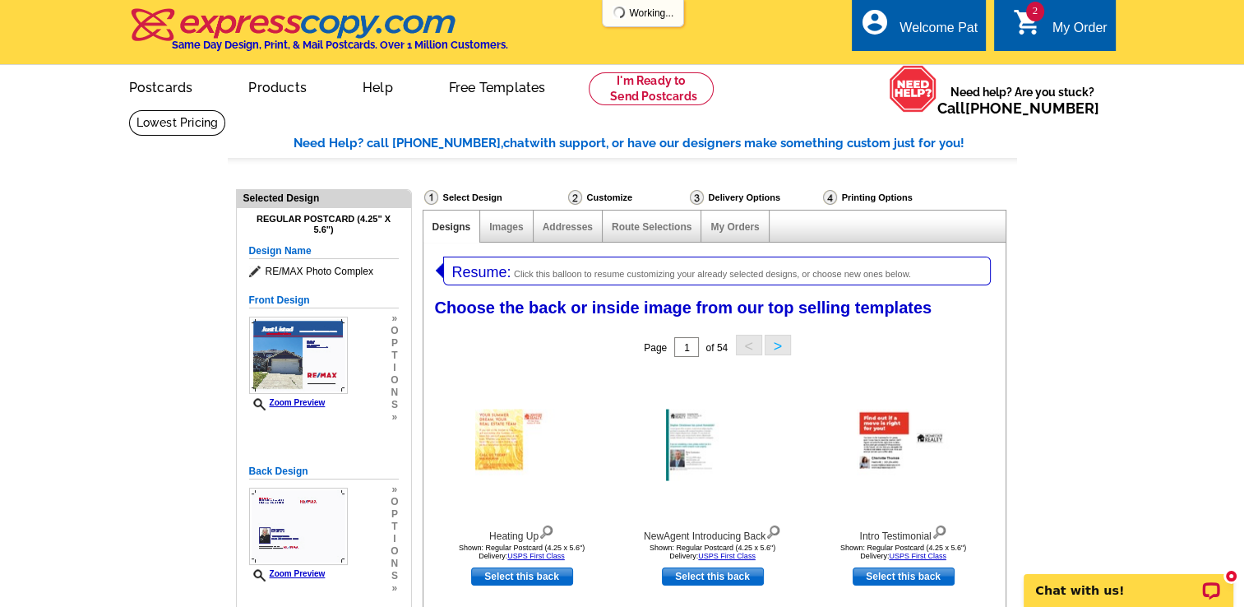
select select "785"
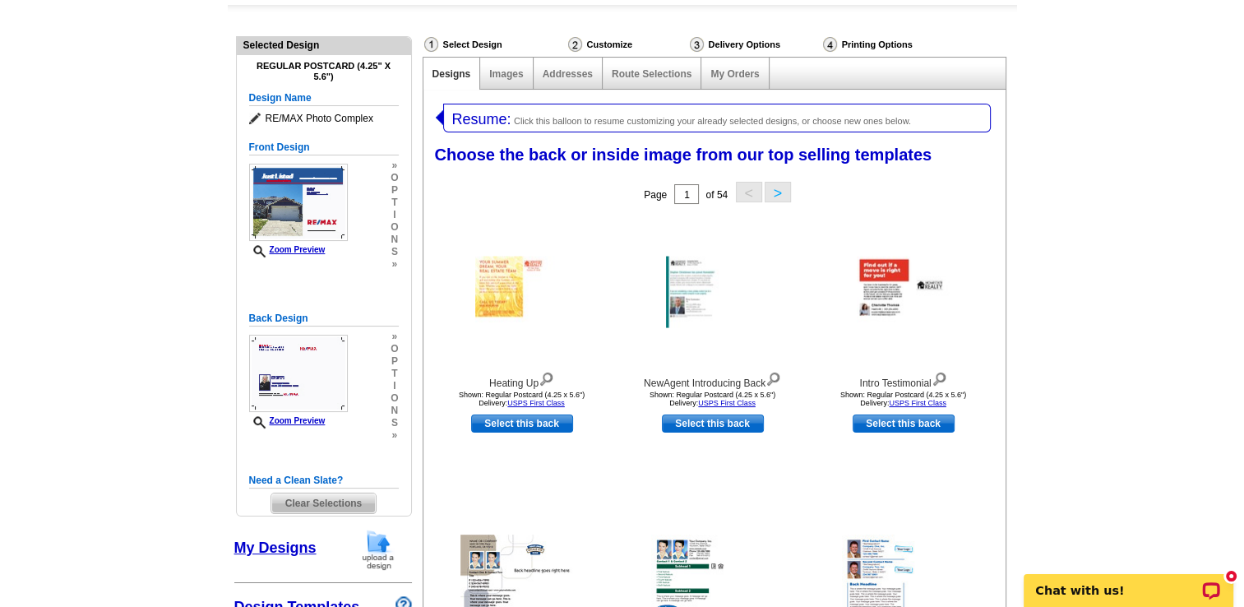
scroll to position [296, 0]
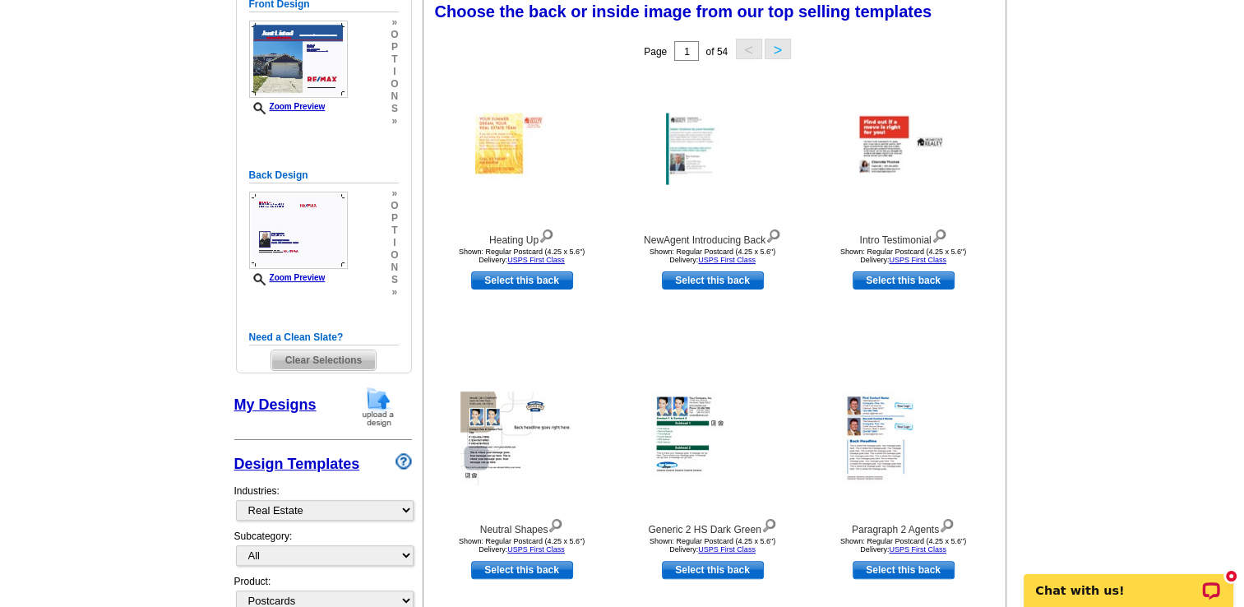
click at [307, 334] on h5 "Need a Clean Slate?" at bounding box center [324, 338] width 150 height 16
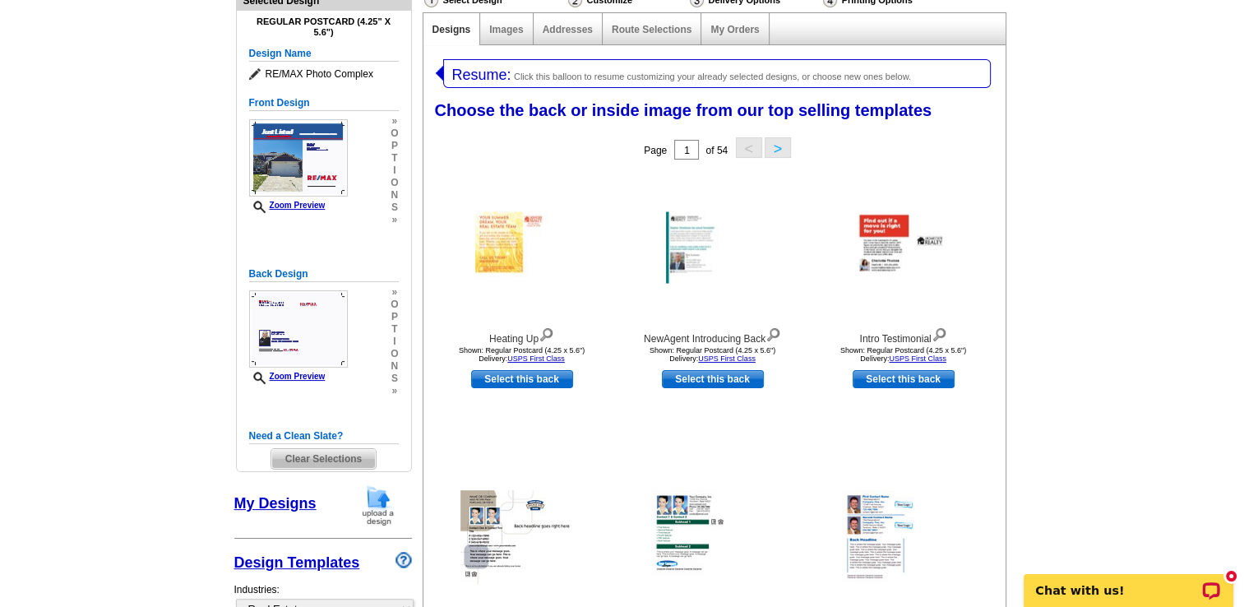
scroll to position [186, 0]
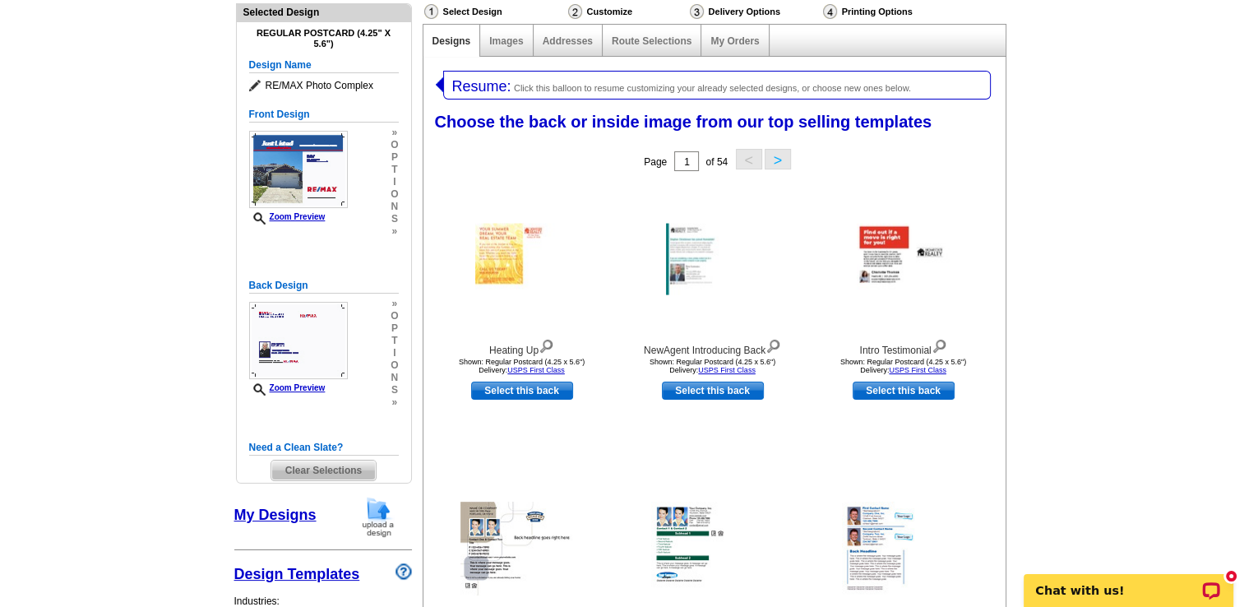
click at [776, 160] on button ">" at bounding box center [778, 159] width 26 height 21
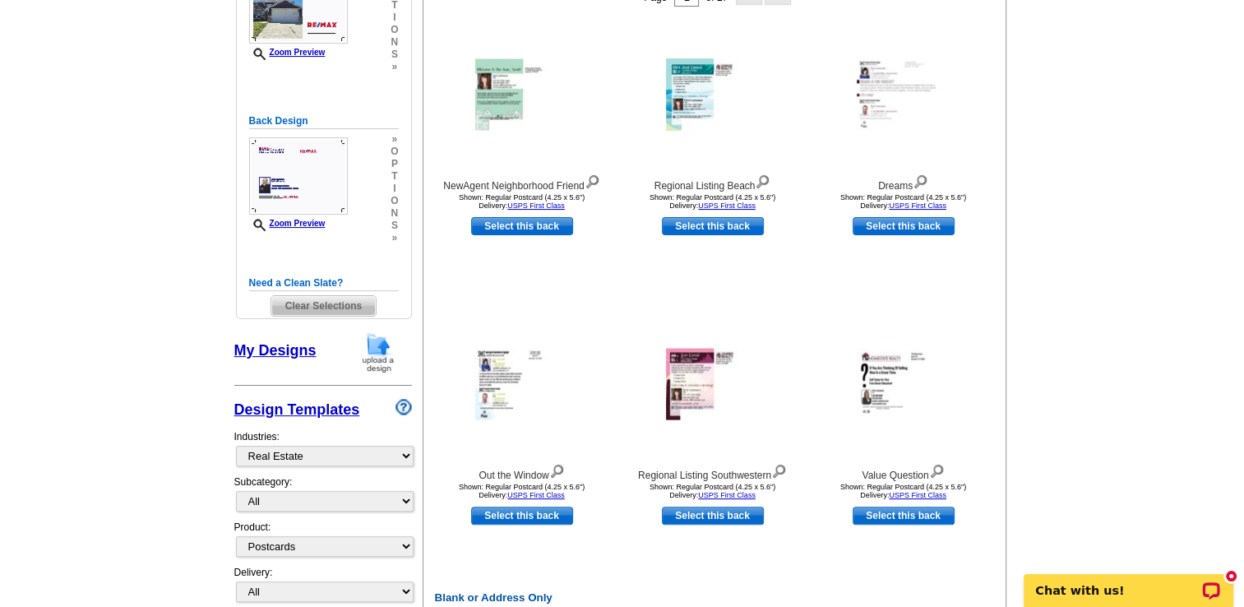
scroll to position [482, 0]
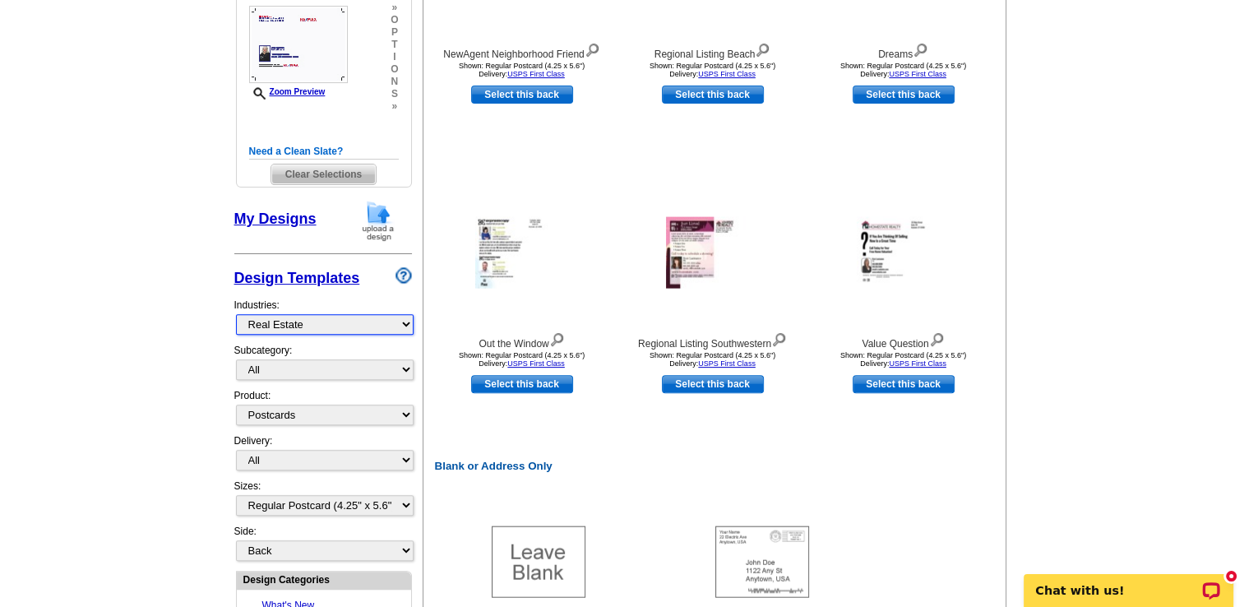
click at [370, 322] on select "What's New Real Estate Mortgage Insurance HVAC Dental Solar EDDM - NEW! Calenda…" at bounding box center [325, 324] width 178 height 21
click at [347, 377] on select "All RE/MAX® Referrals Keller Williams® Berkshire Hathaway Home Services Century…" at bounding box center [325, 369] width 178 height 21
select select "807"
click at [236, 359] on select "All RE/MAX® Referrals Keller Williams® Berkshire Hathaway Home Services Century…" at bounding box center [325, 369] width 178 height 21
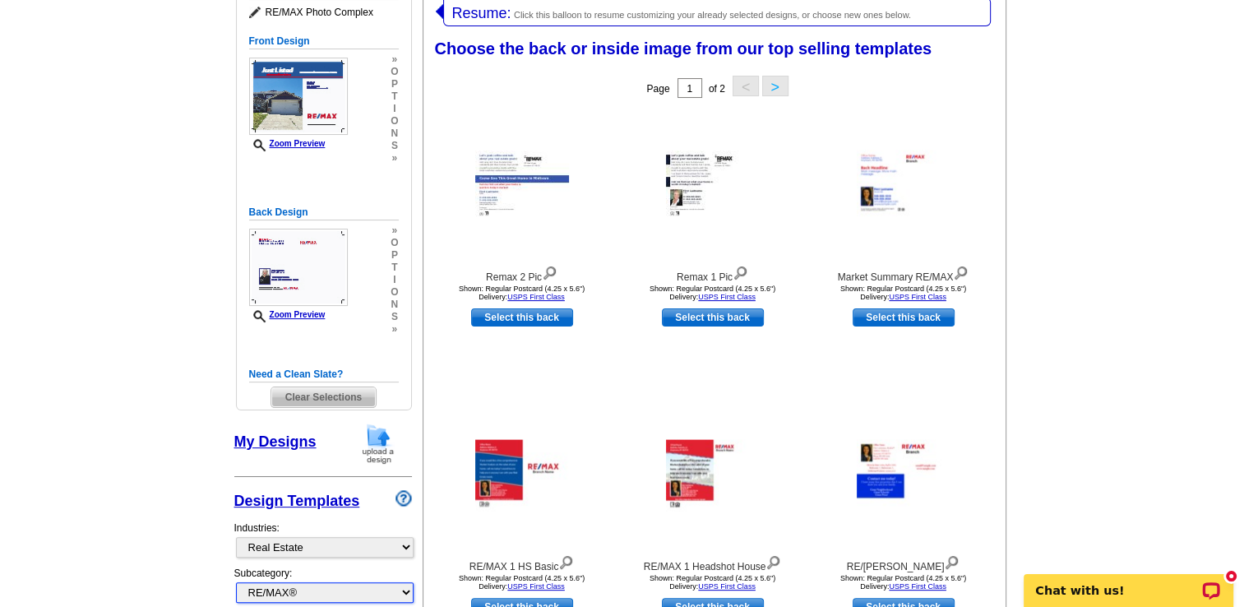
scroll to position [253, 0]
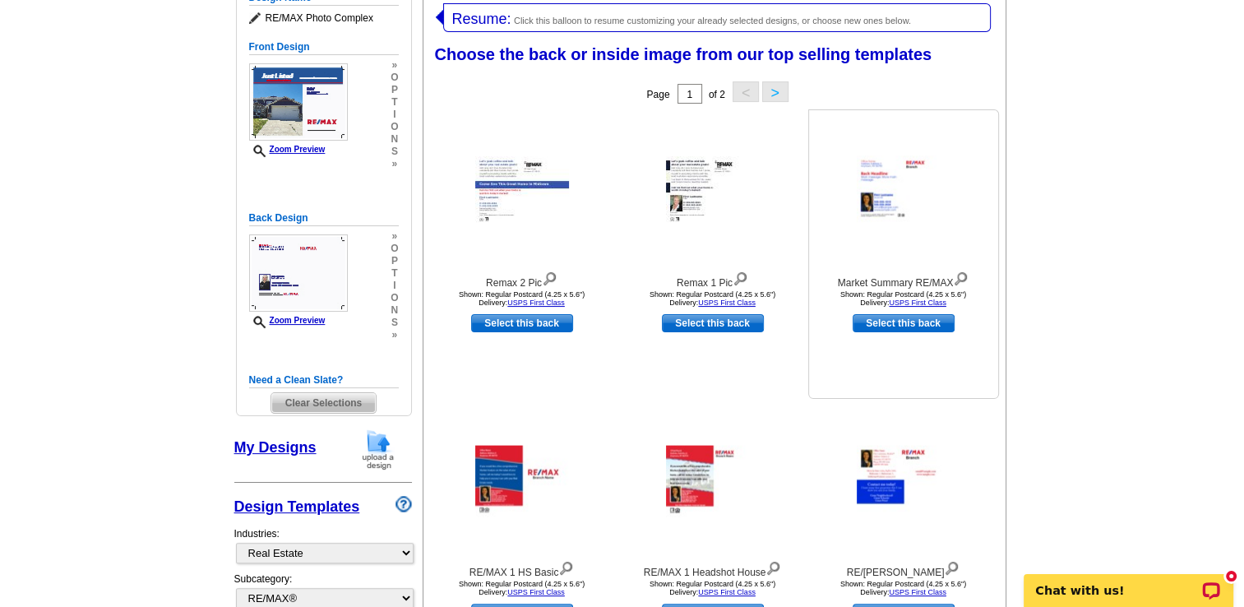
click at [918, 328] on link "Select this back" at bounding box center [904, 323] width 102 height 18
select select "front"
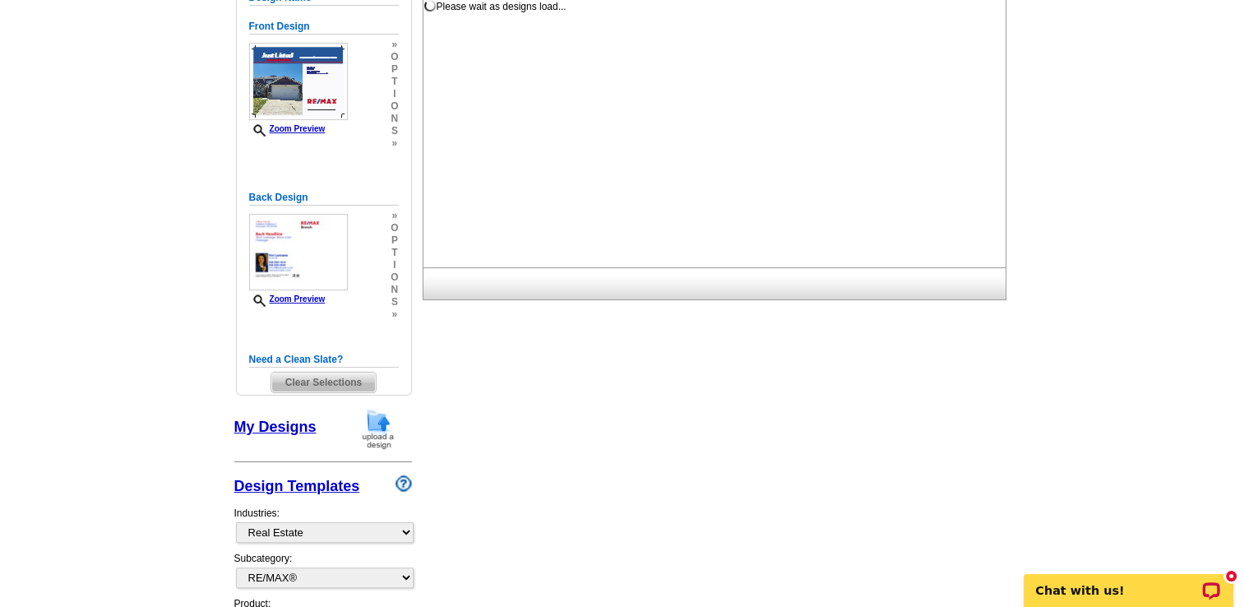
scroll to position [0, 0]
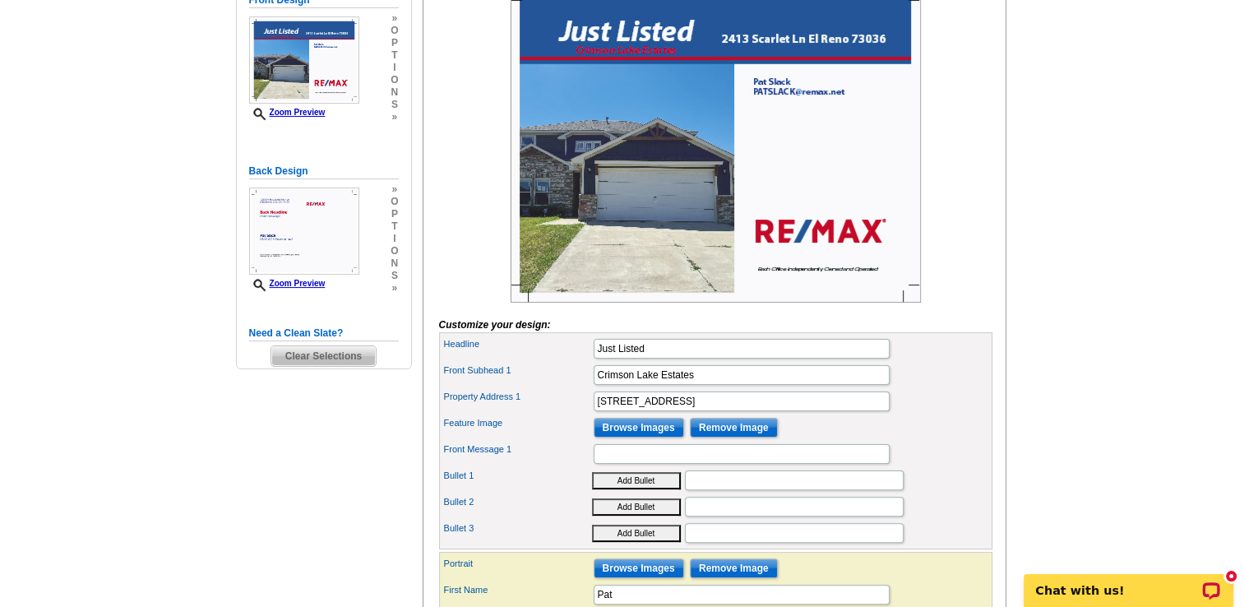
scroll to position [284, 0]
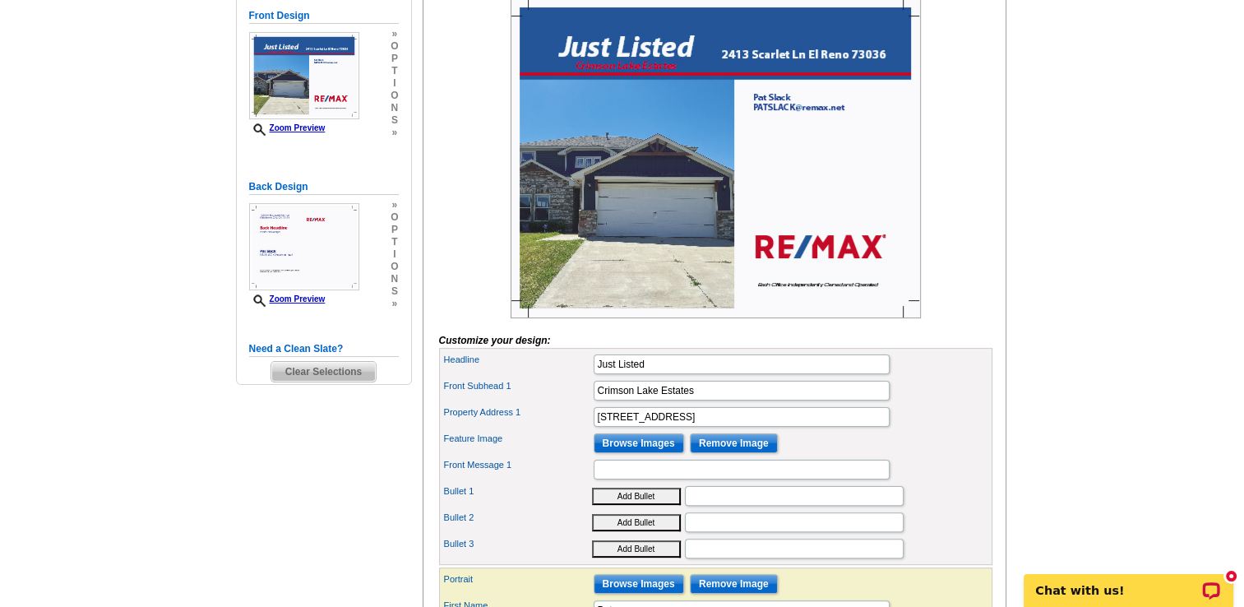
click at [643, 505] on button "Add Bullet" at bounding box center [636, 496] width 89 height 17
click at [711, 506] on input "• •" at bounding box center [794, 496] width 219 height 20
type input "• • [GEOGRAPHIC_DATA]"
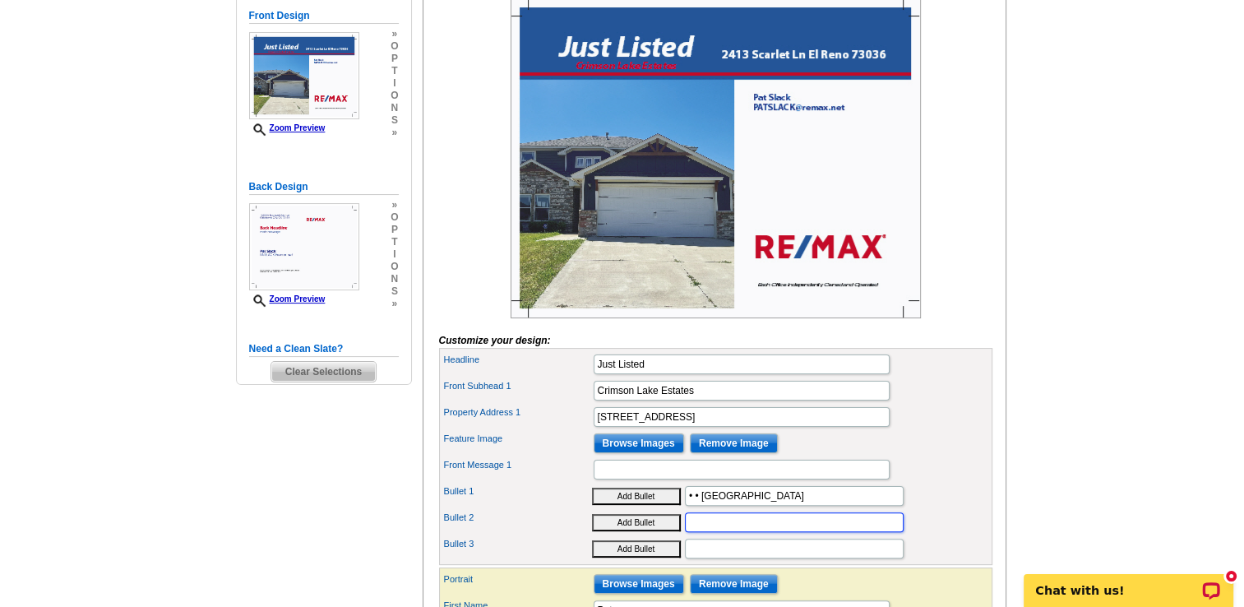
click at [718, 532] on input "Bullet 2" at bounding box center [794, 522] width 219 height 20
type input "B"
click at [648, 531] on button "Add Bullet" at bounding box center [636, 522] width 89 height 17
click at [733, 532] on input "• •" at bounding box center [794, 522] width 219 height 20
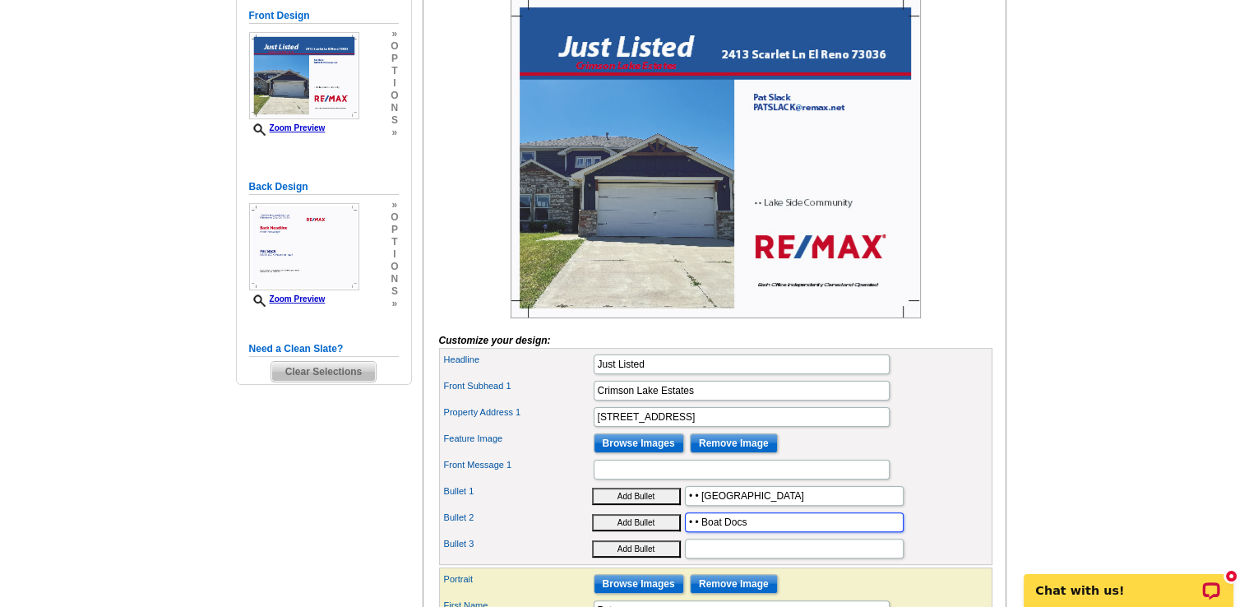
type input "• • Boat Docs"
click at [724, 558] on input "Bullet 3" at bounding box center [794, 549] width 219 height 20
click at [661, 557] on button "Add Bullet" at bounding box center [636, 548] width 89 height 17
click at [718, 558] on input "• •" at bounding box center [794, 549] width 219 height 20
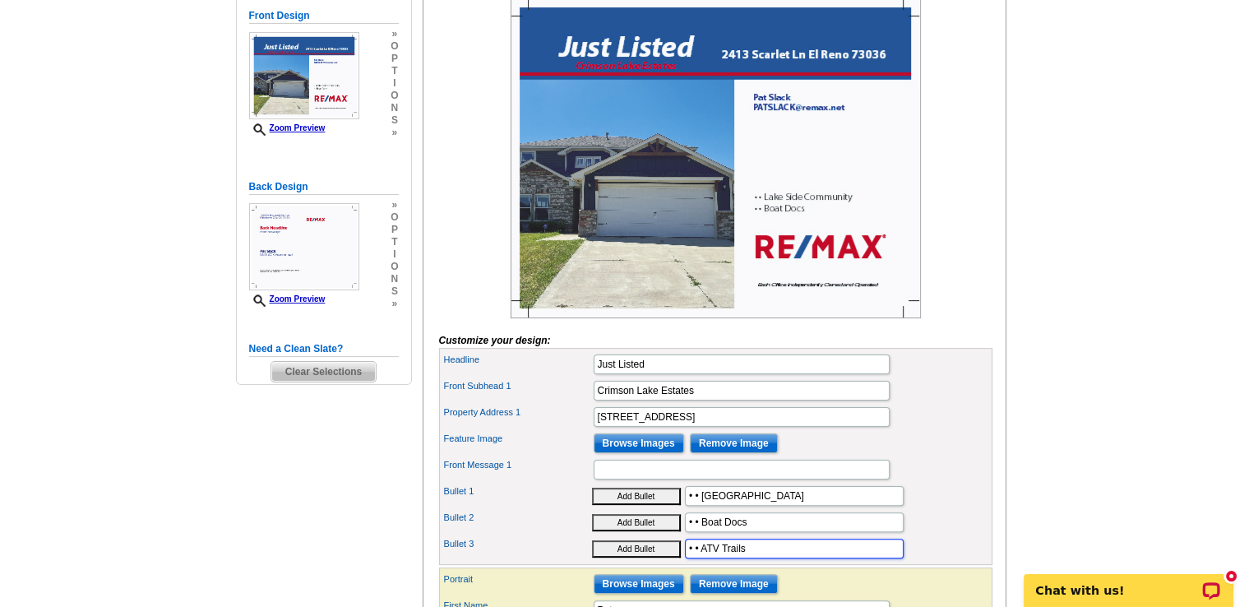
type input "• • ATV Trails"
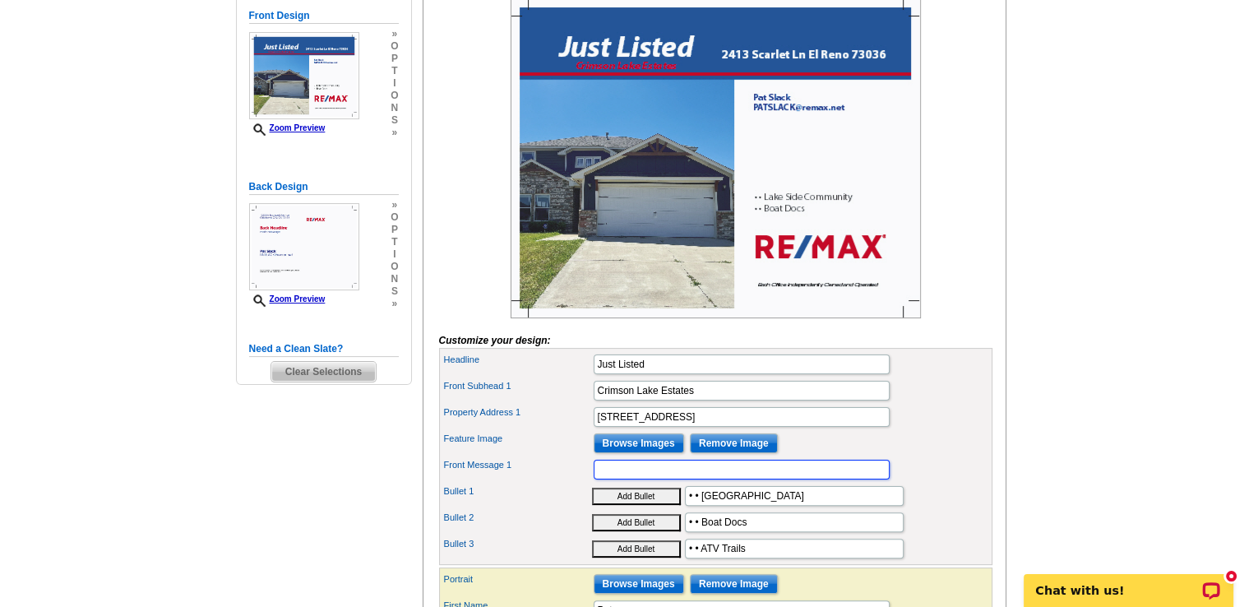
click at [728, 479] on input "Front Message 1" at bounding box center [742, 470] width 296 height 20
type input "I have many fine properties that I can show you and your family."
type input "RE/MAX Pros"
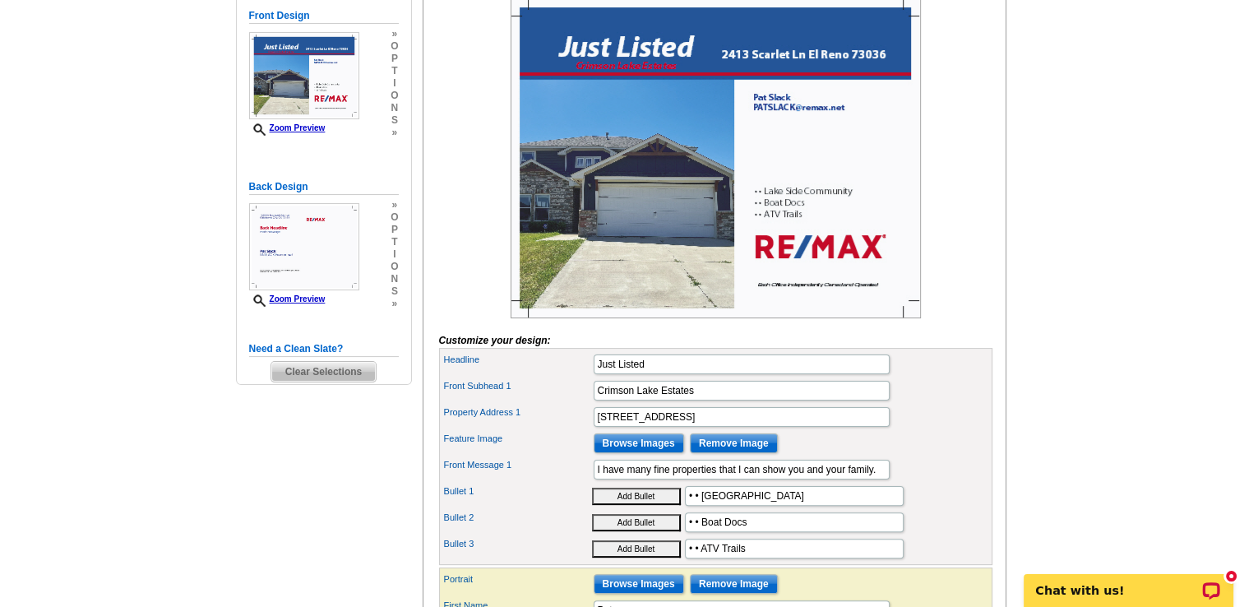
type input "[PHONE_NUMBER]"
type input "[STREET_ADDRESS]"
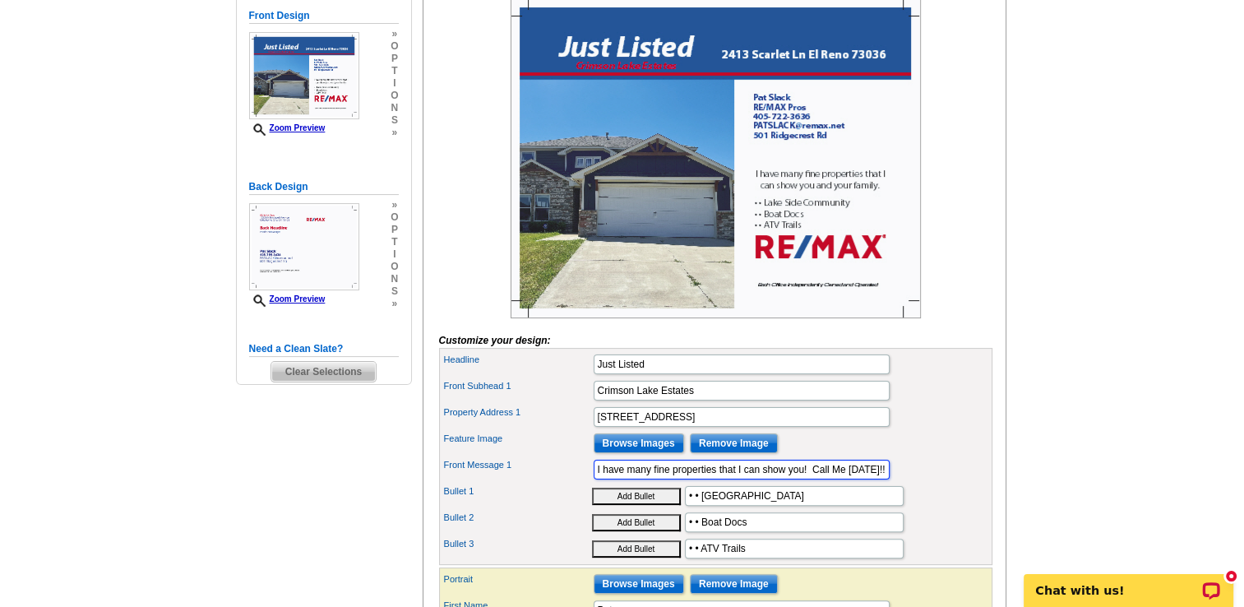
type input "I have many fine properties that I can show you! Call Me Today!!"
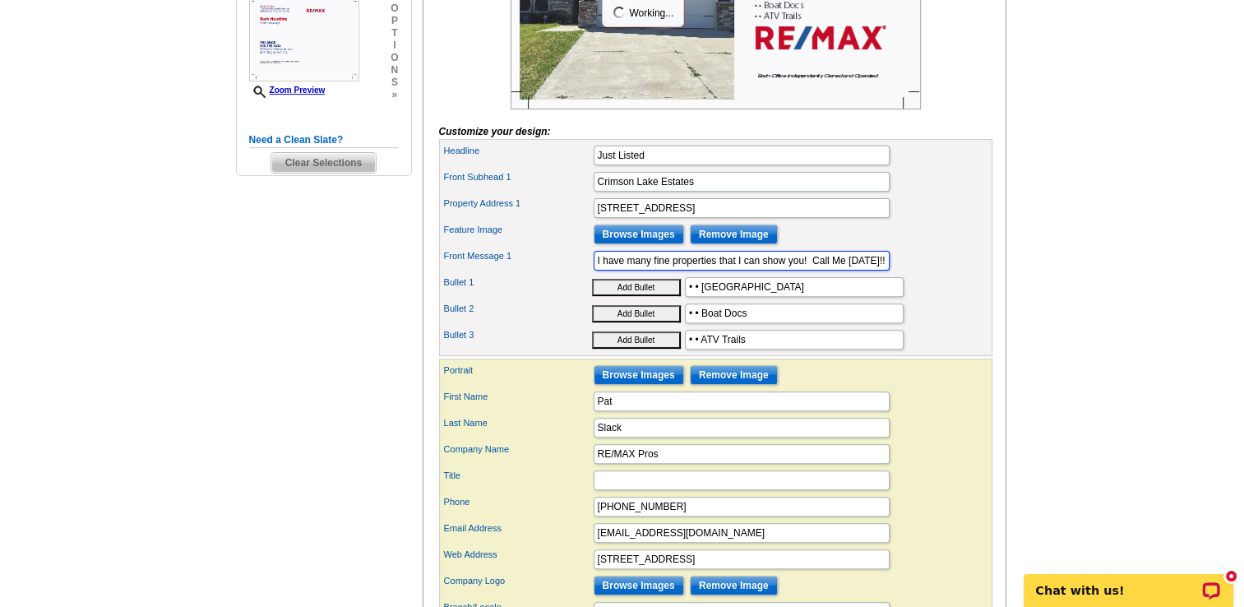
scroll to position [503, 0]
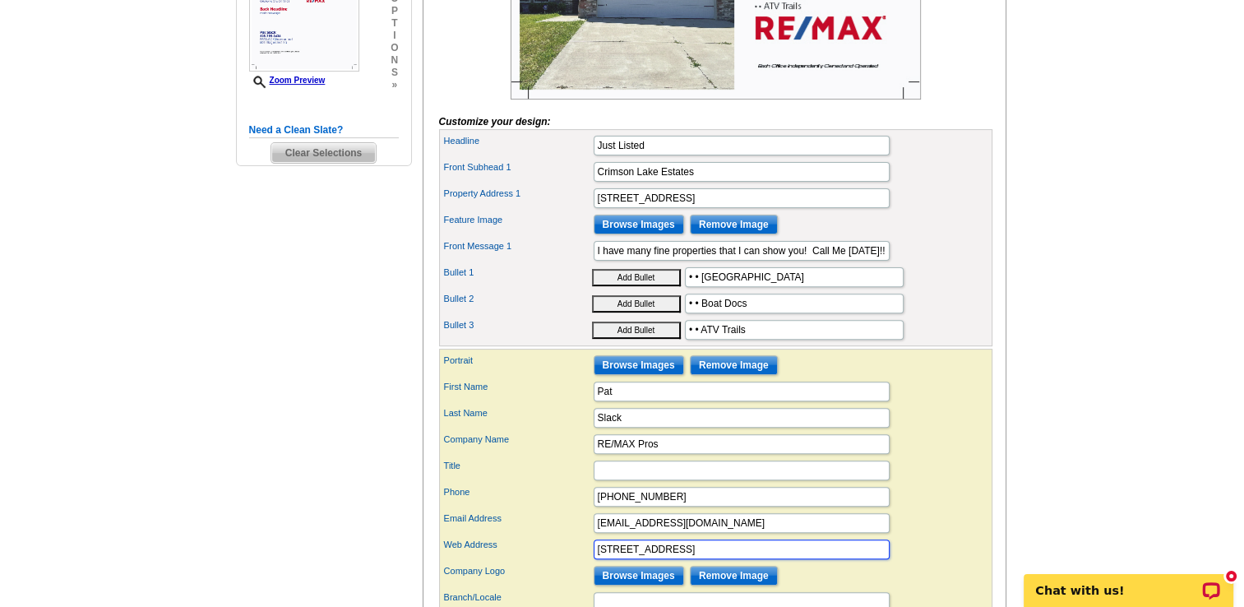
click at [719, 559] on input "501 Ridgecrest Rd" at bounding box center [742, 549] width 296 height 20
type input "5"
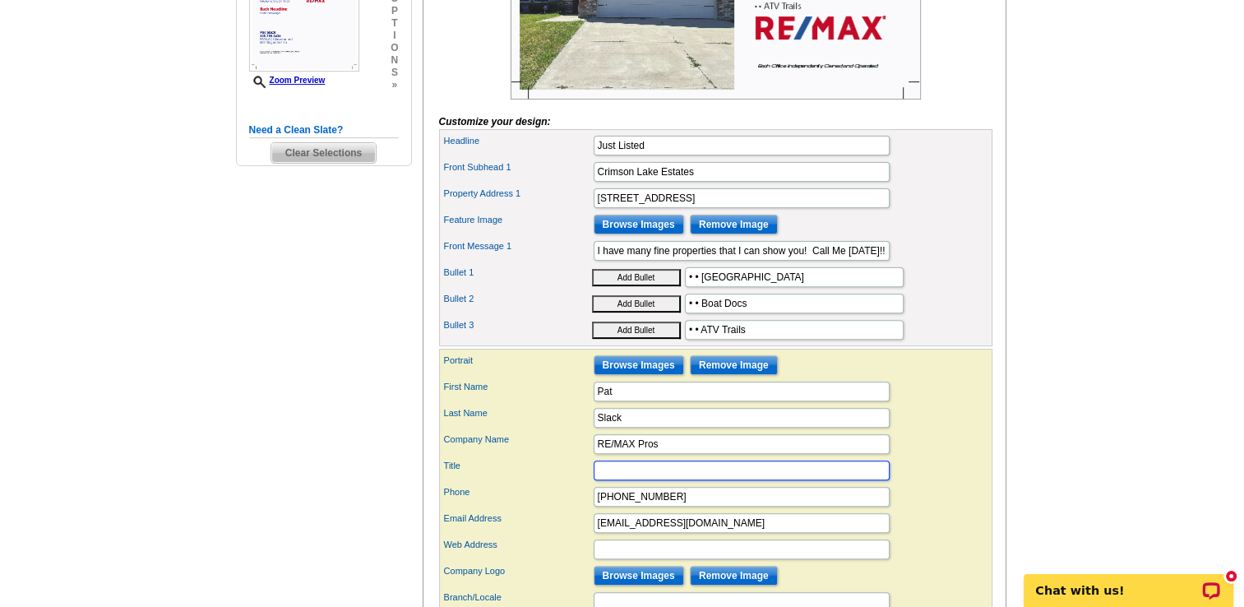
click at [652, 480] on input "Title" at bounding box center [742, 470] width 296 height 20
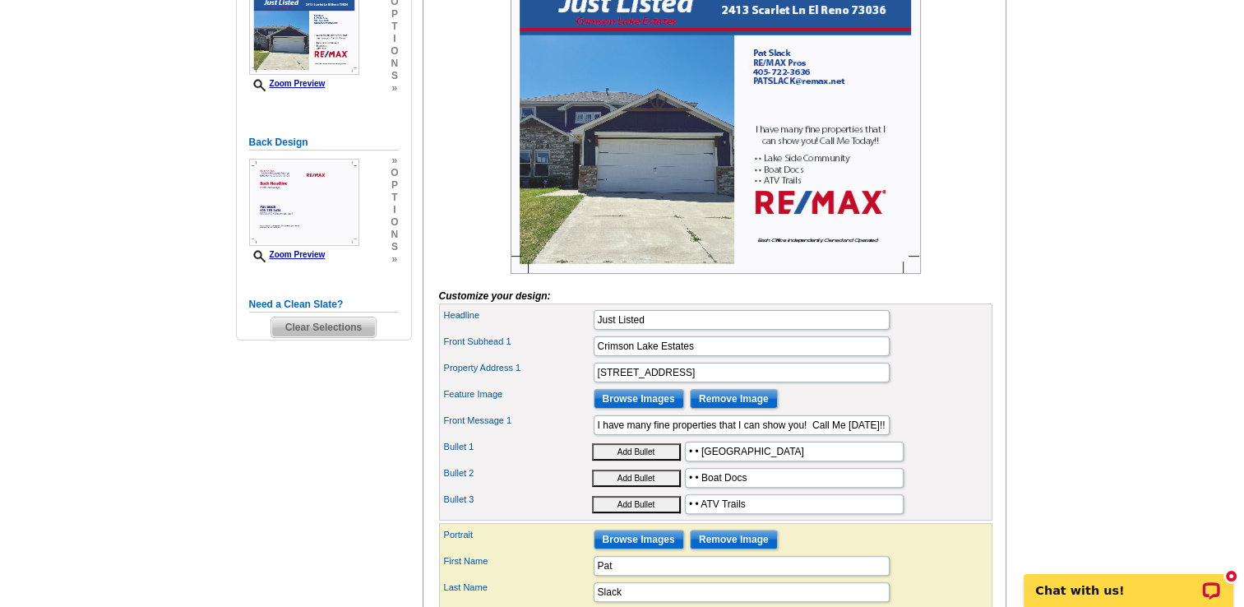
scroll to position [284, 0]
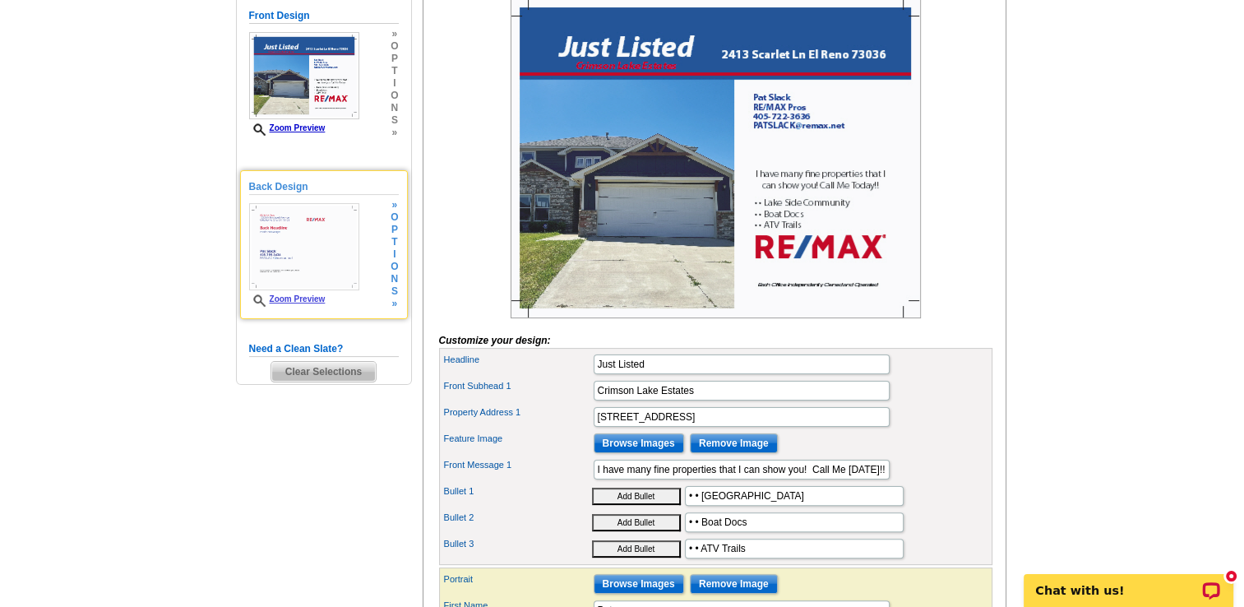
type input "Broker/Owner"
click at [358, 299] on div "Back Design Zoom Preview » o p t i o n s »" at bounding box center [324, 244] width 150 height 131
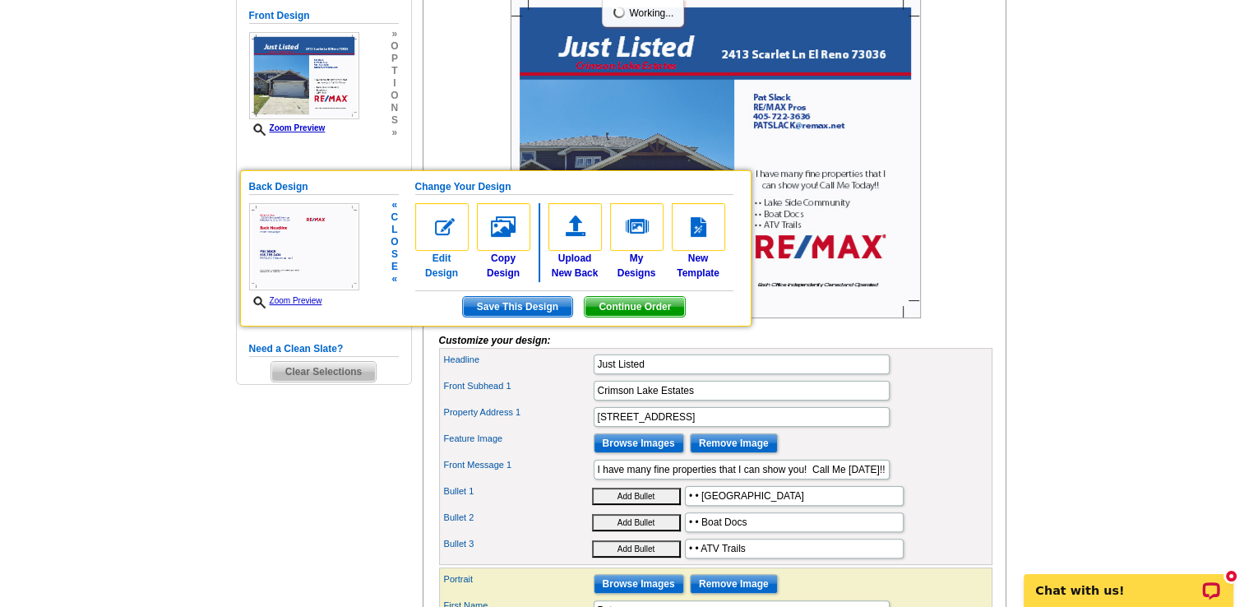
click at [438, 271] on link "Edit Design" at bounding box center [441, 241] width 53 height 77
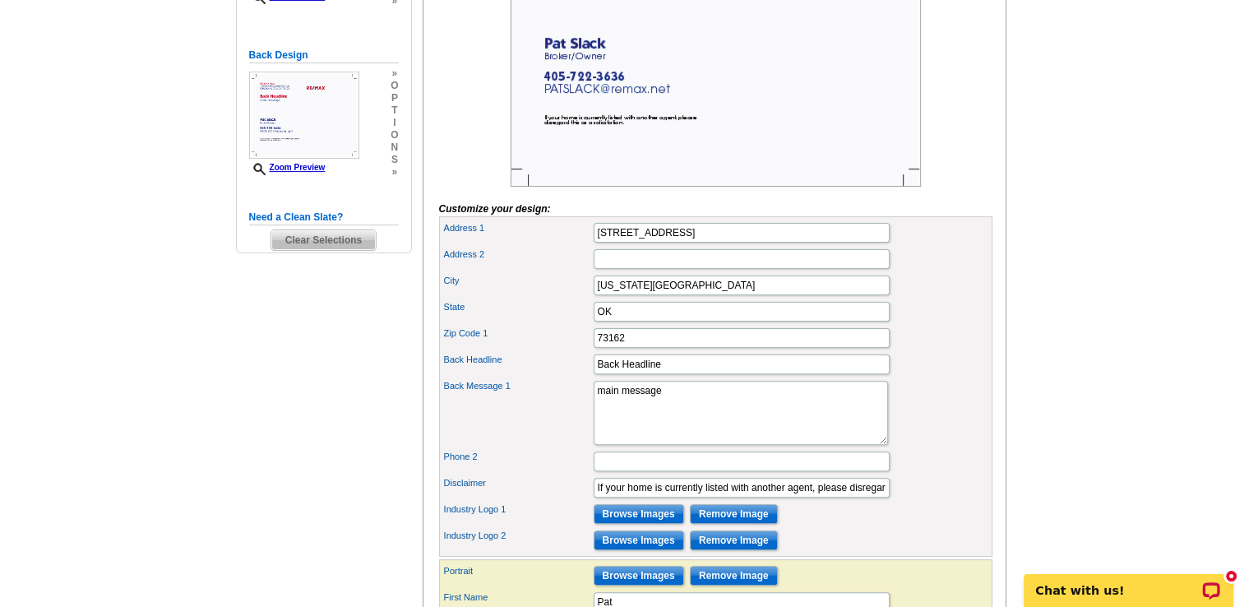
scroll to position [438, 0]
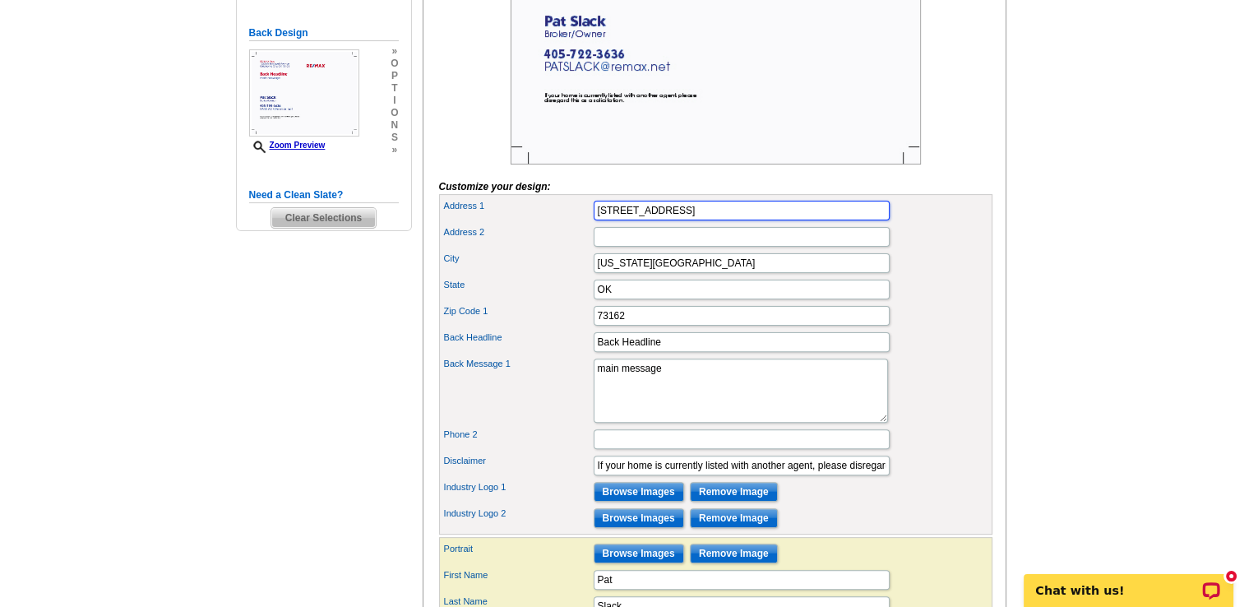
click at [726, 220] on input "12335 N Rockwell Avenue" at bounding box center [742, 211] width 296 height 20
type input "1"
type input "12309 Hidden Forest Blvd"
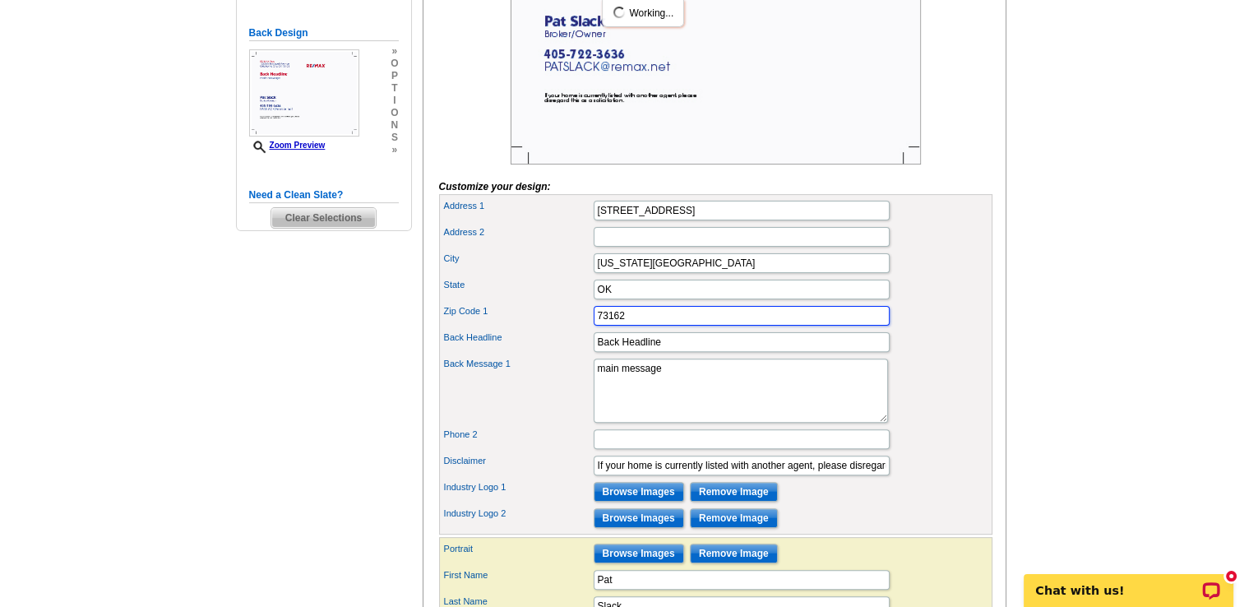
click at [654, 326] on input "73162" at bounding box center [742, 316] width 296 height 20
type input "73142"
click at [999, 281] on div "You are currently editing the back . Customize Front Customize Back Apply Chang…" at bounding box center [715, 315] width 584 height 1014
click at [694, 411] on textarea "main message" at bounding box center [741, 390] width 294 height 64
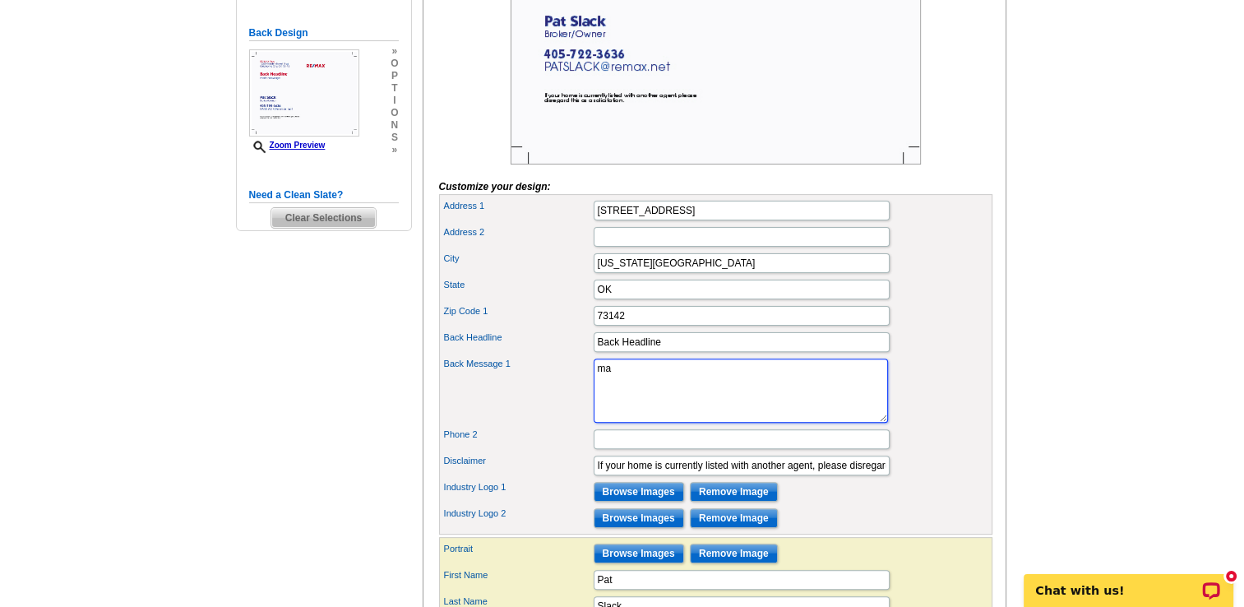
type textarea "m"
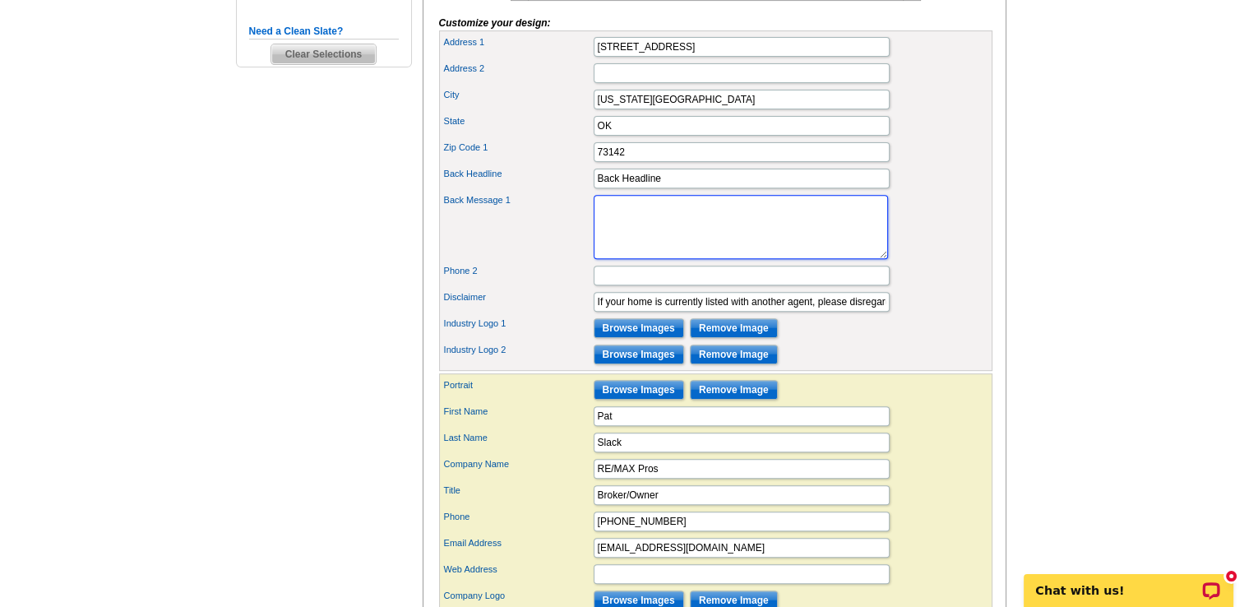
scroll to position [701, 0]
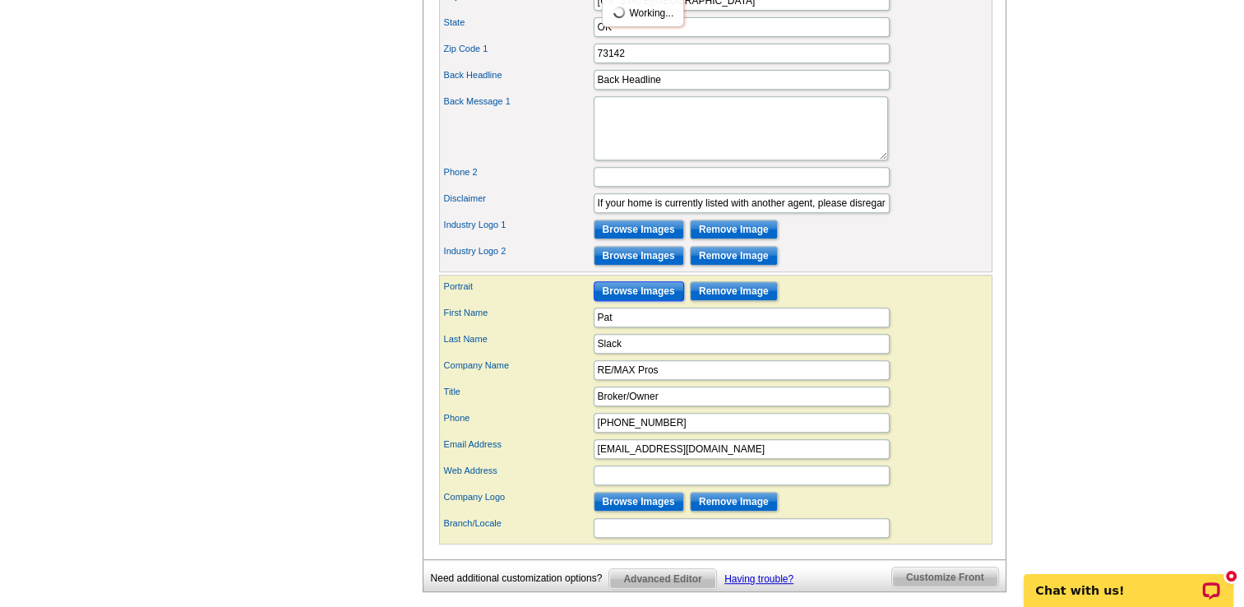
click at [644, 301] on input "Browse Images" at bounding box center [639, 291] width 90 height 20
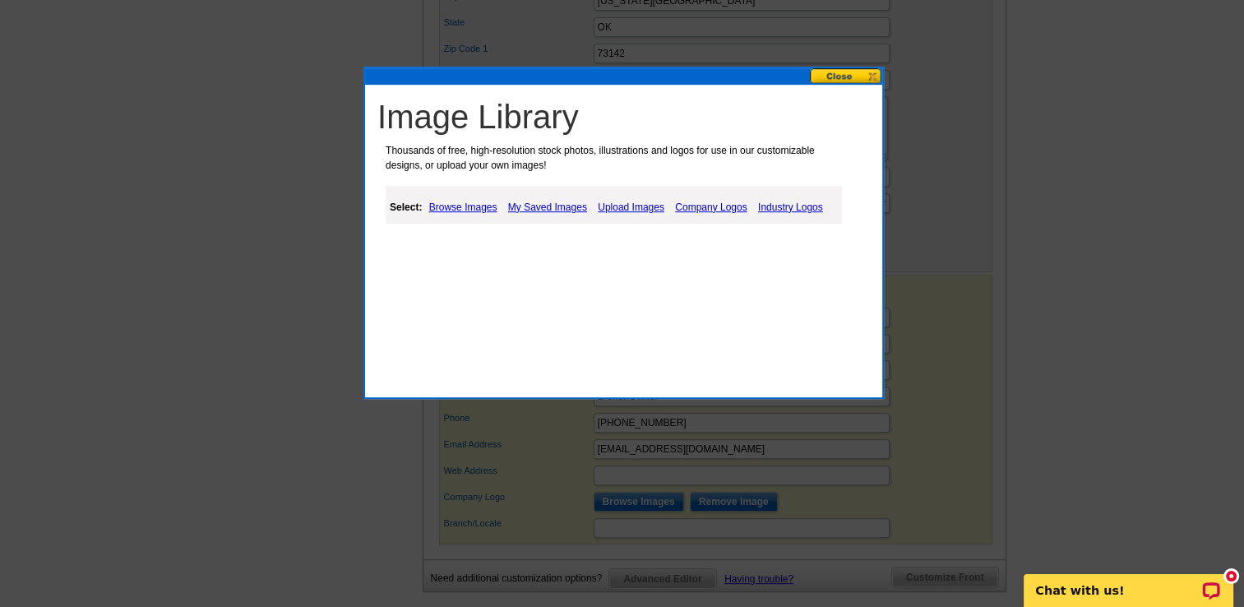
click at [542, 206] on link "My Saved Images" at bounding box center [547, 207] width 87 height 20
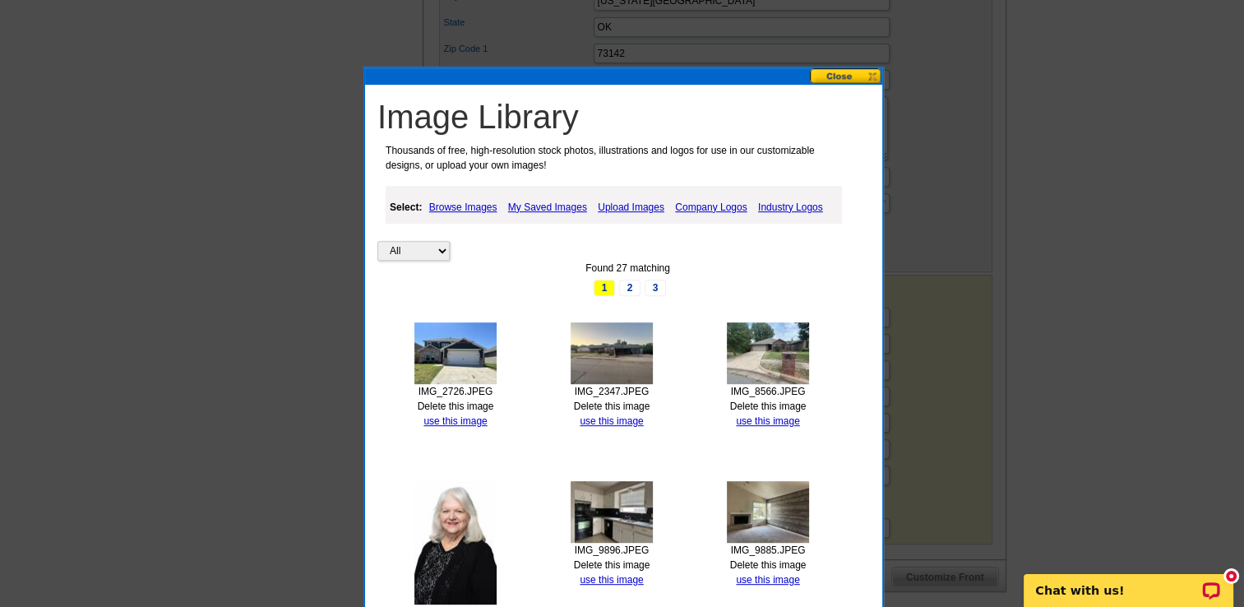
click at [465, 506] on img at bounding box center [455, 542] width 82 height 123
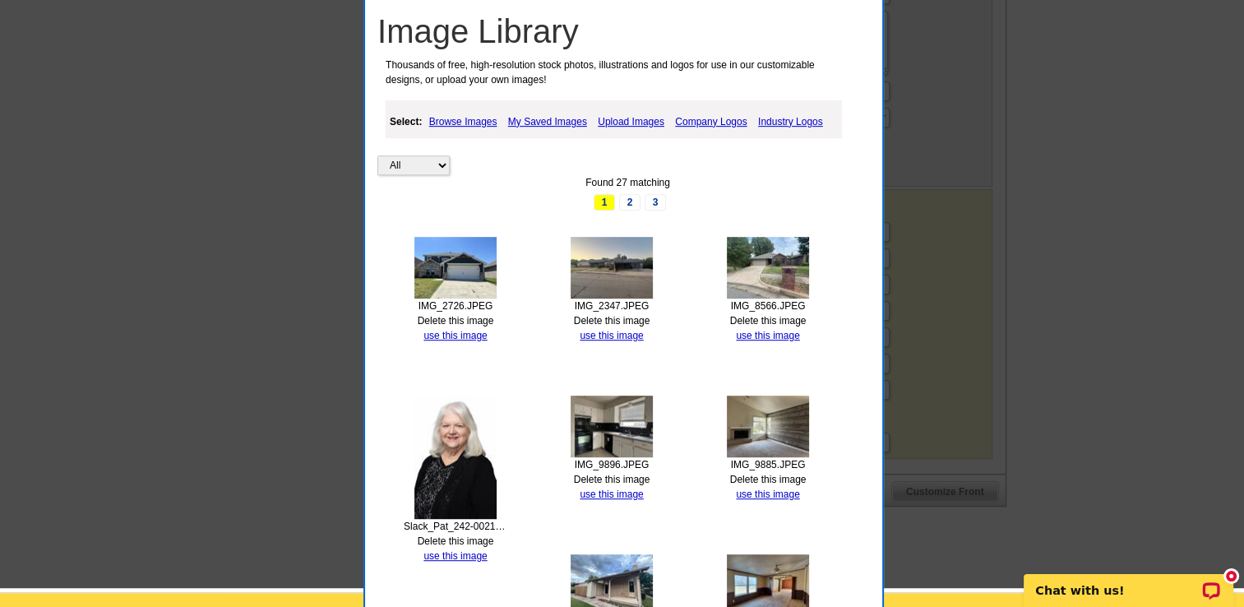
scroll to position [799, 0]
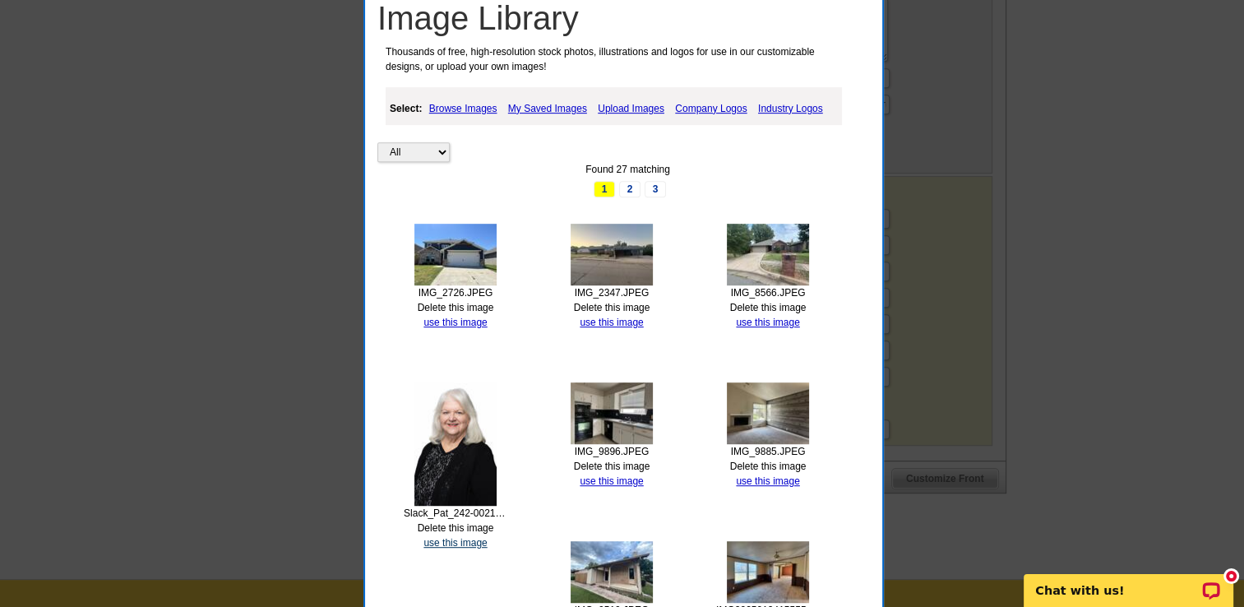
click at [437, 542] on link "use this image" at bounding box center [454, 543] width 63 height 12
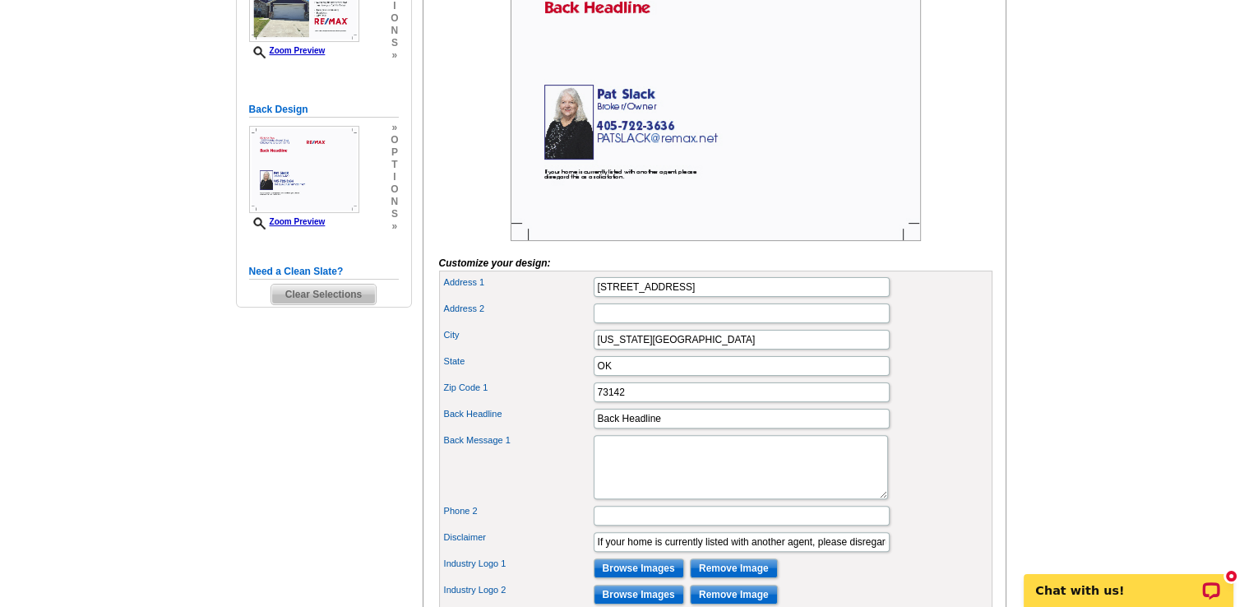
scroll to position [372, 0]
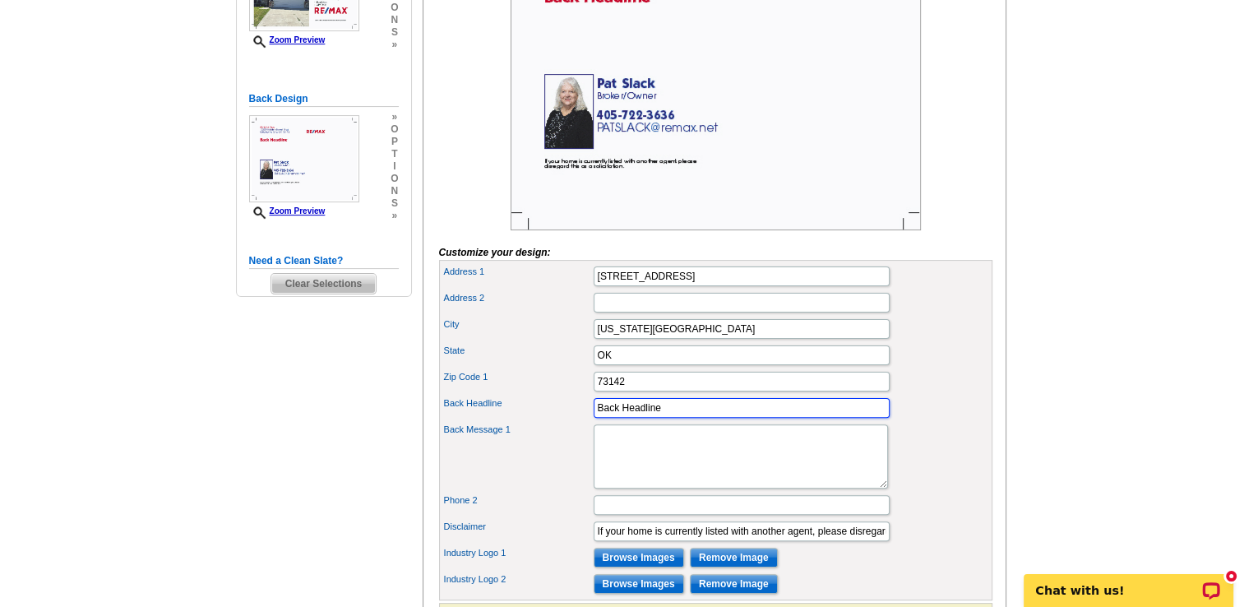
click at [786, 418] on input "Back Headline" at bounding box center [742, 408] width 296 height 20
type input "B"
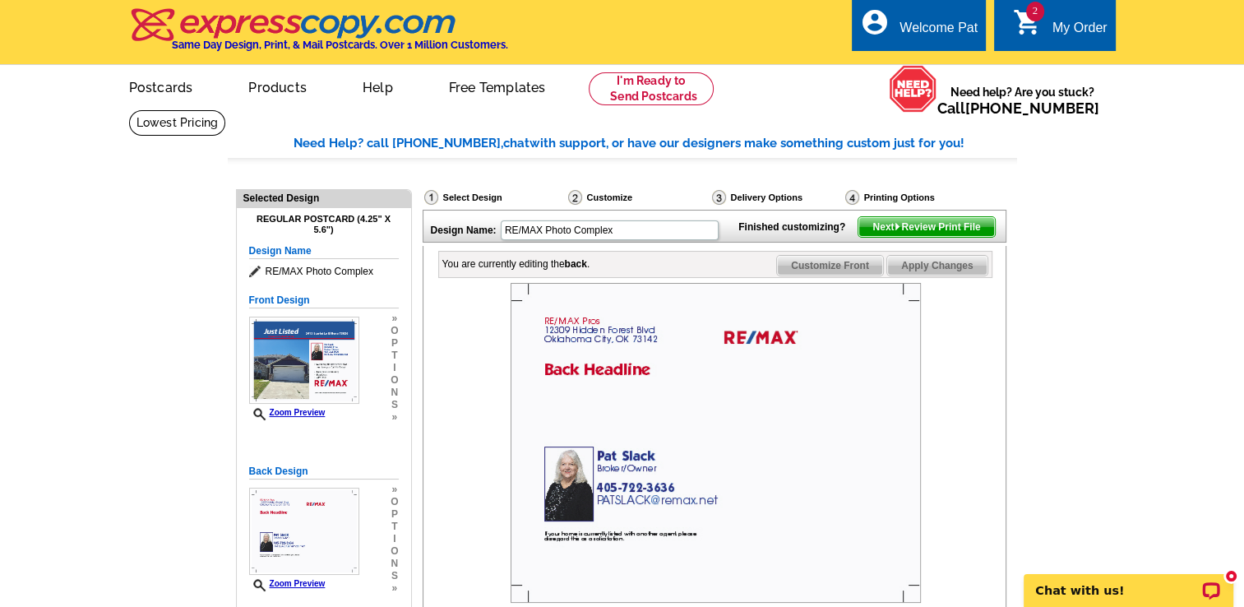
type input "Call Me Today"
click at [967, 275] on span "Apply Changes" at bounding box center [936, 266] width 99 height 20
click at [962, 237] on span "Next Review Print File" at bounding box center [926, 227] width 136 height 20
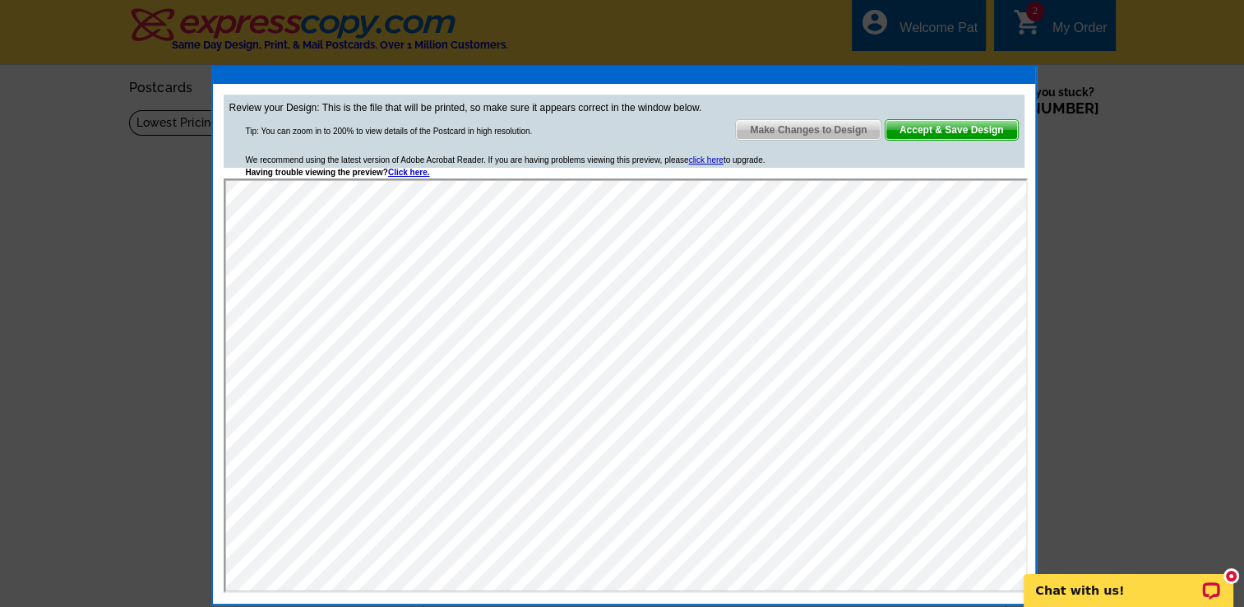
click at [952, 123] on span "Accept & Save Design" at bounding box center [952, 130] width 132 height 20
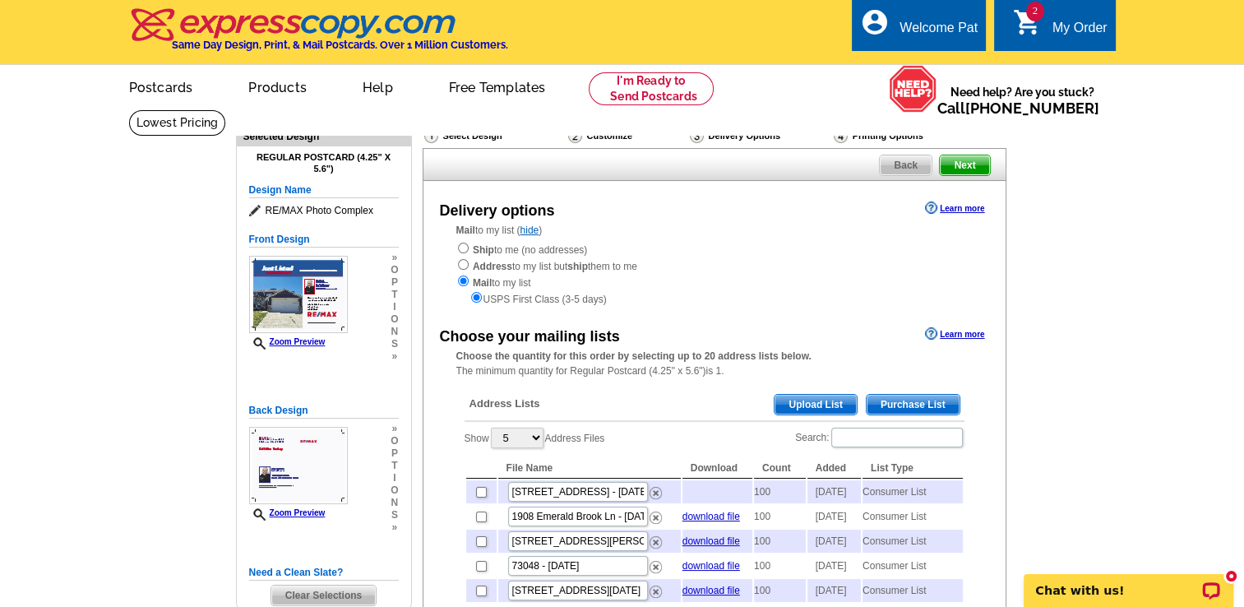
click at [924, 403] on span "Purchase List" at bounding box center [913, 405] width 93 height 20
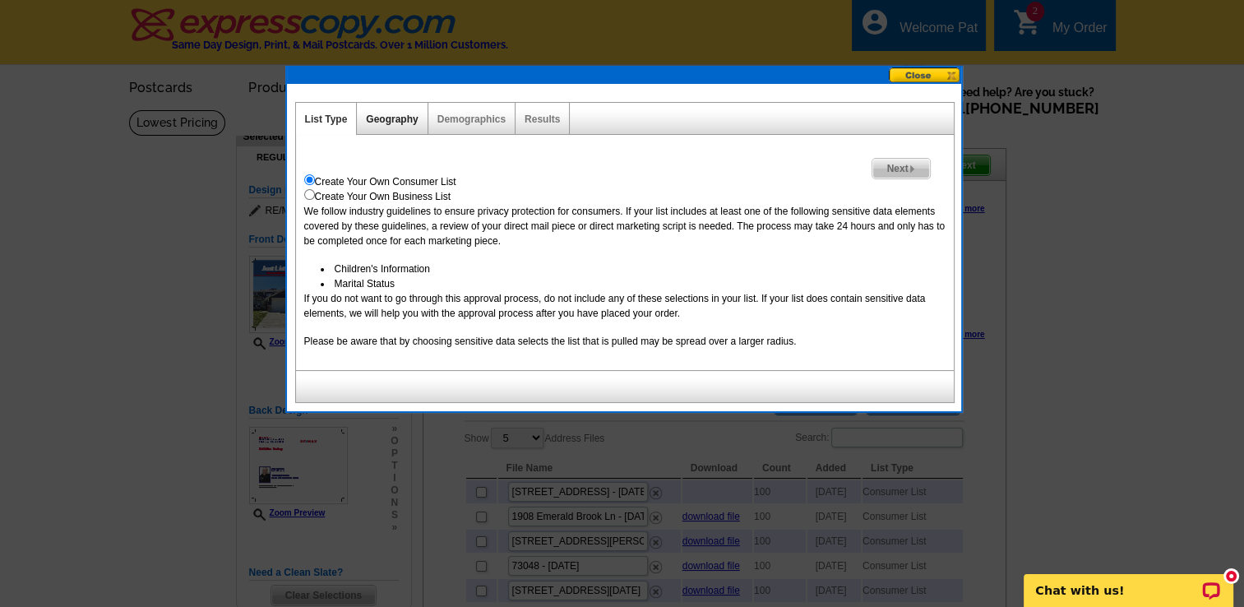
click at [391, 114] on link "Geography" at bounding box center [392, 119] width 52 height 12
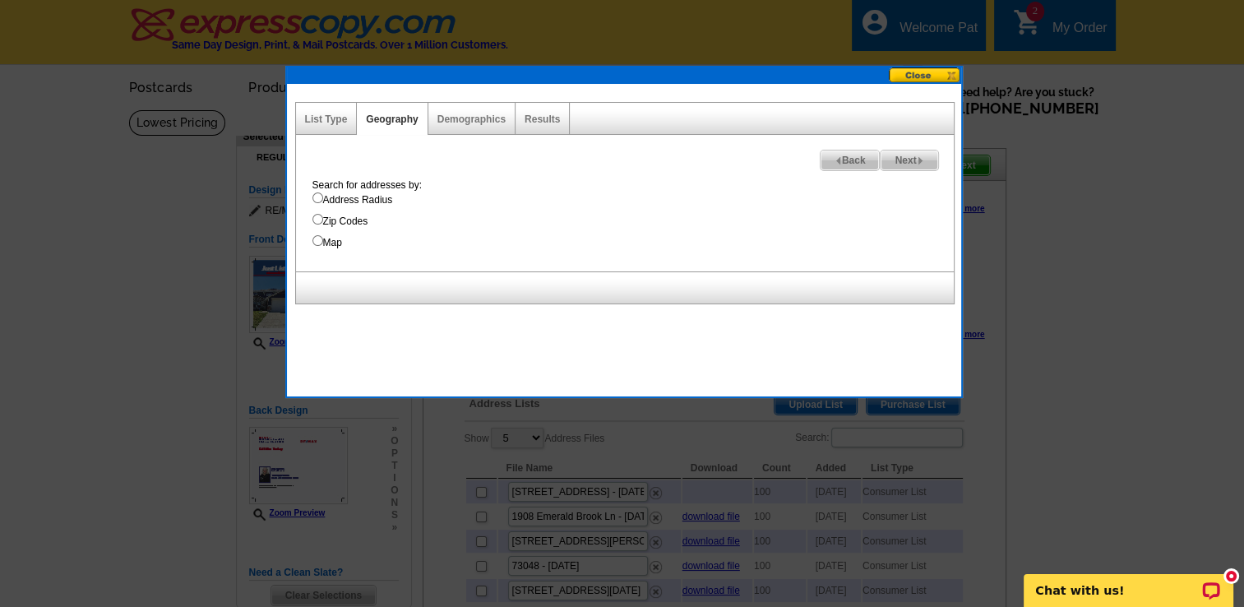
click at [320, 194] on input "Address Radius" at bounding box center [317, 197] width 11 height 11
radio input "true"
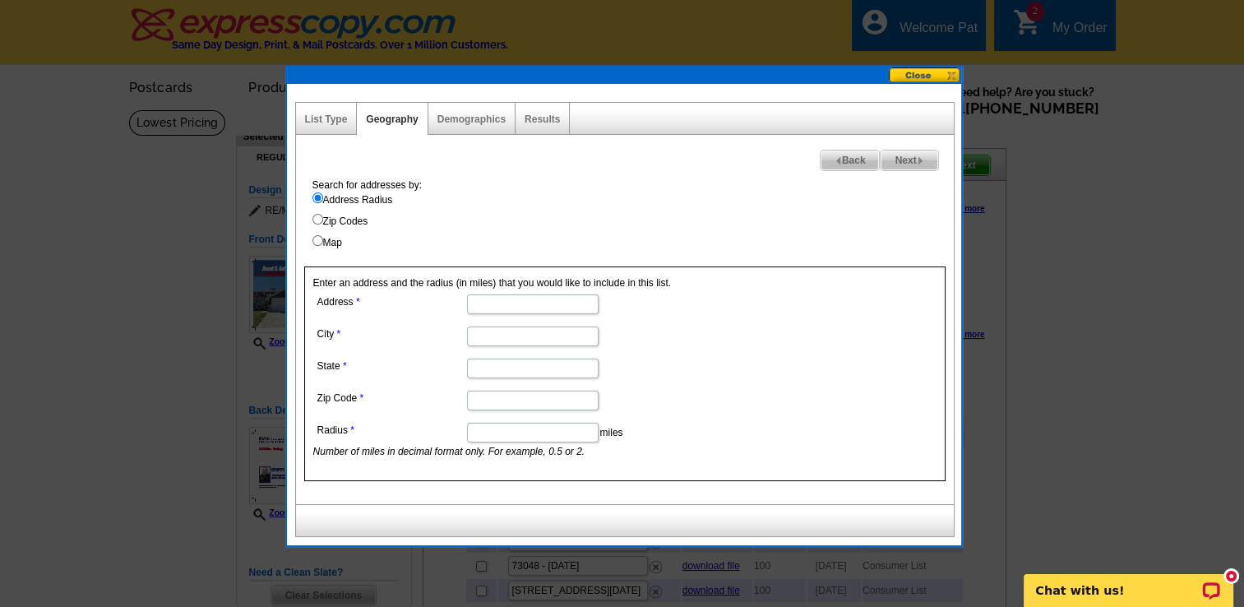
click at [496, 305] on input "Address" at bounding box center [533, 304] width 132 height 20
type input "[STREET_ADDRESS]"
type input "El Reno"
type input "OK"
type input "73036"
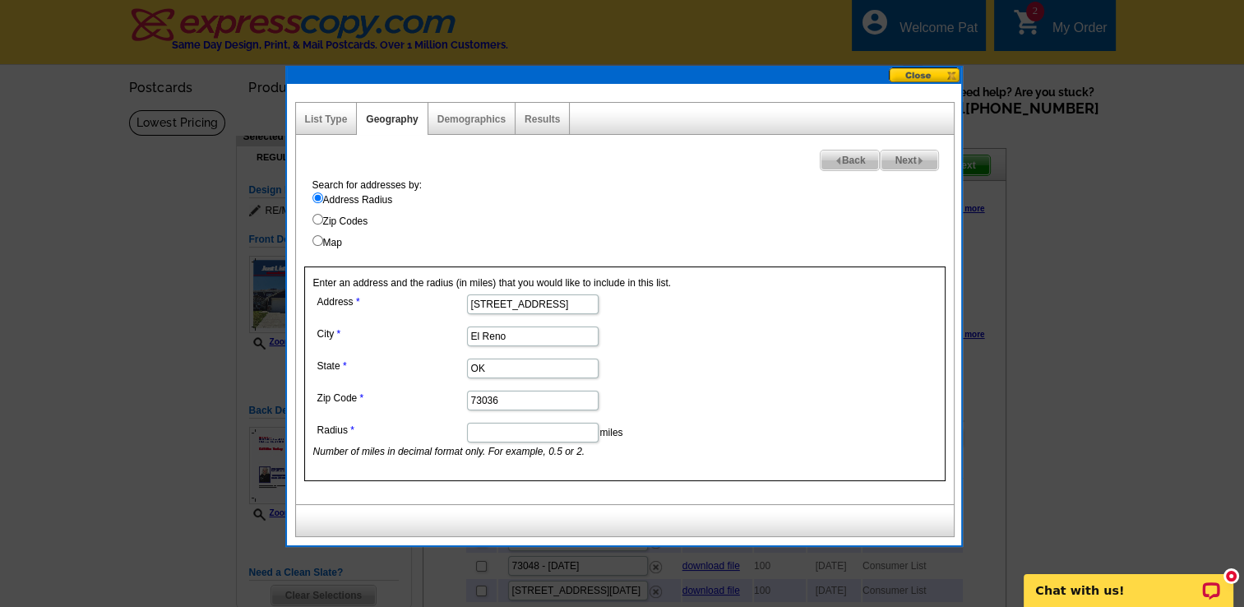
click at [512, 435] on input "Radius" at bounding box center [533, 433] width 132 height 20
type input "1"
click at [908, 163] on span "Next" at bounding box center [909, 160] width 57 height 20
select select
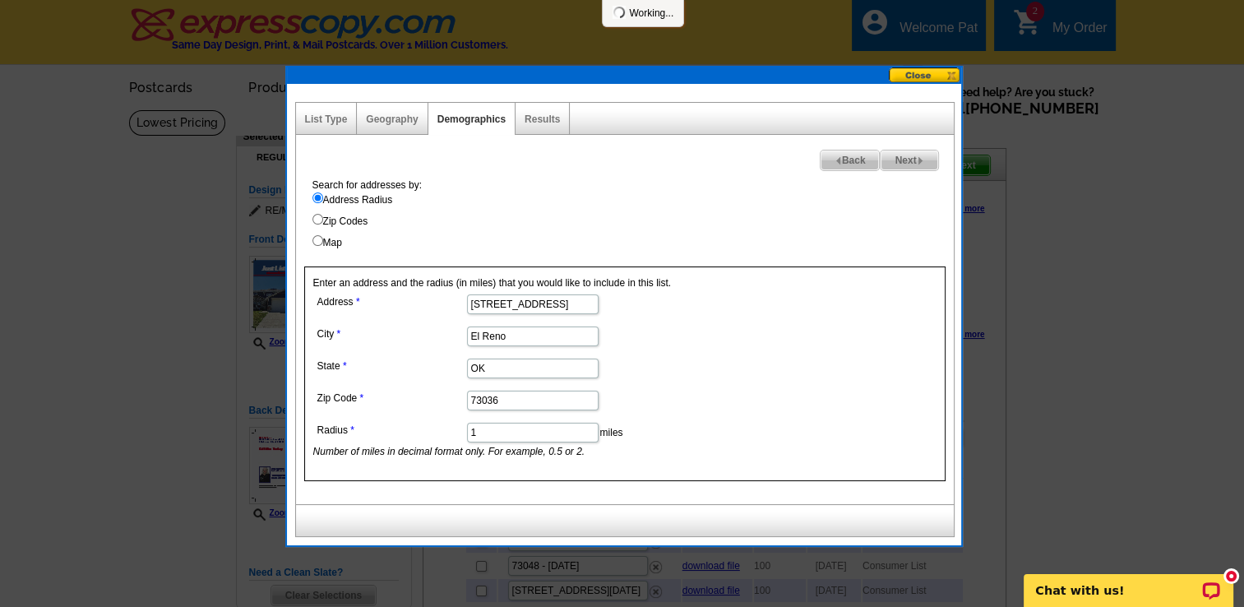
select select
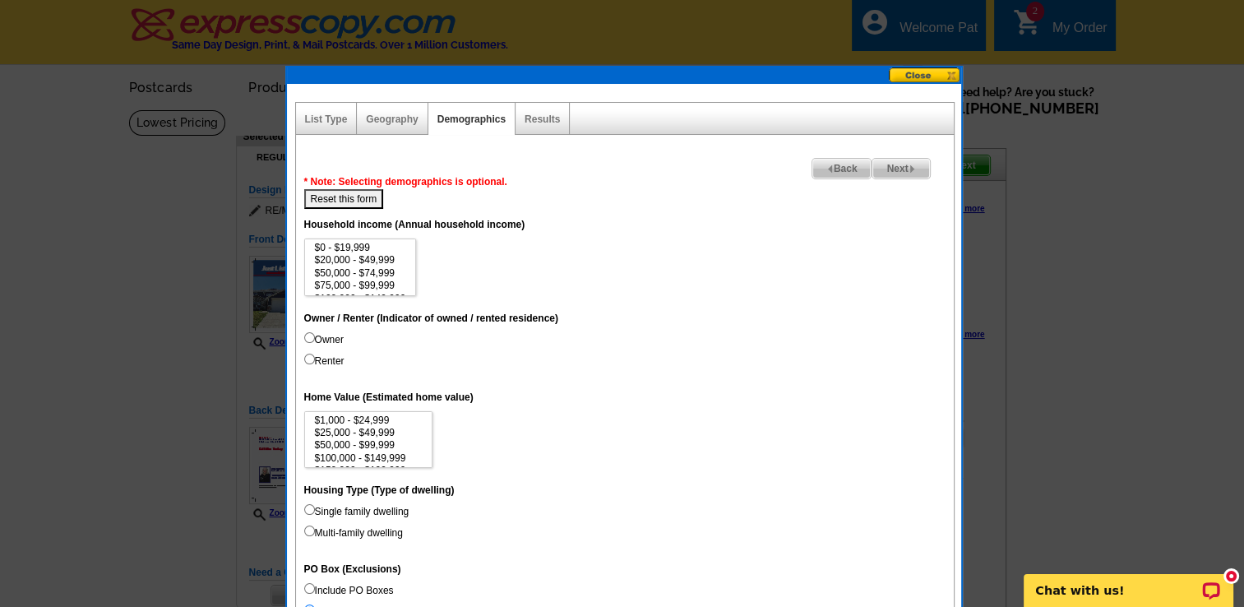
click at [911, 167] on img at bounding box center [912, 168] width 7 height 7
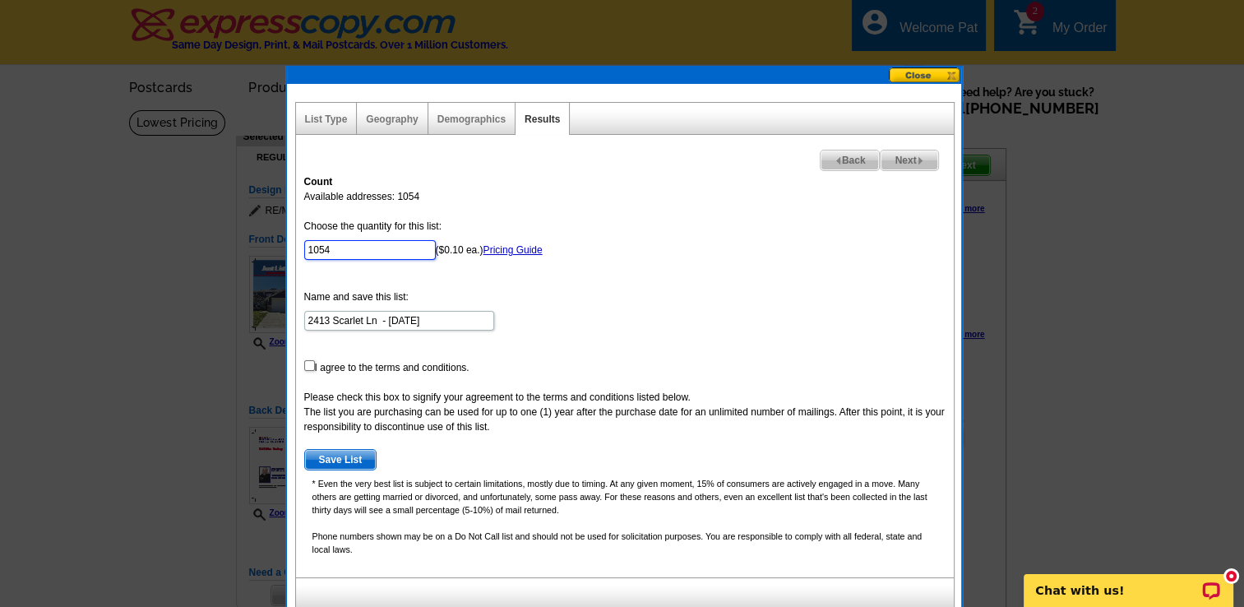
click at [352, 247] on input "1054" at bounding box center [370, 250] width 132 height 20
type input "1"
type input "100"
click at [923, 158] on img at bounding box center [920, 160] width 7 height 7
click at [307, 367] on input "checkbox" at bounding box center [309, 365] width 11 height 11
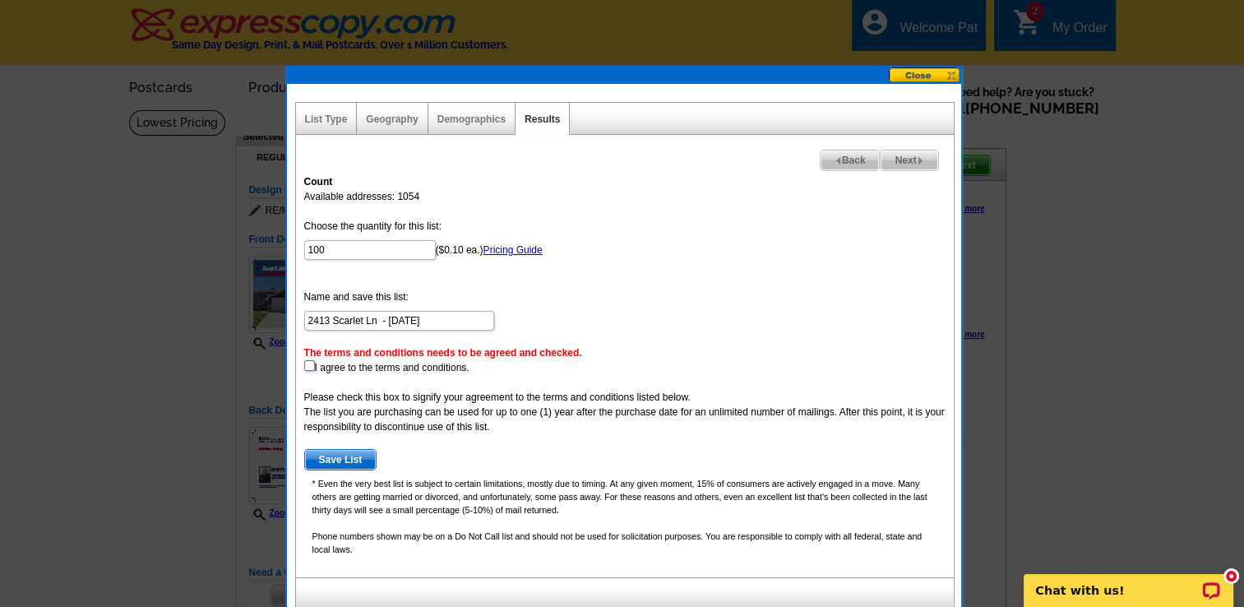
checkbox input "true"
click at [331, 459] on span "Save List" at bounding box center [341, 460] width 72 height 20
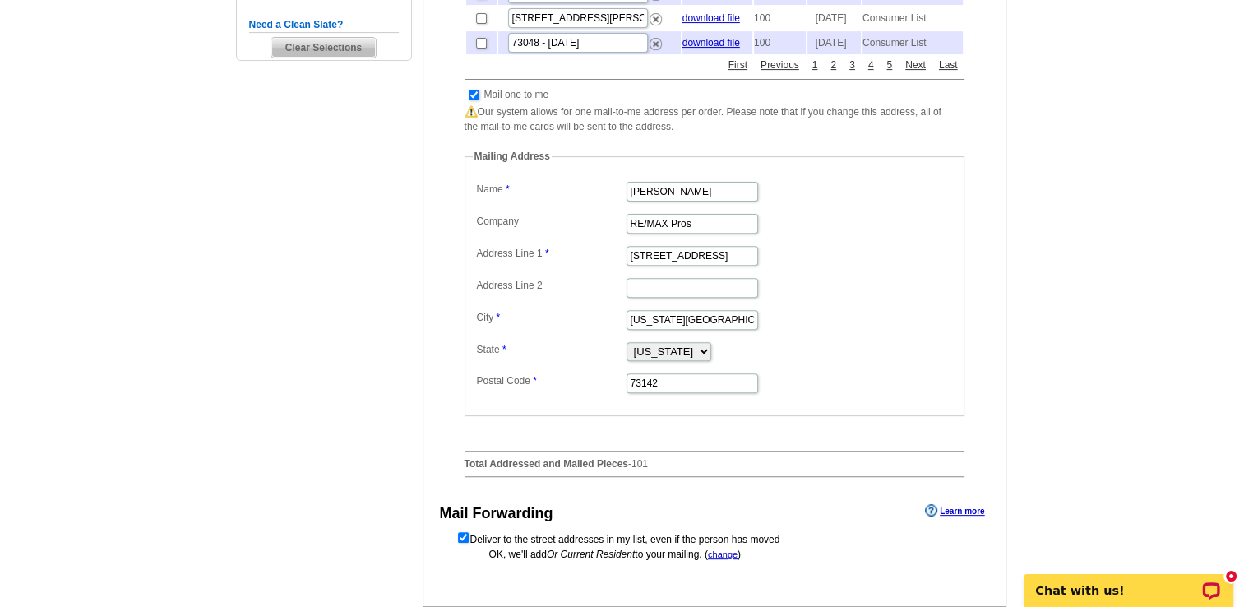
scroll to position [602, 0]
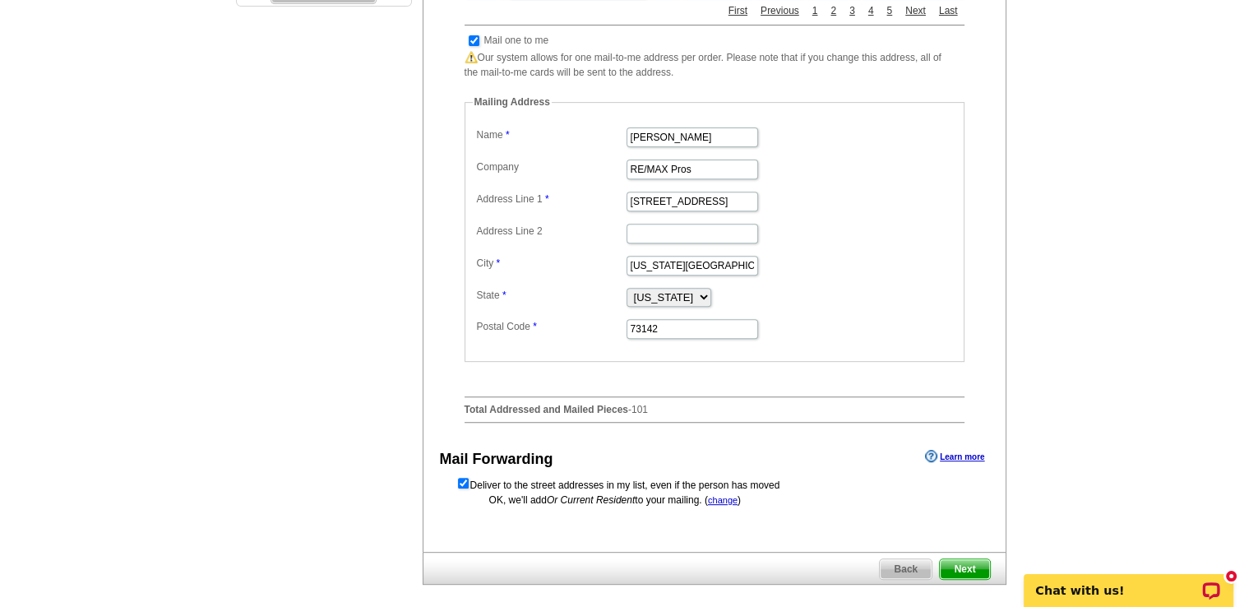
click at [966, 579] on span "Next" at bounding box center [964, 569] width 49 height 20
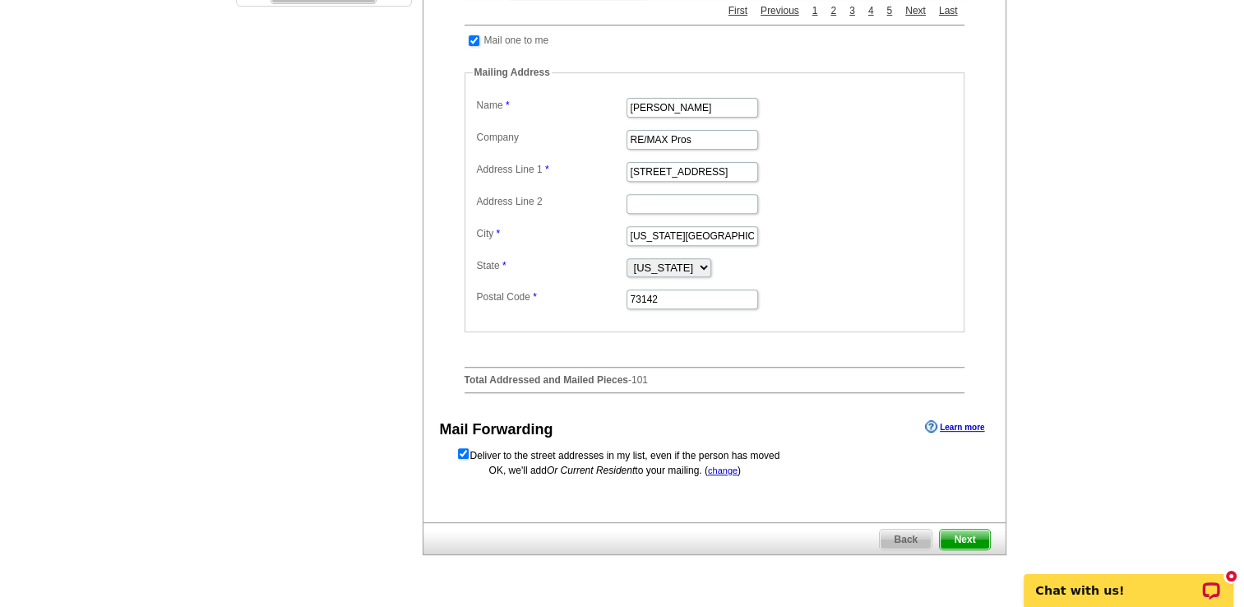
scroll to position [0, 0]
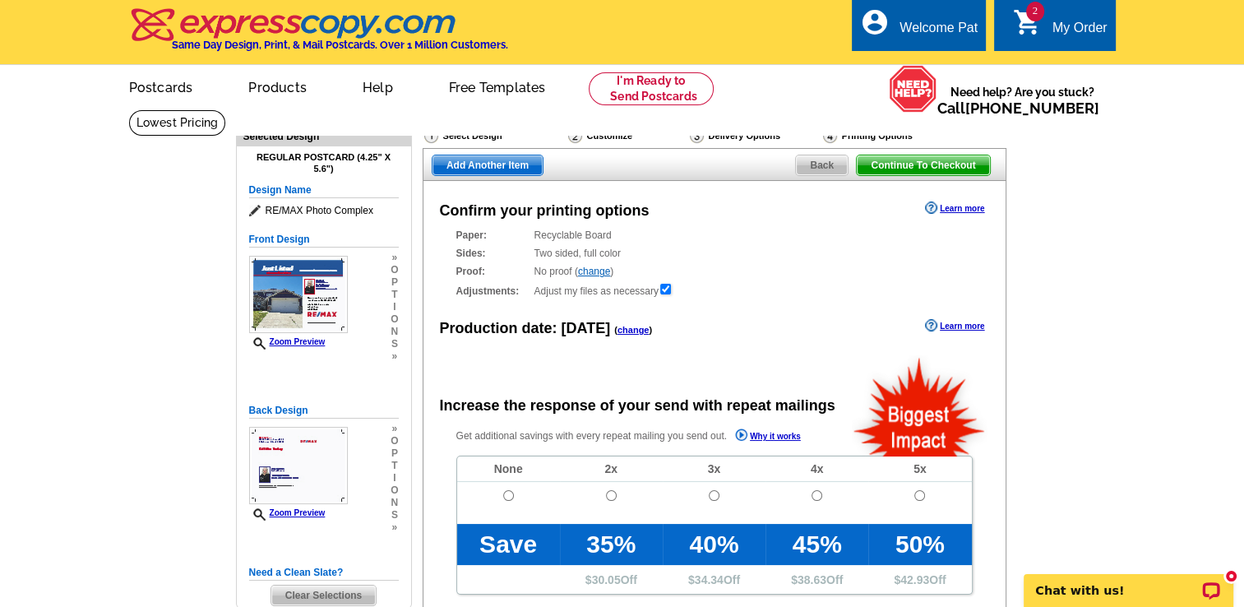
radio input "false"
click at [507, 501] on input "radio" at bounding box center [508, 495] width 11 height 11
radio input "true"
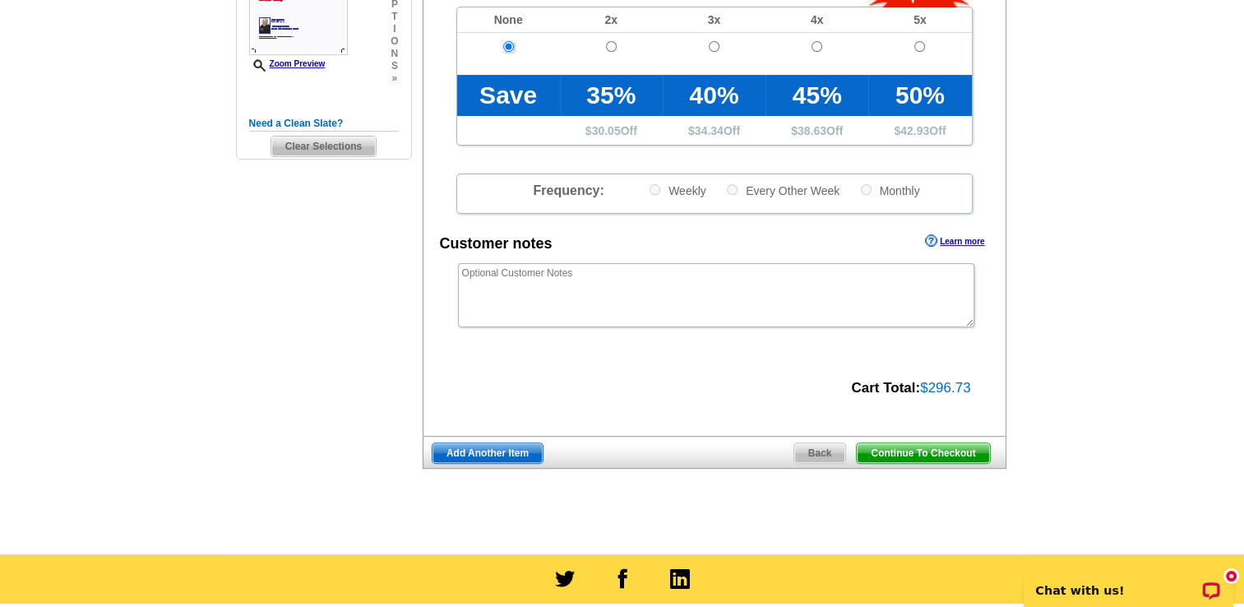
scroll to position [482, 0]
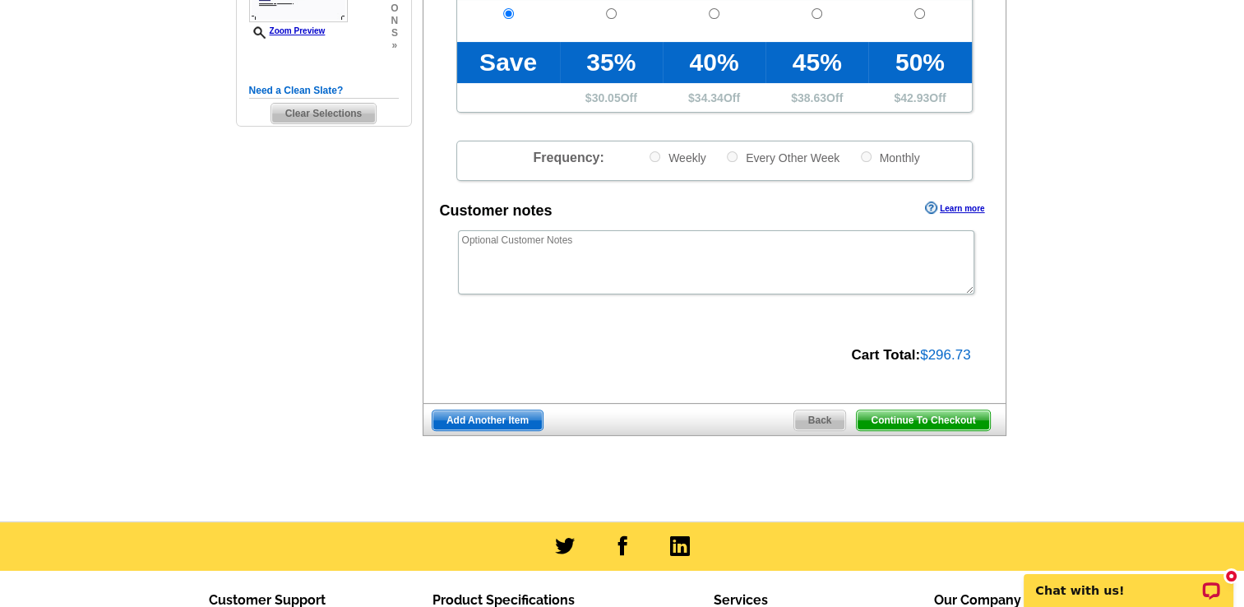
click at [904, 423] on span "Continue To Checkout" at bounding box center [923, 420] width 132 height 20
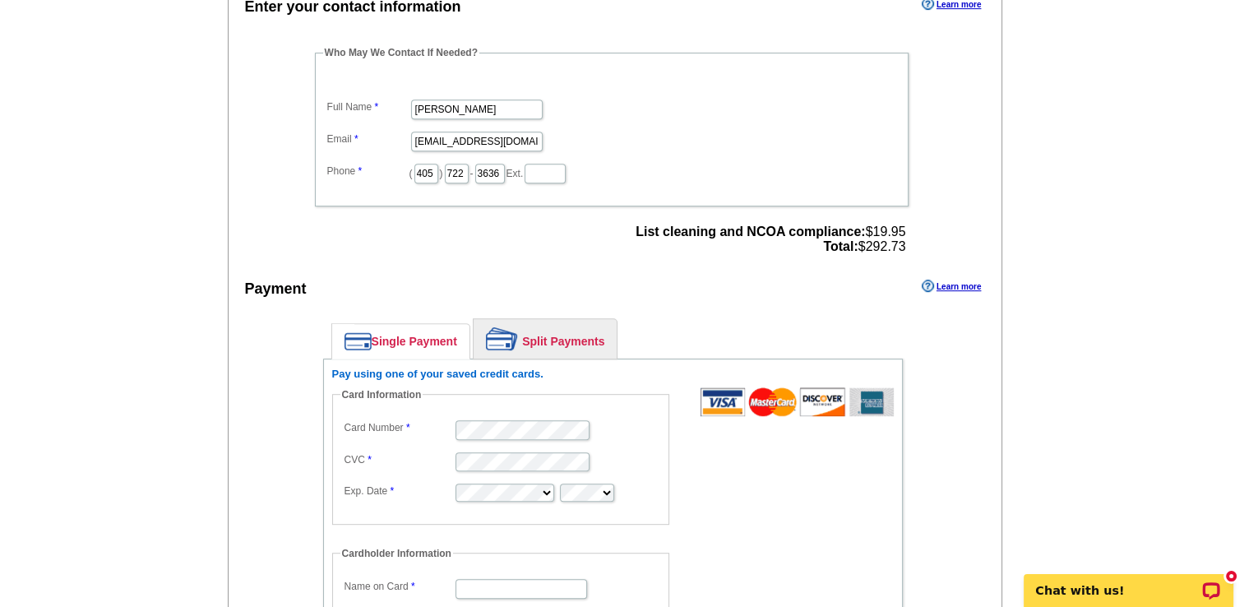
scroll to position [778, 0]
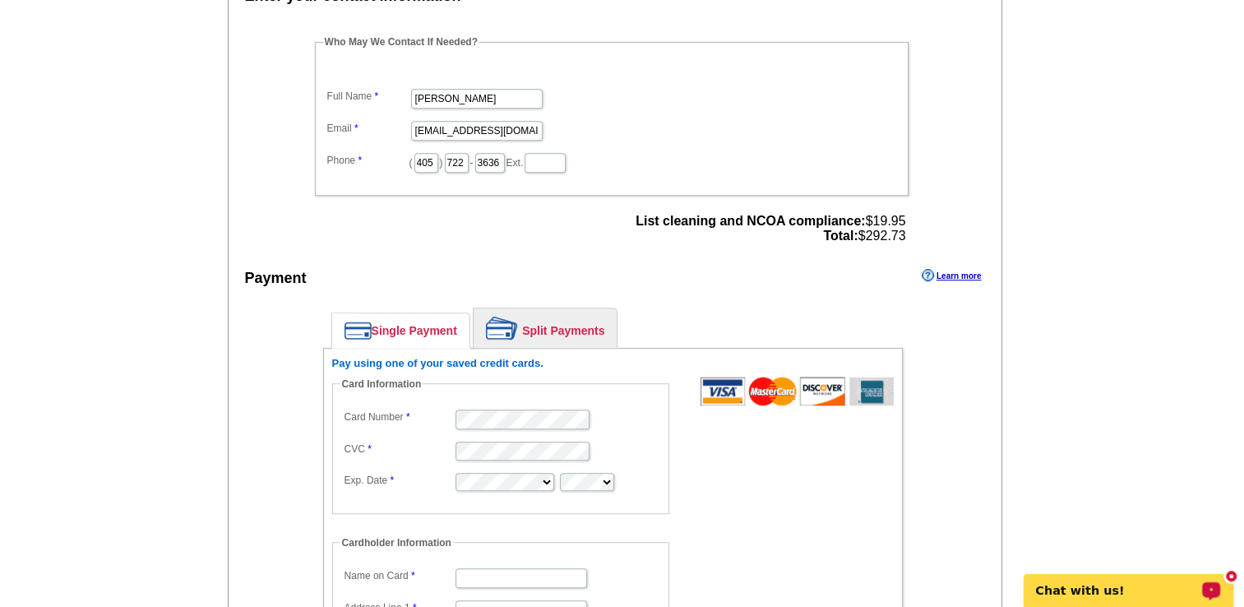
click at [413, 411] on label "Card Number" at bounding box center [399, 416] width 109 height 15
type input "[STREET_ADDRESS]"
type input "Oklahoma City"
select select "OK"
type input "73142"
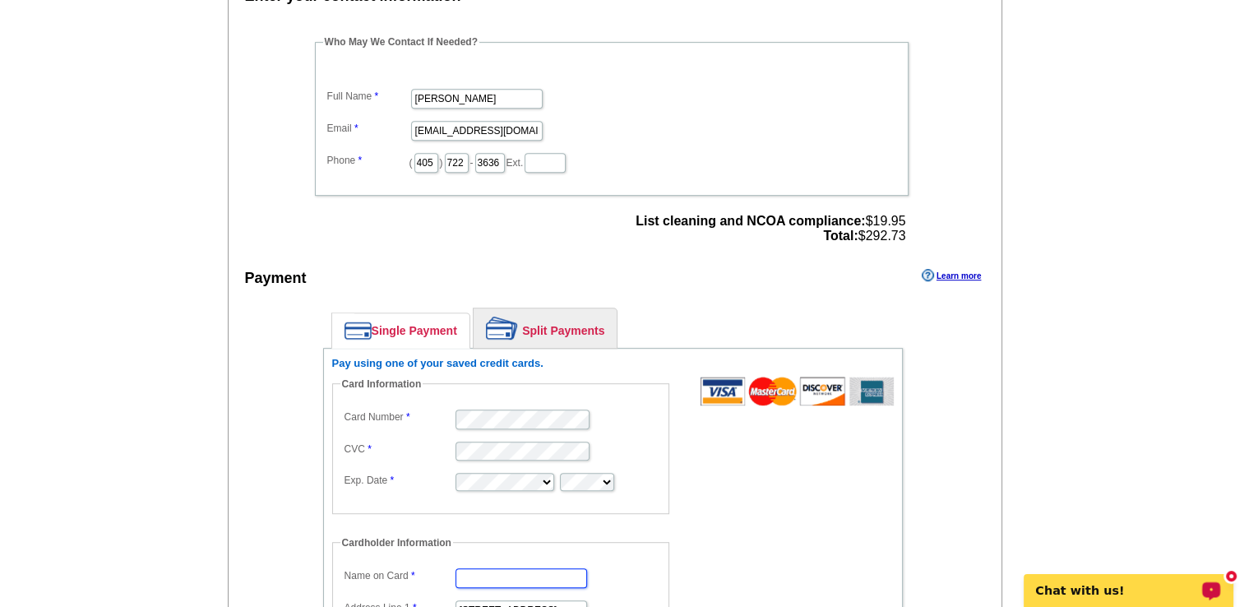
type input "[PERSON_NAME]"
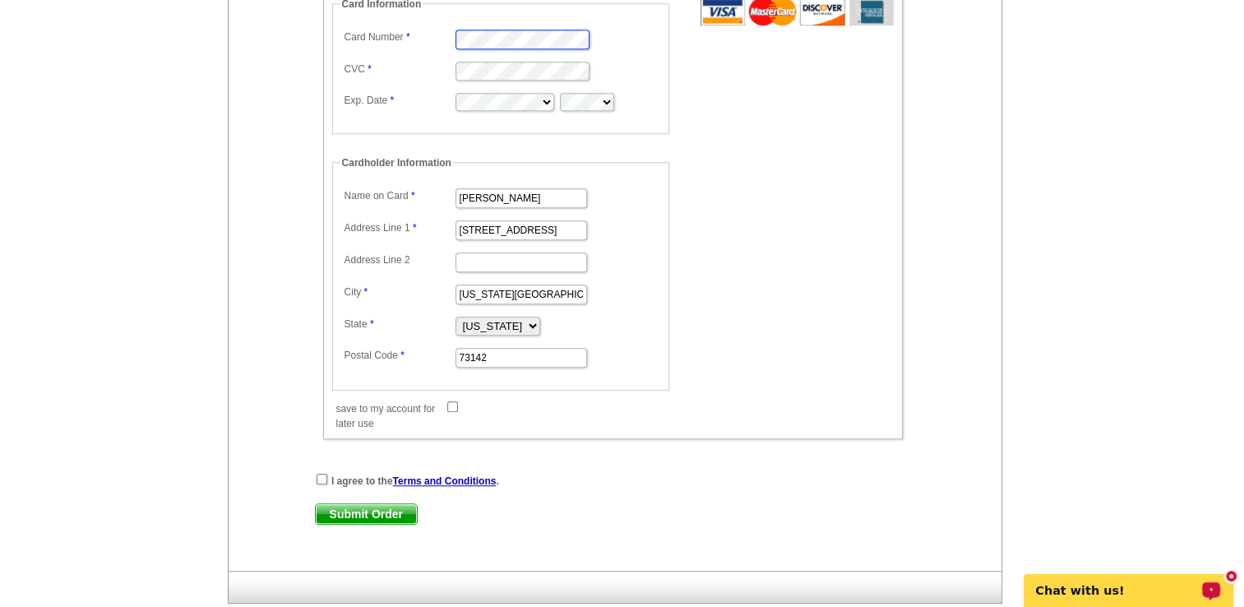
scroll to position [1172, 0]
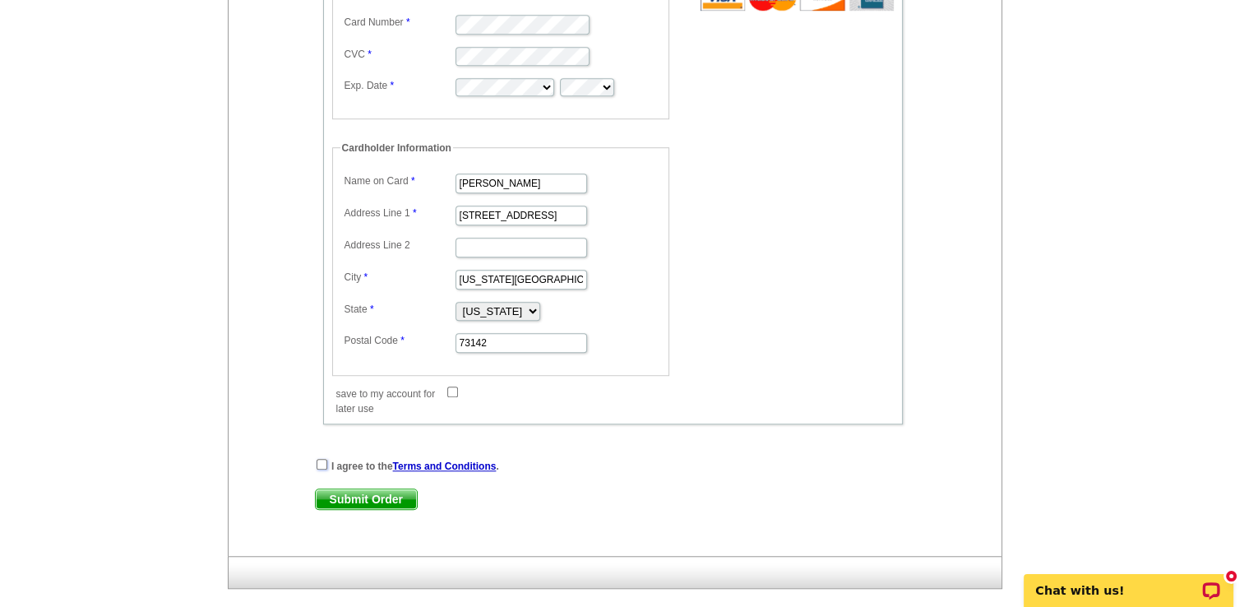
click at [318, 459] on input "checkbox" at bounding box center [322, 464] width 11 height 11
checkbox input "true"
click at [355, 489] on span "Submit Order" at bounding box center [366, 499] width 101 height 20
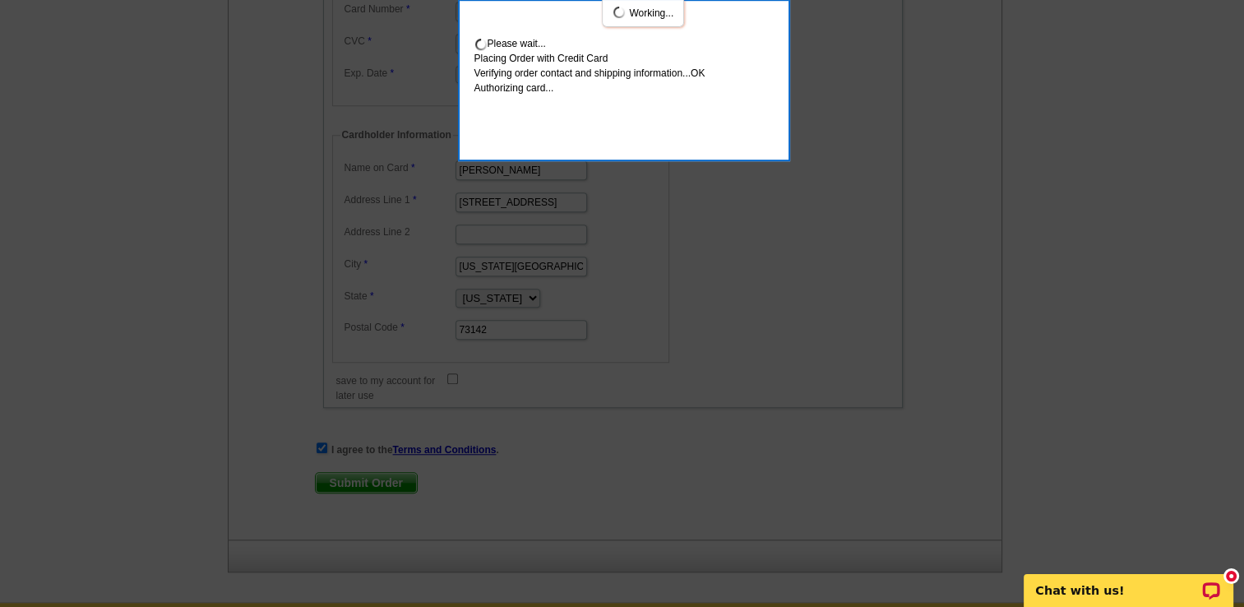
scroll to position [1262, 0]
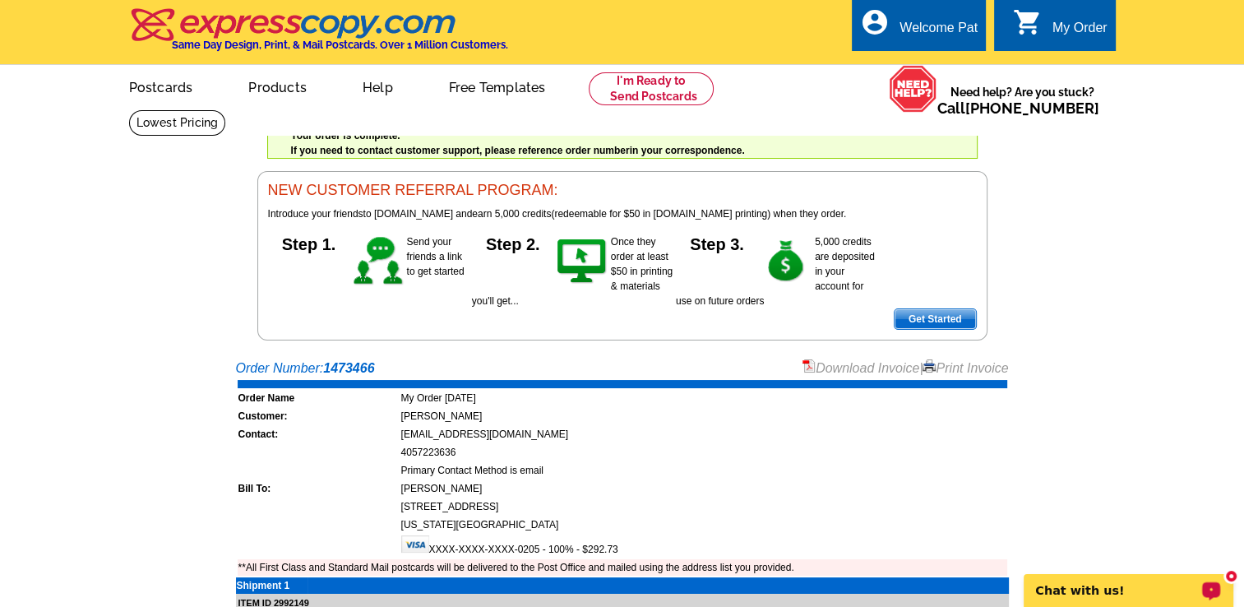
click at [848, 367] on link "Download Invoice" at bounding box center [860, 368] width 117 height 14
